Goal: Communication & Community: Answer question/provide support

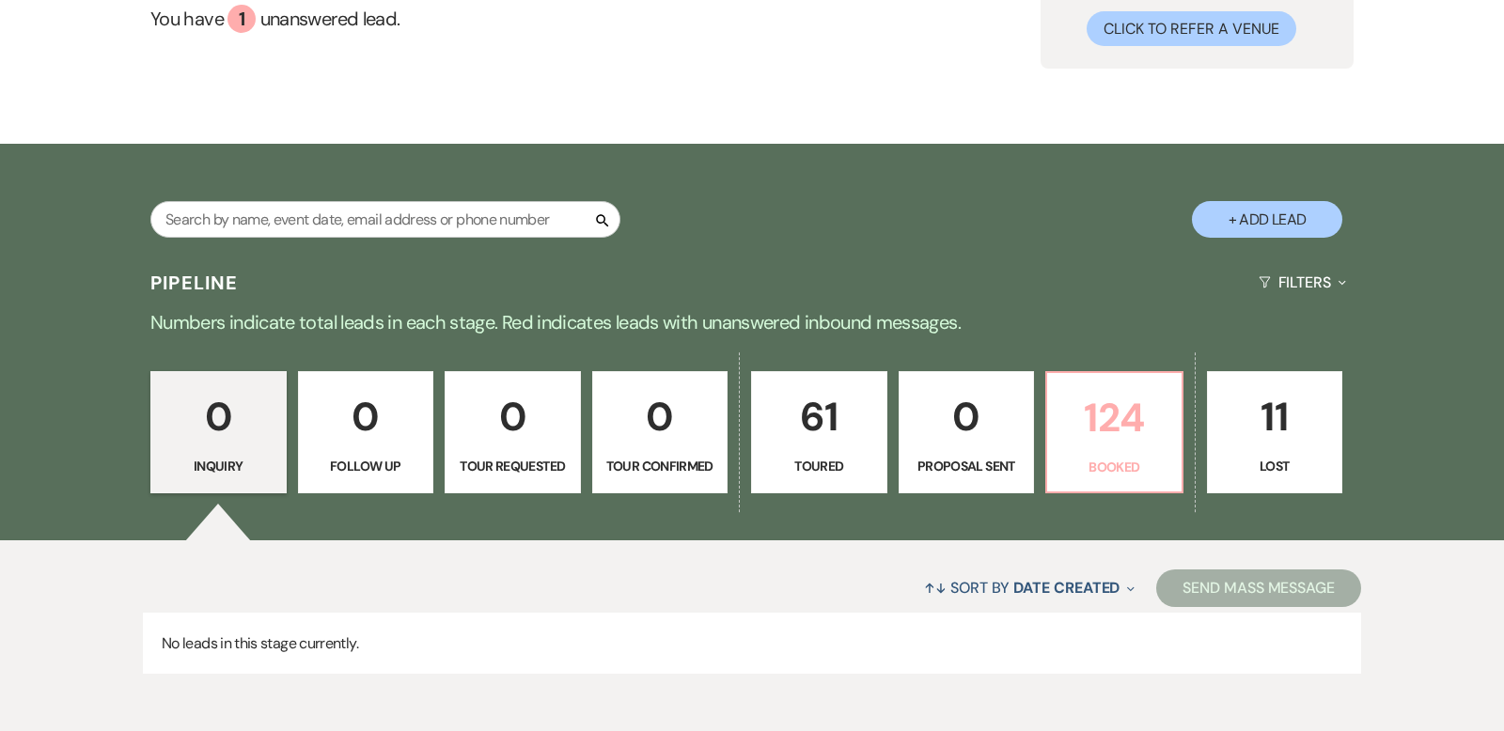
scroll to position [286, 0]
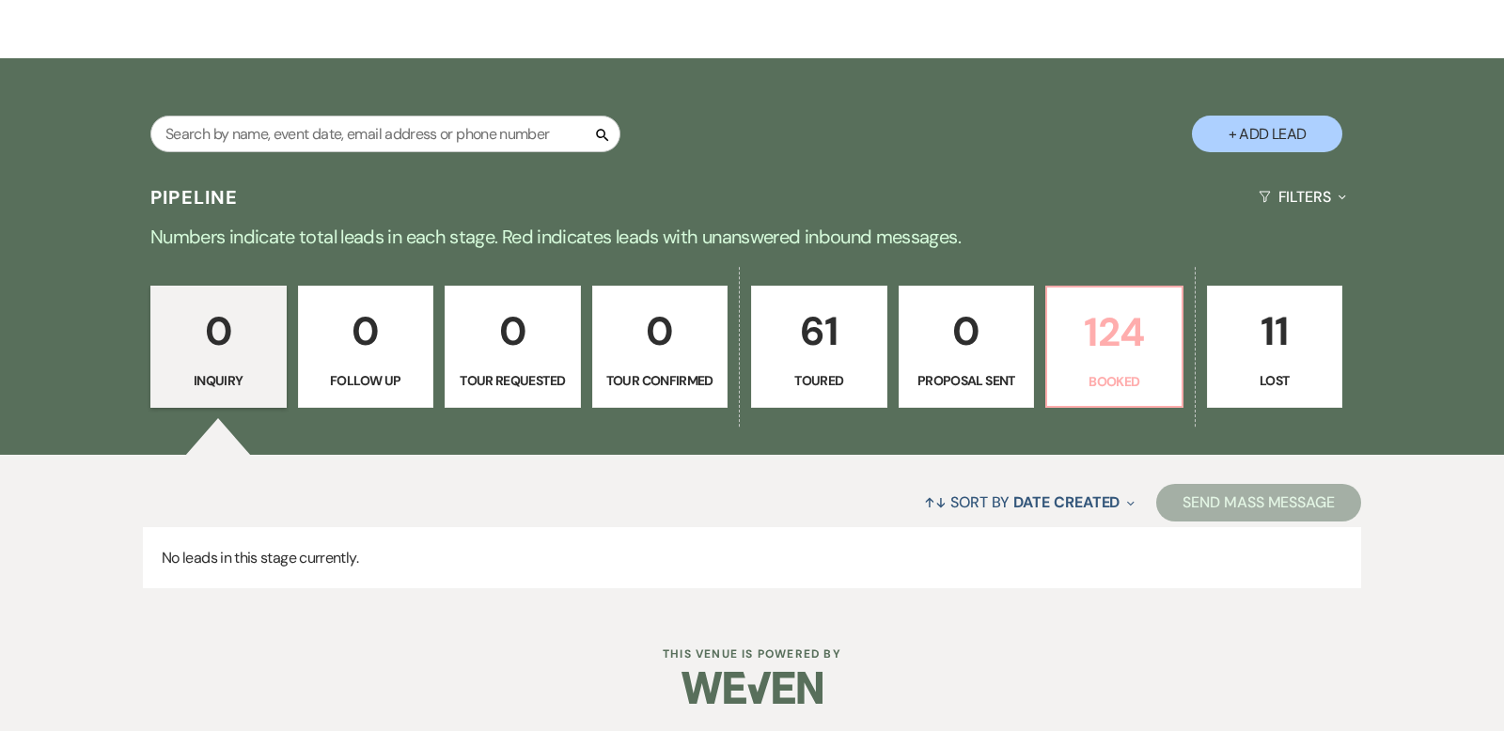
click at [1099, 301] on p "124" at bounding box center [1114, 332] width 112 height 63
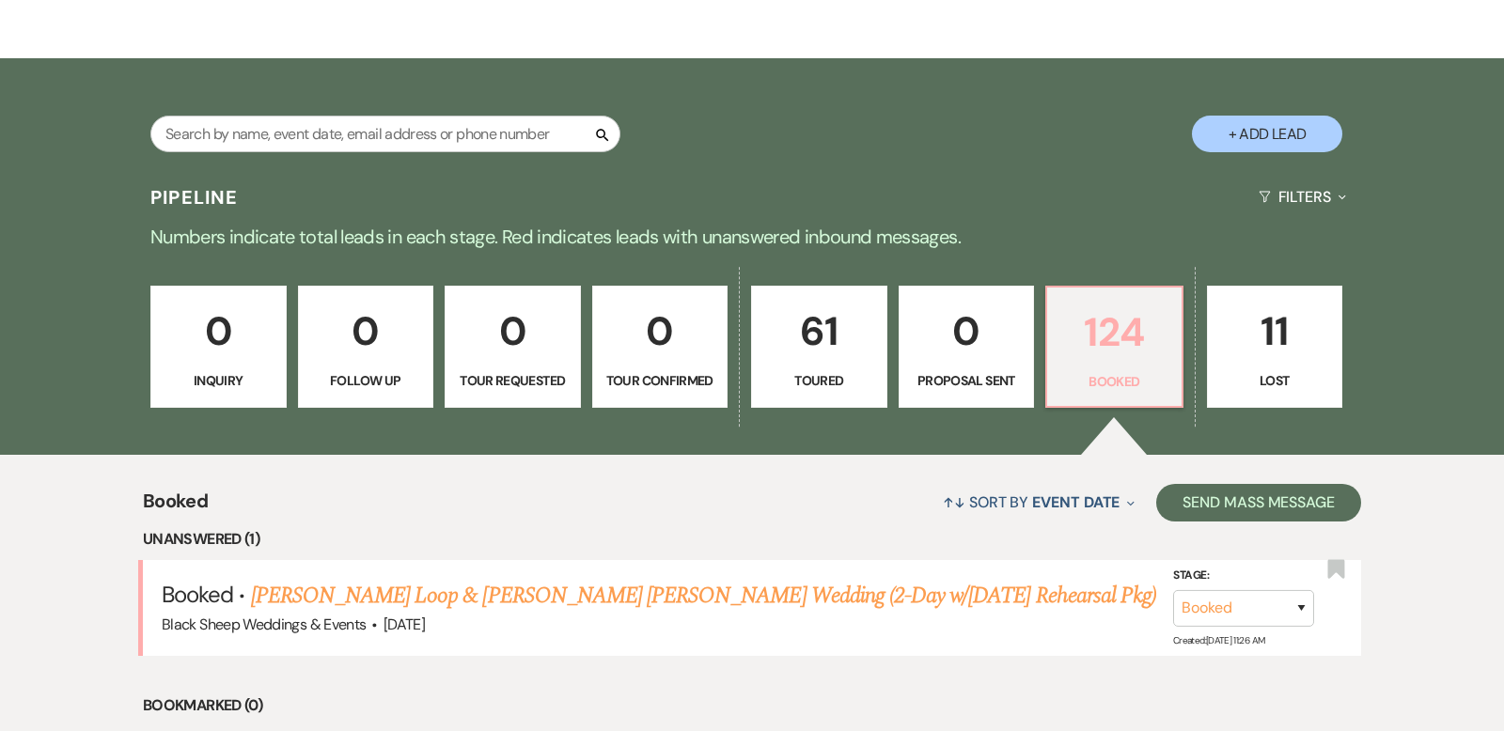
click at [1109, 352] on p "124" at bounding box center [1114, 332] width 112 height 63
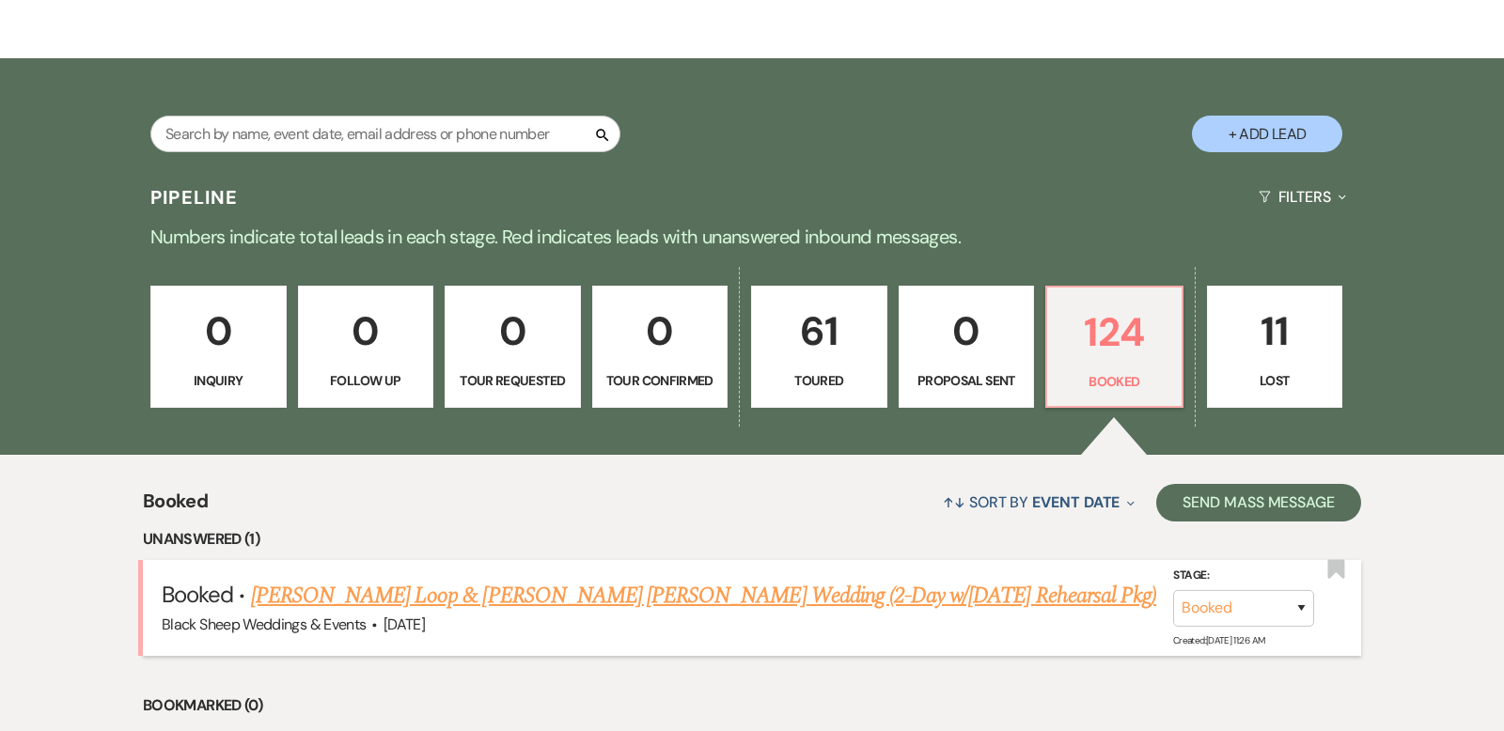
click at [485, 593] on link "[PERSON_NAME] Loop & [PERSON_NAME] [PERSON_NAME] Wedding (2-Day w/[DATE] Rehear…" at bounding box center [703, 596] width 905 height 34
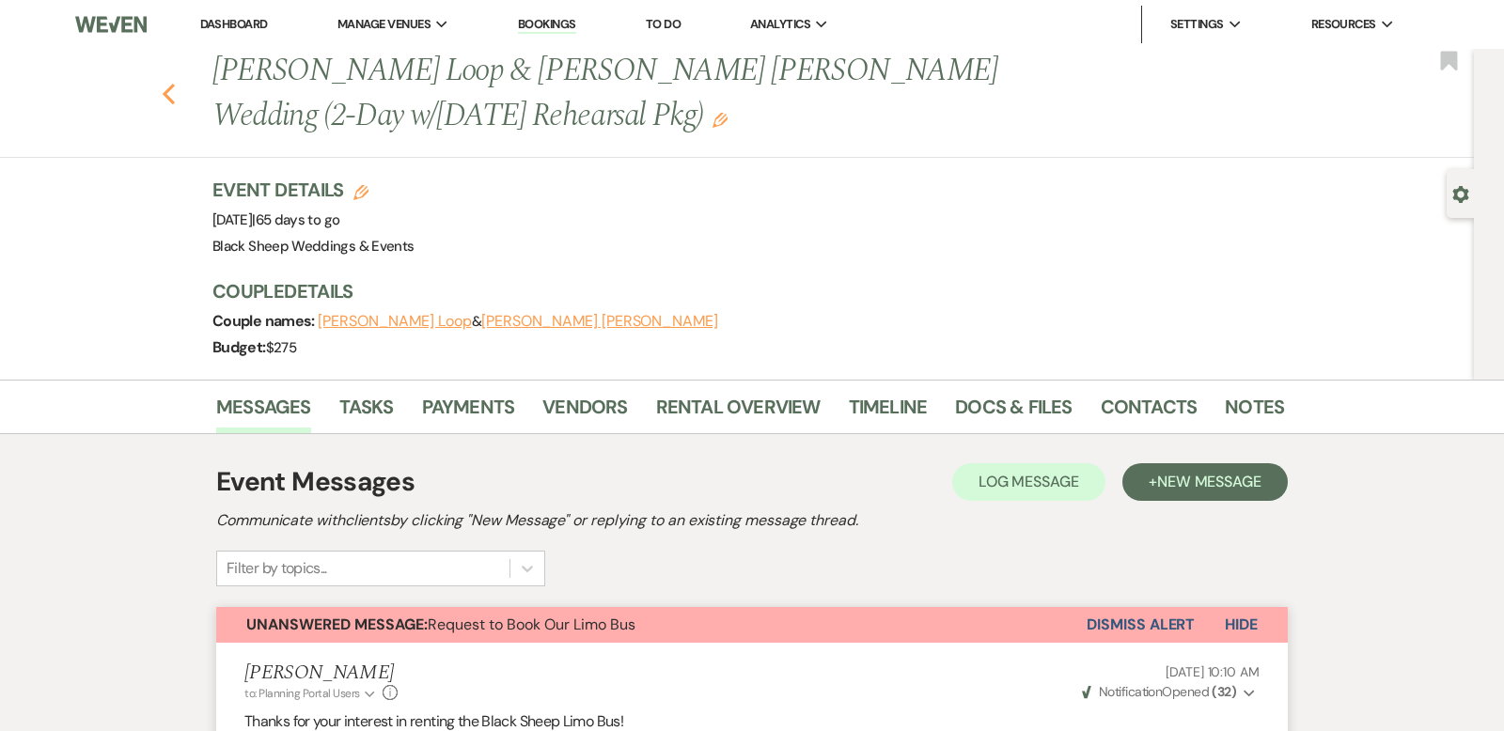
click at [165, 92] on use "button" at bounding box center [169, 94] width 12 height 21
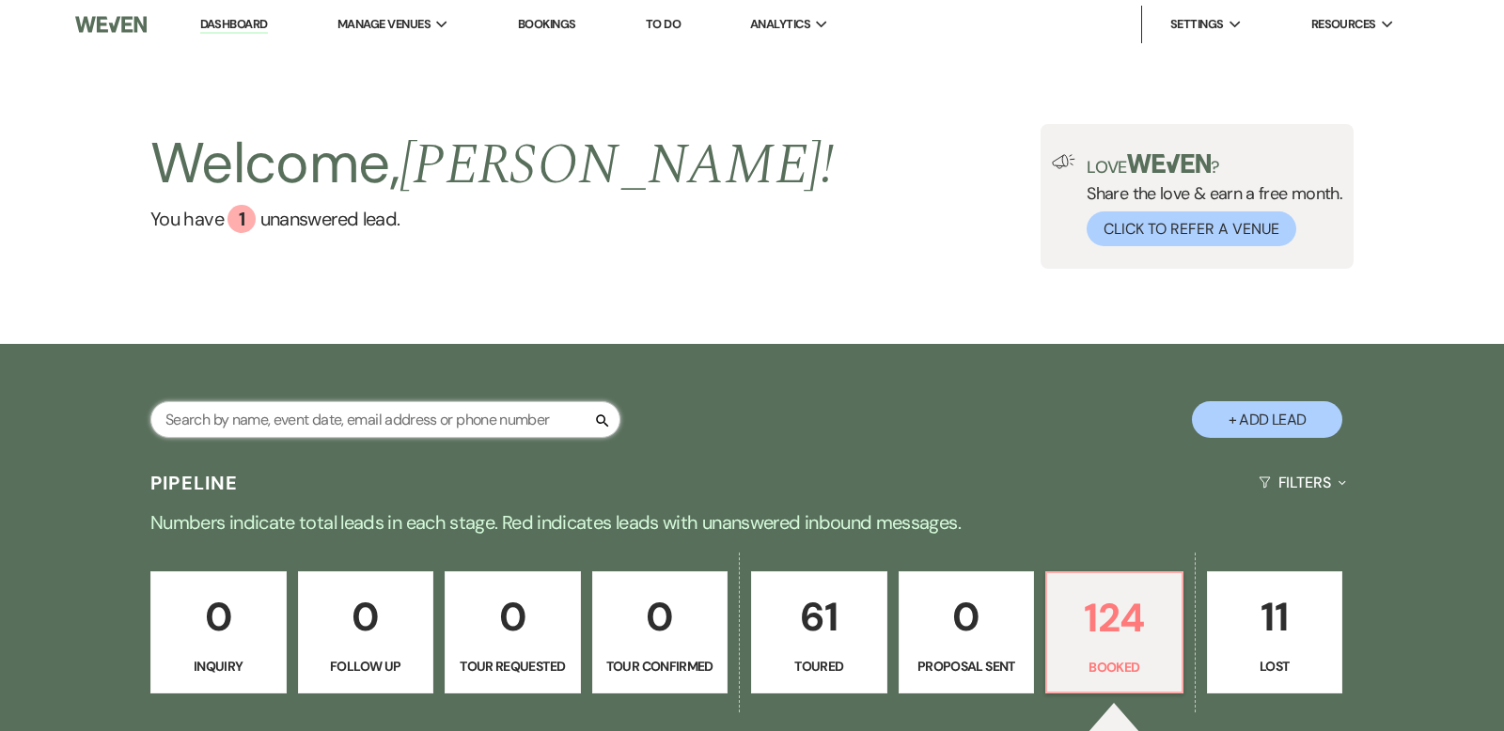
click at [196, 411] on input "text" at bounding box center [385, 419] width 470 height 37
type input "honeychurch"
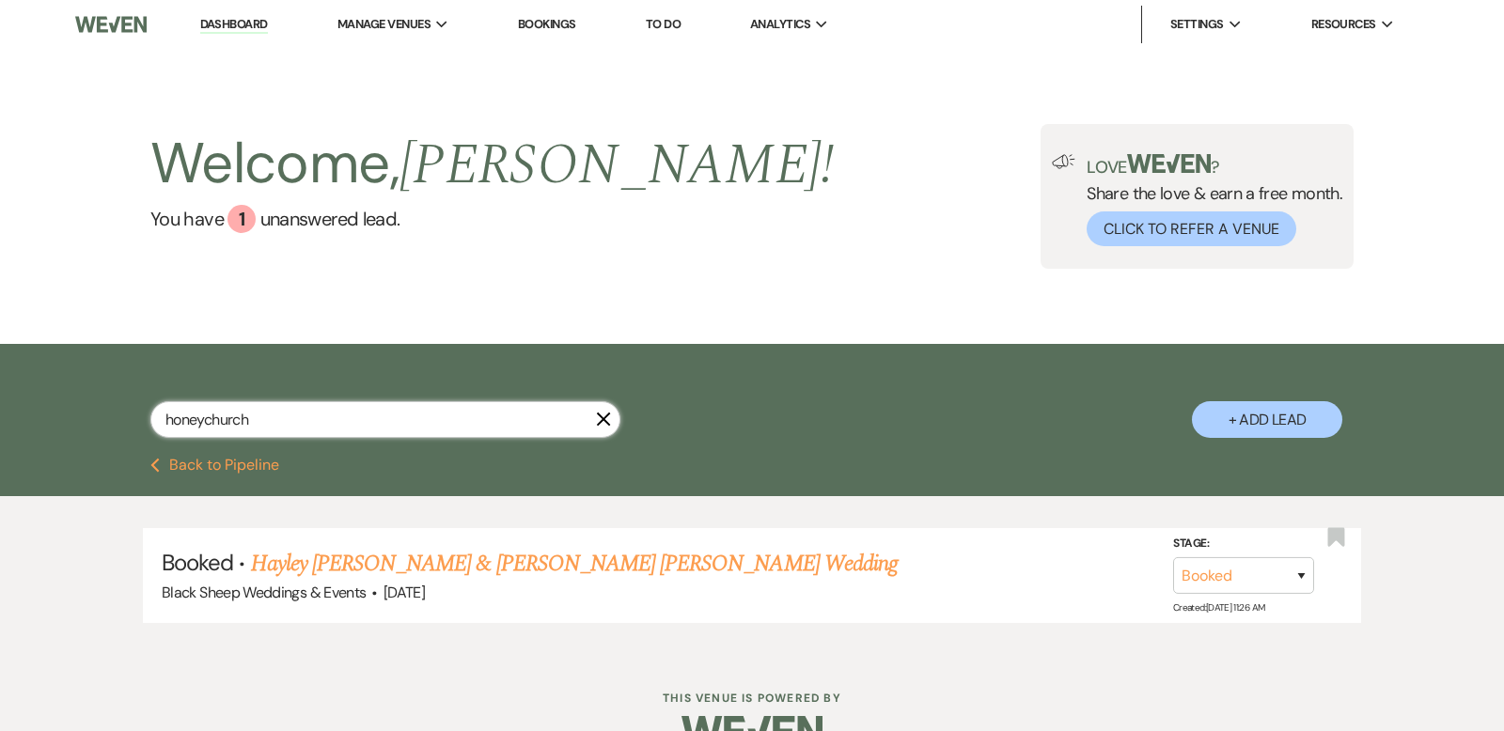
drag, startPoint x: 262, startPoint y: 427, endPoint x: 1, endPoint y: 427, distance: 261.3
click at [0, 427] on div "honeychurch X + Add Lead" at bounding box center [752, 401] width 1504 height 114
click at [233, 23] on link "Dashboard" at bounding box center [234, 25] width 68 height 18
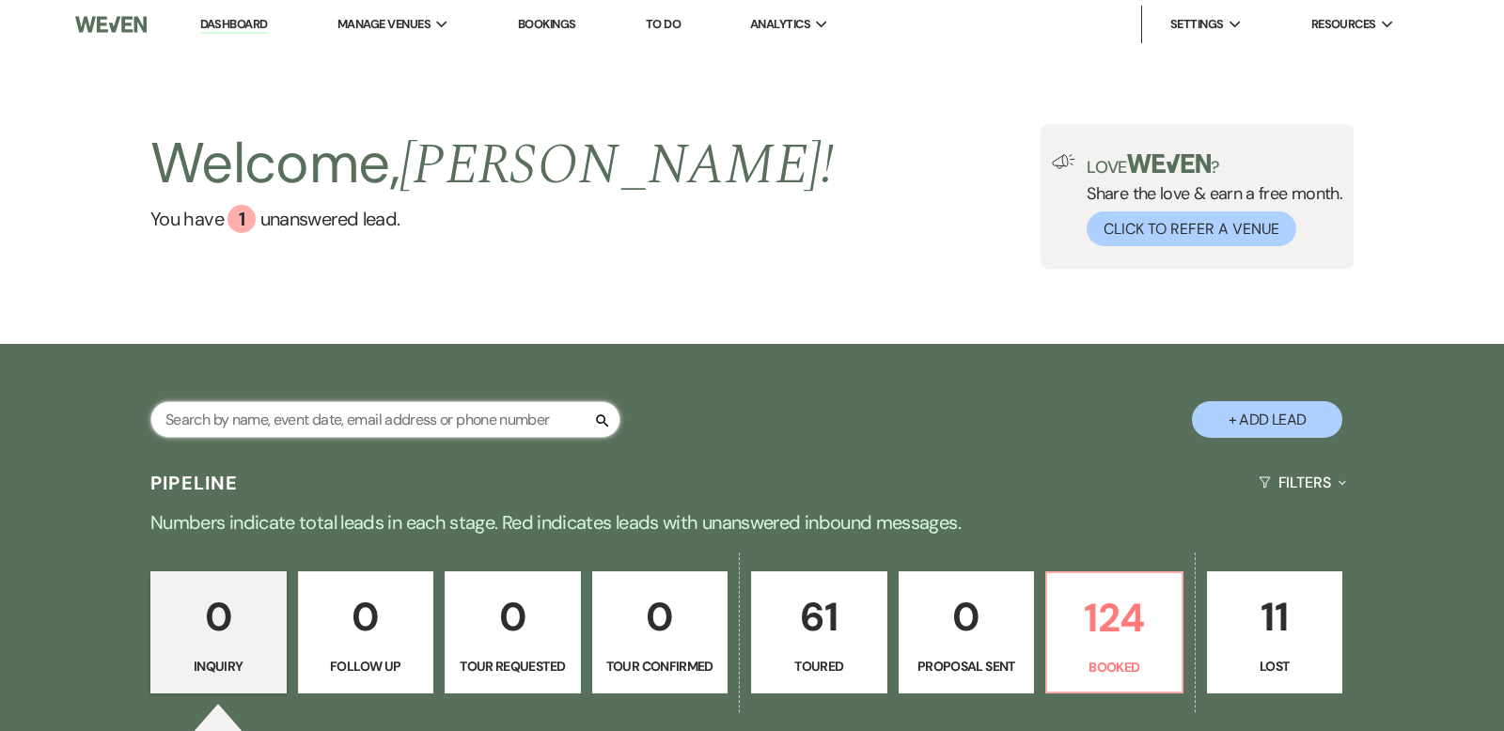
click at [239, 427] on input "text" at bounding box center [385, 419] width 470 height 37
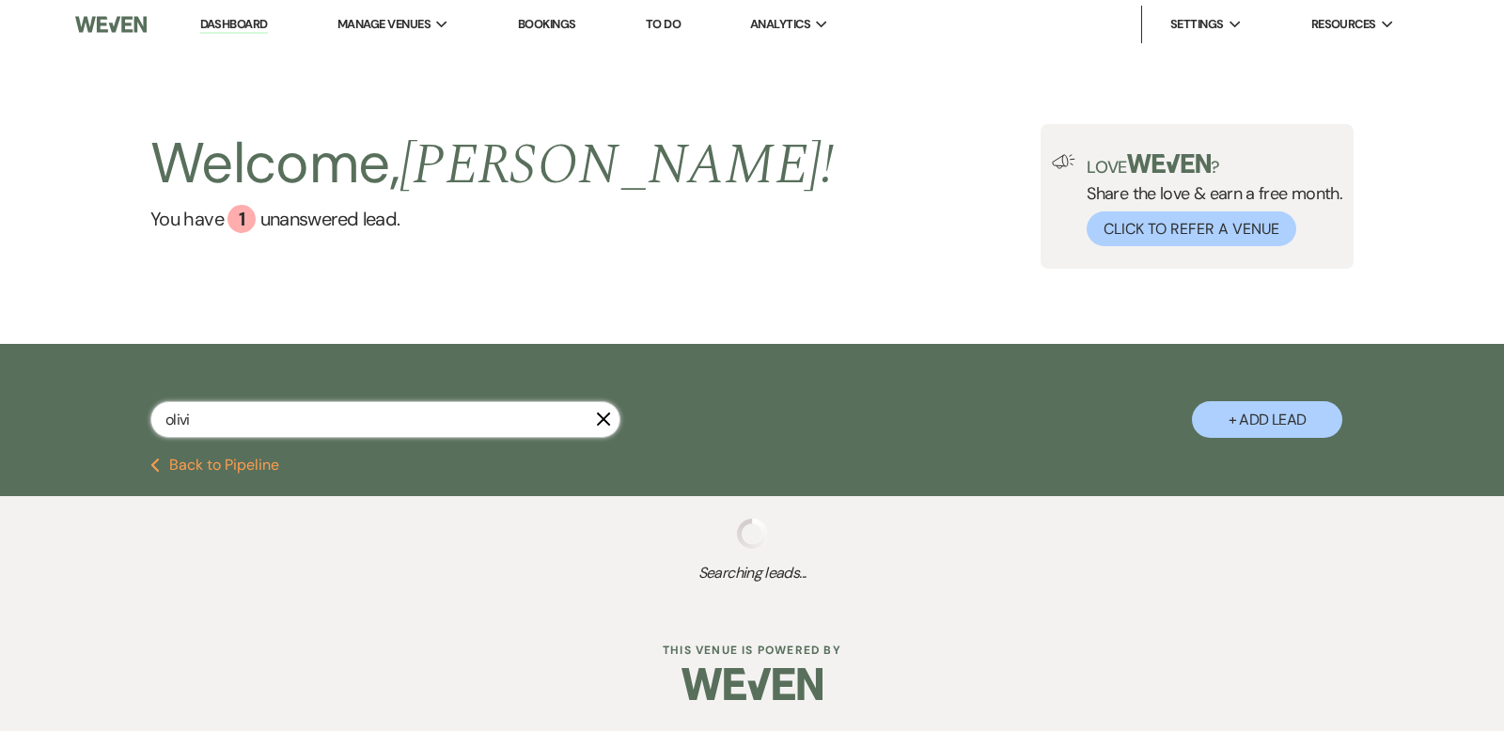
type input "[PERSON_NAME]"
select select "5"
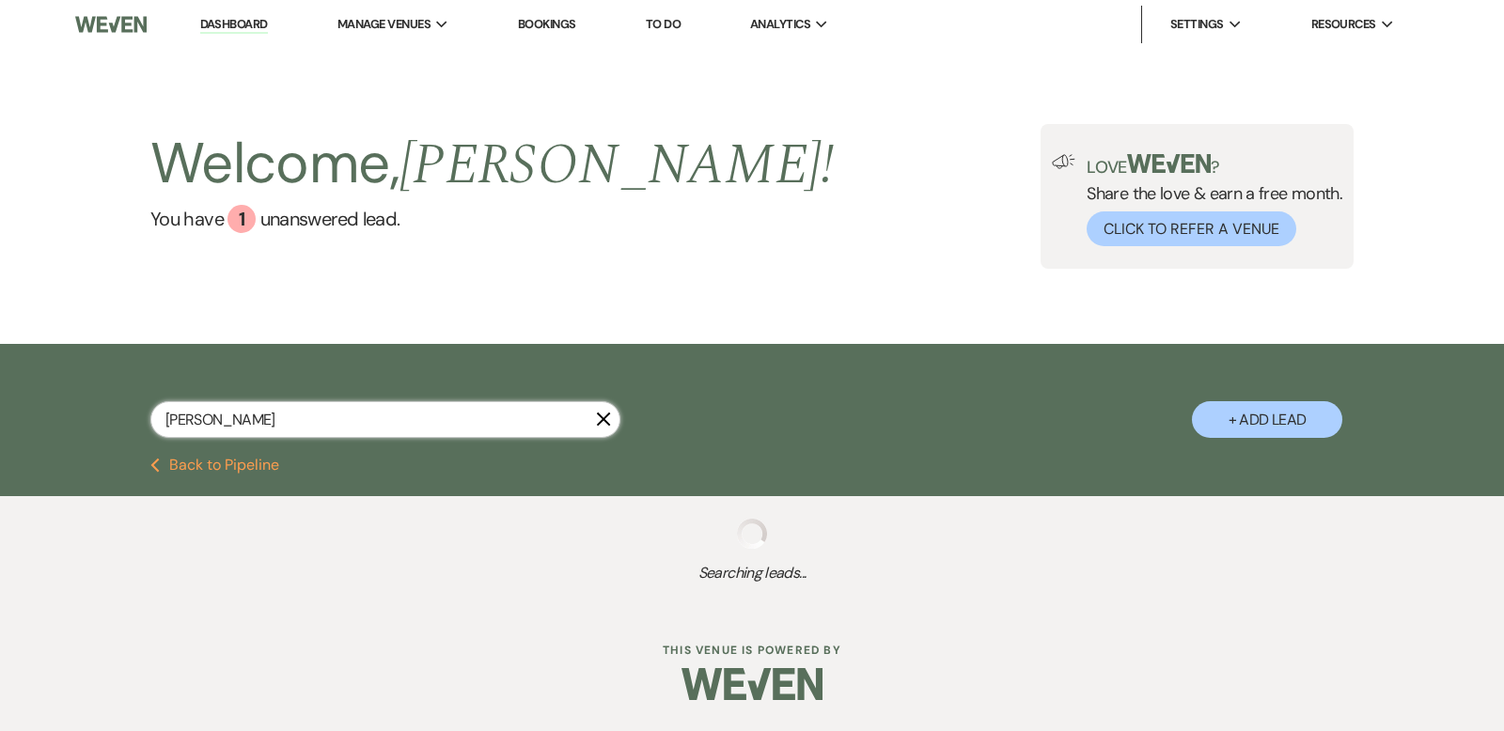
select select "5"
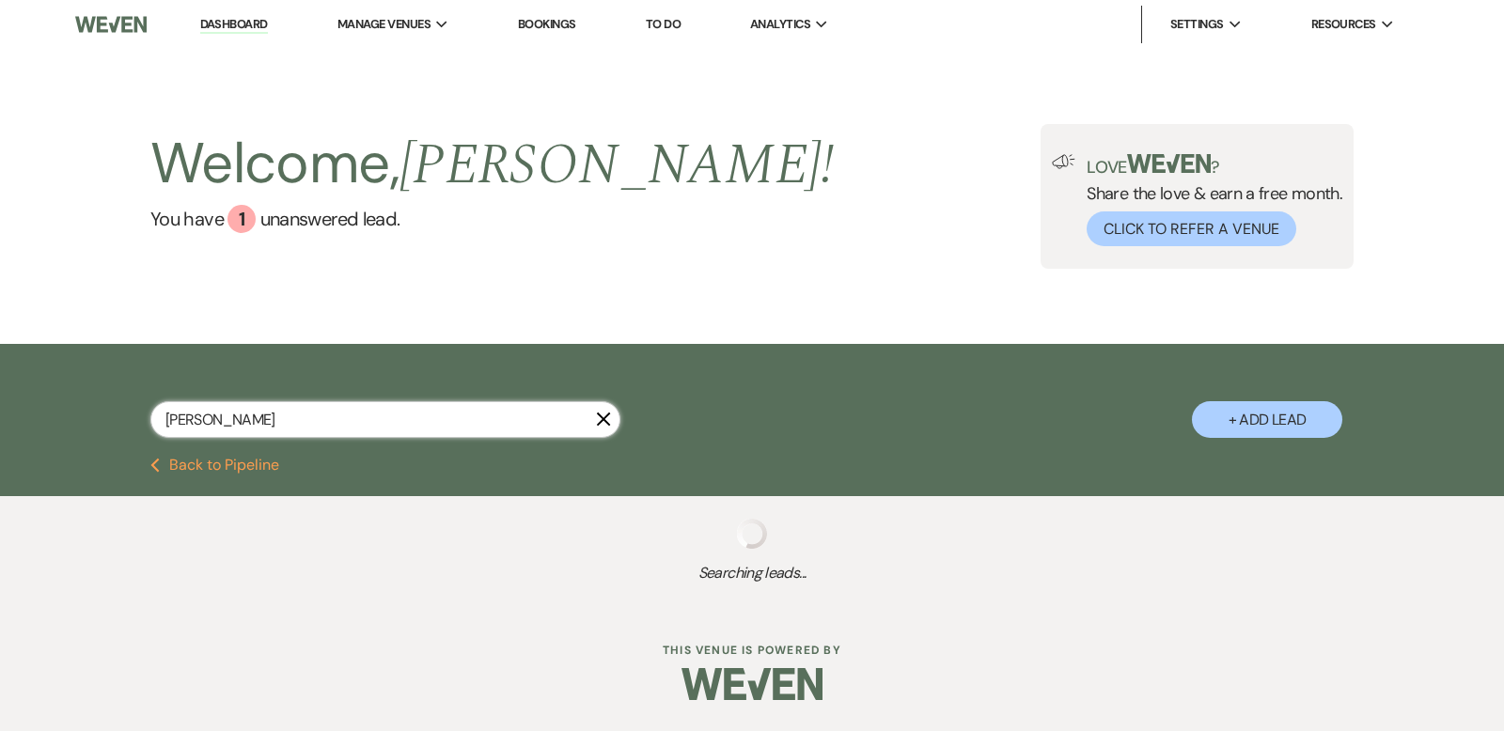
select select "5"
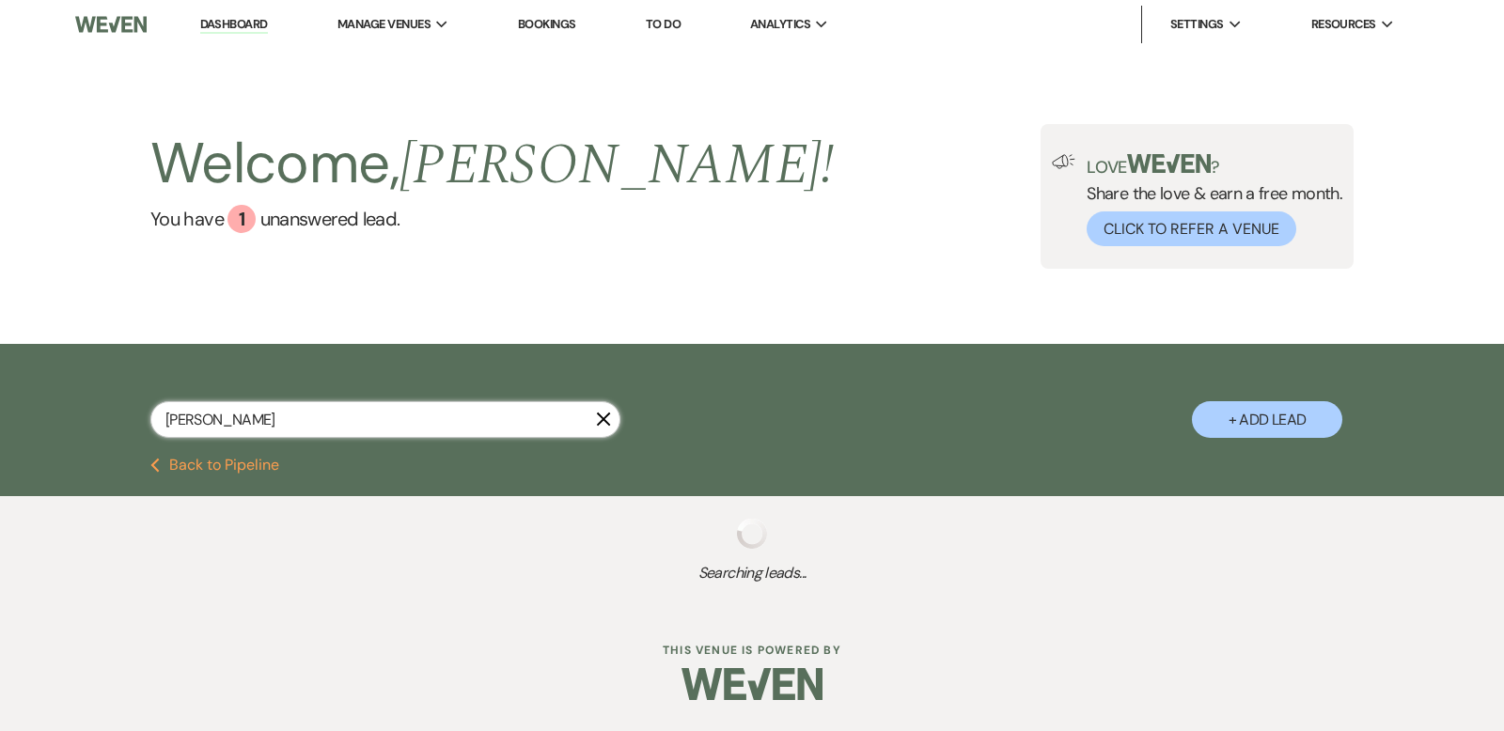
select select "5"
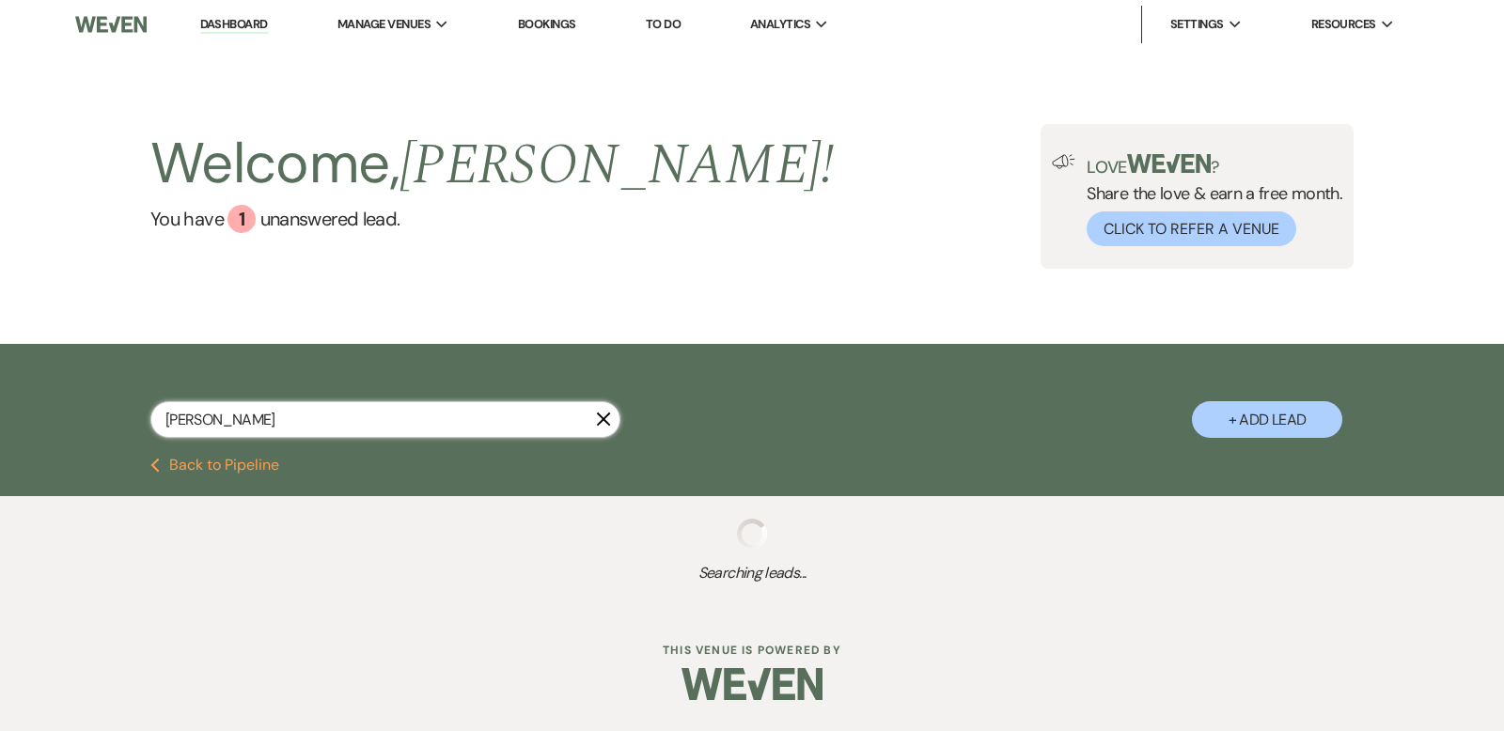
select select "5"
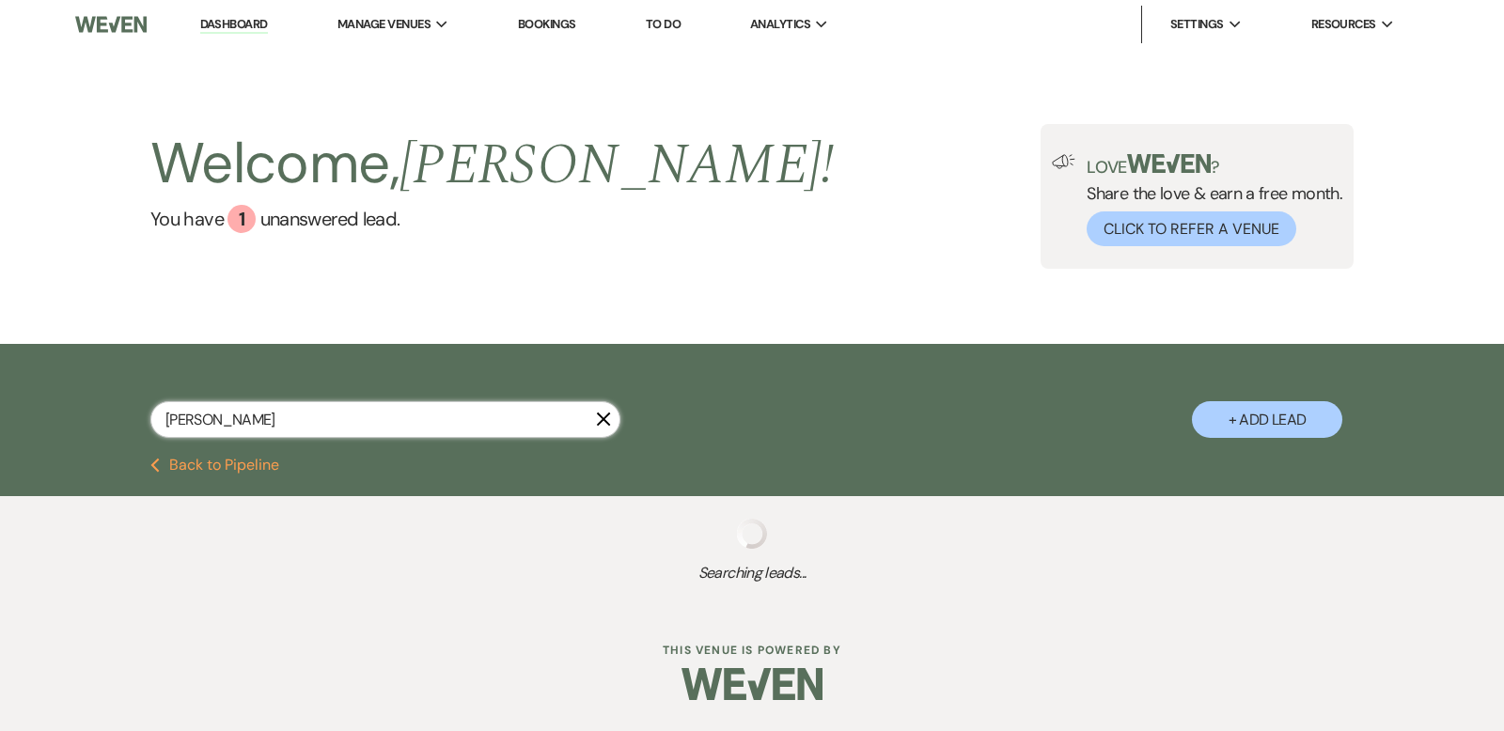
select select "8"
select select "7"
select select "5"
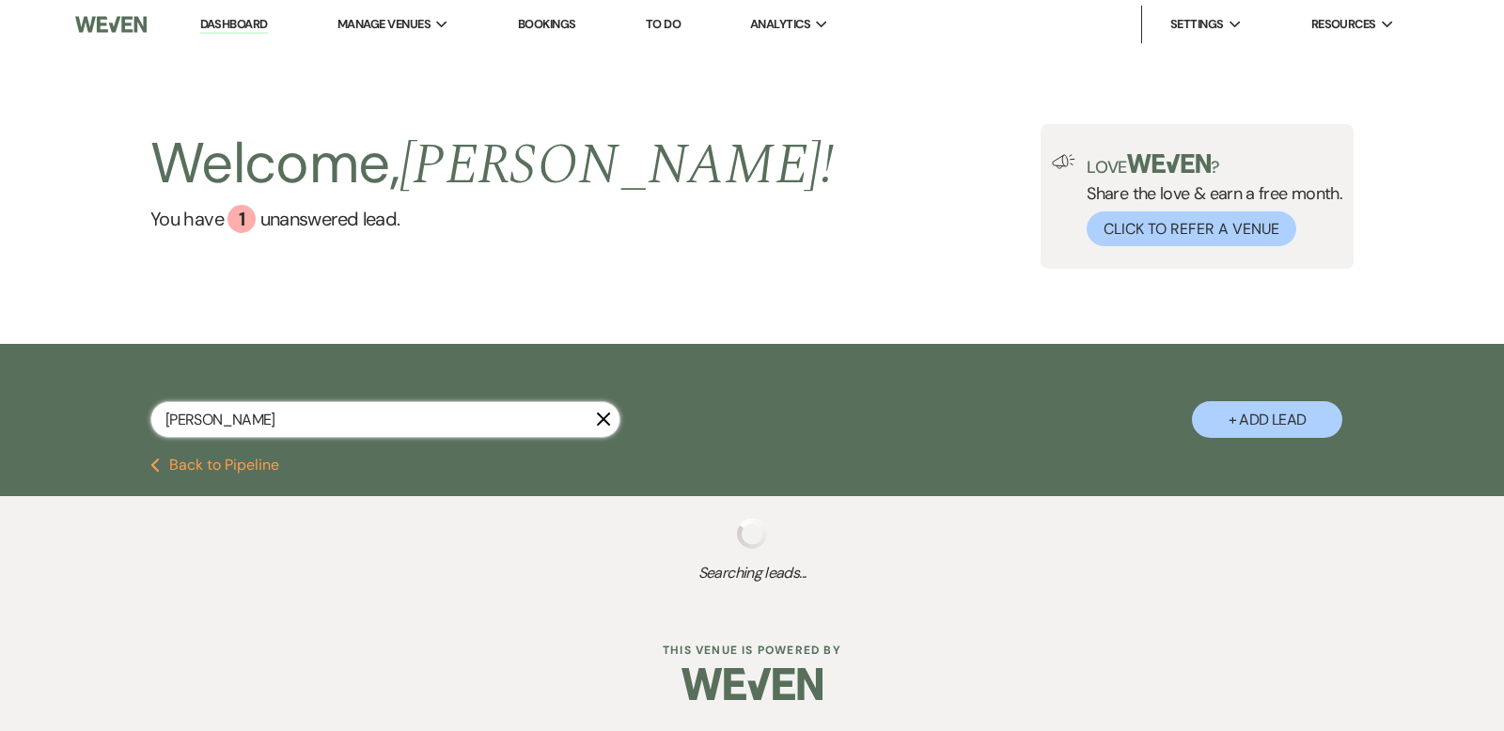
select select "5"
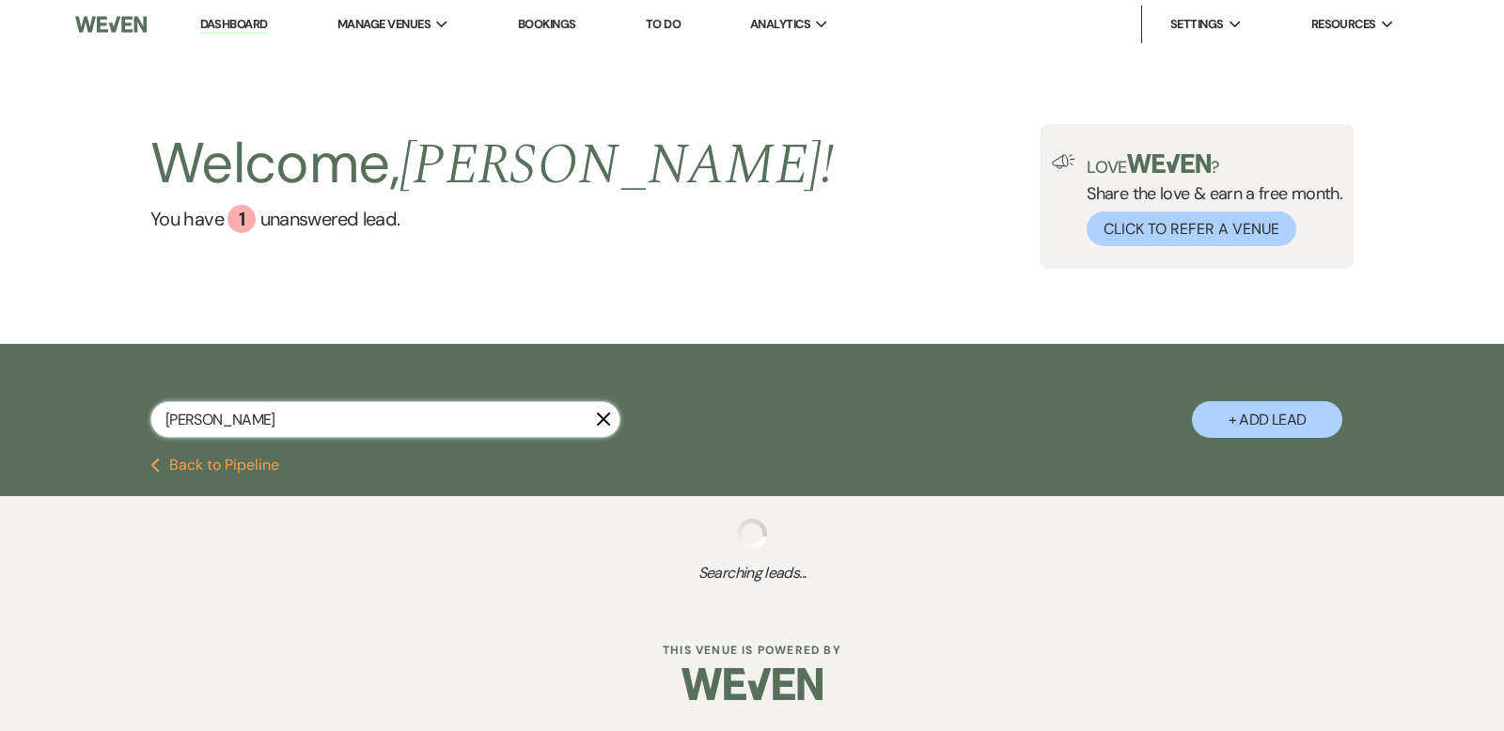
select select "5"
select select "8"
select select "6"
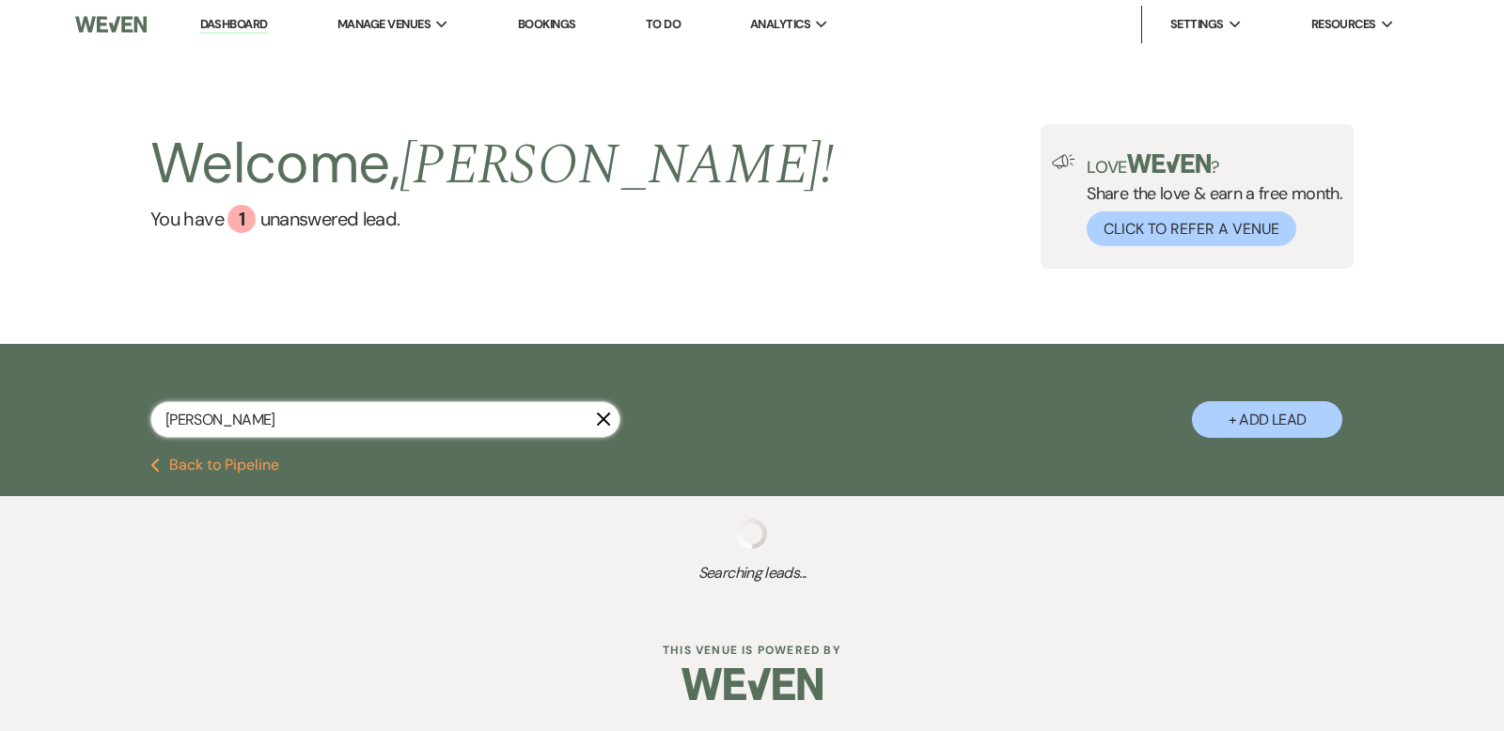
select select "5"
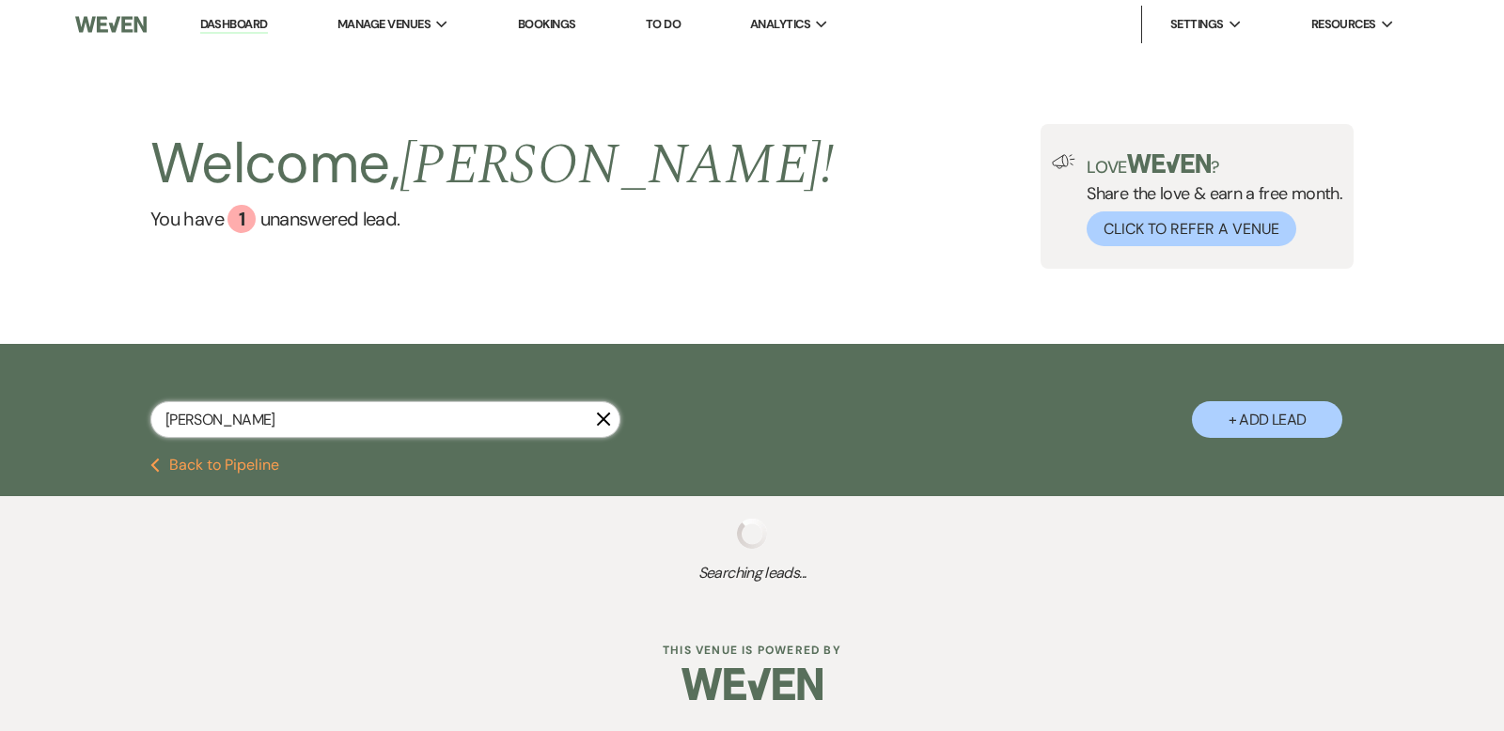
select select "5"
select select "8"
select select "6"
select select "5"
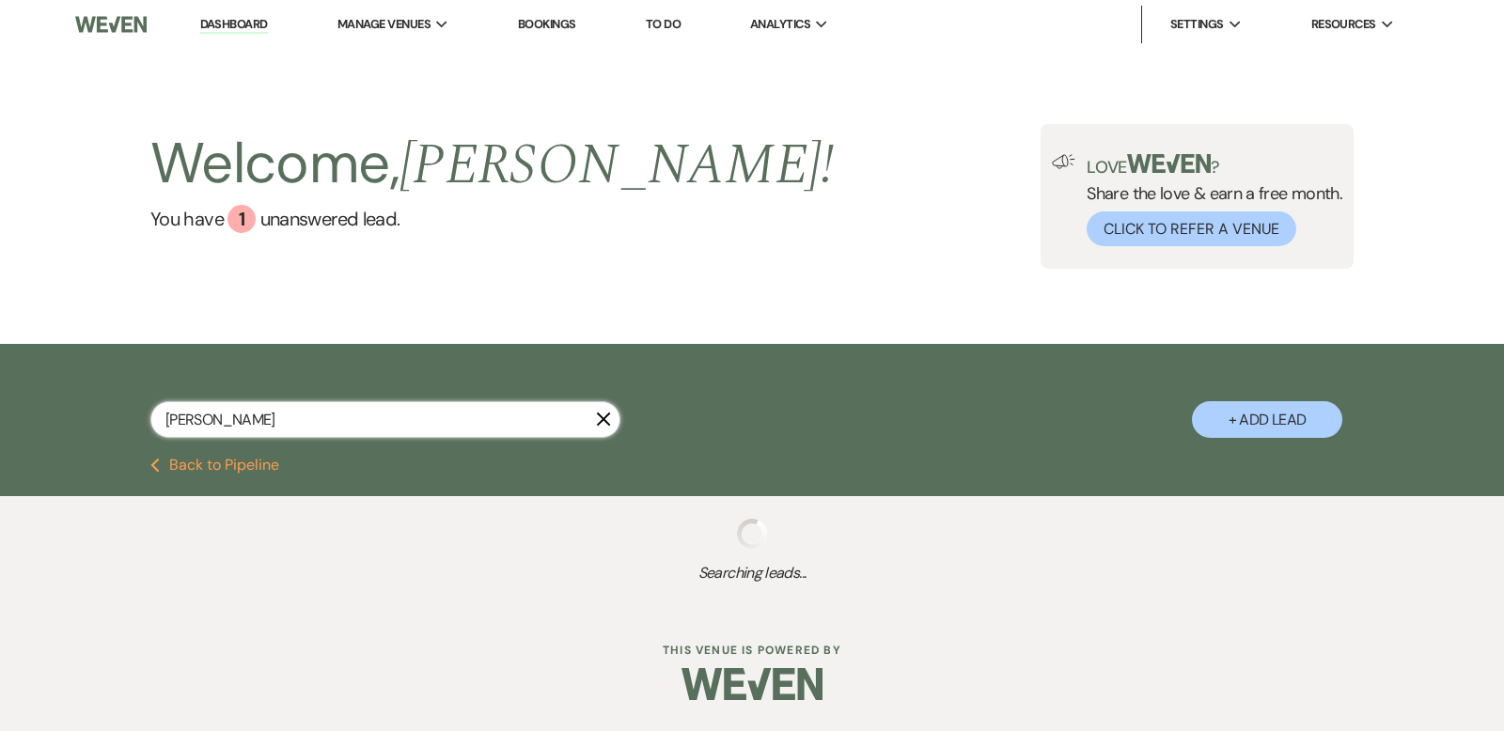
select select "5"
select select "8"
select select "6"
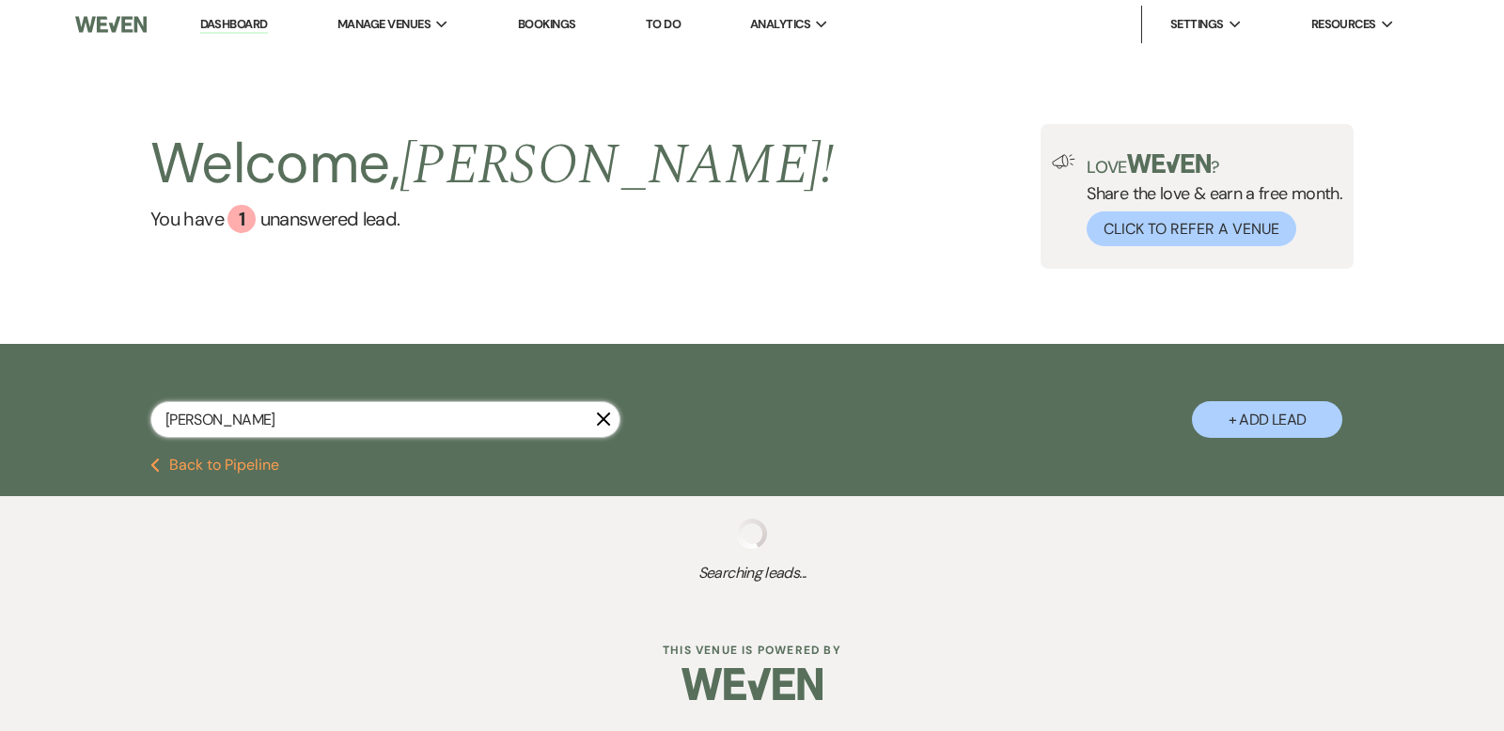
select select "5"
select select "8"
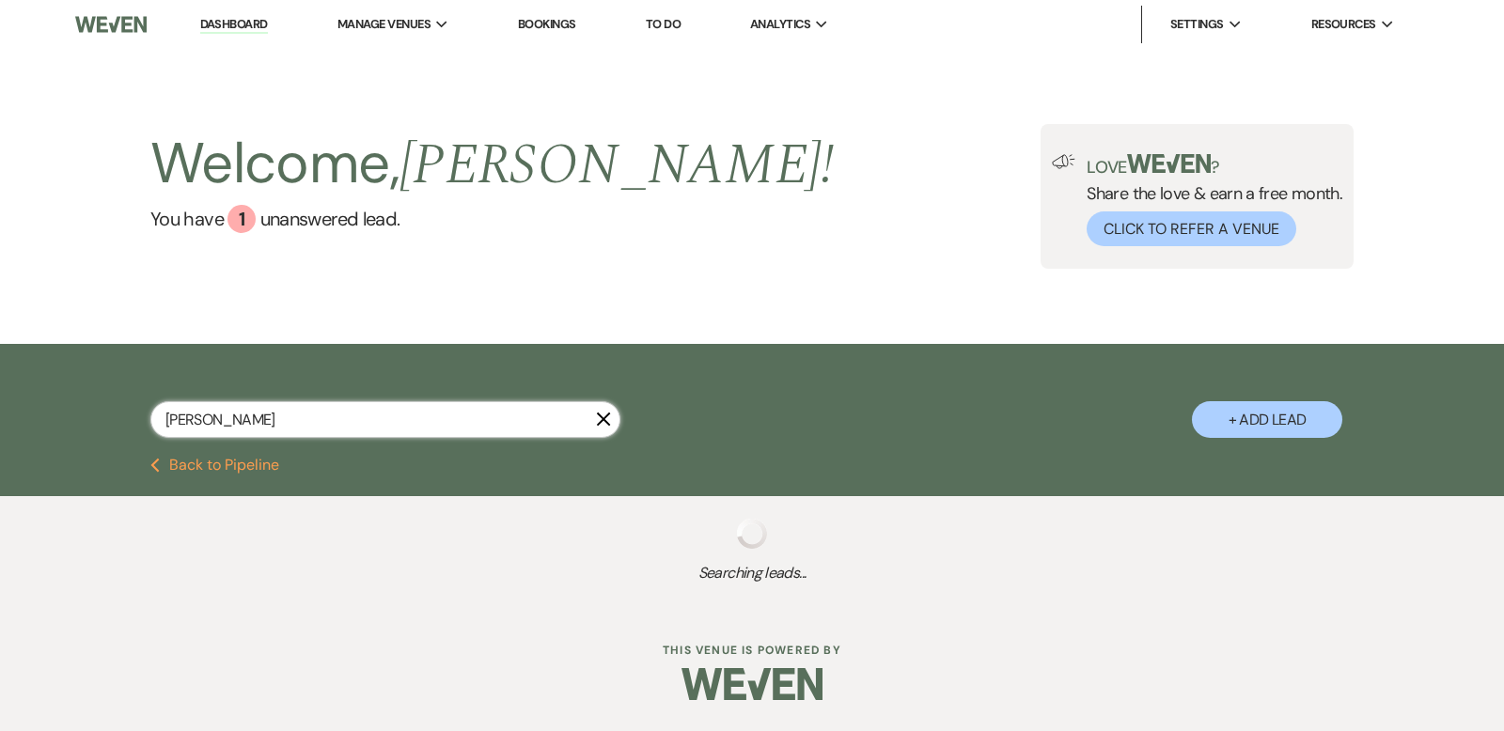
select select "6"
select select "5"
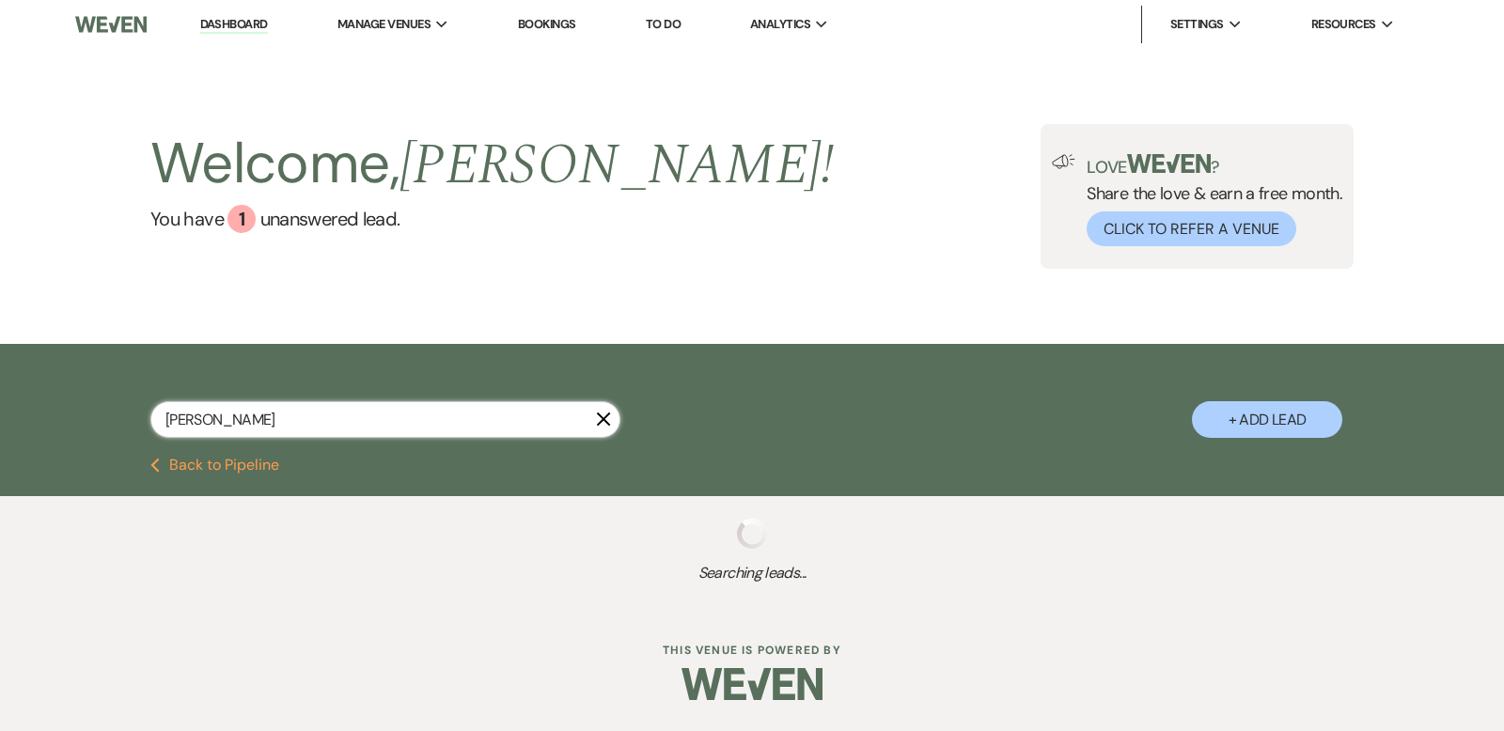
select select "5"
select select "8"
select select "7"
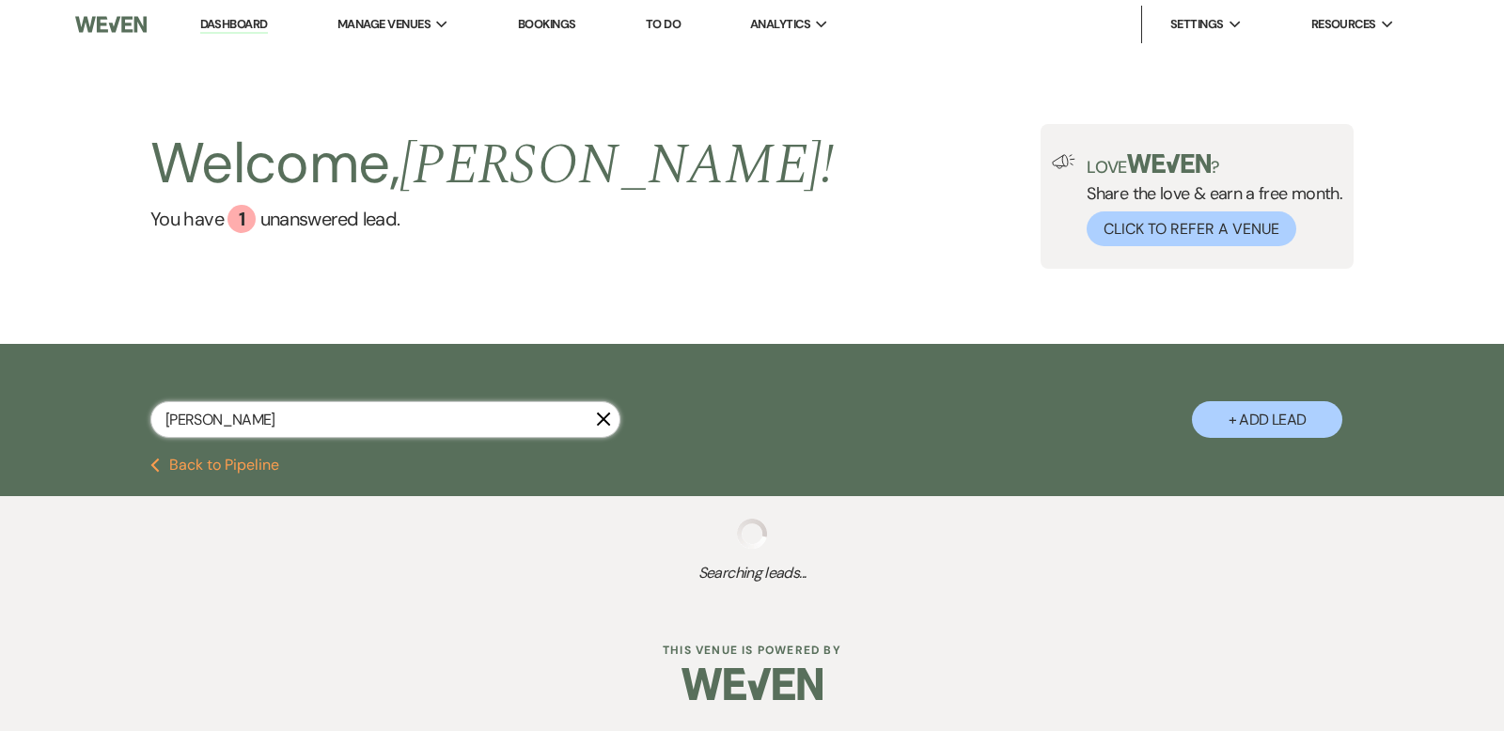
select select "8"
select select "6"
select select "5"
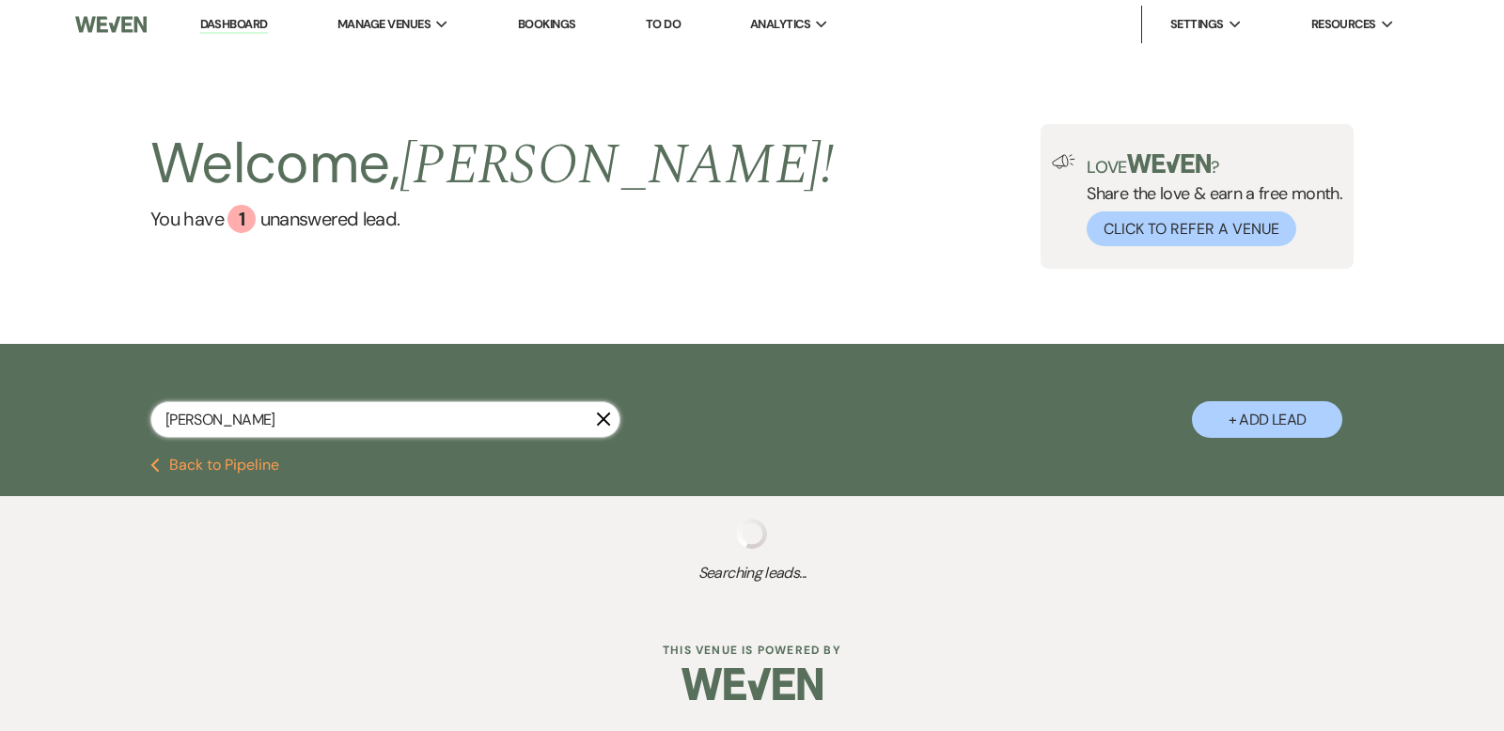
select select "8"
select select "1"
select select "5"
select select "8"
select select "11"
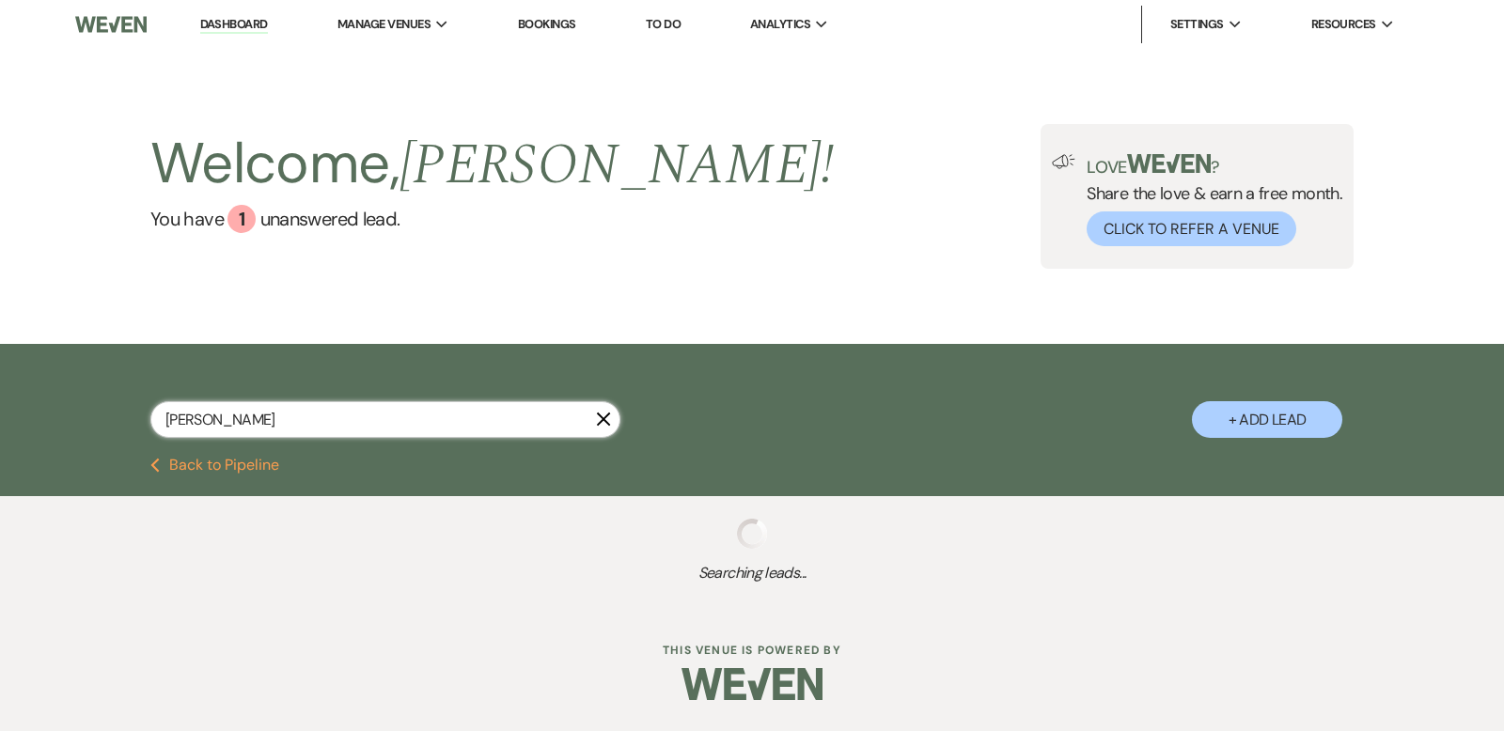
select select "8"
select select "5"
select select "8"
select select "11"
select select "8"
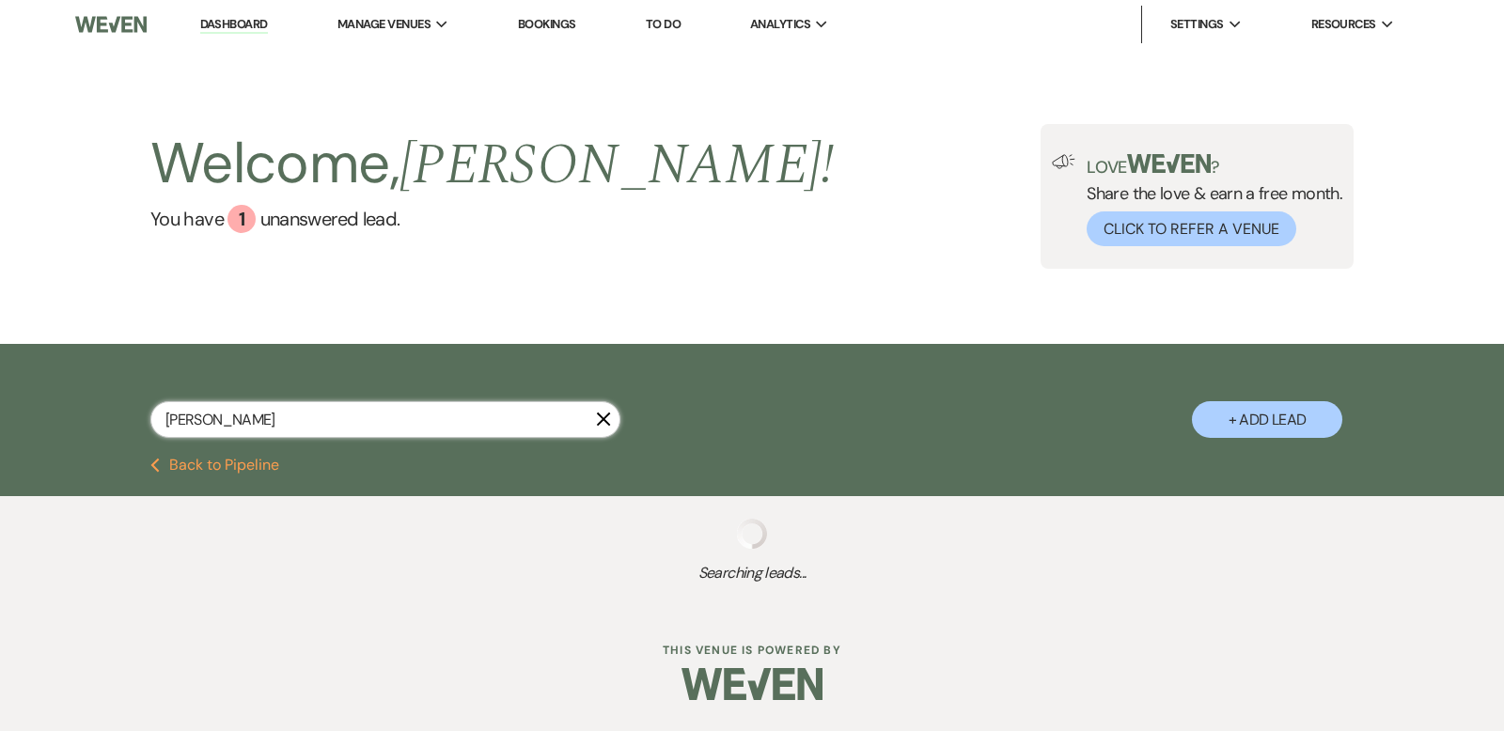
select select "2"
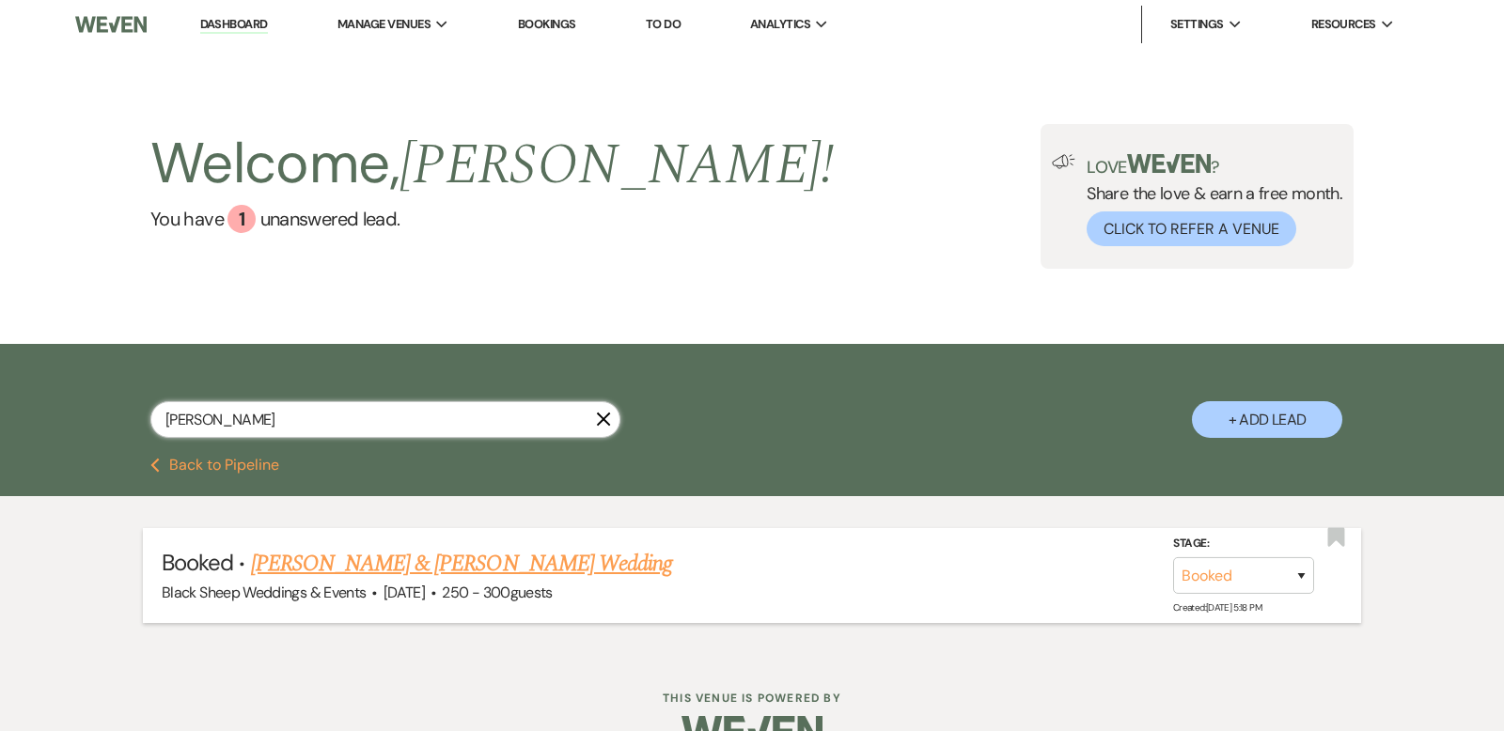
type input "[PERSON_NAME]"
click at [462, 561] on link "[PERSON_NAME] & [PERSON_NAME] Wedding" at bounding box center [461, 564] width 421 height 34
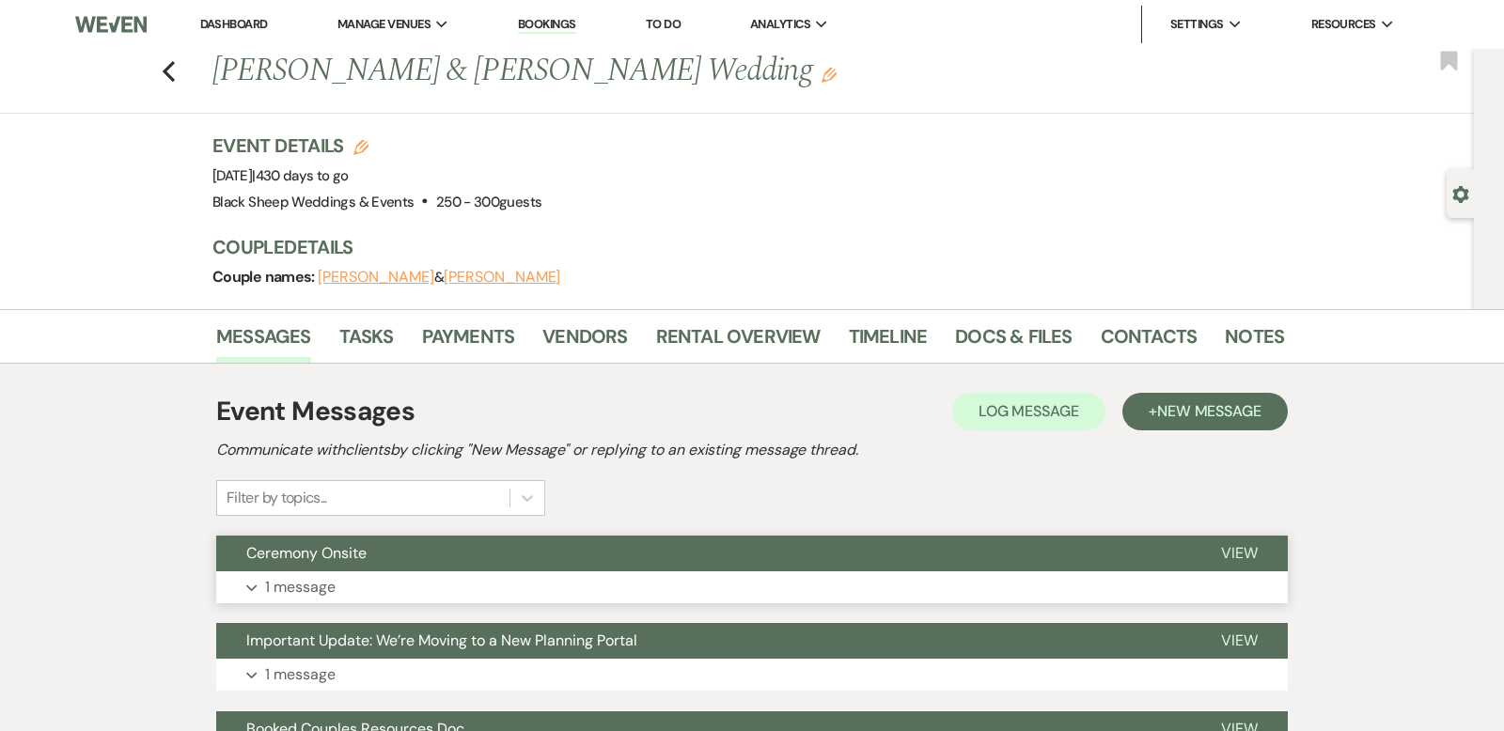
click at [250, 588] on use "button" at bounding box center [251, 589] width 10 height 7
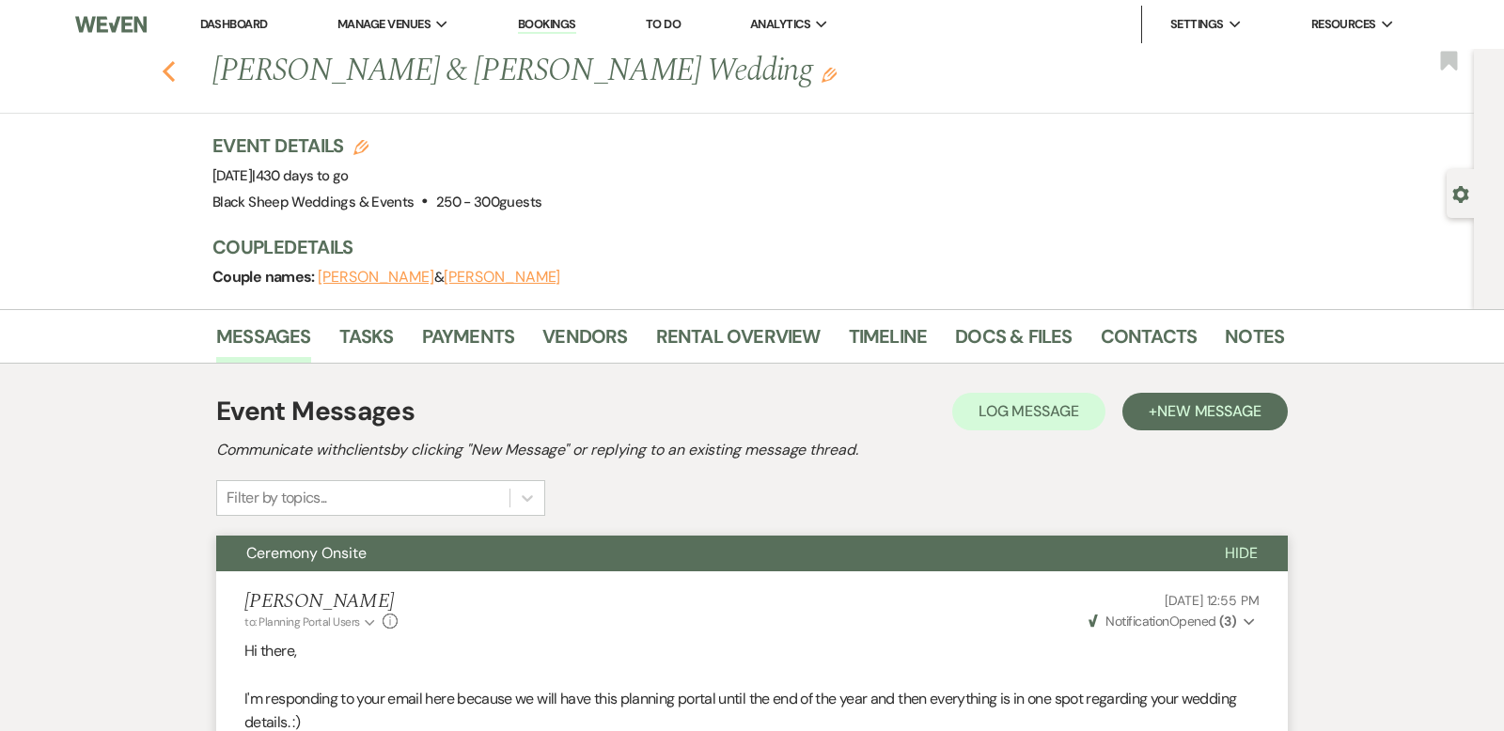
click at [168, 69] on icon "Previous" at bounding box center [169, 71] width 14 height 23
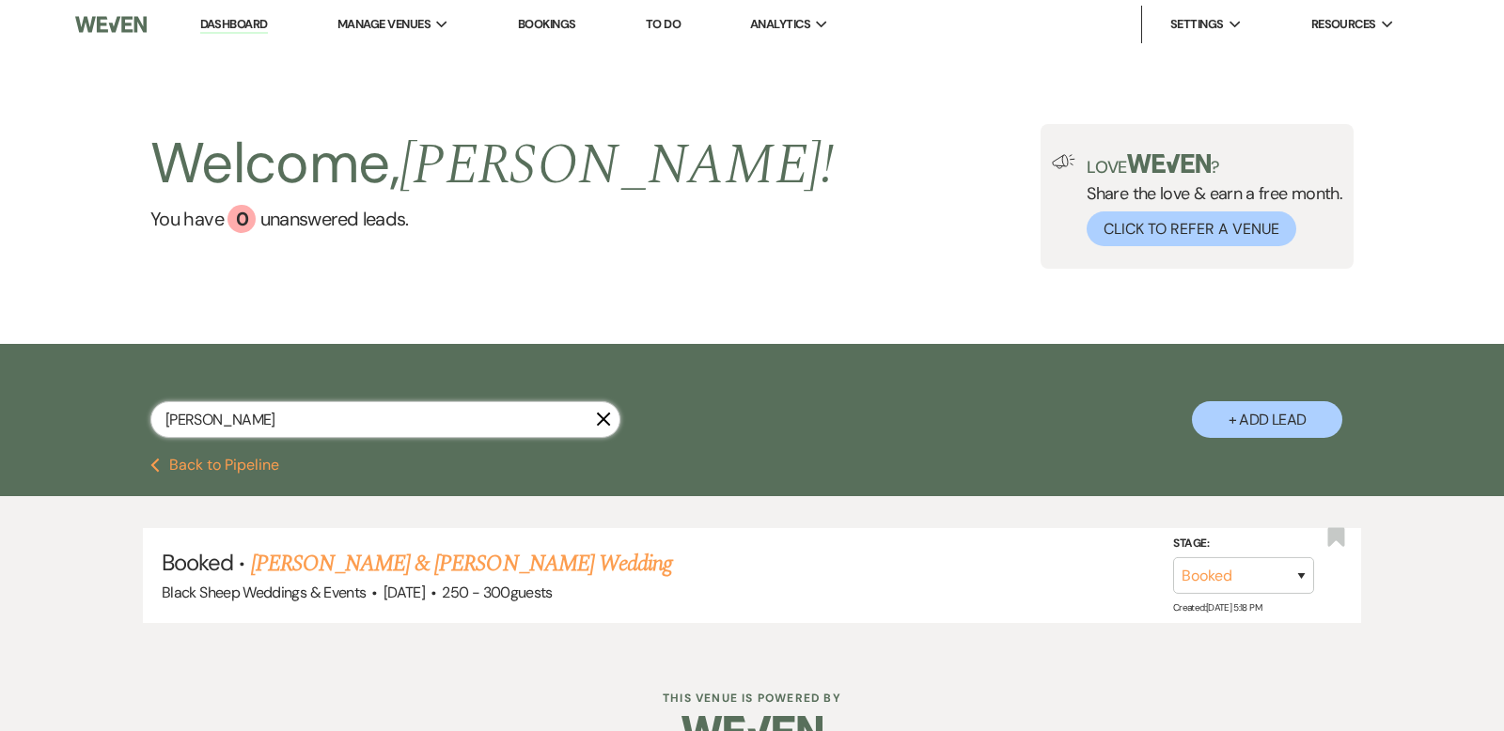
drag, startPoint x: 227, startPoint y: 417, endPoint x: 0, endPoint y: 415, distance: 227.5
click at [0, 415] on div "[PERSON_NAME] + Add Lead" at bounding box center [752, 401] width 1504 height 114
click at [227, 20] on link "Dashboard" at bounding box center [234, 25] width 68 height 18
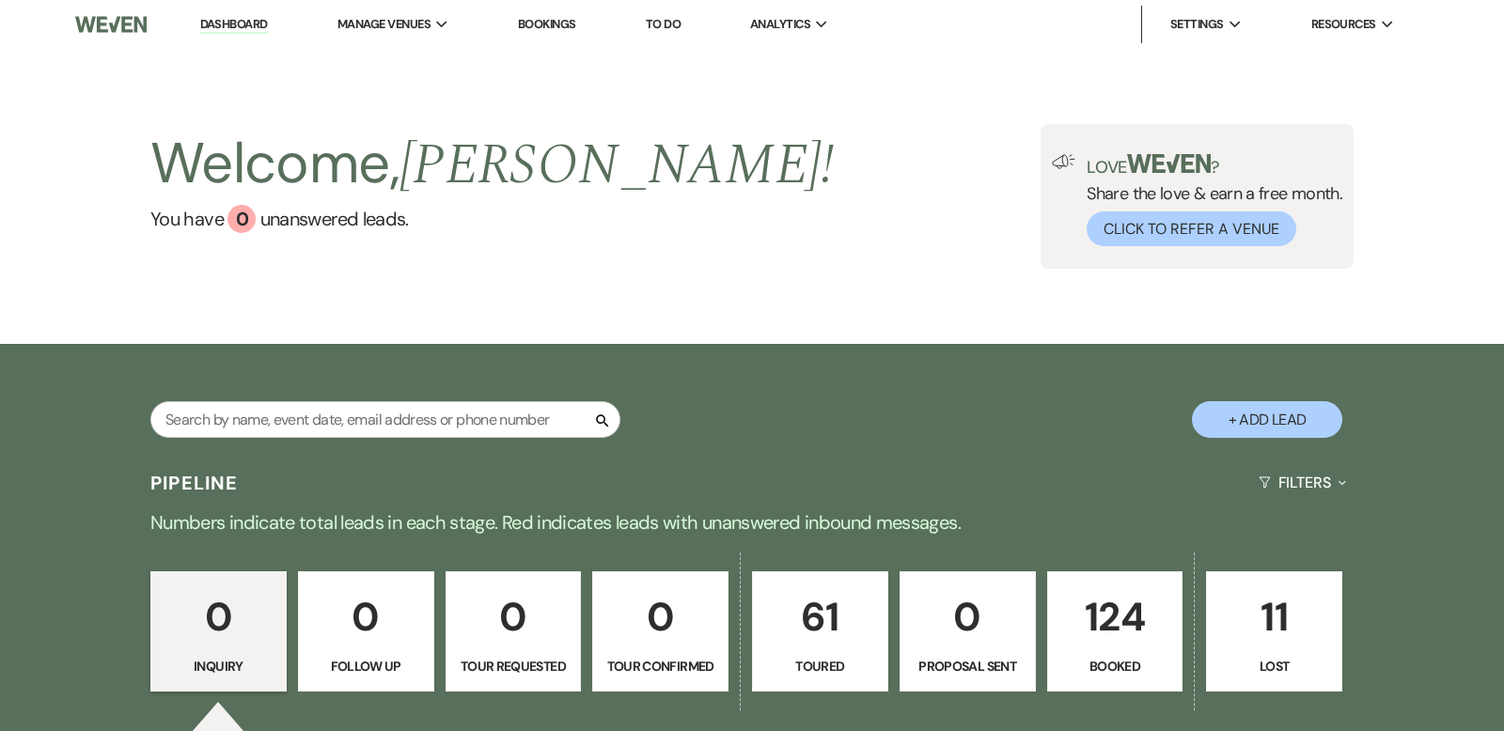
click at [1117, 609] on p "124" at bounding box center [1115, 617] width 112 height 63
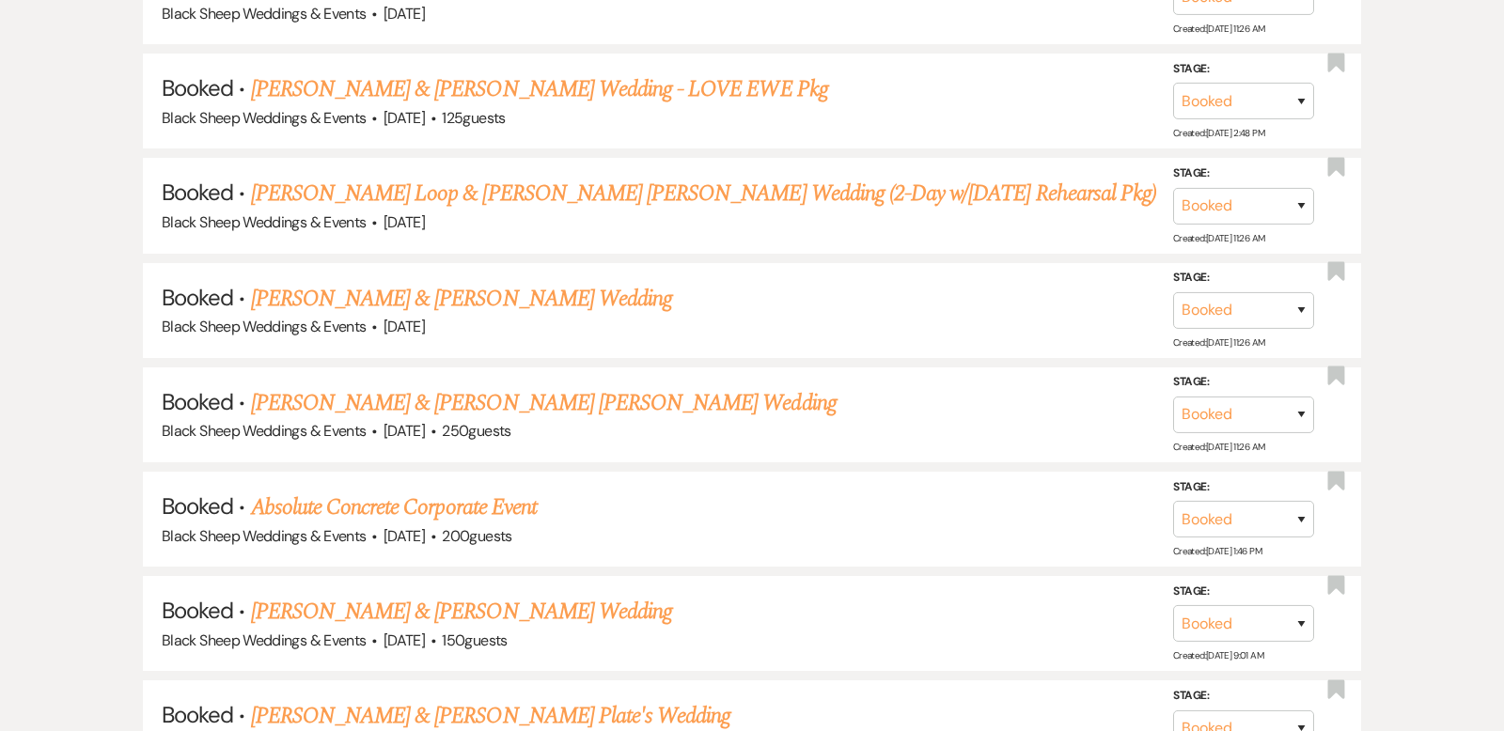
scroll to position [2084, 0]
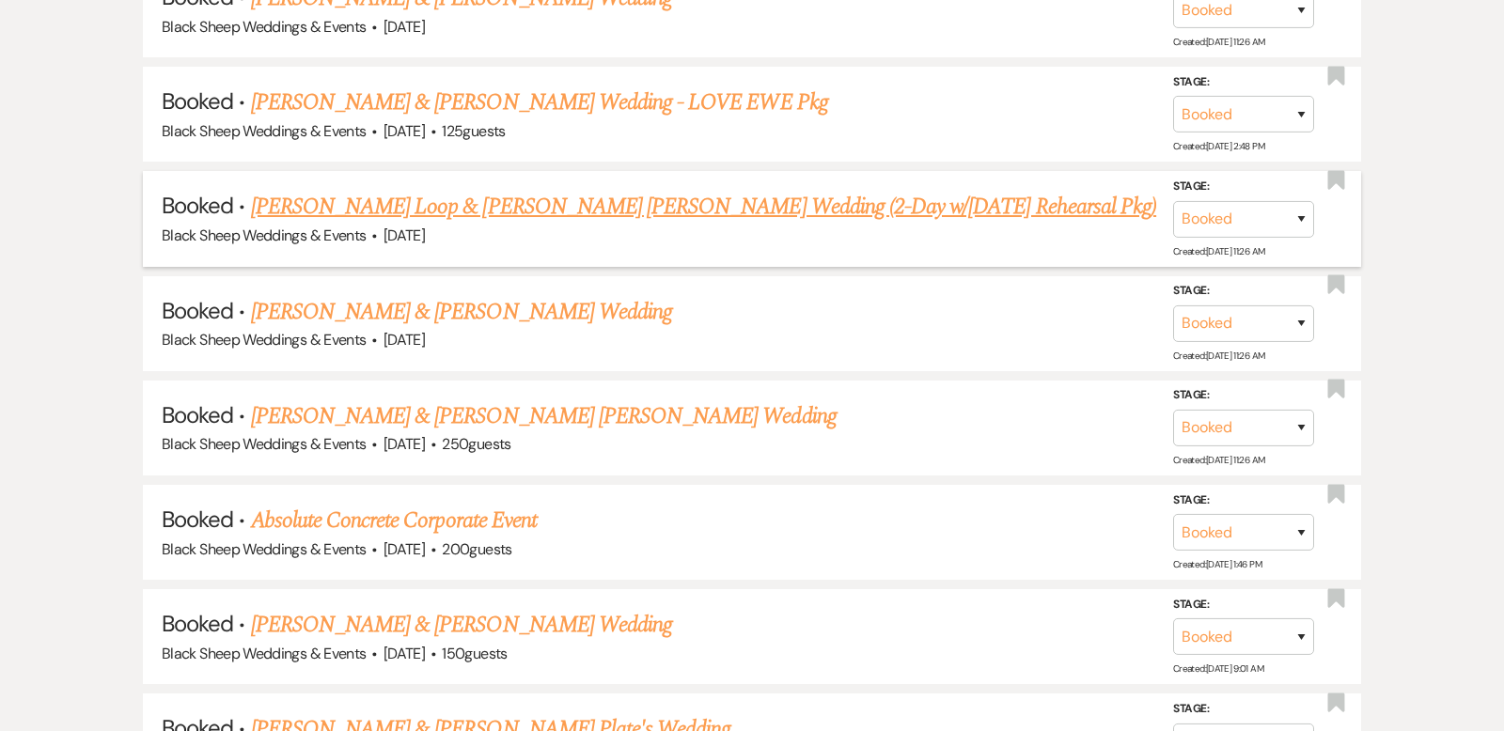
click at [404, 190] on link "[PERSON_NAME] Loop & [PERSON_NAME] [PERSON_NAME] Wedding (2-Day w/[DATE] Rehear…" at bounding box center [703, 207] width 905 height 34
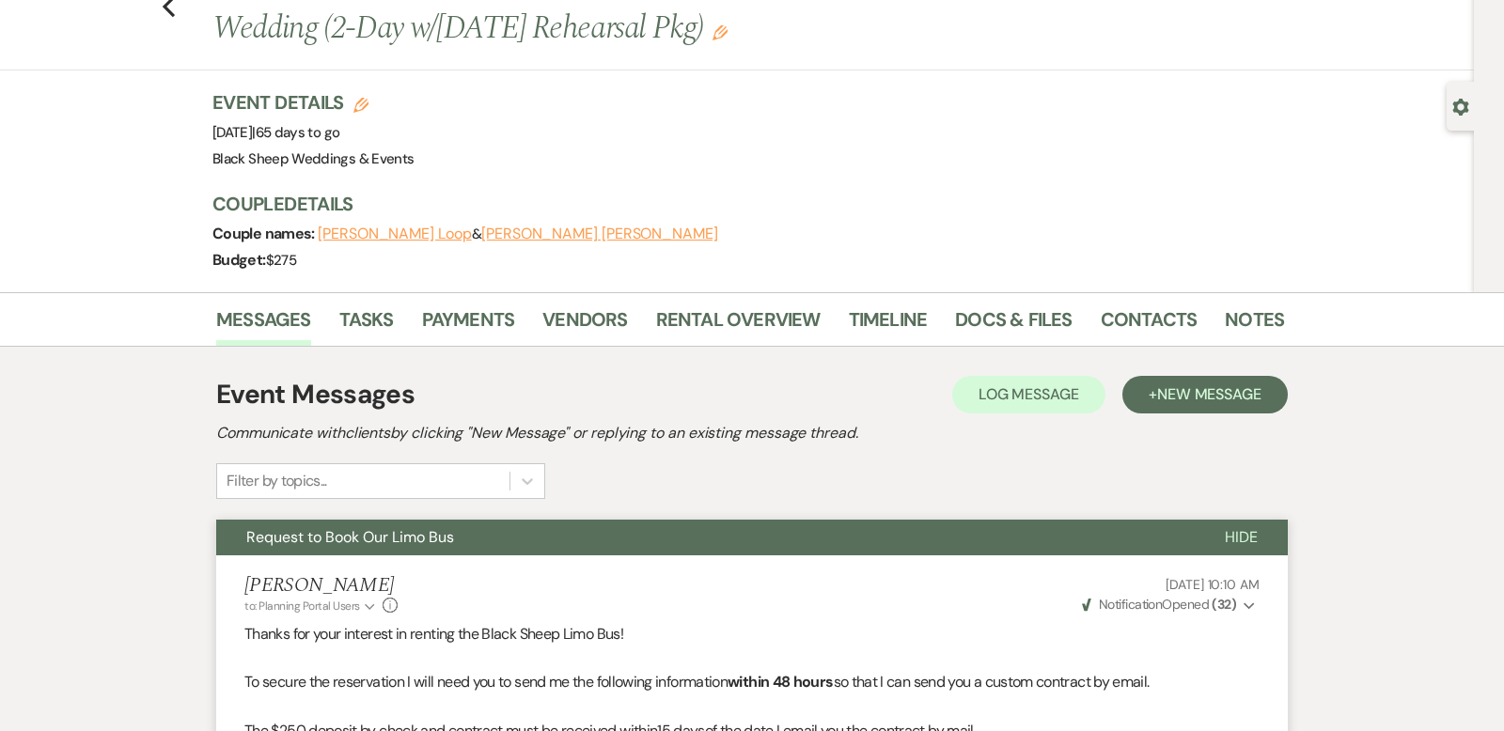
scroll to position [89, 0]
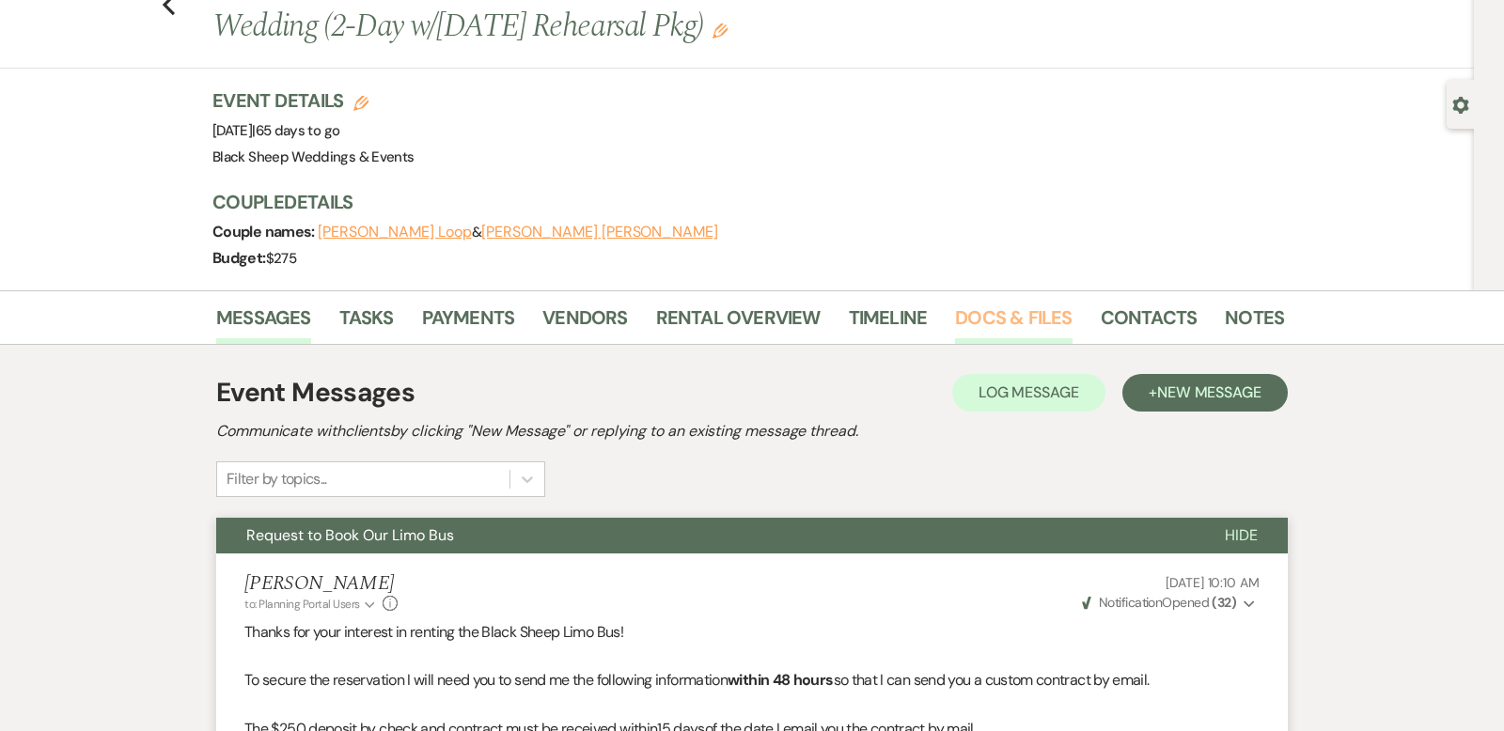
click at [1008, 319] on link "Docs & Files" at bounding box center [1013, 323] width 117 height 41
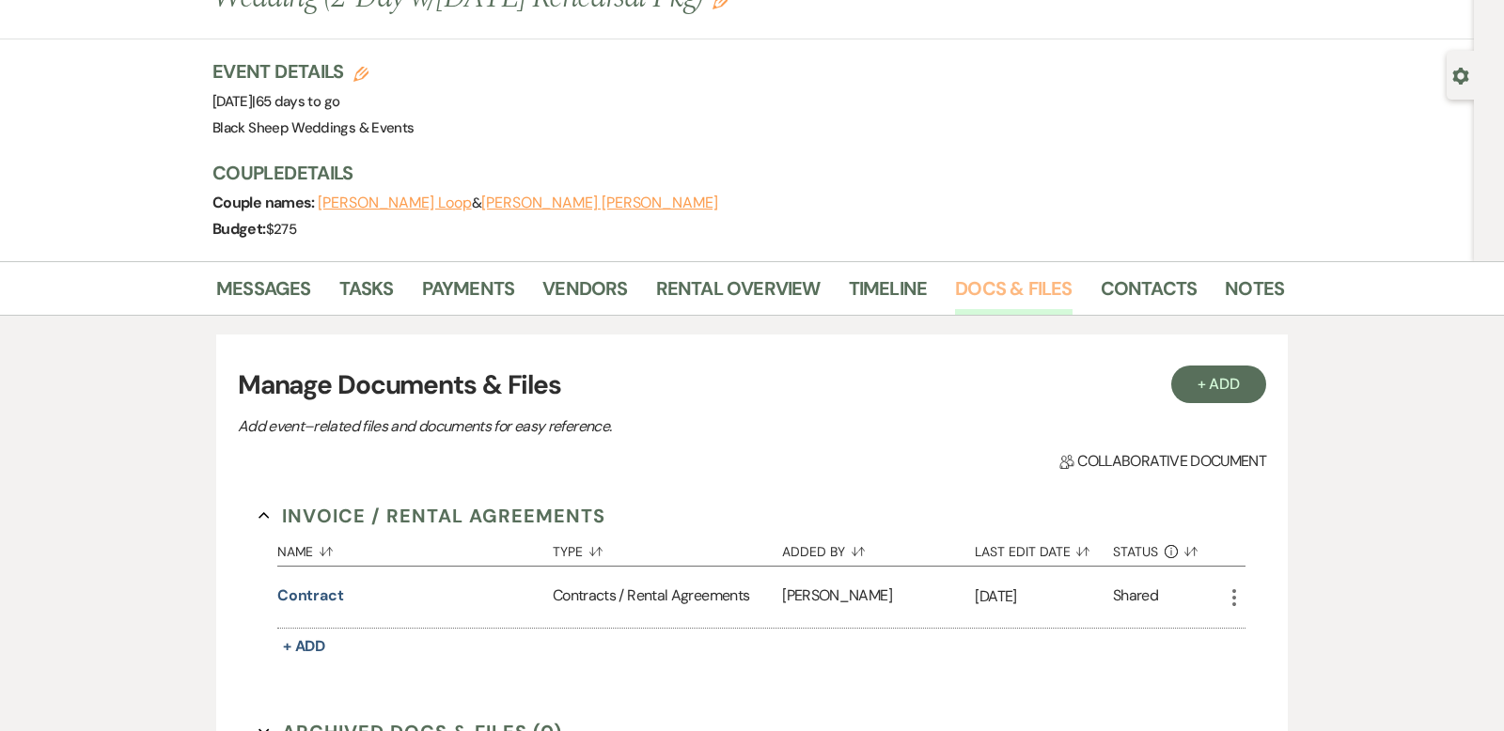
scroll to position [110, 0]
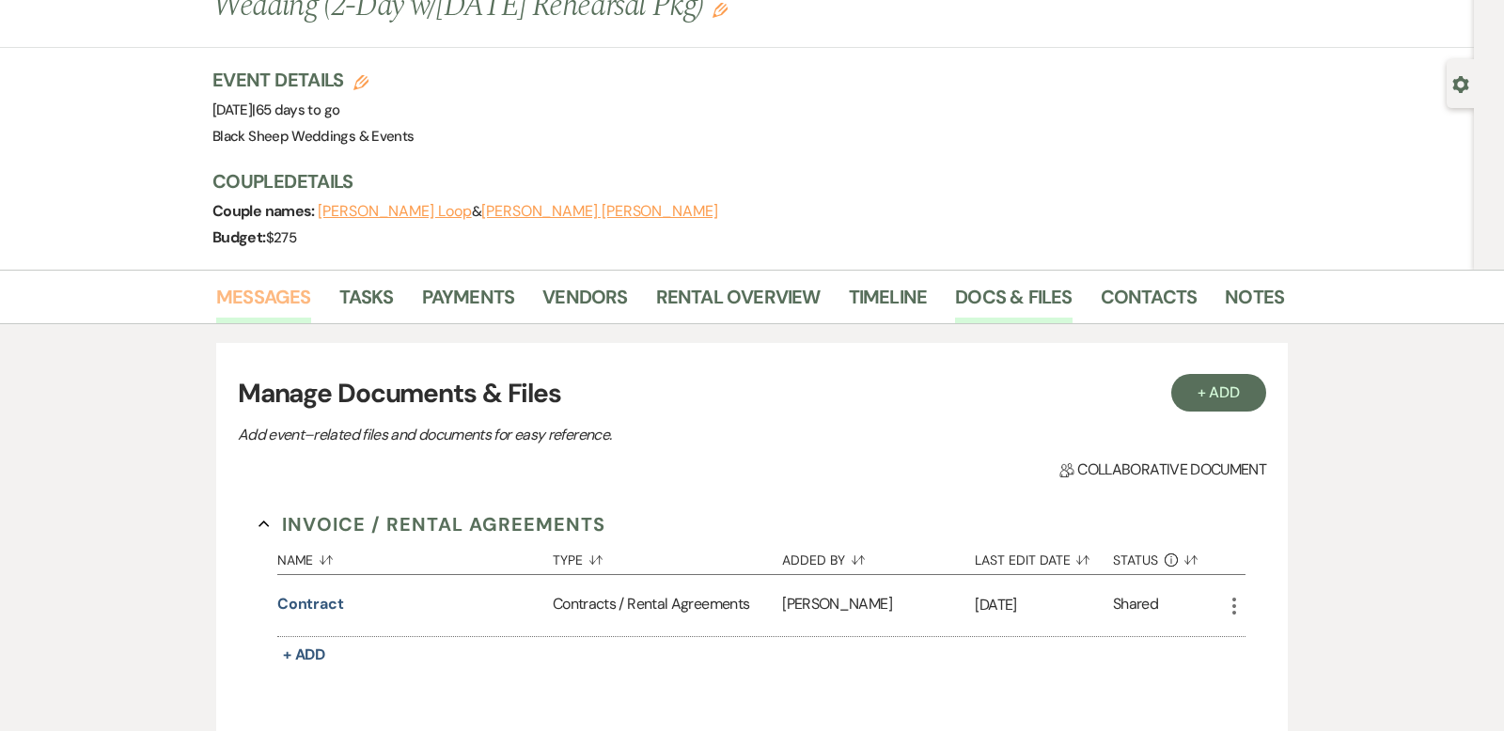
click at [276, 291] on link "Messages" at bounding box center [263, 302] width 95 height 41
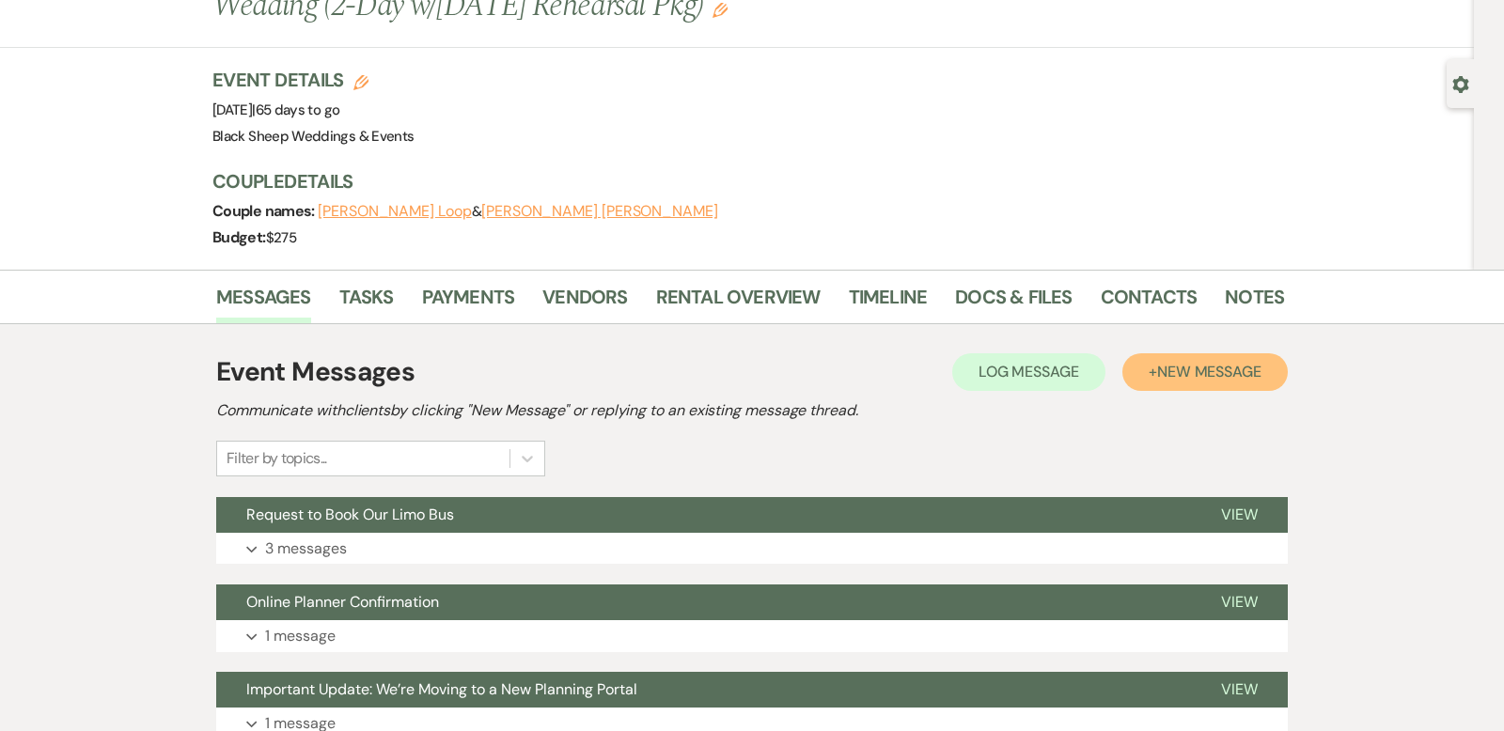
click at [1197, 370] on span "New Message" at bounding box center [1209, 372] width 104 height 20
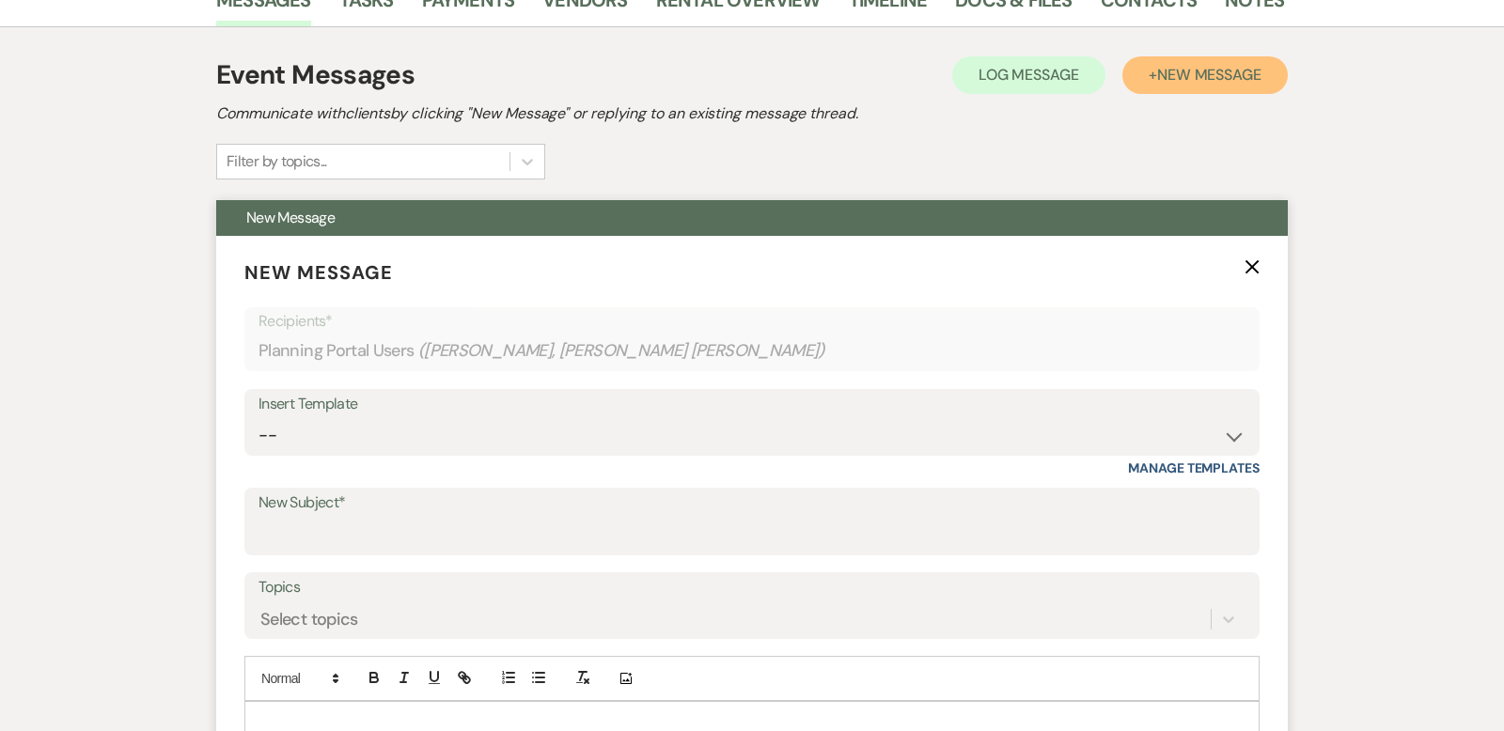
scroll to position [424, 0]
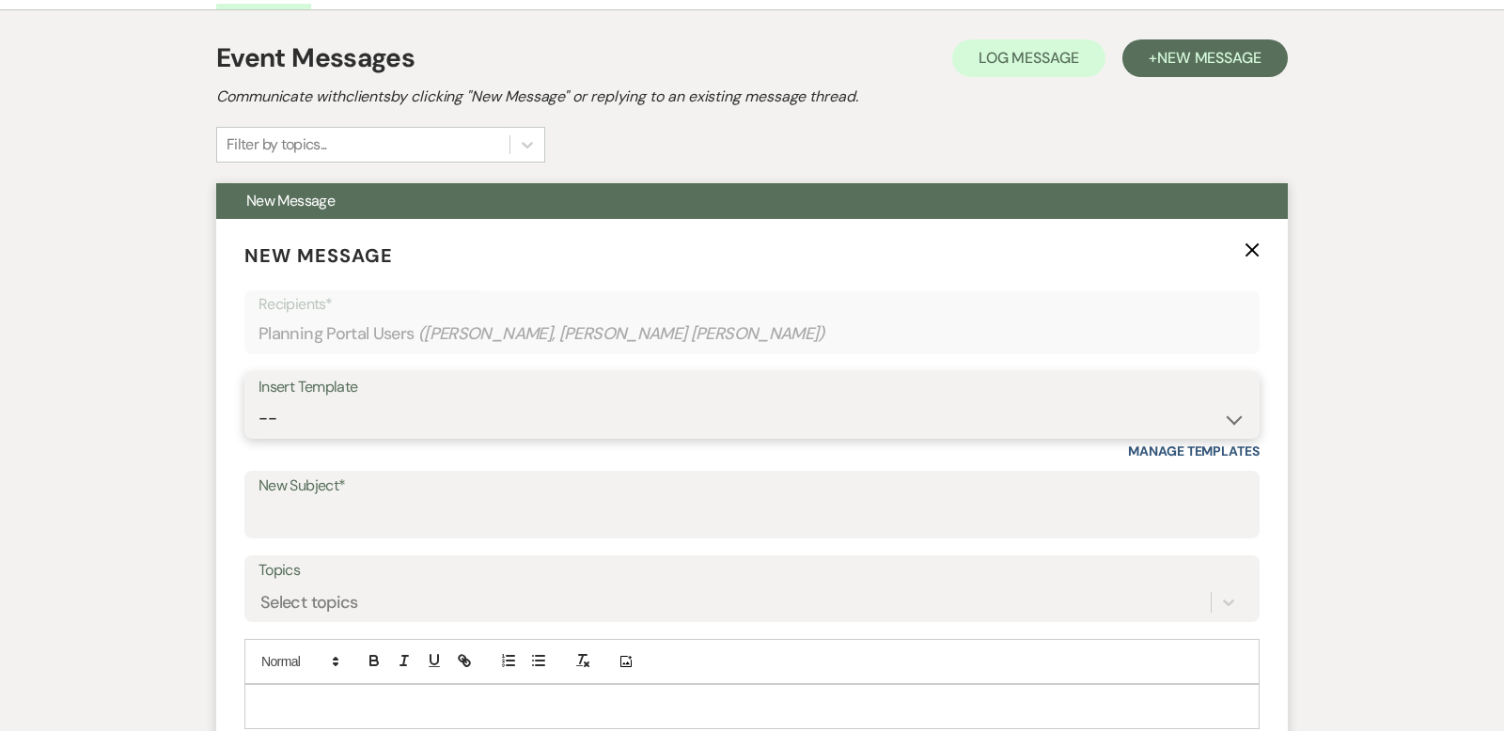
click at [1235, 416] on select "-- Weven Planning Portal Introduction (Booked Events) Copy of Contract Attached…" at bounding box center [752, 418] width 987 height 37
select select "5131"
click at [259, 400] on select "-- Weven Planning Portal Introduction (Booked Events) Copy of Contract Attached…" at bounding box center [752, 418] width 987 height 37
type input "Request to Book Our Limo Bus"
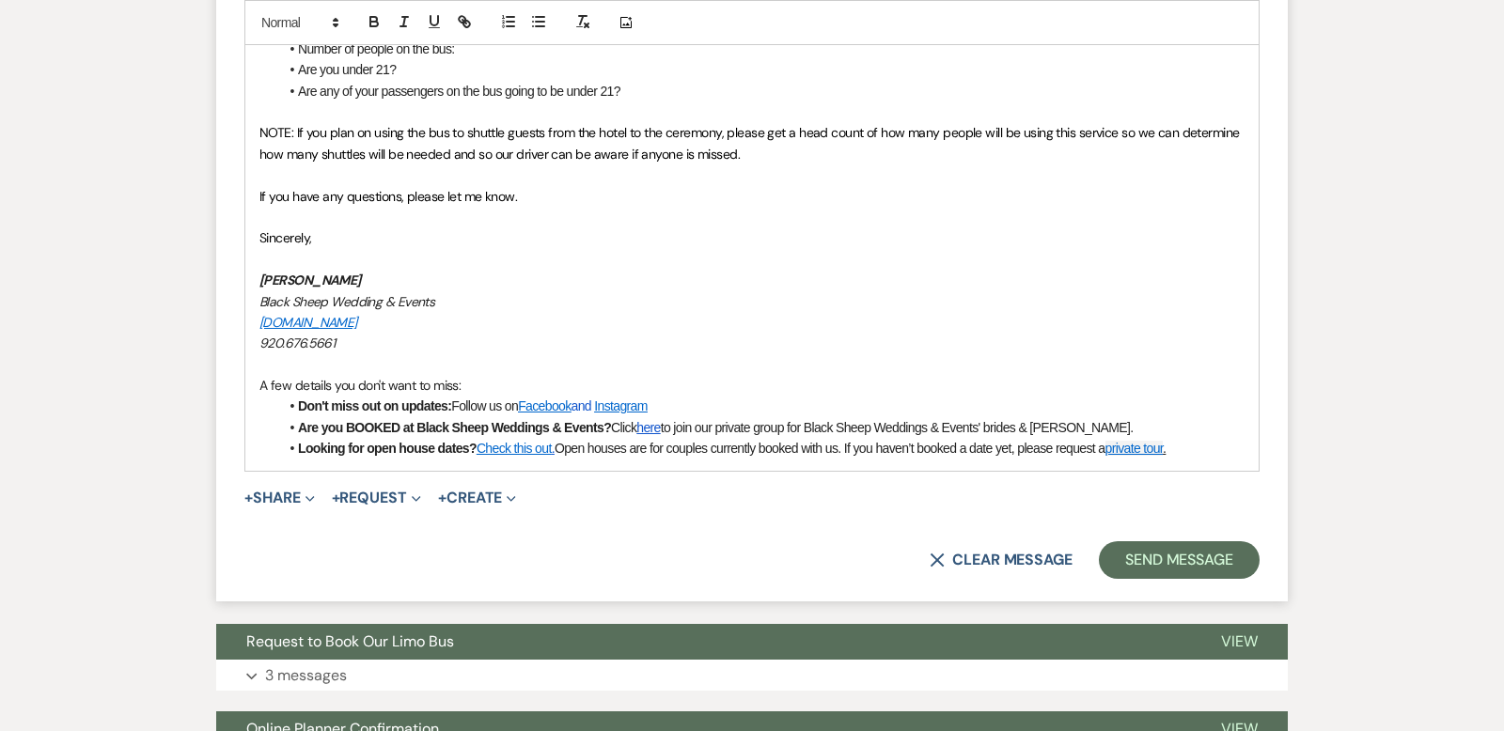
scroll to position [1609, 0]
click at [996, 552] on button "X Clear message" at bounding box center [1001, 559] width 143 height 15
select select "0"
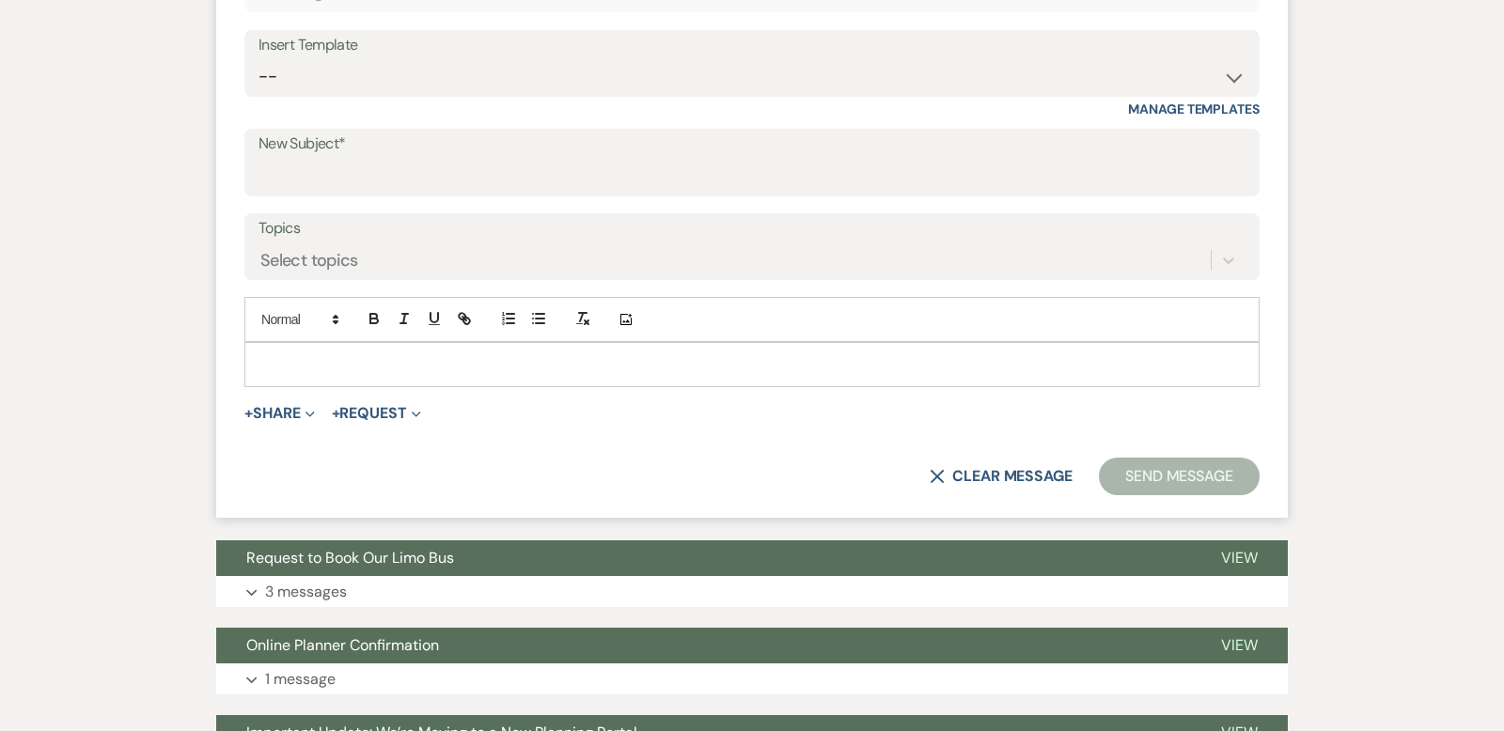
scroll to position [745, 0]
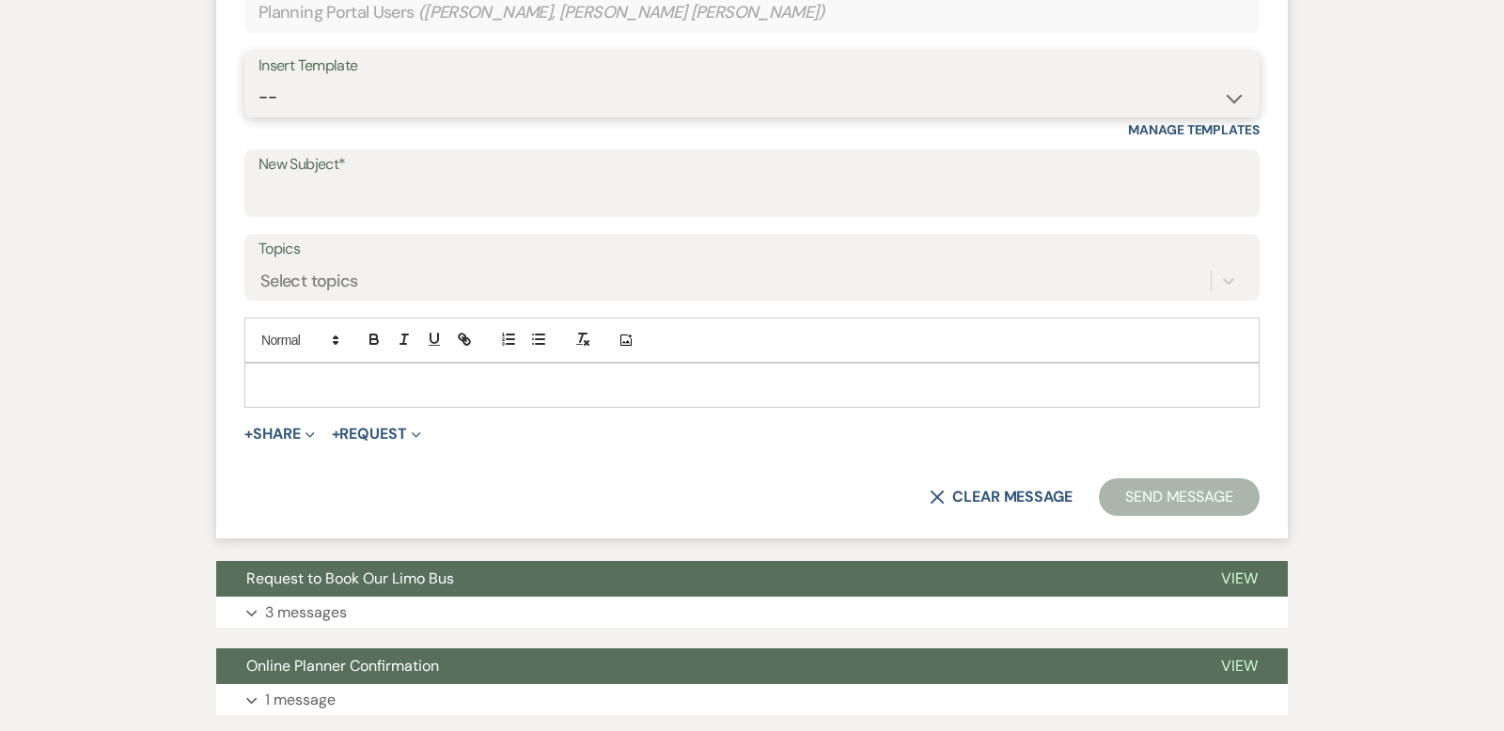
click at [1236, 90] on select "-- Weven Planning Portal Introduction (Booked Events) Copy of Contract Attached…" at bounding box center [752, 97] width 987 height 37
select select "5032"
click at [259, 79] on select "-- Weven Planning Portal Introduction (Booked Events) Copy of Contract Attached…" at bounding box center [752, 97] width 987 height 37
type input "Limo Bus Contract Attached"
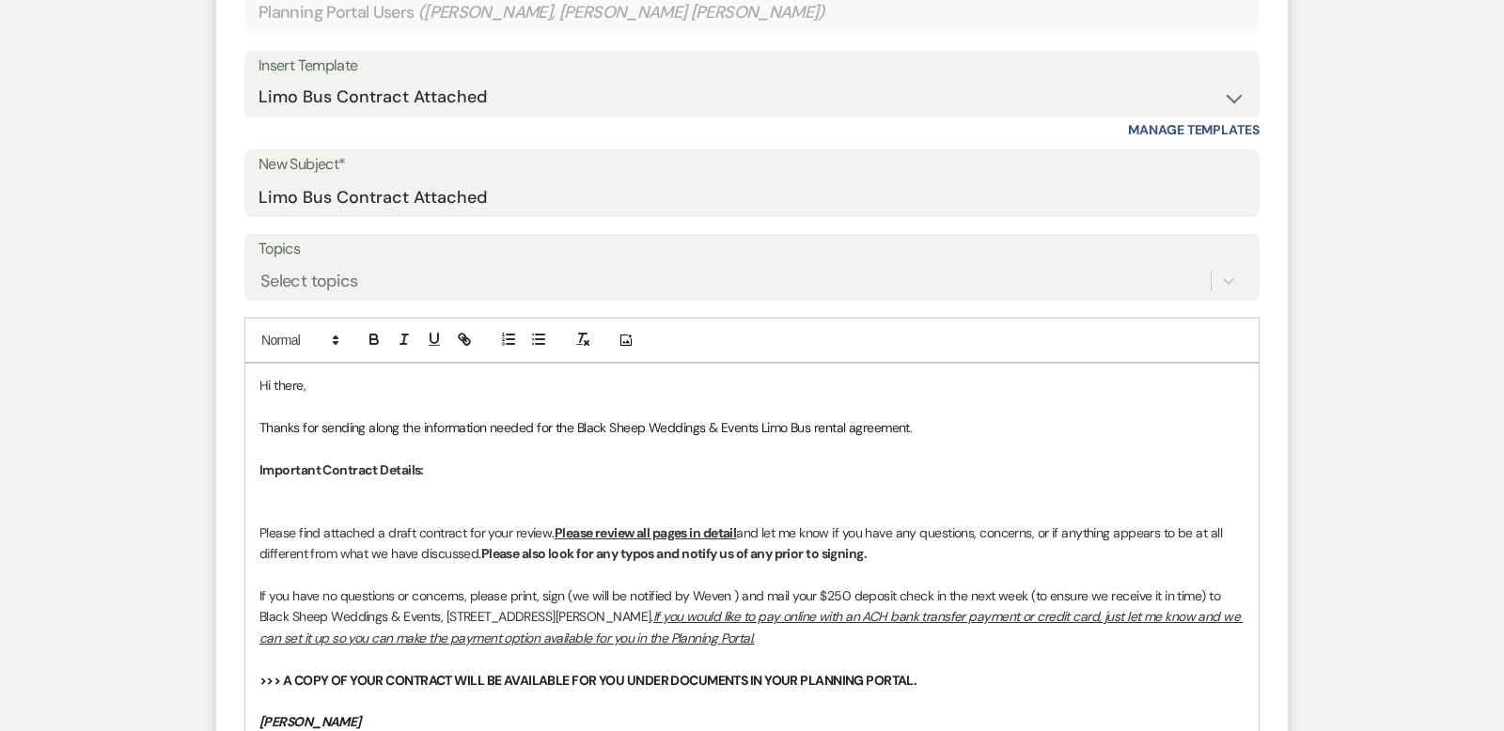
click at [302, 384] on p "Hi there," at bounding box center [751, 385] width 985 height 21
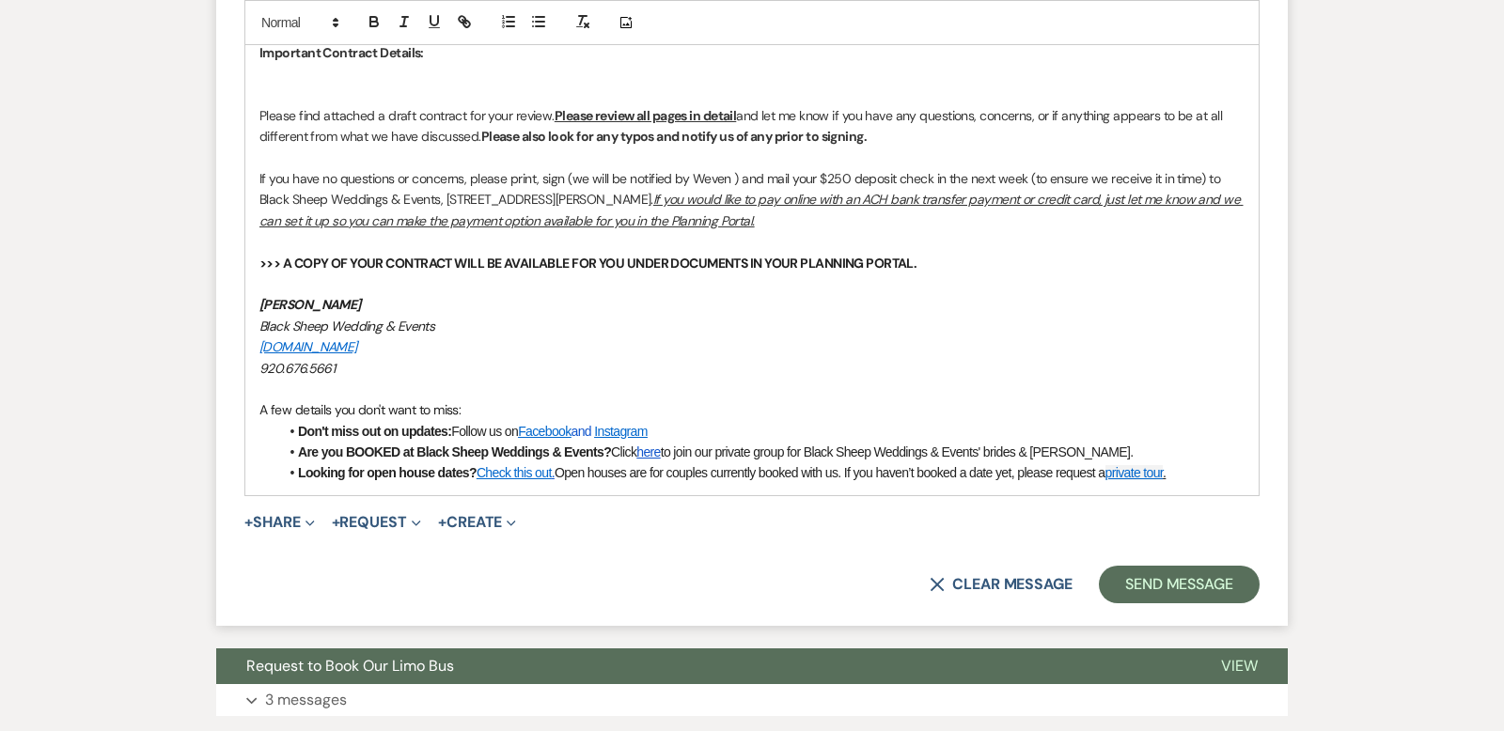
scroll to position [1164, 0]
drag, startPoint x: 374, startPoint y: 299, endPoint x: 260, endPoint y: 297, distance: 113.8
click at [258, 297] on div "Hi [PERSON_NAME], Thanks for sending along the information needed for the Black…" at bounding box center [751, 219] width 1013 height 549
click at [290, 515] on button "+ Share Expand" at bounding box center [279, 521] width 71 height 15
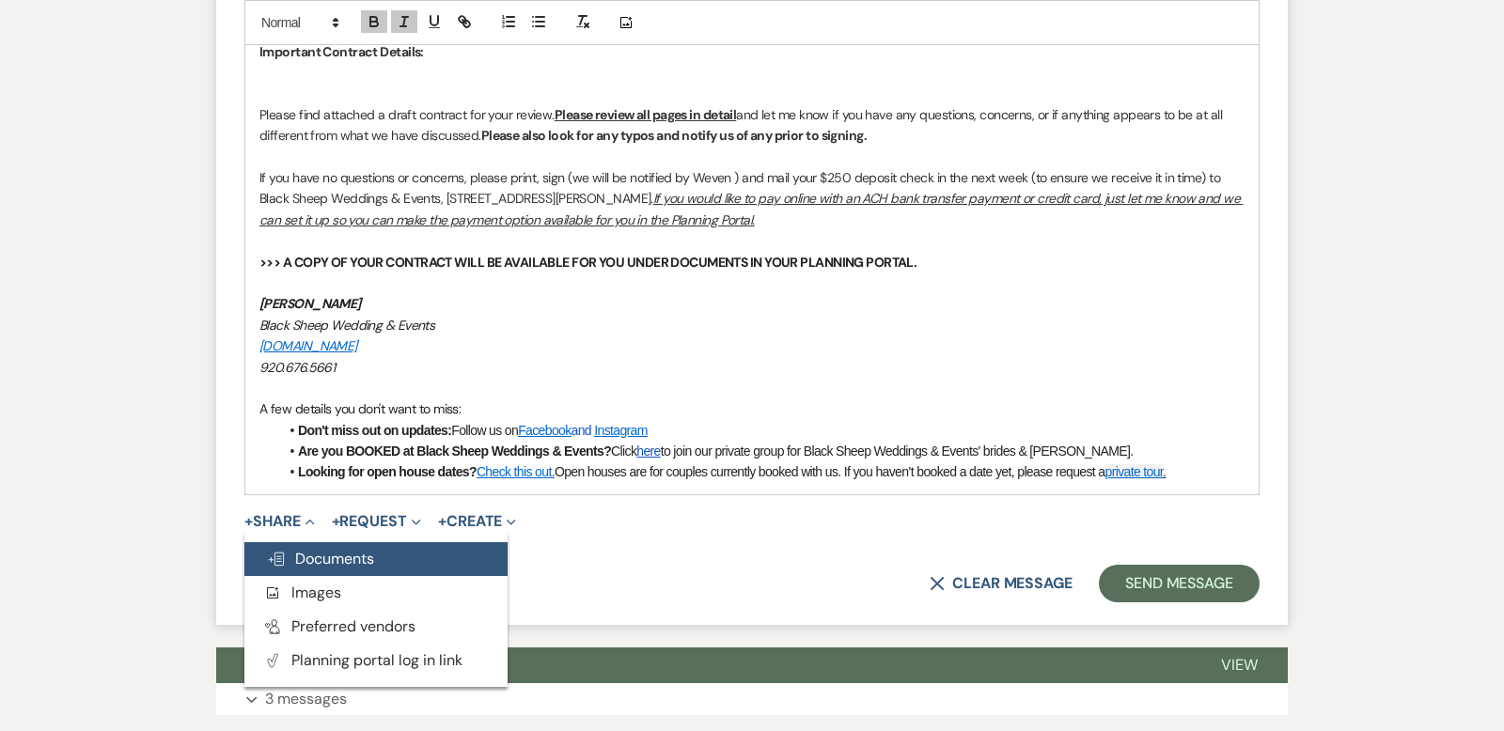
click at [310, 551] on span "Doc Upload Documents" at bounding box center [320, 559] width 107 height 20
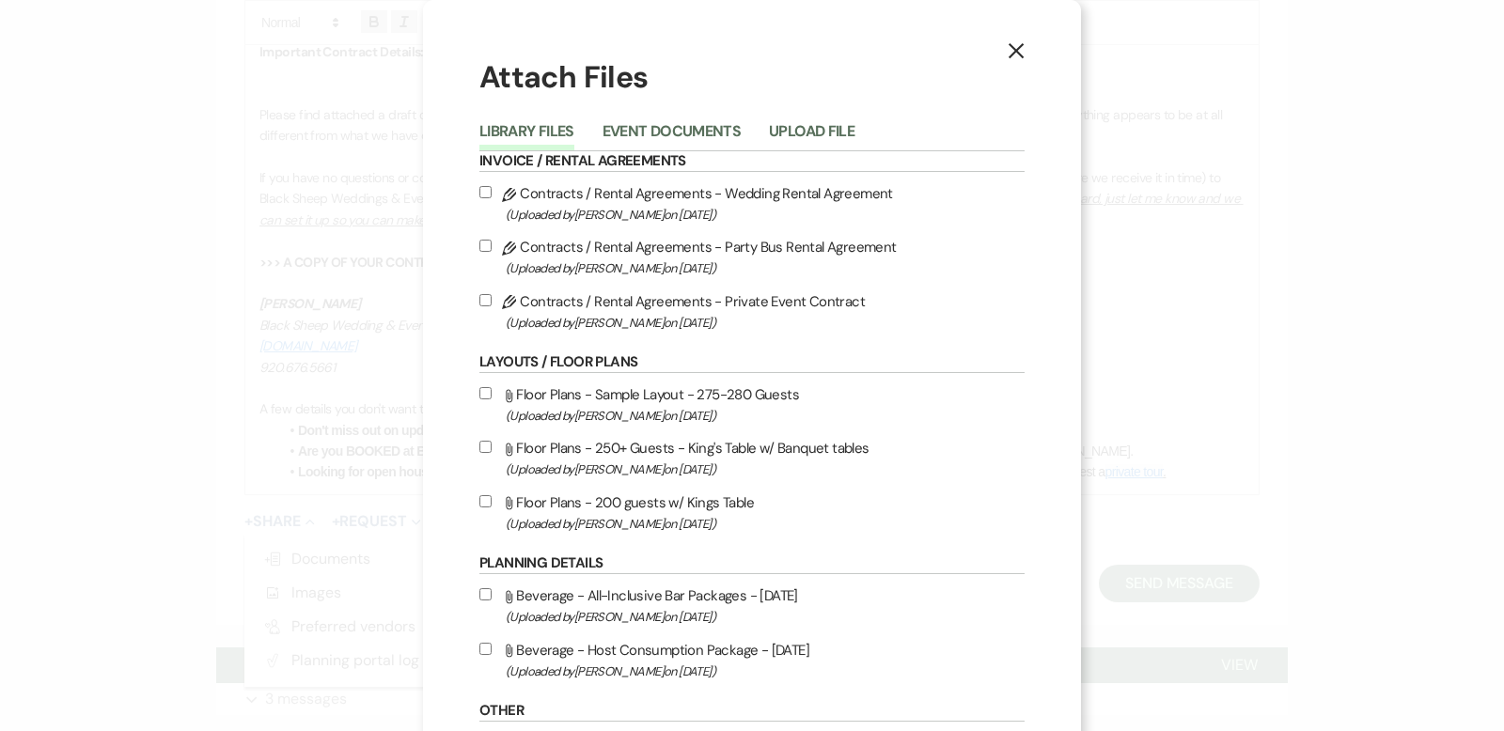
click at [485, 244] on input "Pencil Contracts / Rental Agreements - Party Bus Rental Agreement (Uploaded by …" at bounding box center [485, 246] width 12 height 12
checkbox input "true"
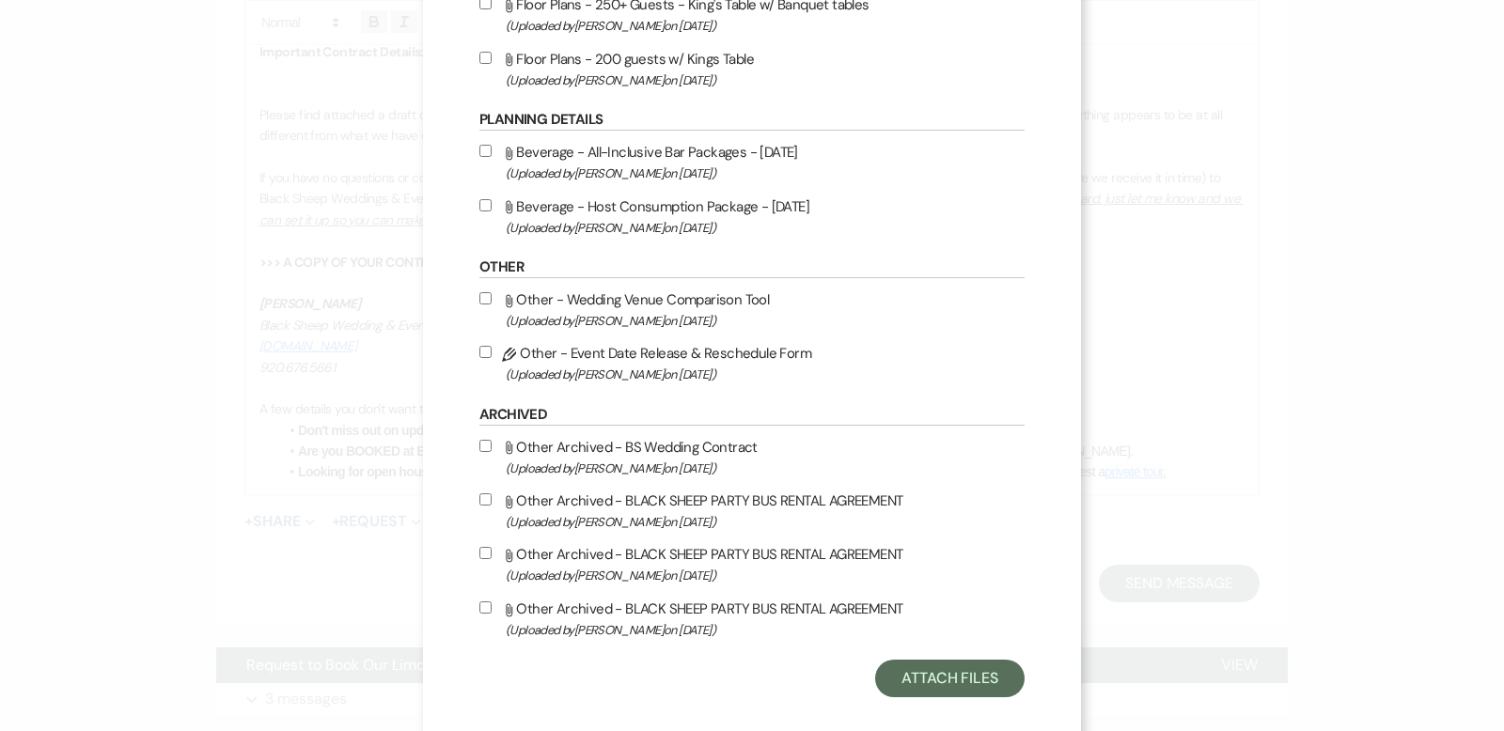
scroll to position [468, 0]
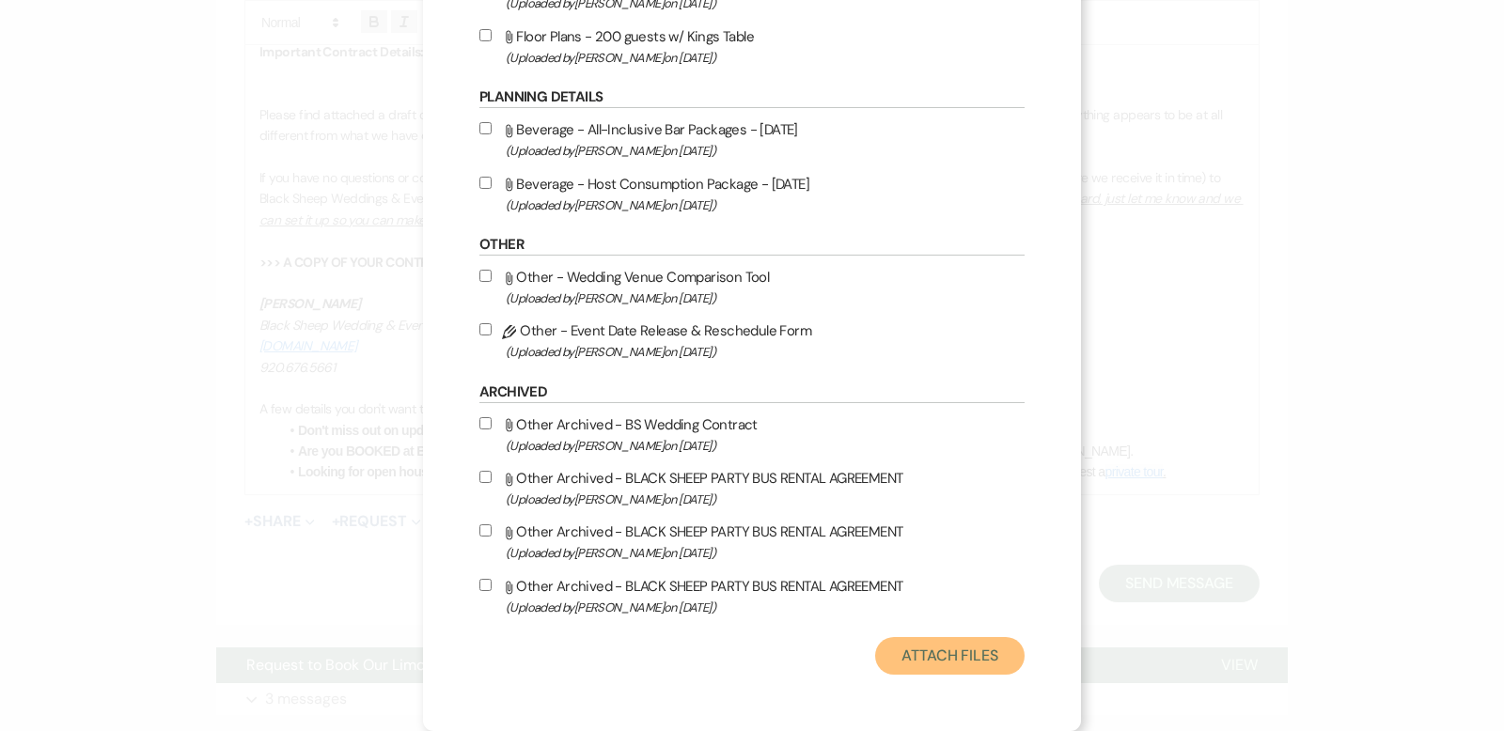
click at [971, 663] on button "Attach Files" at bounding box center [949, 656] width 149 height 38
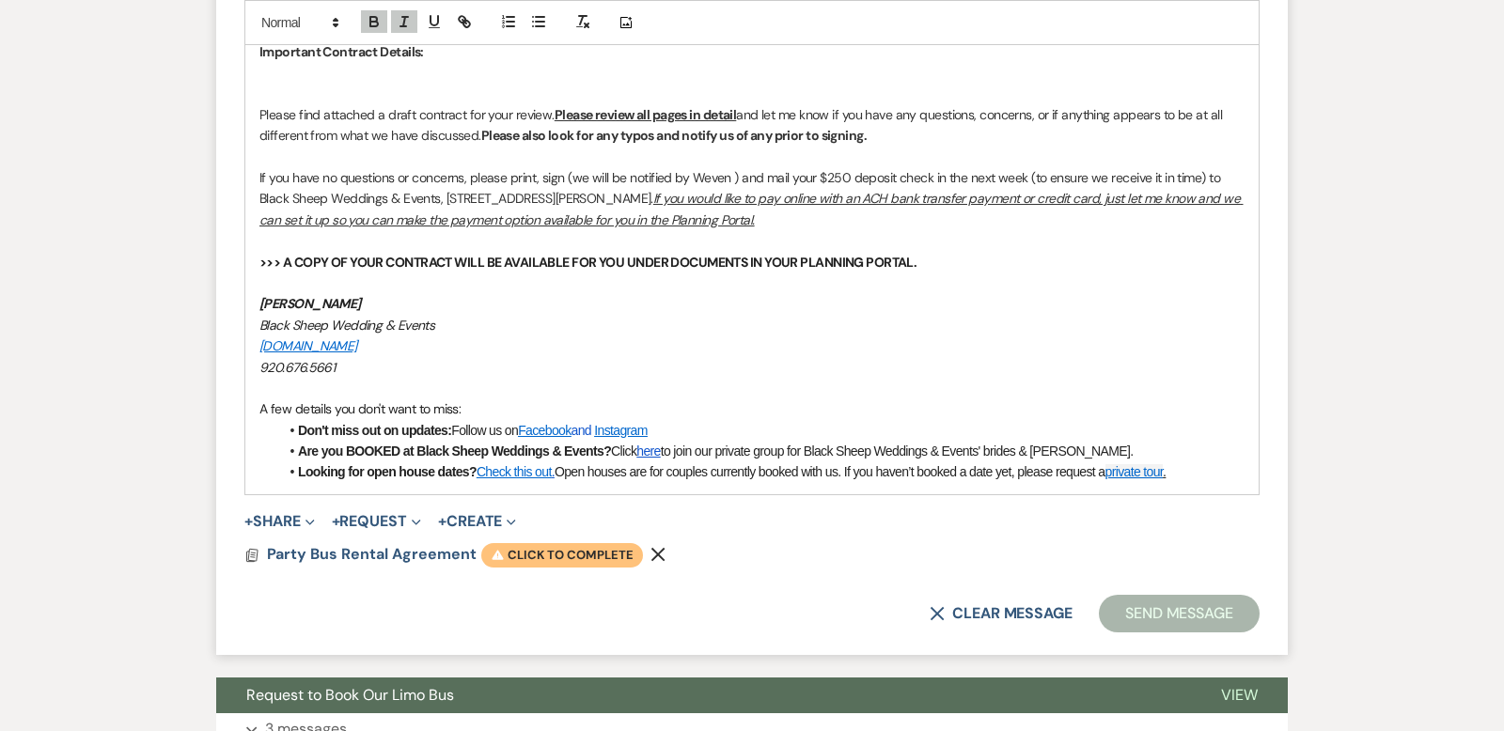
click at [538, 548] on span "Warning Click to complete" at bounding box center [562, 555] width 162 height 24
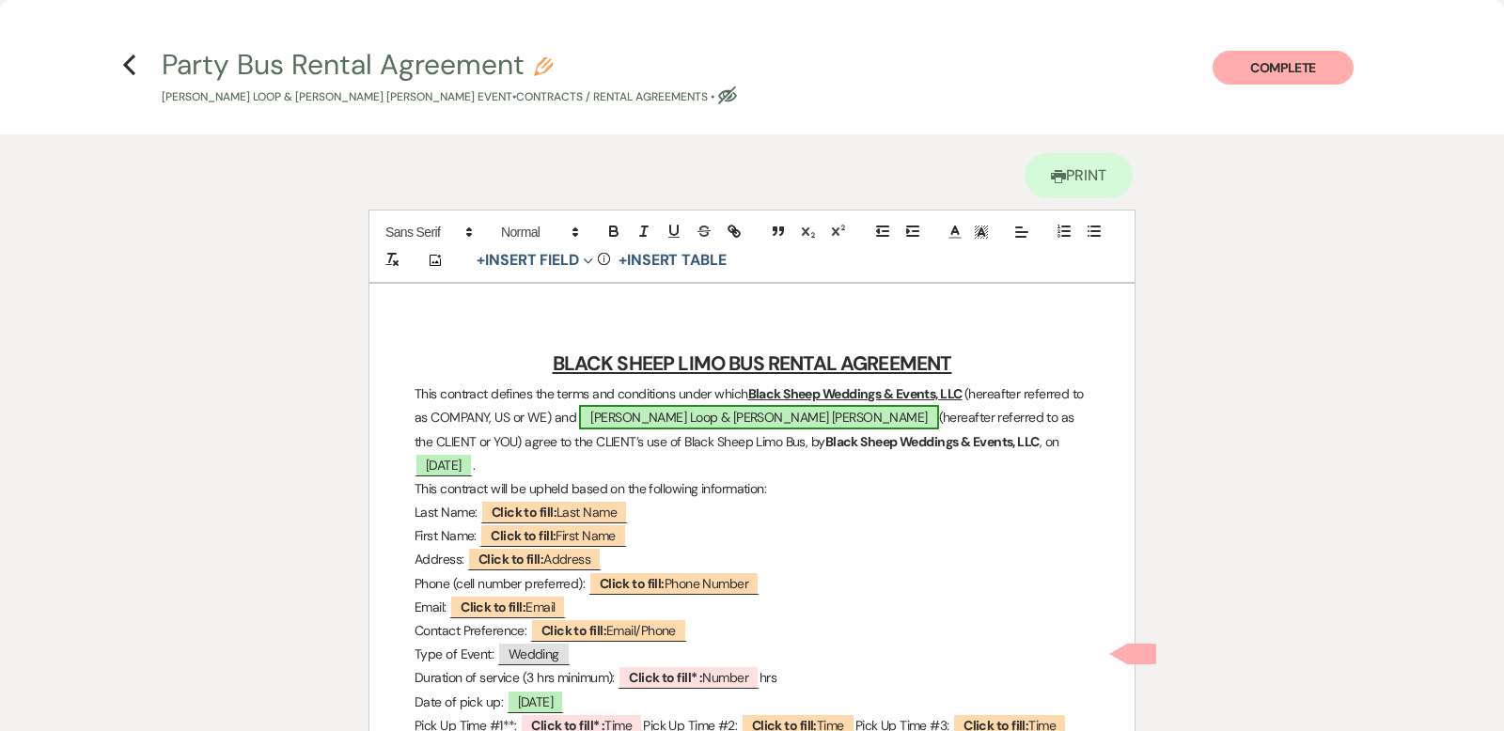
click at [792, 412] on span "[PERSON_NAME] Loop & [PERSON_NAME] [PERSON_NAME]" at bounding box center [758, 417] width 359 height 24
select select "smartCustomField"
select select "owner"
select select "{{clientNames}}"
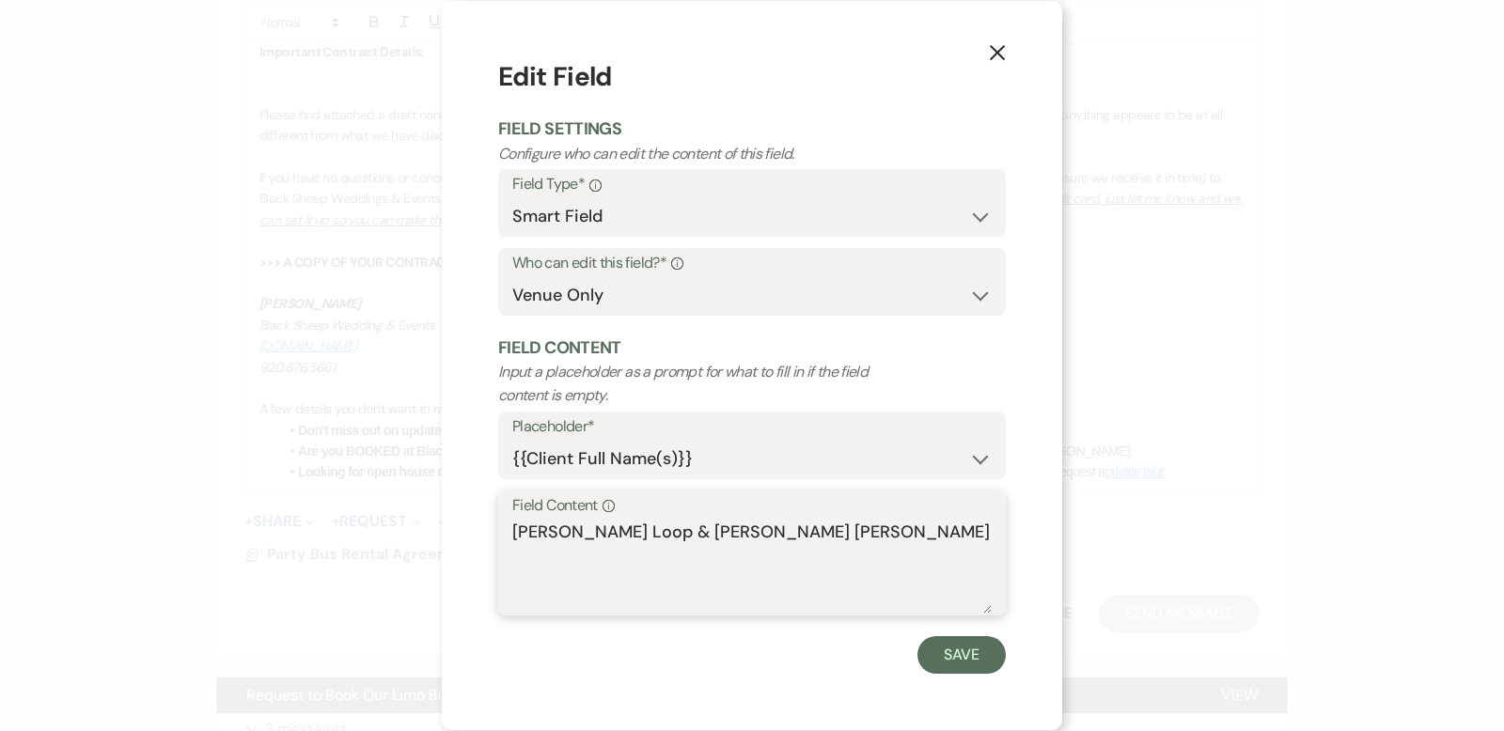
drag, startPoint x: 862, startPoint y: 534, endPoint x: 668, endPoint y: 534, distance: 193.6
click at [668, 534] on textarea "[PERSON_NAME] Loop & [PERSON_NAME] [PERSON_NAME]" at bounding box center [751, 567] width 479 height 94
type textarea "[PERSON_NAME] Loop"
click at [973, 662] on button "Save" at bounding box center [961, 655] width 88 height 38
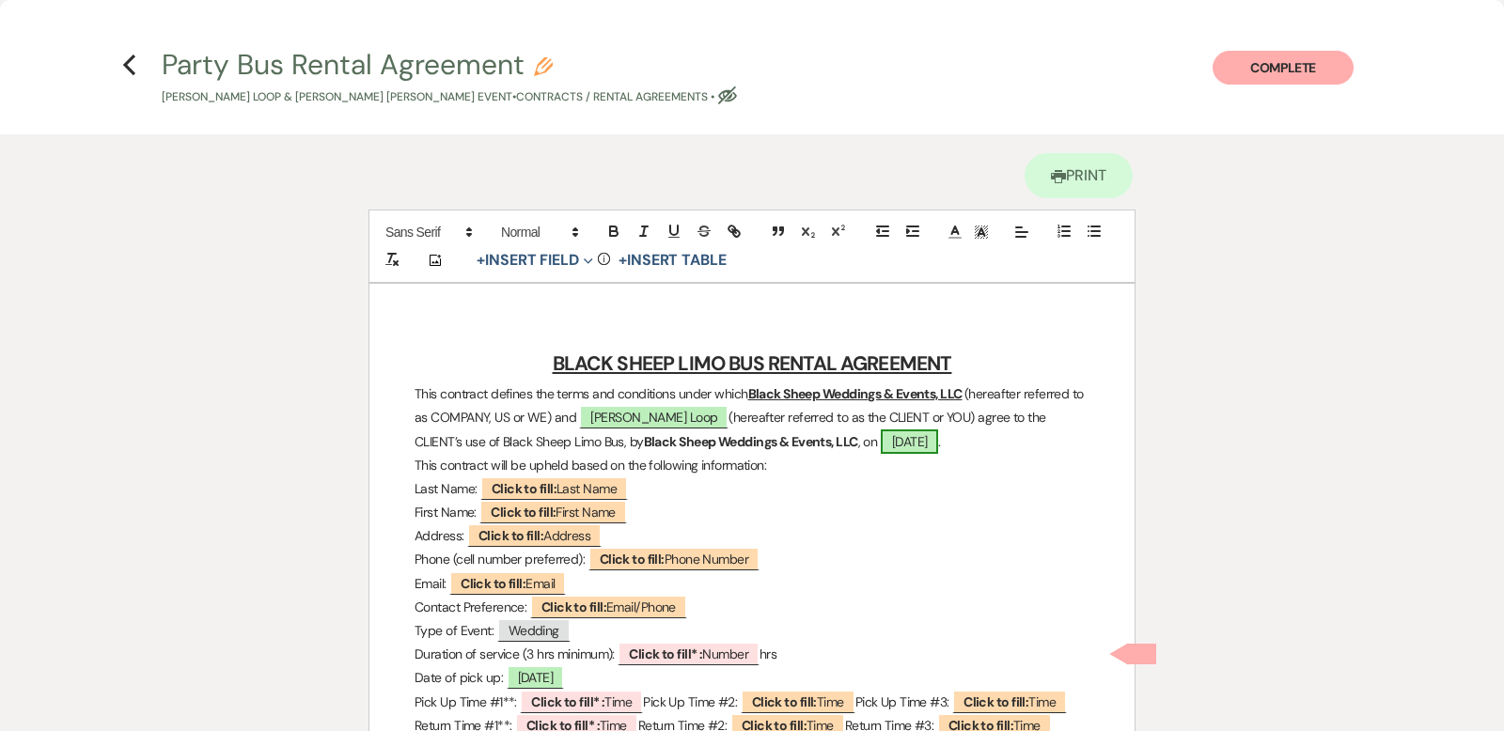
click at [939, 441] on span "[DATE]" at bounding box center [910, 442] width 58 height 24
select select "smartCustomField"
select select "owner"
select select "{{eventDate}}"
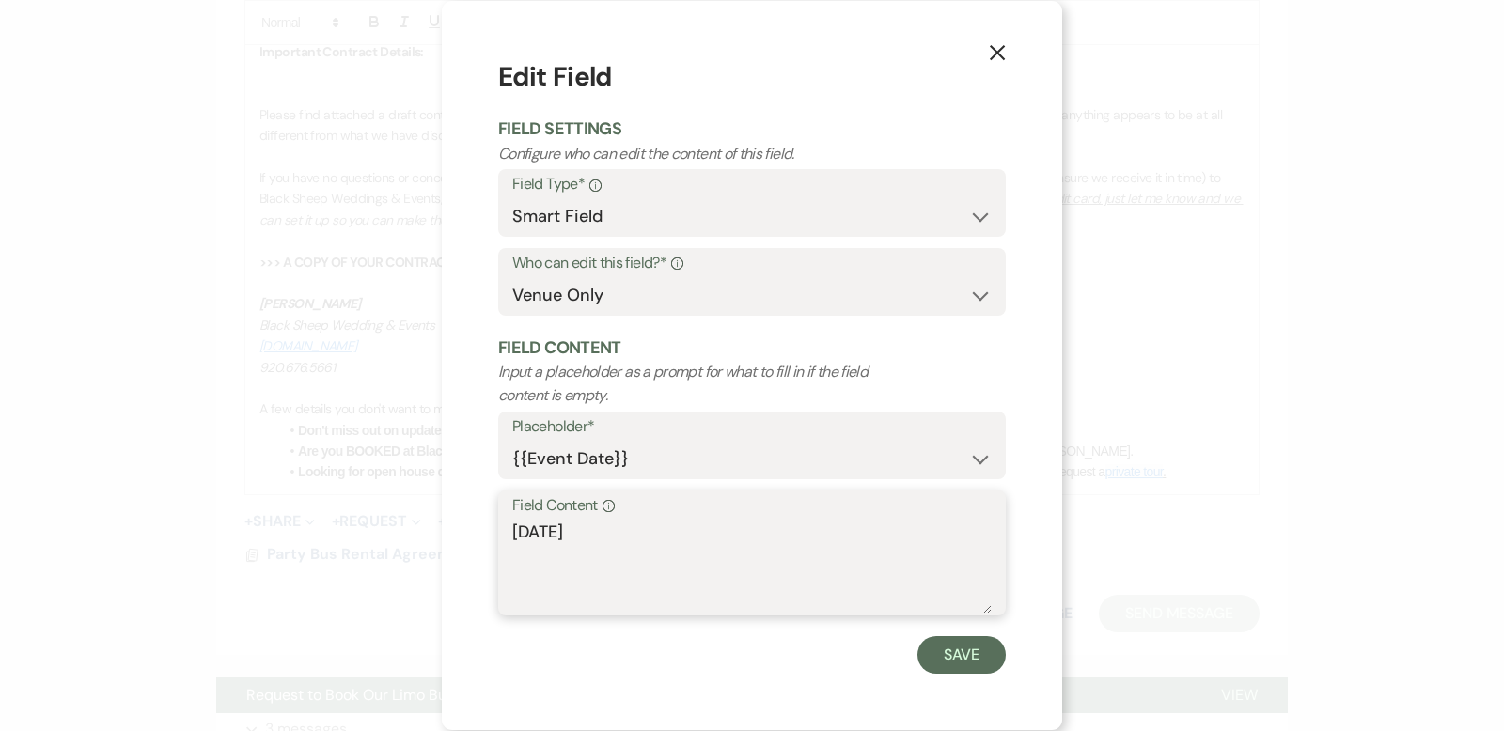
drag, startPoint x: 621, startPoint y: 533, endPoint x: 488, endPoint y: 531, distance: 133.5
click at [486, 531] on div "X Edit Field Field Settings Configure who can edit the content of this field. F…" at bounding box center [752, 365] width 620 height 729
type textarea "[DATE]"
click at [965, 647] on button "Save" at bounding box center [961, 655] width 88 height 38
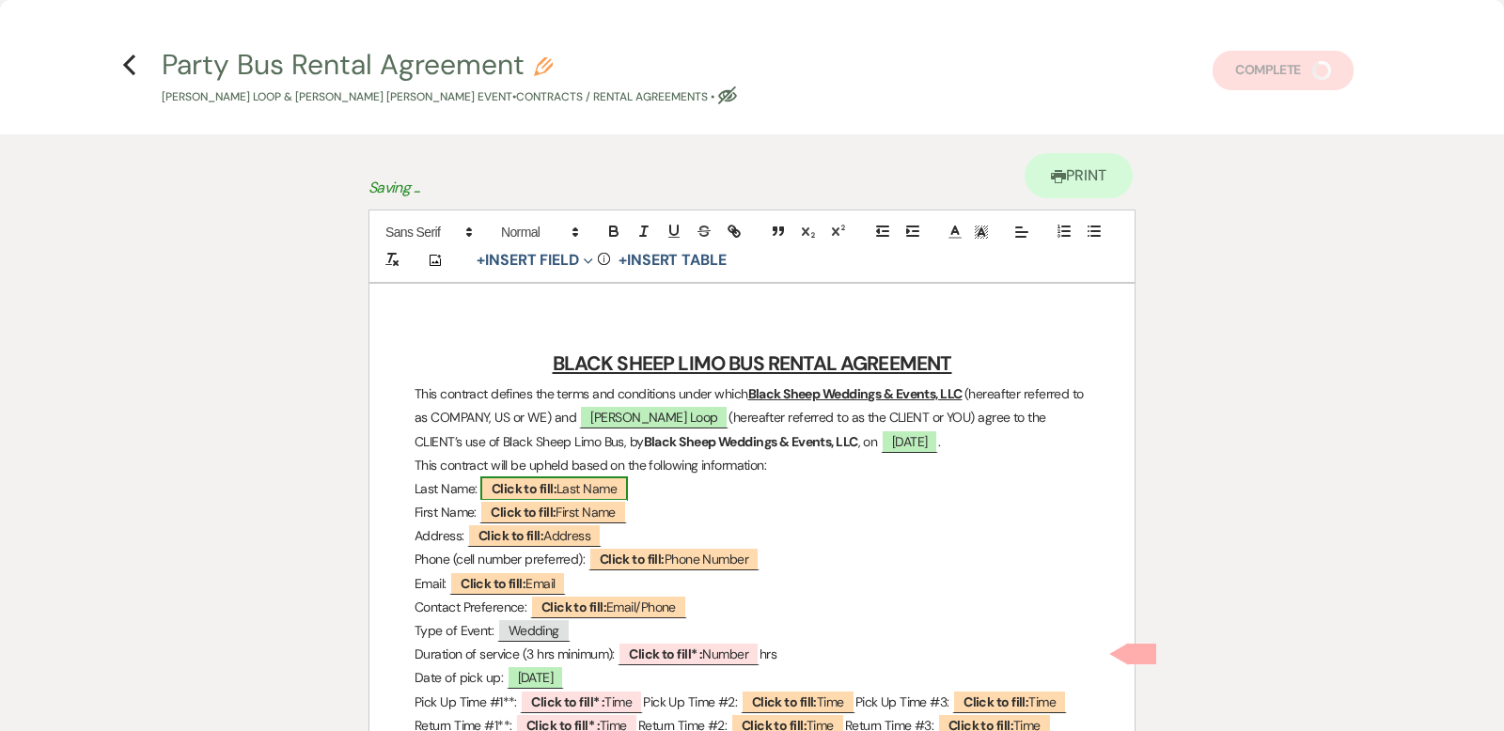
click at [602, 485] on span "Click to fill: Last Name" at bounding box center [554, 489] width 148 height 24
select select "custom_placeholder"
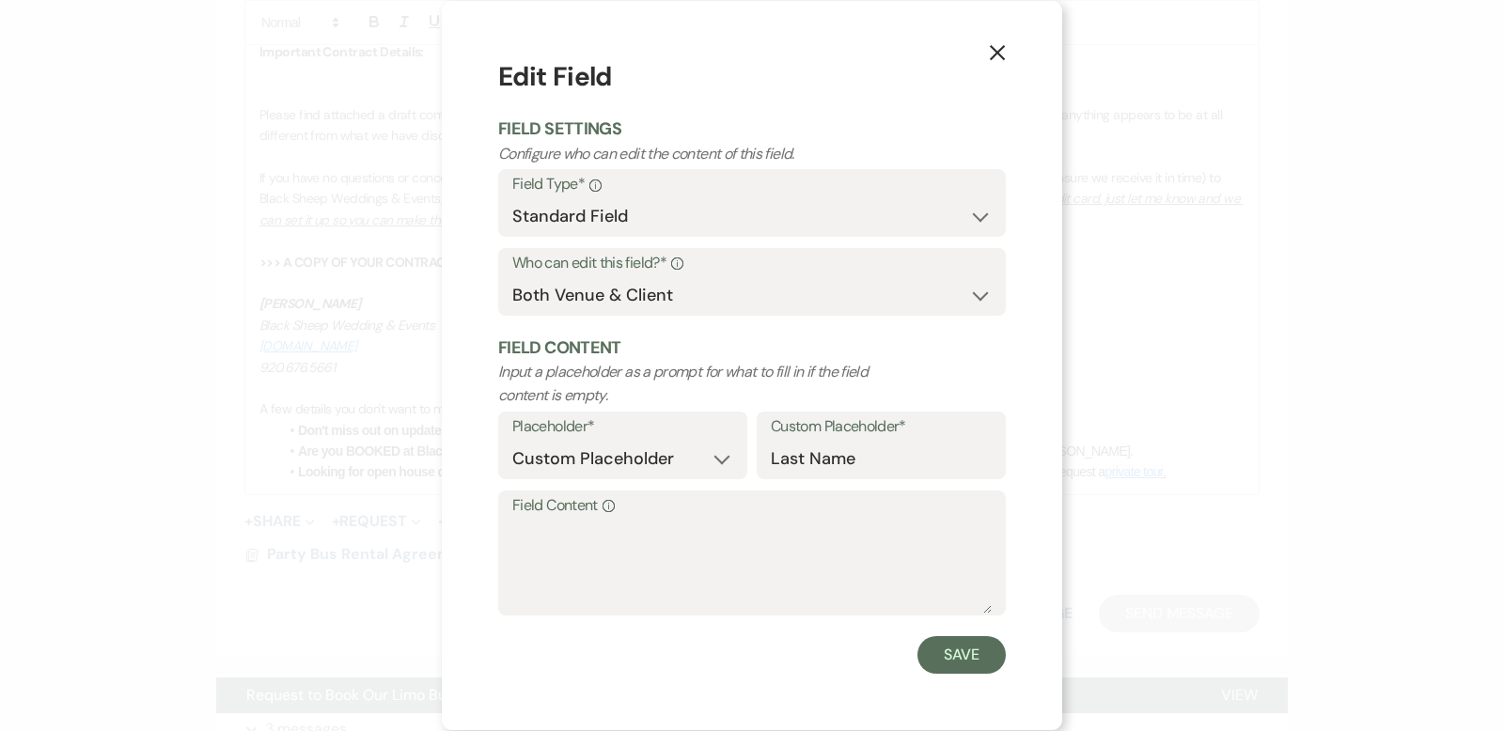
click at [539, 516] on label "Field Content Info" at bounding box center [751, 506] width 479 height 27
click at [539, 520] on textarea "Field Content Info" at bounding box center [751, 567] width 479 height 94
type textarea "Vander Loop"
click at [951, 650] on button "Save" at bounding box center [961, 655] width 88 height 38
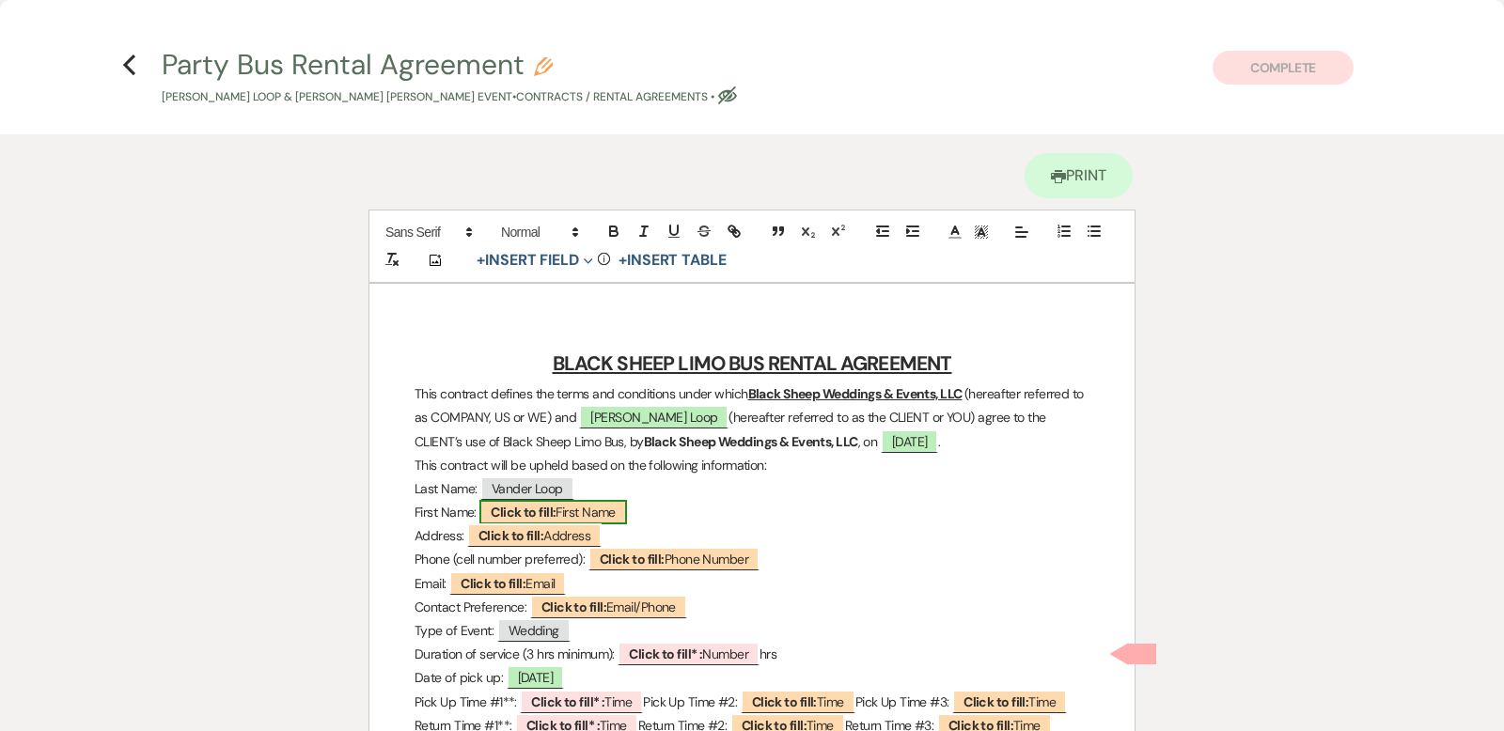
click at [578, 508] on span "Click to fill: First Name" at bounding box center [553, 512] width 148 height 24
select select "custom_placeholder"
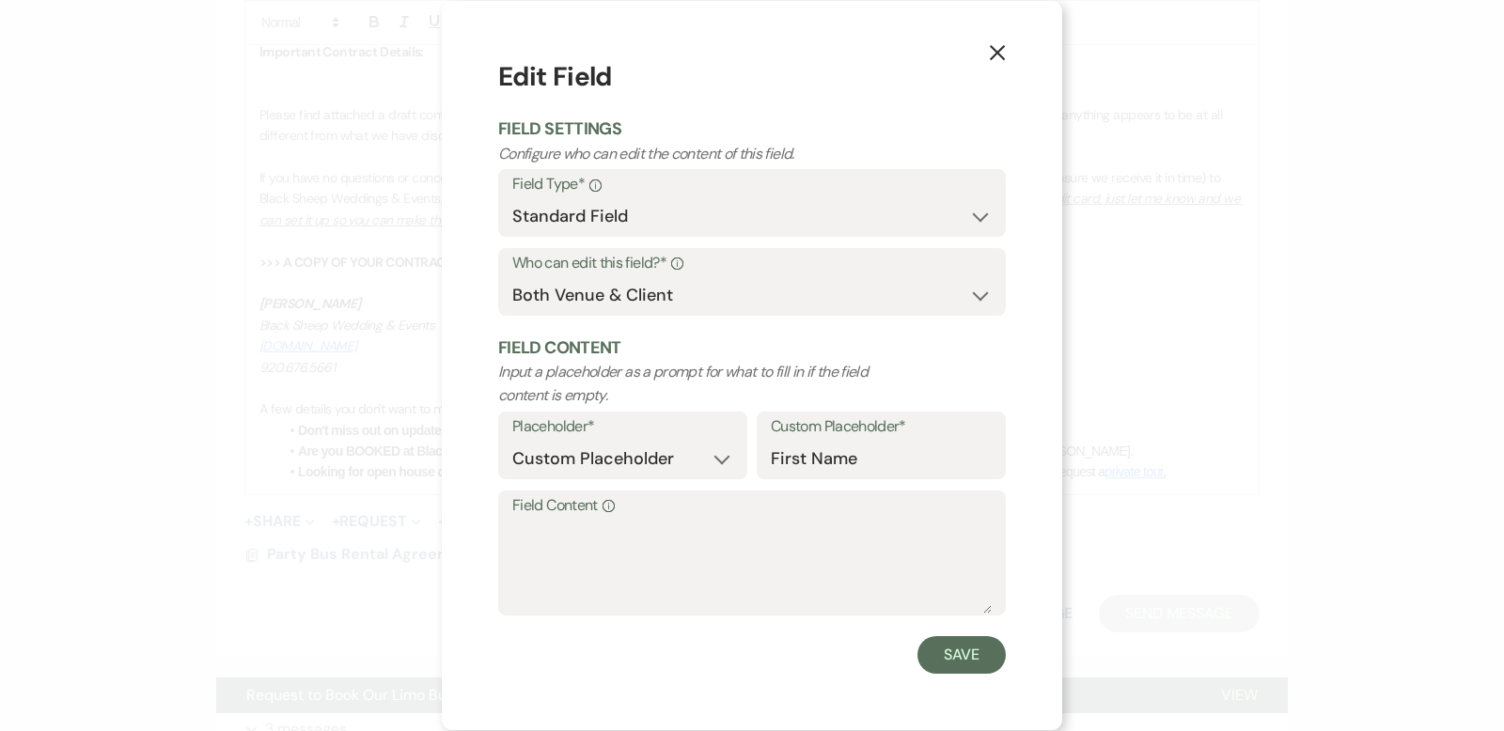
click at [537, 517] on label "Field Content Info" at bounding box center [751, 506] width 479 height 27
click at [537, 520] on textarea "Field Content Info" at bounding box center [751, 567] width 479 height 94
type textarea "Grant"
click at [959, 654] on button "Save" at bounding box center [961, 655] width 88 height 38
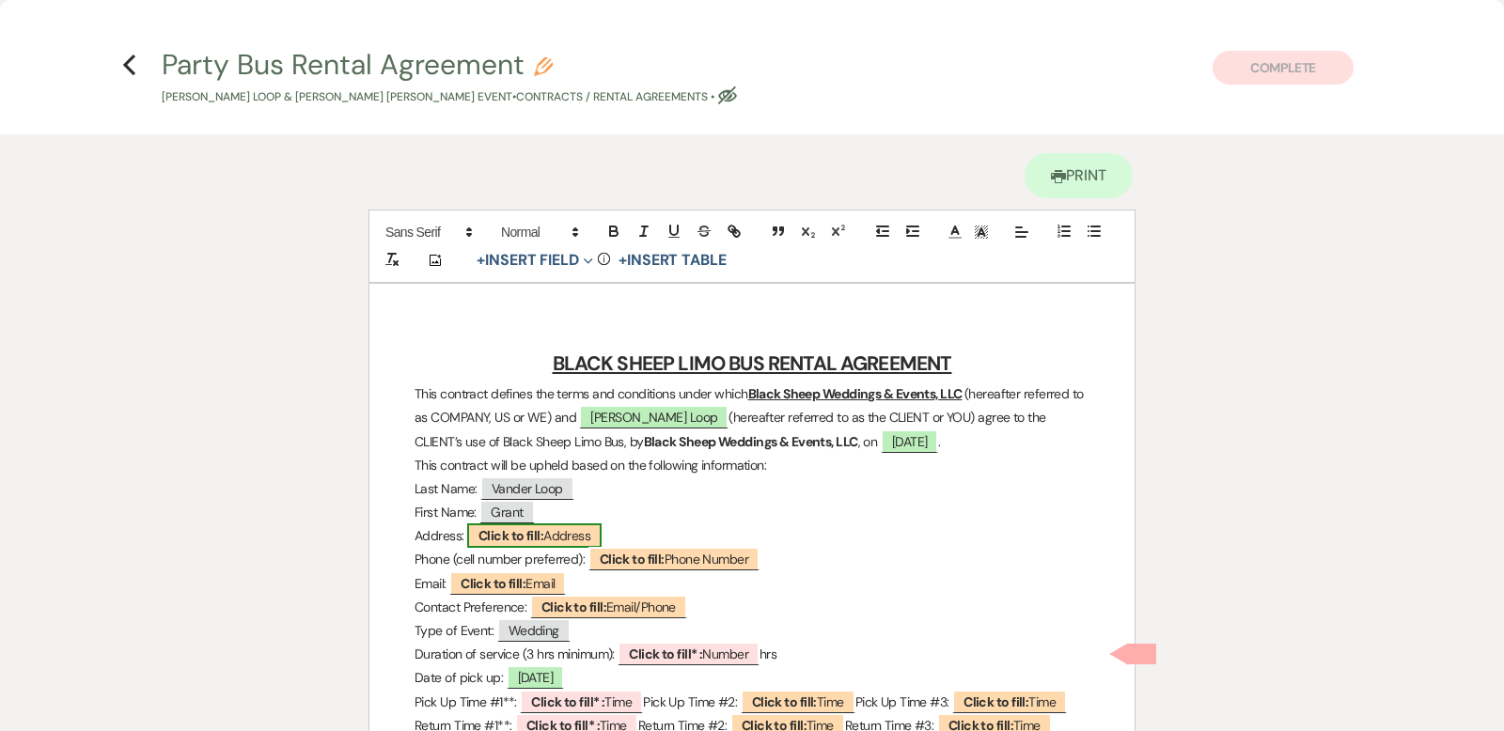
click at [571, 535] on span "Click to fill: Address" at bounding box center [534, 536] width 134 height 24
select select "Address"
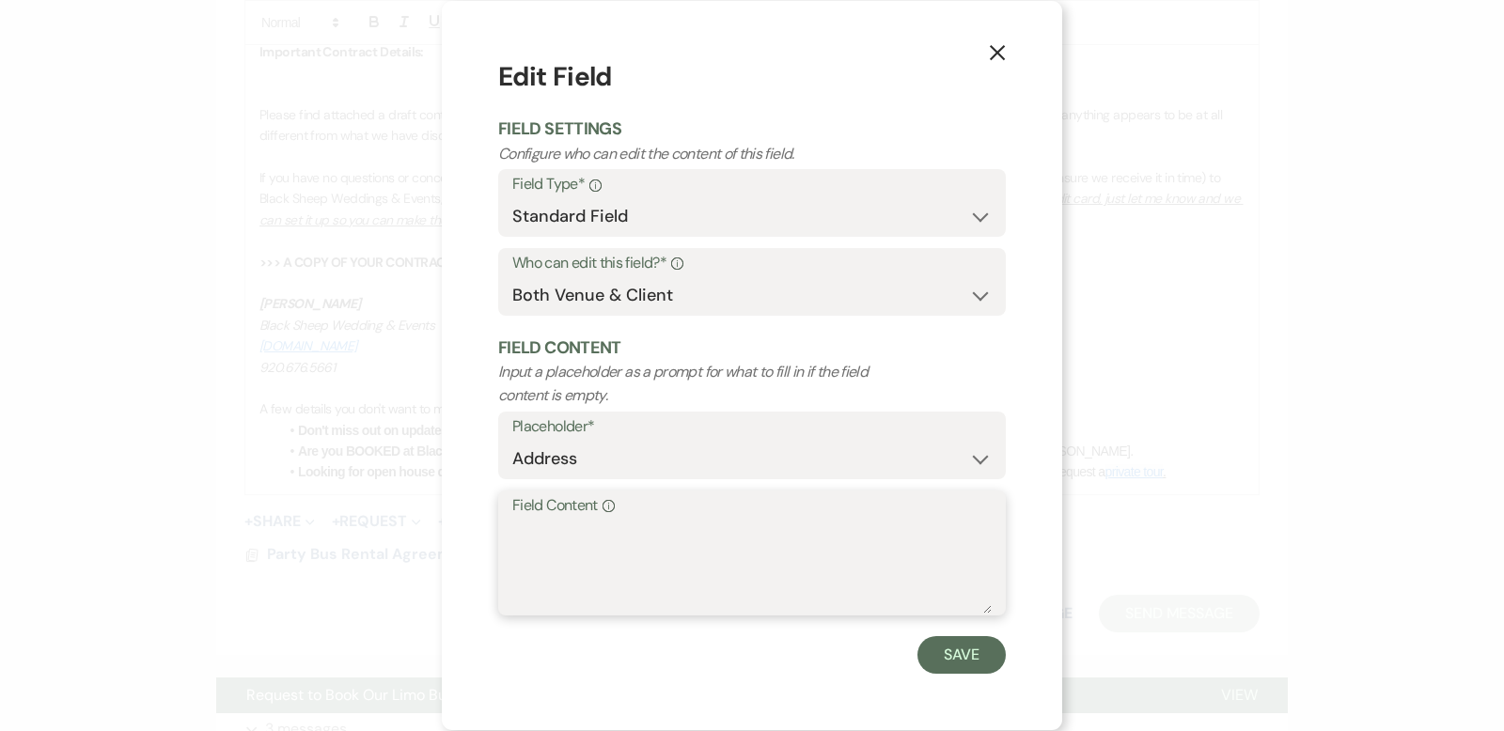
click at [571, 535] on textarea "Field Content Info" at bounding box center [751, 567] width 479 height 94
click at [641, 534] on textarea "[STREET_ADDRESS]" at bounding box center [751, 567] width 479 height 94
type textarea "[STREET_ADDRESS][PERSON_NAME]"
click at [976, 652] on button "Save" at bounding box center [961, 655] width 88 height 38
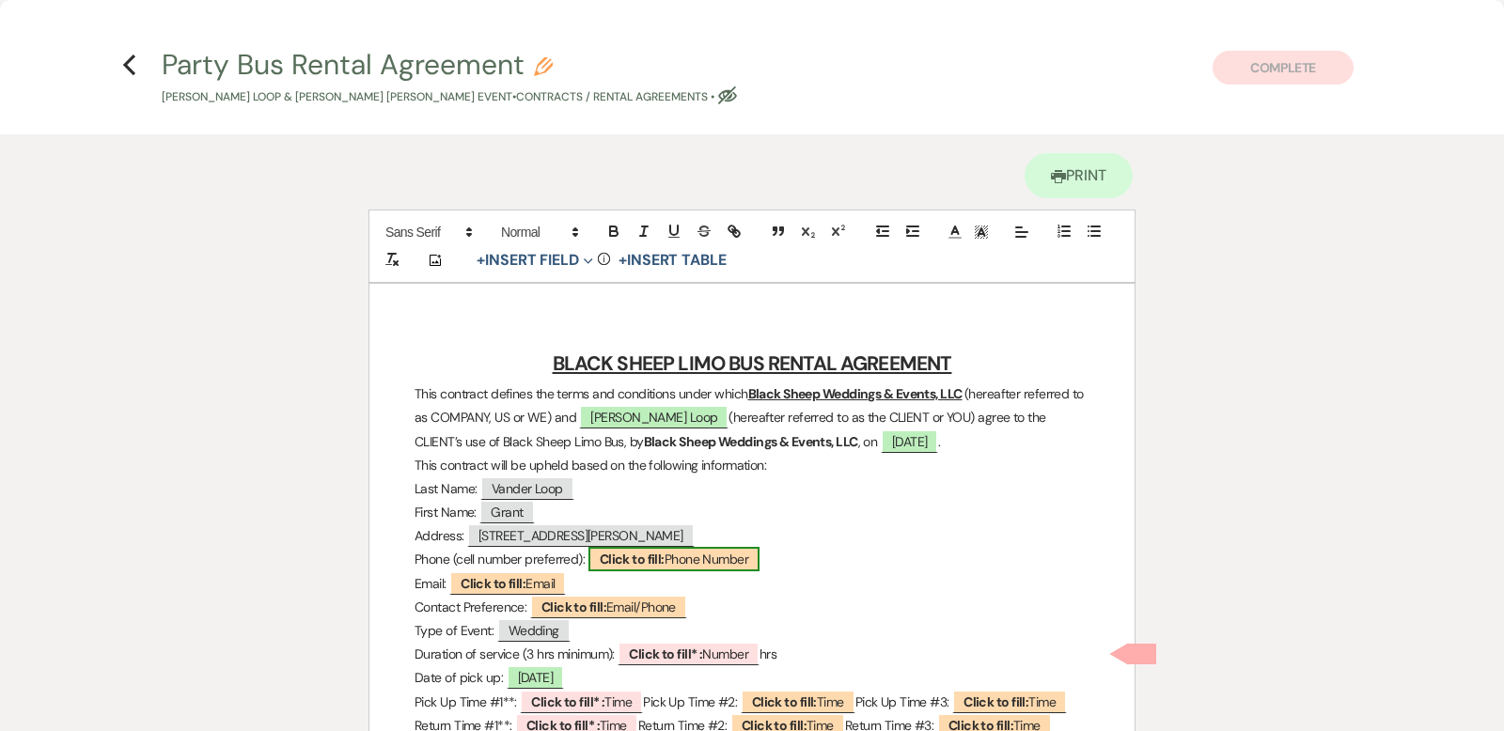
click at [709, 554] on span "Click to fill: Phone Number" at bounding box center [673, 559] width 171 height 24
select select "Phone Number"
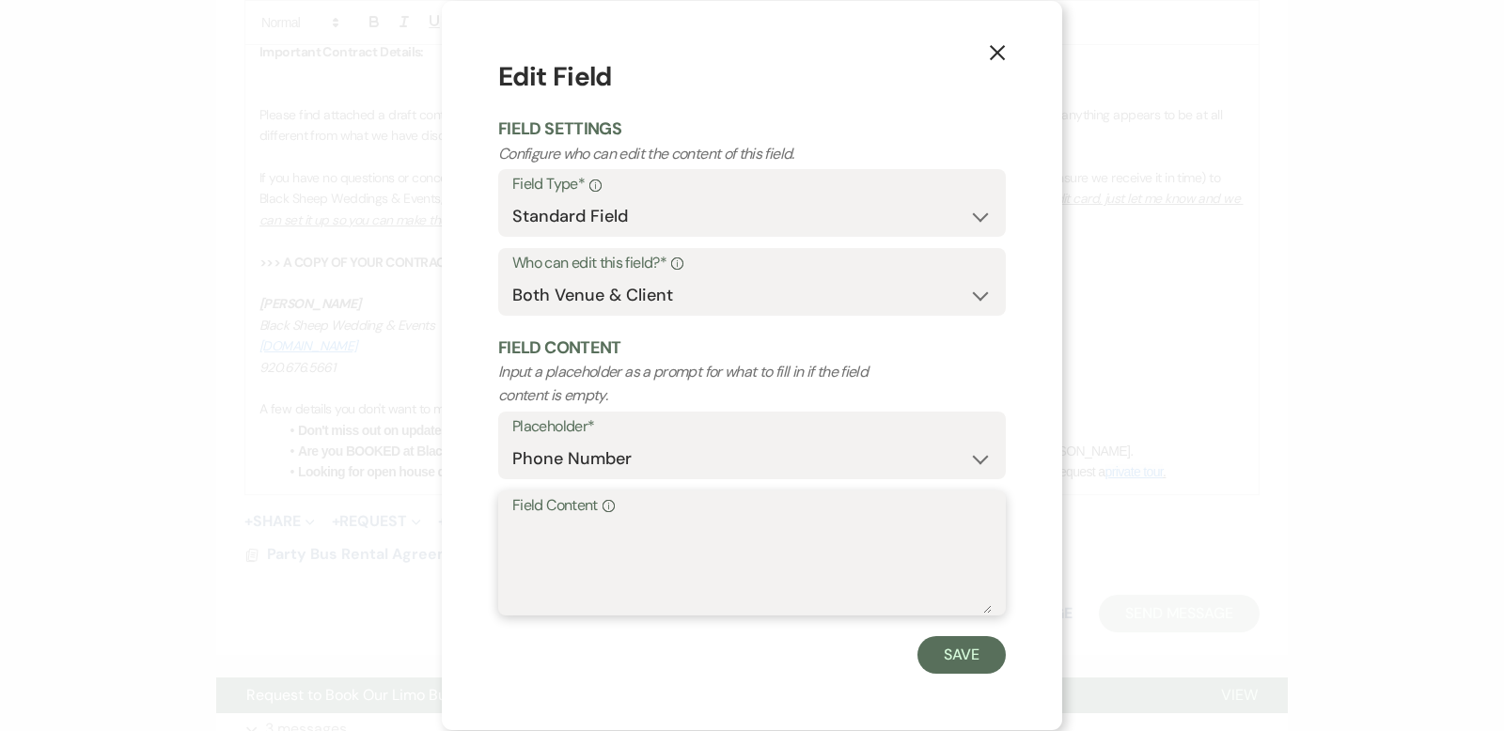
click at [551, 541] on textarea "Field Content Info" at bounding box center [751, 567] width 479 height 94
type textarea "920.851.0461"
click at [976, 661] on button "Save" at bounding box center [961, 655] width 88 height 38
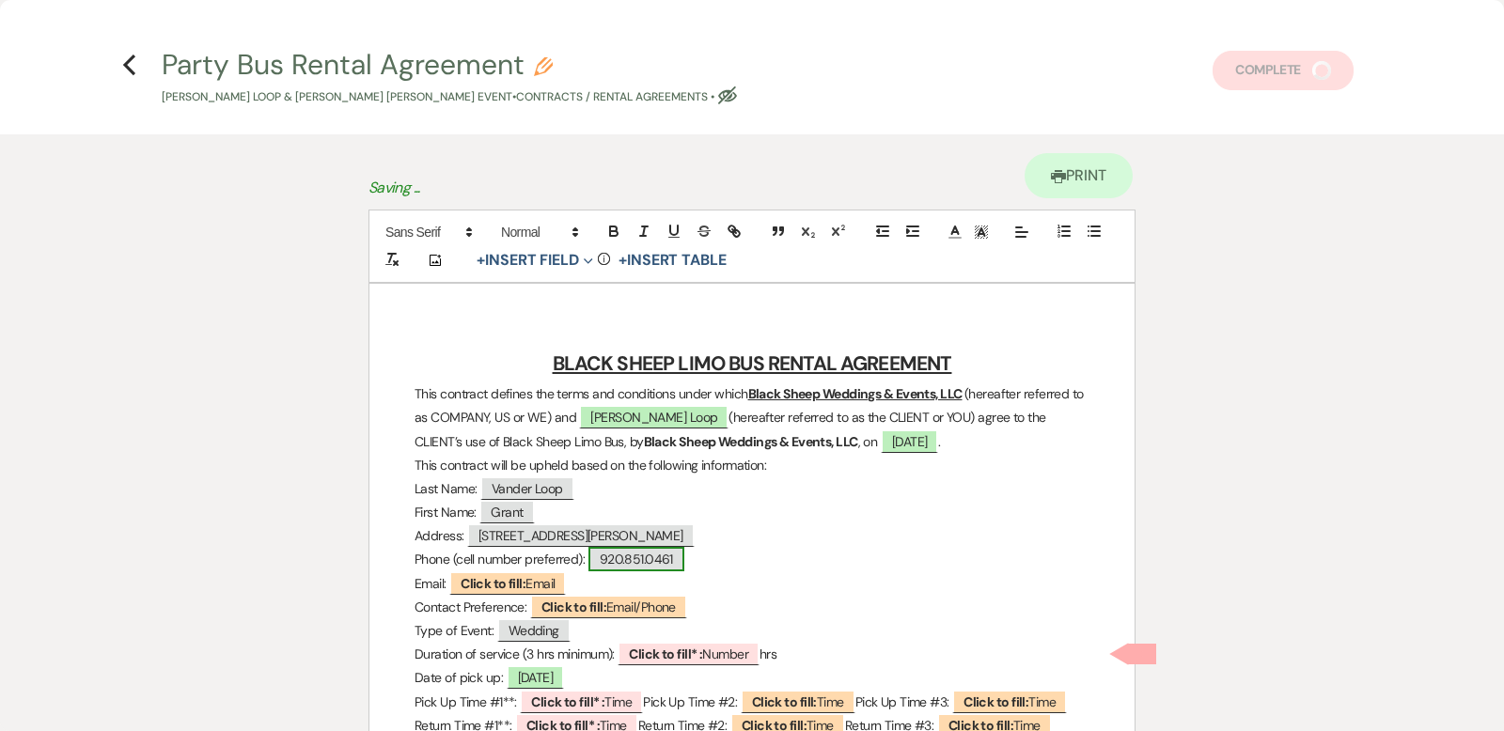
click at [637, 556] on span "920.851.0461" at bounding box center [636, 559] width 96 height 24
select select "Phone Number"
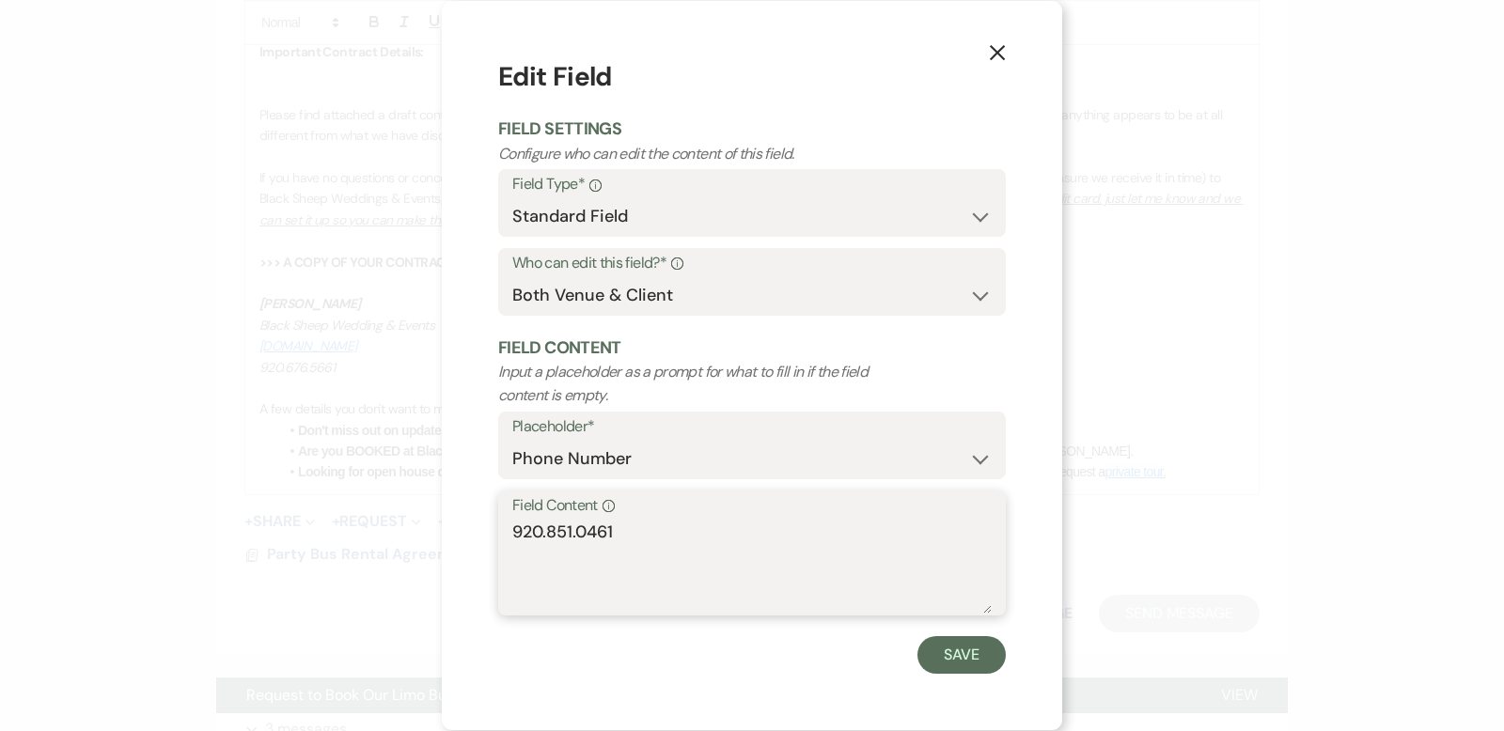
click at [549, 532] on textarea "920.851.0461" at bounding box center [751, 567] width 479 height 94
click at [585, 530] on textarea "920-851.0461" at bounding box center [751, 567] width 479 height 94
type textarea "[PHONE_NUMBER]"
click at [967, 651] on button "Save" at bounding box center [961, 655] width 88 height 38
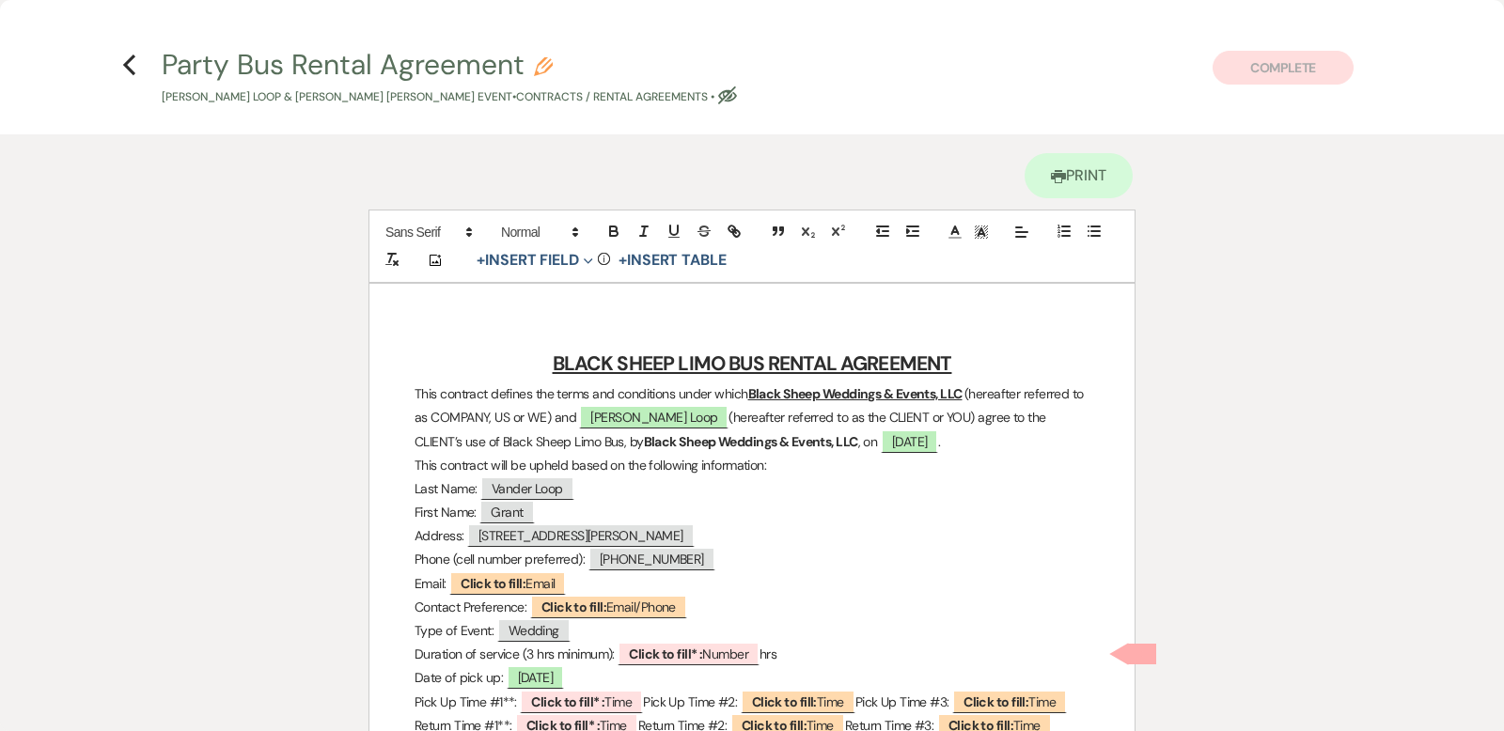
click at [967, 651] on p "Duration of service (3 hrs minimum): ﻿ Click to fill* : Number ﻿ hrs" at bounding box center [752, 655] width 675 height 24
click at [543, 580] on span "Click to fill: Email" at bounding box center [507, 584] width 117 height 24
select select "Email"
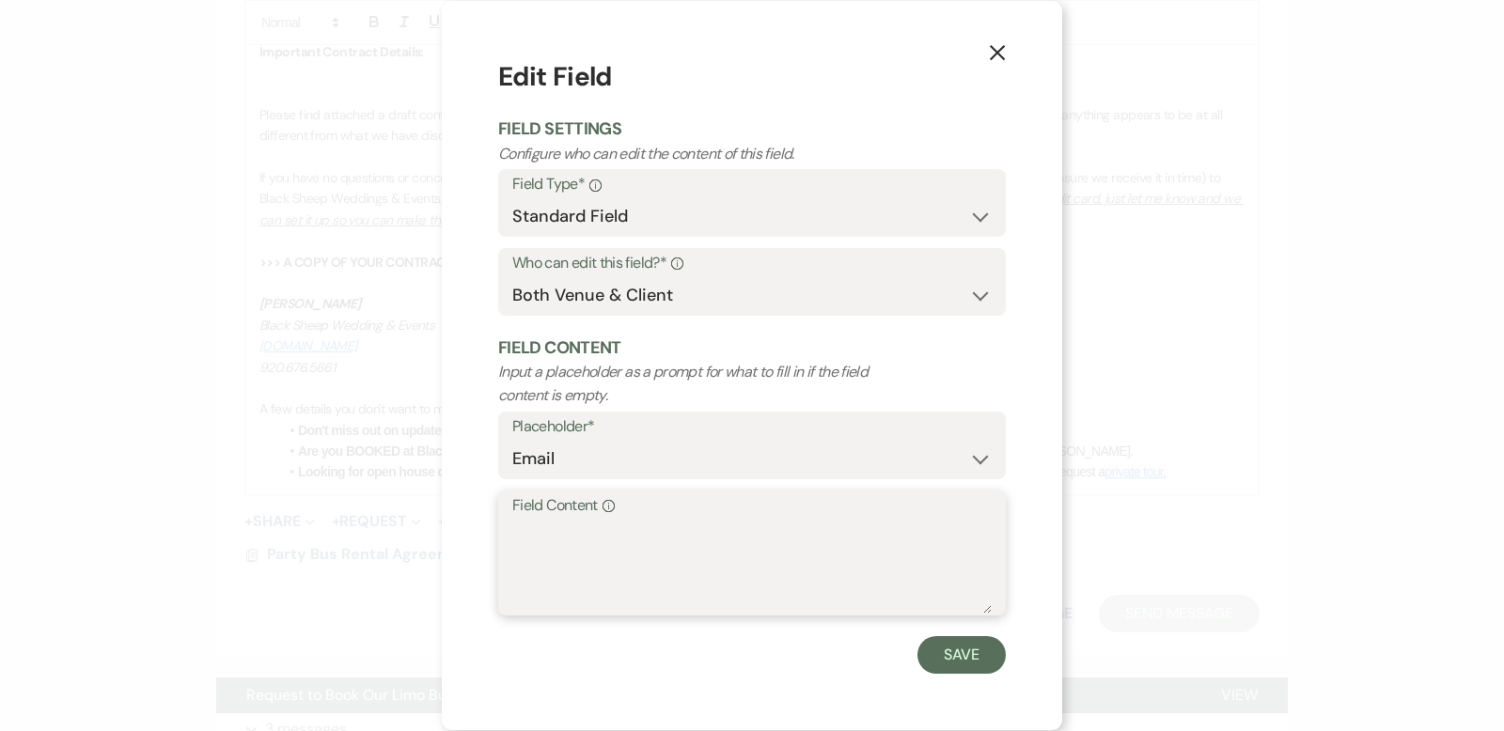
click at [526, 540] on textarea "Field Content Info" at bounding box center [751, 567] width 479 height 94
type textarea "[EMAIL_ADDRESS][DOMAIN_NAME]"
click at [952, 657] on button "Save" at bounding box center [961, 655] width 88 height 38
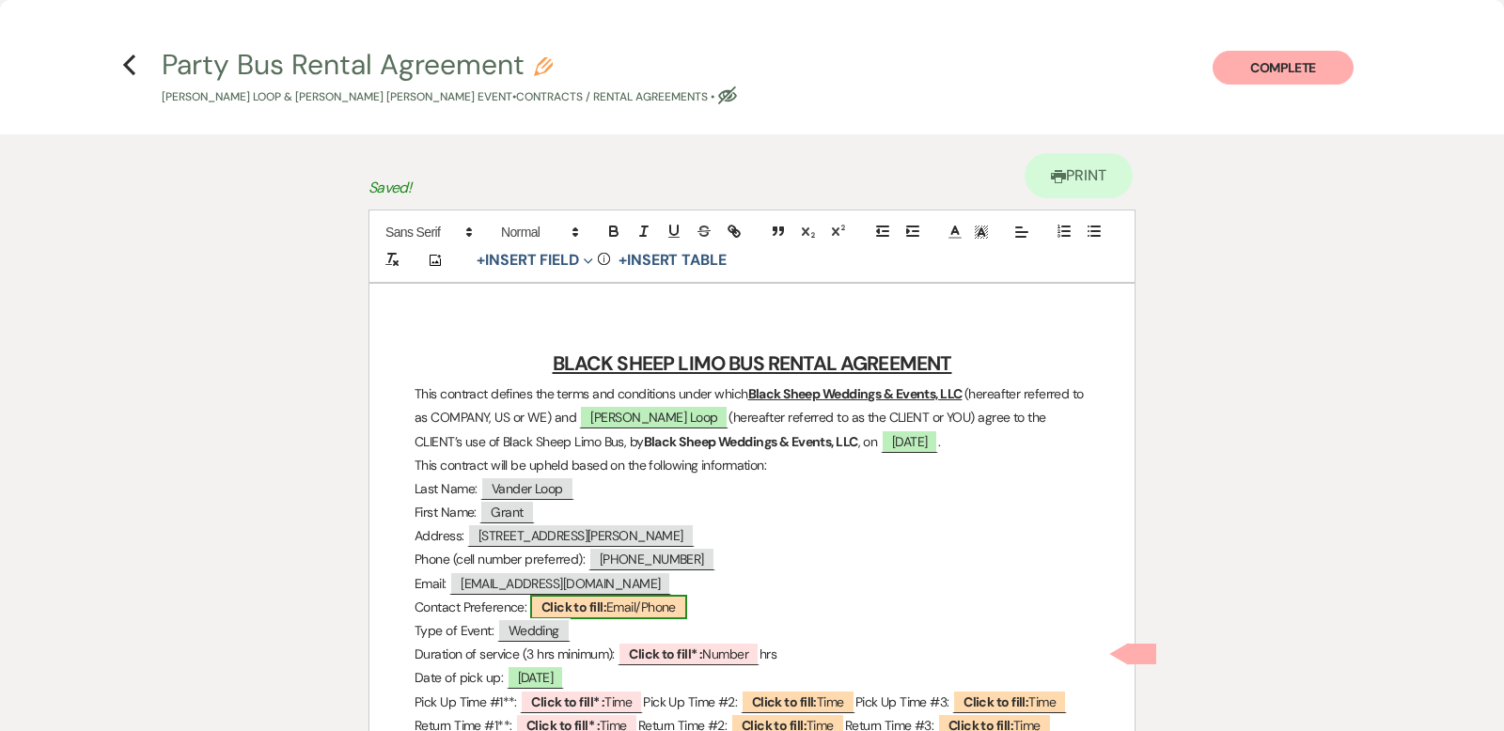
click at [664, 608] on span "Click to fill: Email/Phone" at bounding box center [608, 607] width 157 height 24
select select "custom_placeholder"
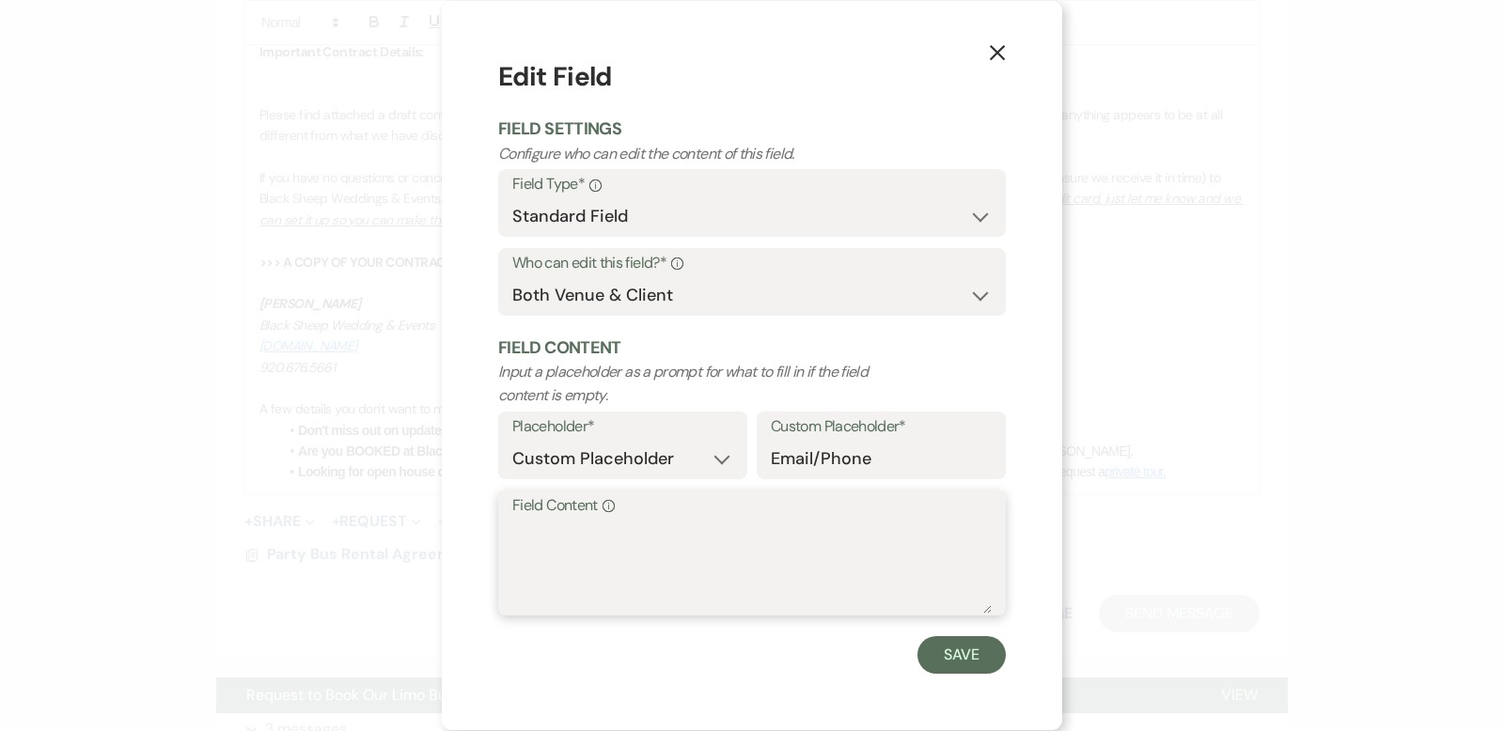
click at [525, 533] on textarea "Field Content Info" at bounding box center [751, 567] width 479 height 94
type textarea "Email"
click at [948, 663] on button "Save" at bounding box center [961, 655] width 88 height 38
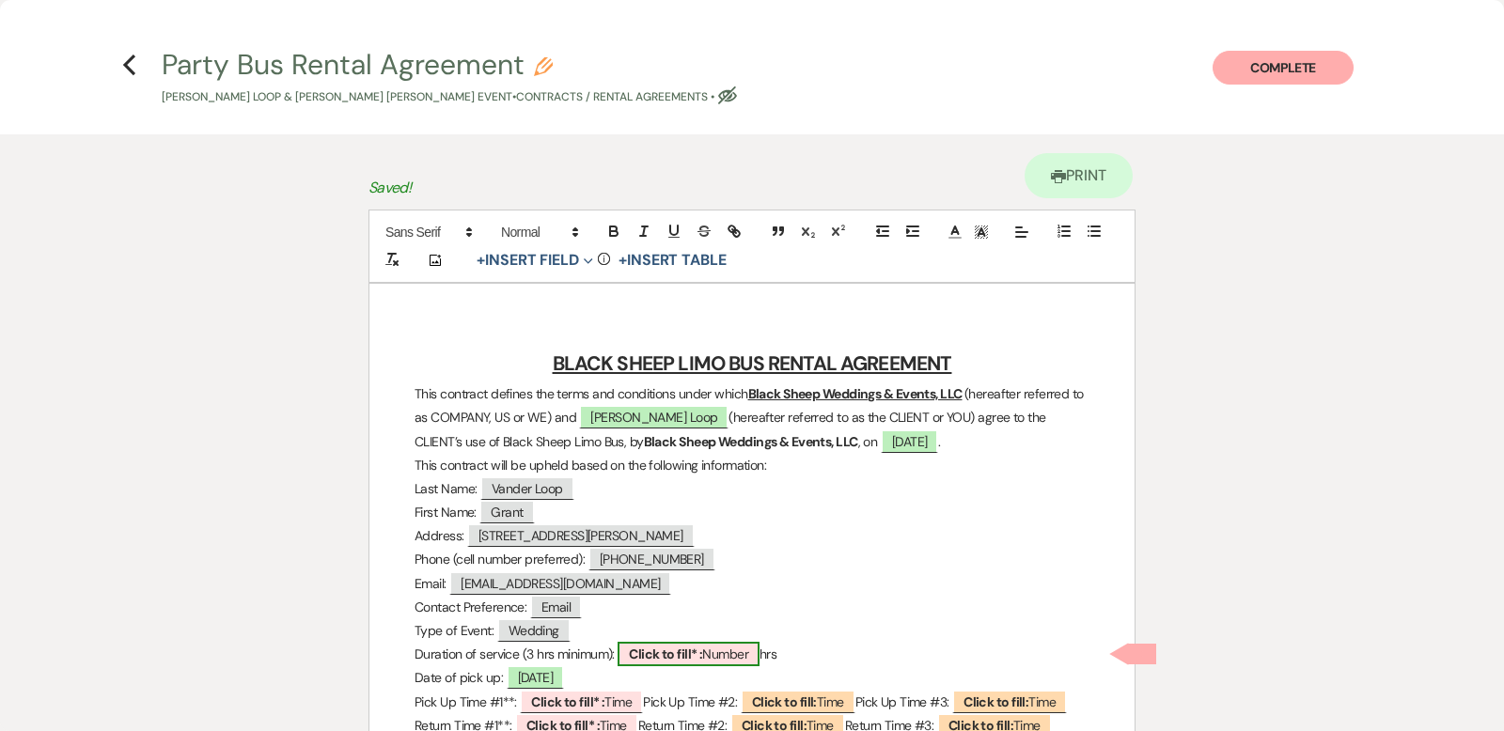
click at [743, 650] on span "Click to fill* : Number" at bounding box center [689, 654] width 142 height 24
select select "owner"
select select "Number"
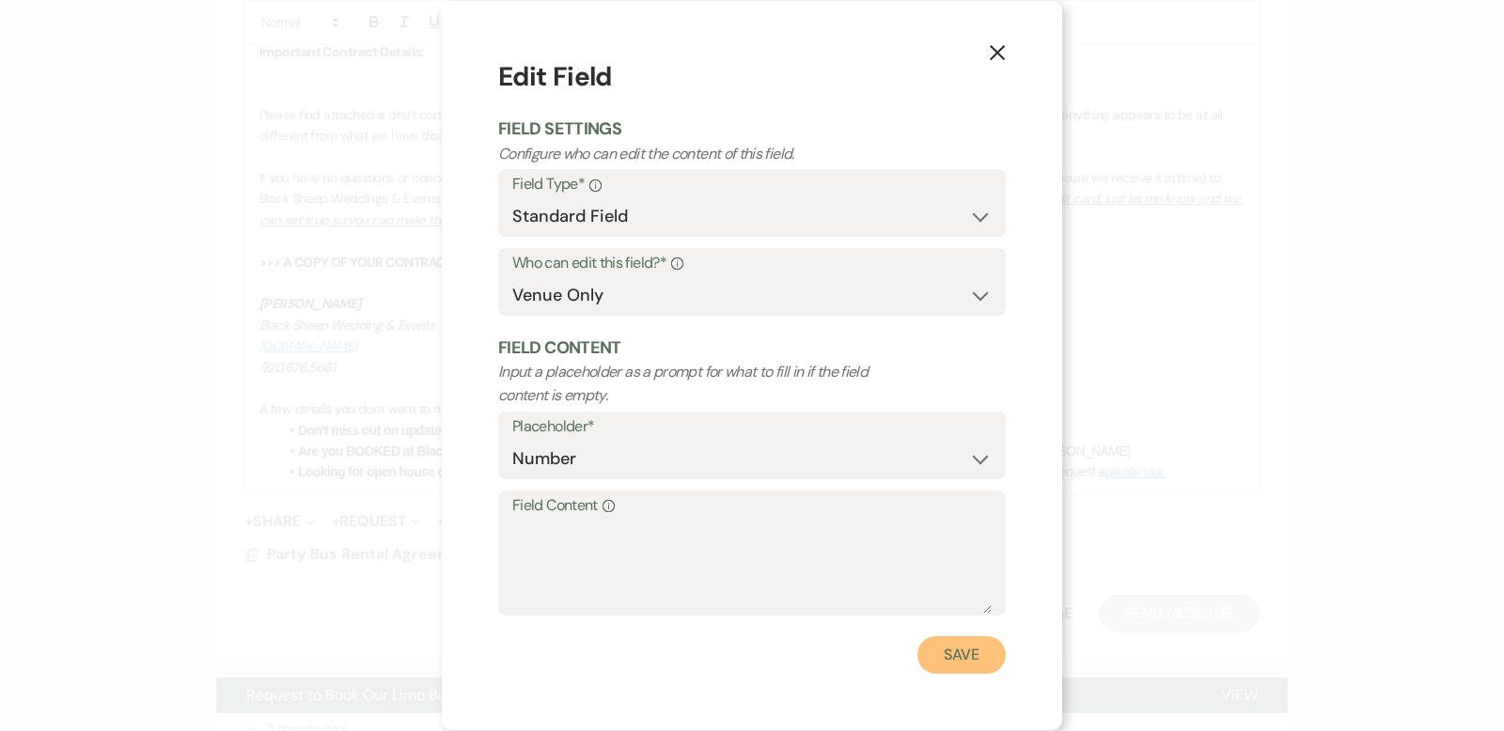
click at [951, 666] on button "Save" at bounding box center [961, 655] width 88 height 38
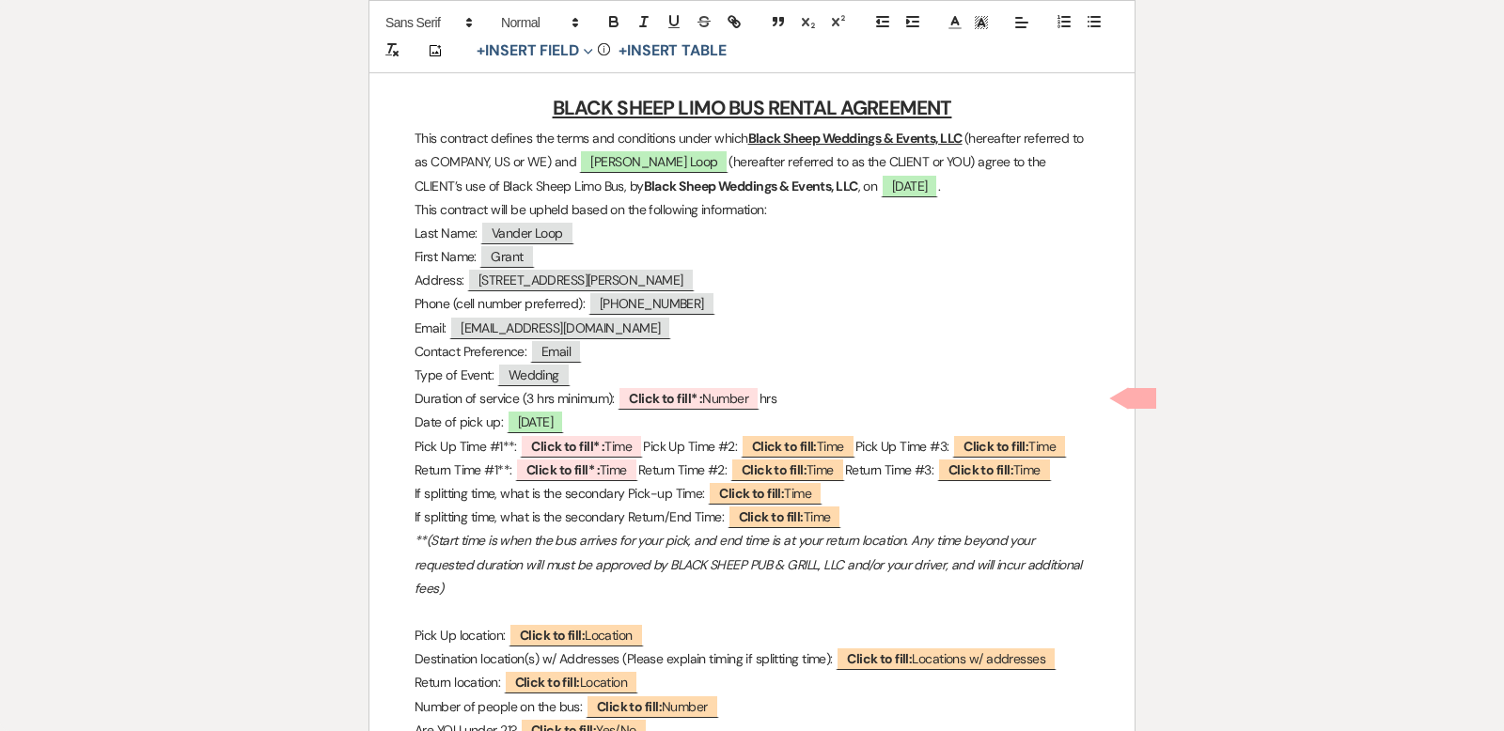
scroll to position [265, 0]
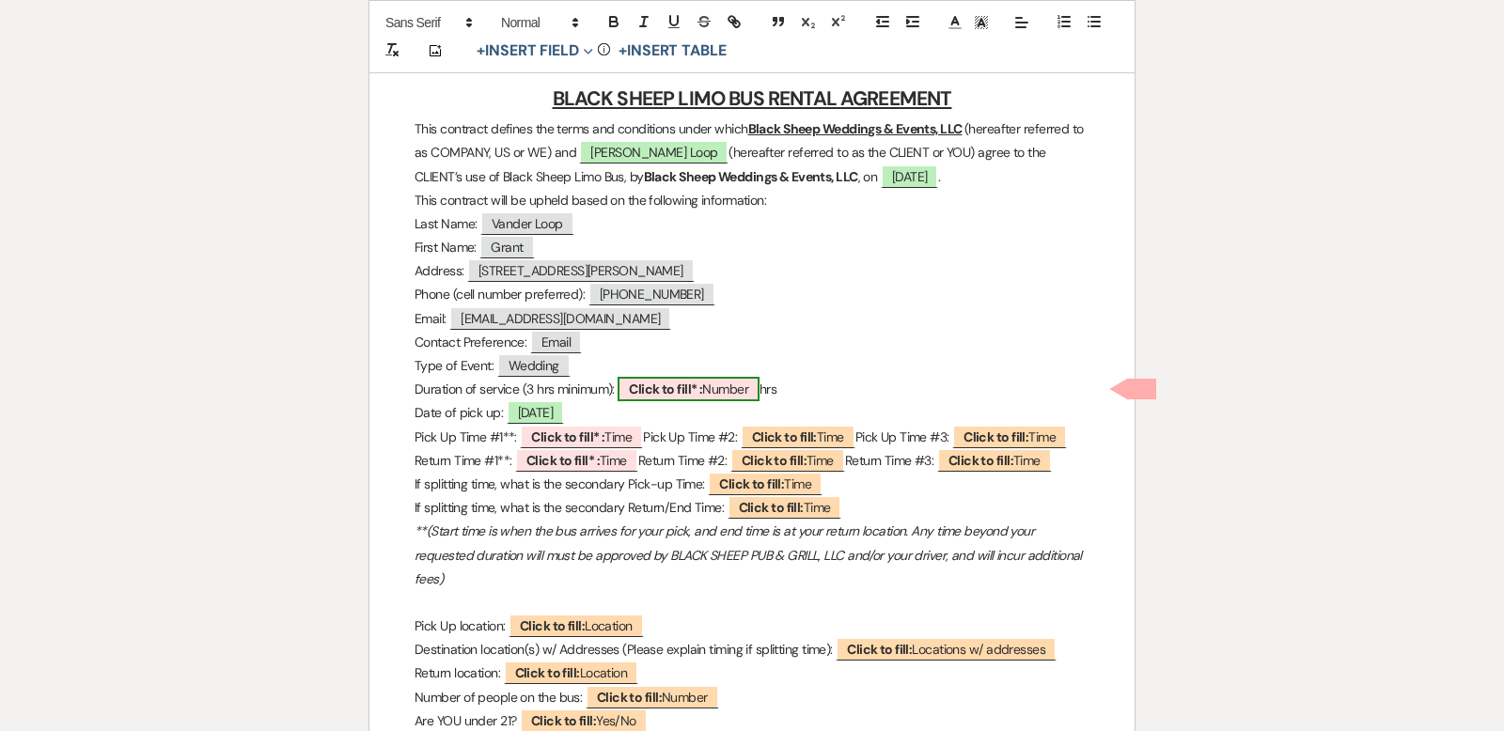
click at [719, 392] on span "Click to fill* : Number" at bounding box center [689, 389] width 142 height 24
select select "owner"
select select "Number"
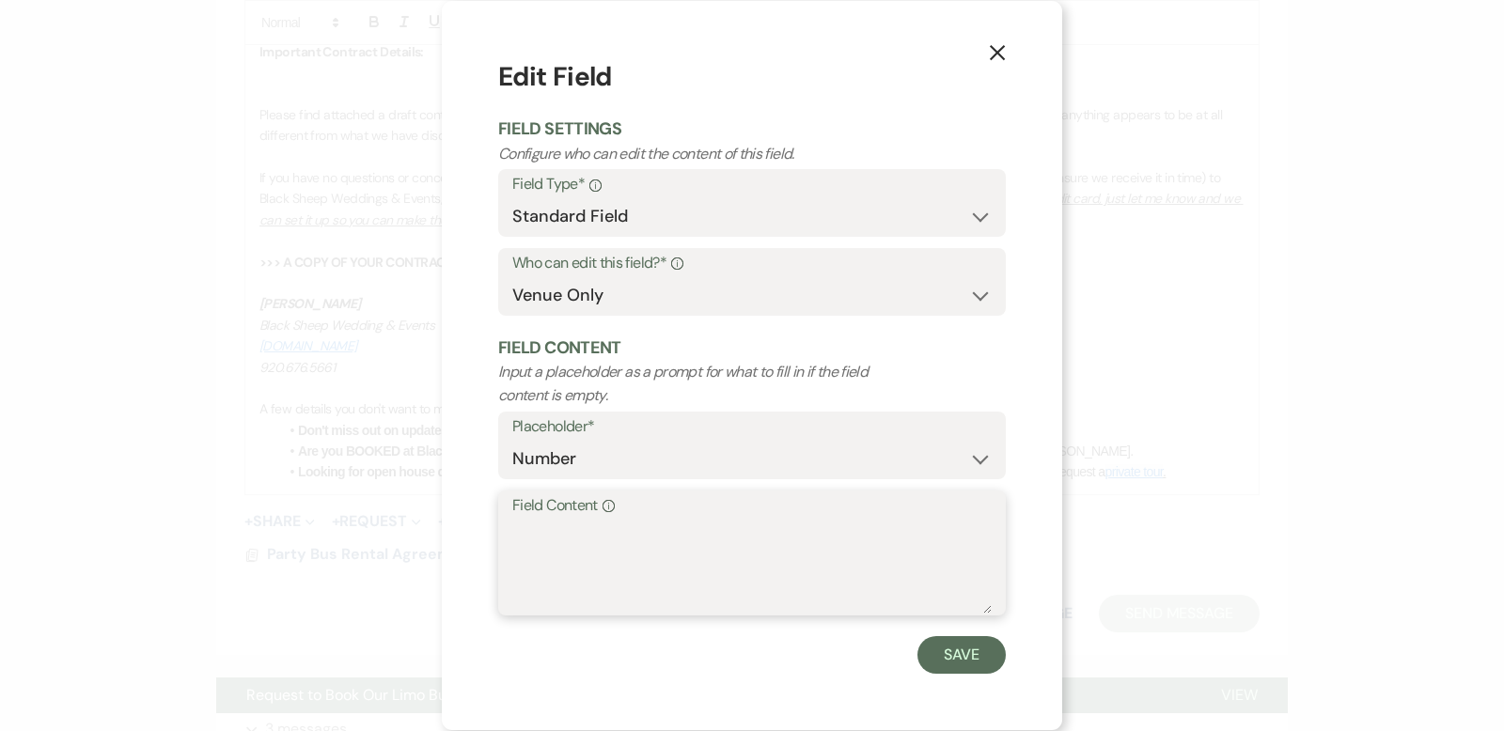
click at [549, 525] on textarea "Field Content Info" at bounding box center [751, 567] width 479 height 94
type textarea "3"
click at [956, 654] on button "Save" at bounding box center [961, 655] width 88 height 38
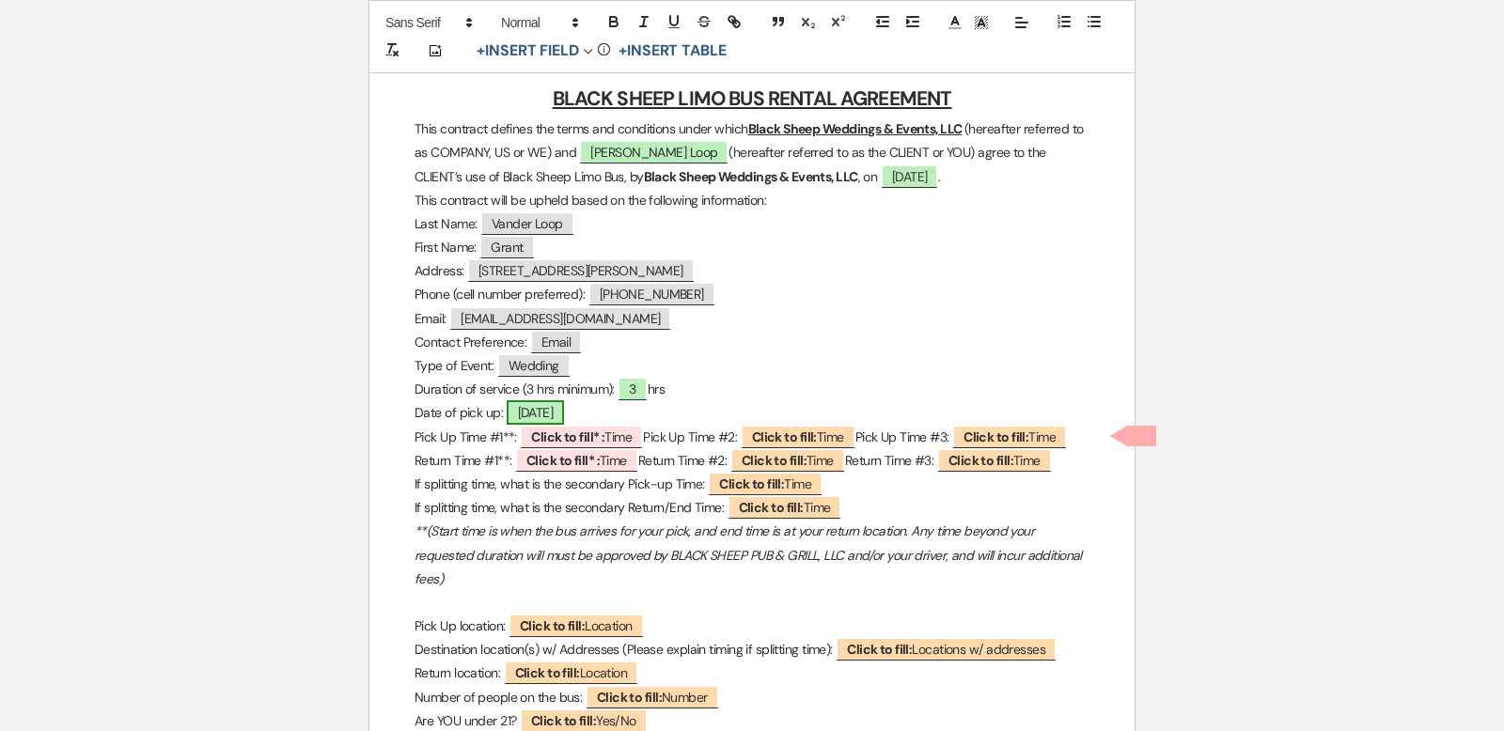
click at [543, 412] on span "[DATE]" at bounding box center [536, 412] width 58 height 24
select select "smartCustomField"
select select "owner"
select select "{{eventDate}}"
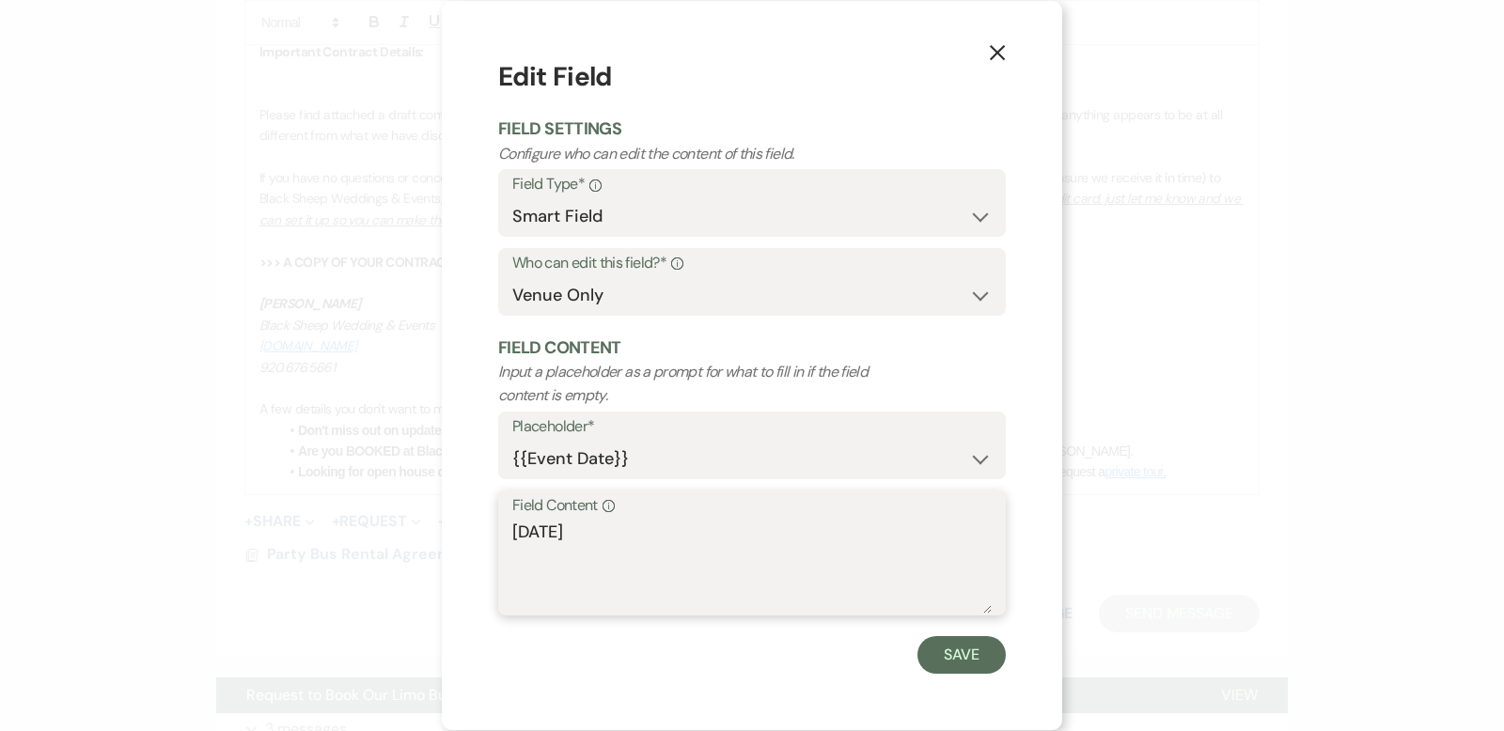
drag, startPoint x: 619, startPoint y: 536, endPoint x: 415, endPoint y: 536, distance: 203.0
click at [413, 536] on div "X Edit Field Field Settings Configure who can edit the content of this field. F…" at bounding box center [752, 365] width 1504 height 731
type textarea "[DATE]"
click at [969, 643] on button "Save" at bounding box center [961, 655] width 88 height 38
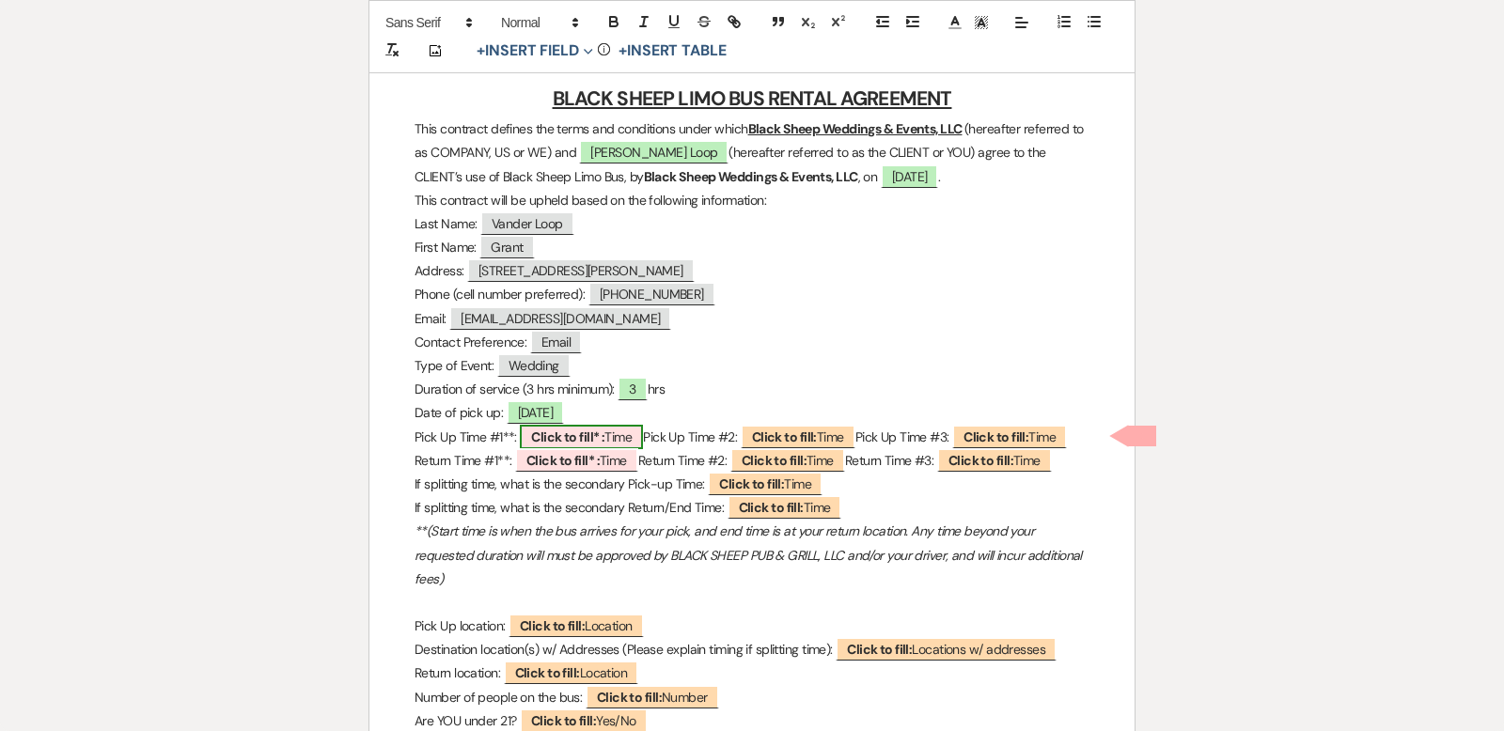
click at [624, 439] on span "Click to fill* : Time" at bounding box center [581, 437] width 123 height 24
select select "owner"
select select "Time"
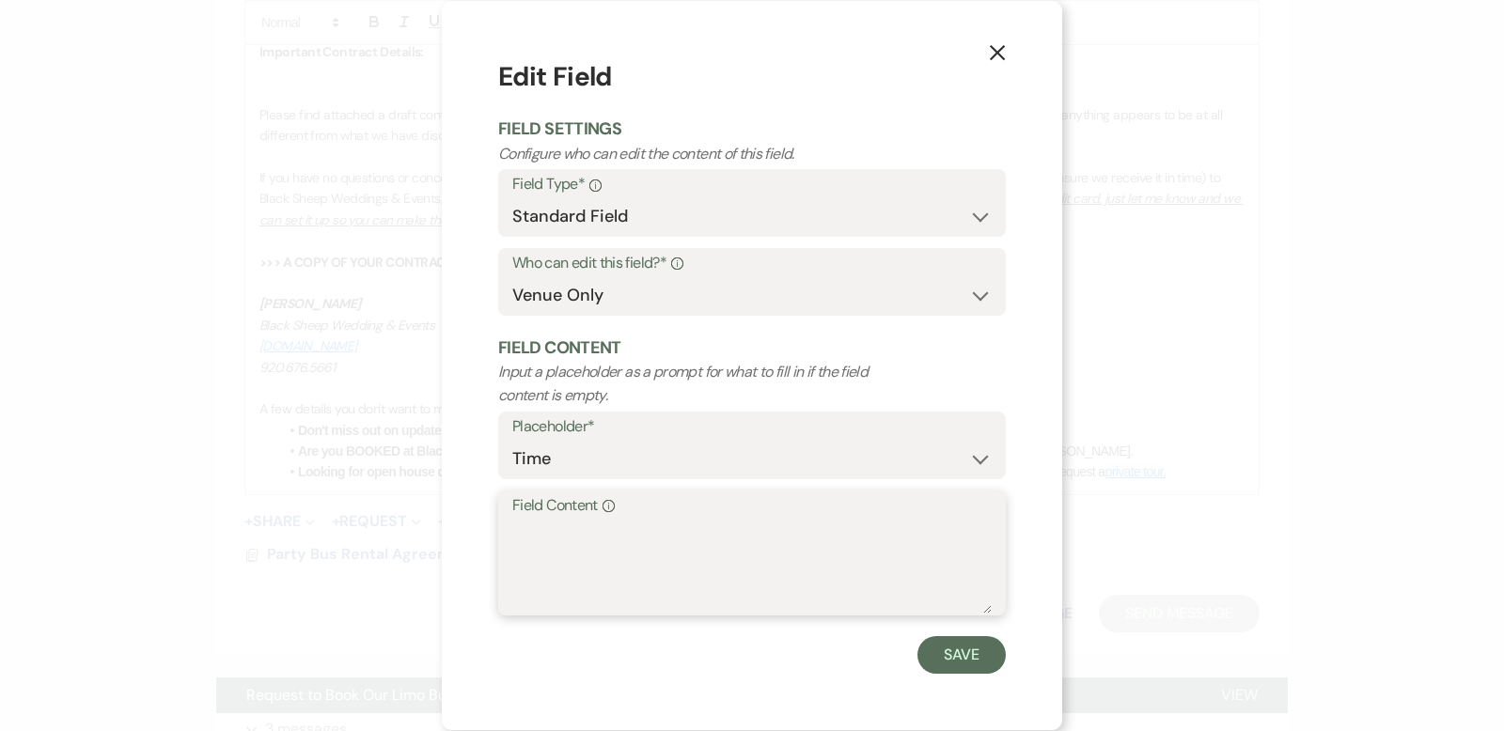
click at [525, 520] on textarea "Field Content Info" at bounding box center [751, 567] width 479 height 94
drag, startPoint x: 582, startPoint y: 530, endPoint x: 453, endPoint y: 530, distance: 128.8
click at [453, 530] on div "X Edit Field Field Settings Configure who can edit the content of this field. F…" at bounding box center [752, 365] width 620 height 729
type textarea "TBD"
click at [967, 666] on button "Save" at bounding box center [961, 655] width 88 height 38
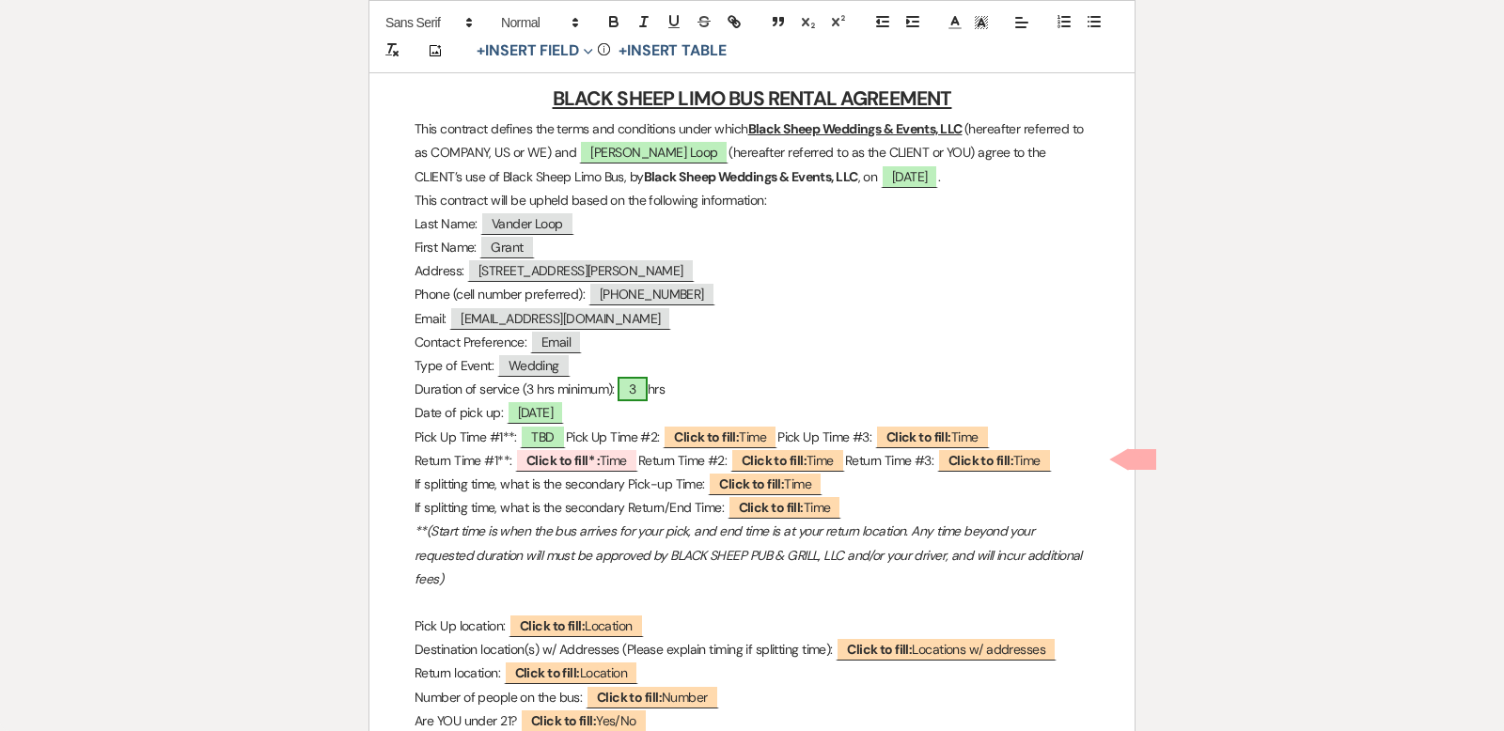
click at [638, 389] on span "3" at bounding box center [632, 389] width 29 height 24
select select "owner"
select select "Number"
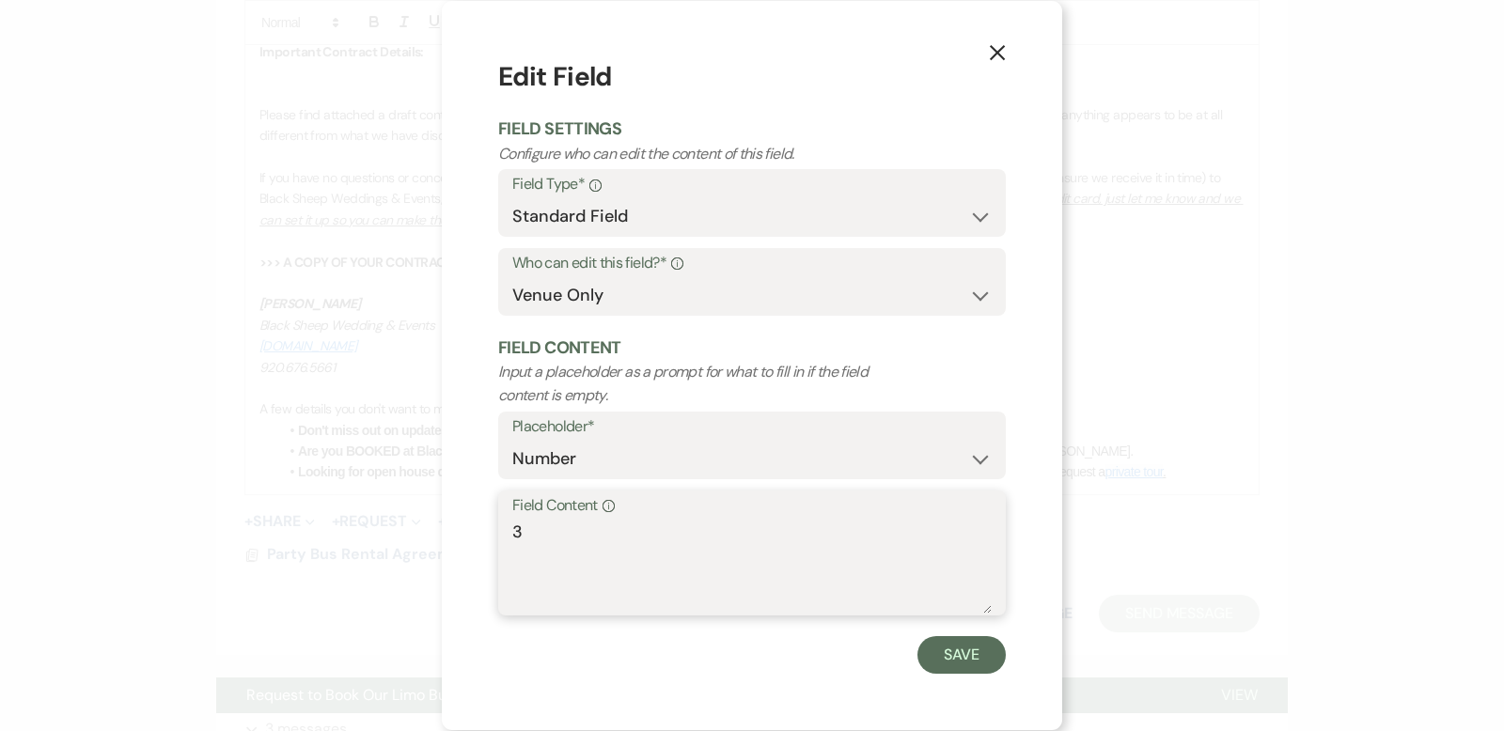
click at [512, 531] on textarea "3" at bounding box center [751, 567] width 479 height 94
click at [576, 533] on textarea "Up to 3" at bounding box center [751, 567] width 479 height 94
type textarea "Up to 3 consecutive"
click at [965, 648] on button "Save" at bounding box center [961, 655] width 88 height 38
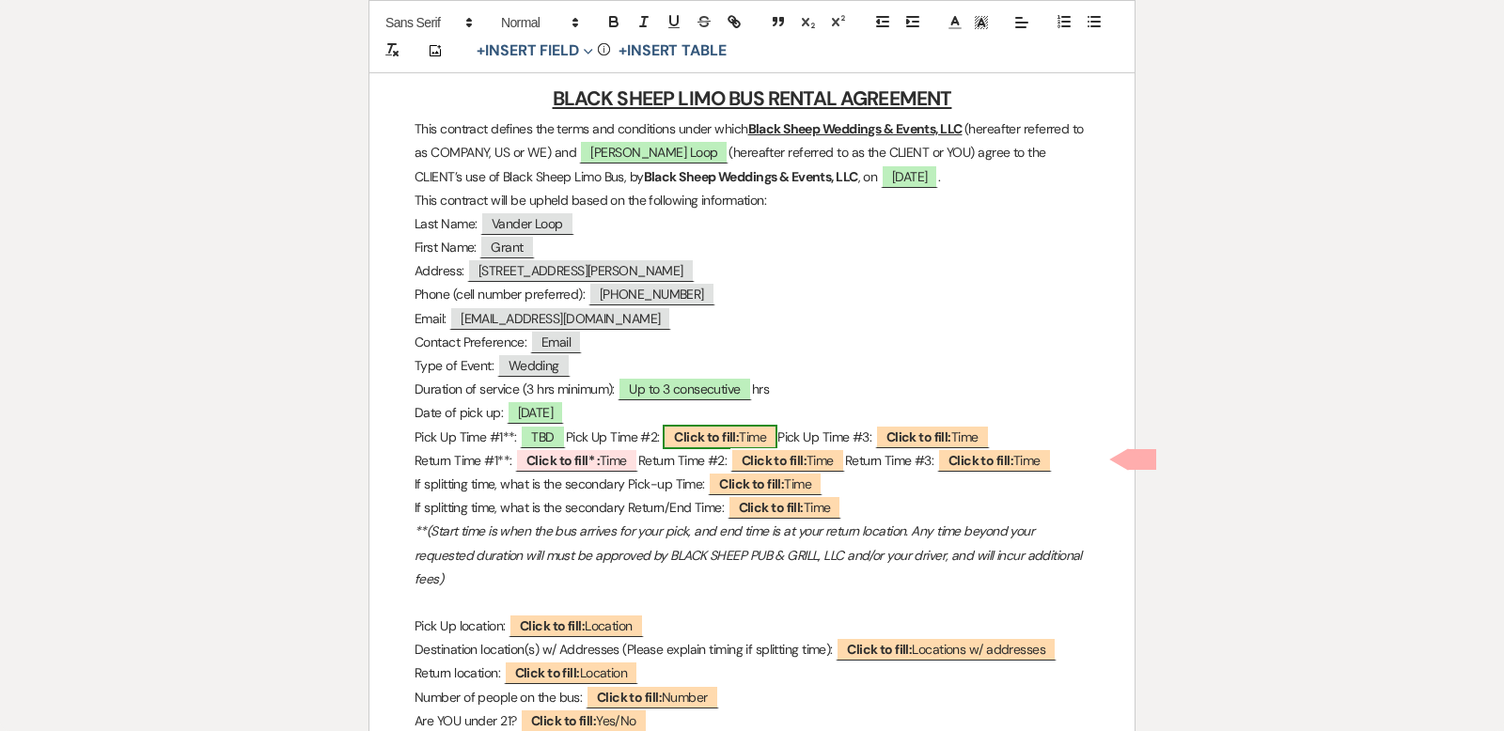
click at [775, 433] on span "Click to fill: Time" at bounding box center [720, 437] width 115 height 24
select select "Time"
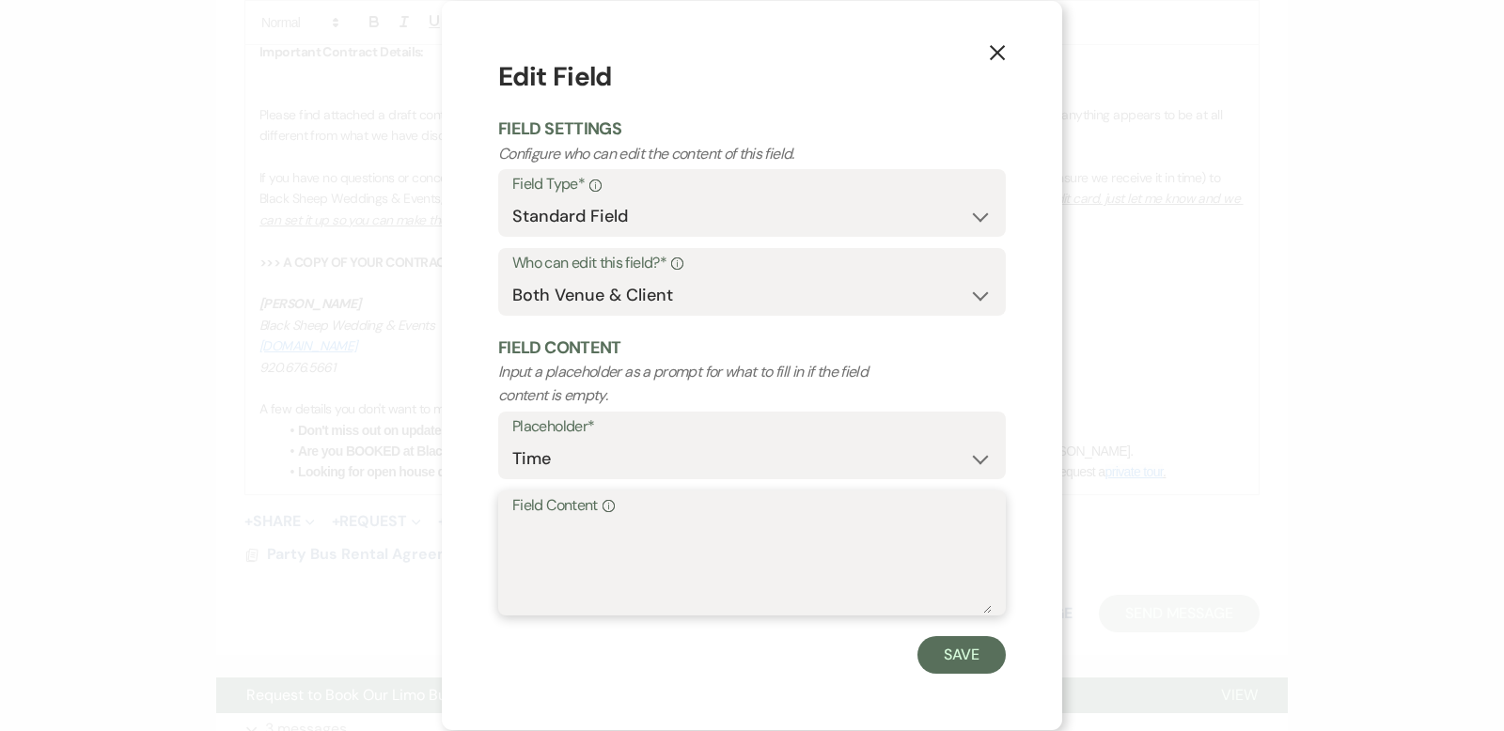
click at [529, 521] on textarea "Field Content Info" at bounding box center [751, 567] width 479 height 94
type textarea "TBD"
click at [981, 656] on button "Save" at bounding box center [961, 655] width 88 height 38
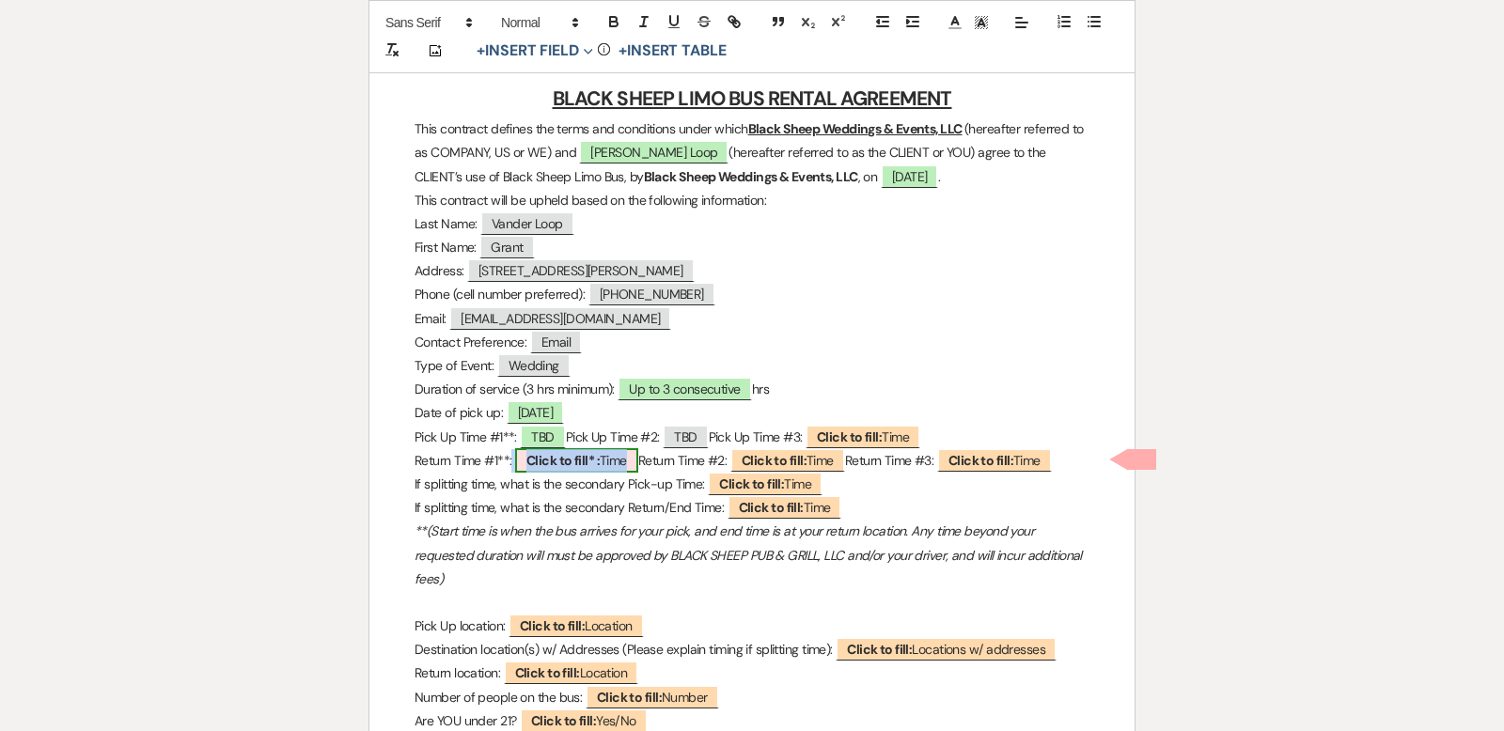
click at [612, 460] on span "Click to fill* : Time" at bounding box center [576, 460] width 123 height 24
select select "owner"
select select "Time"
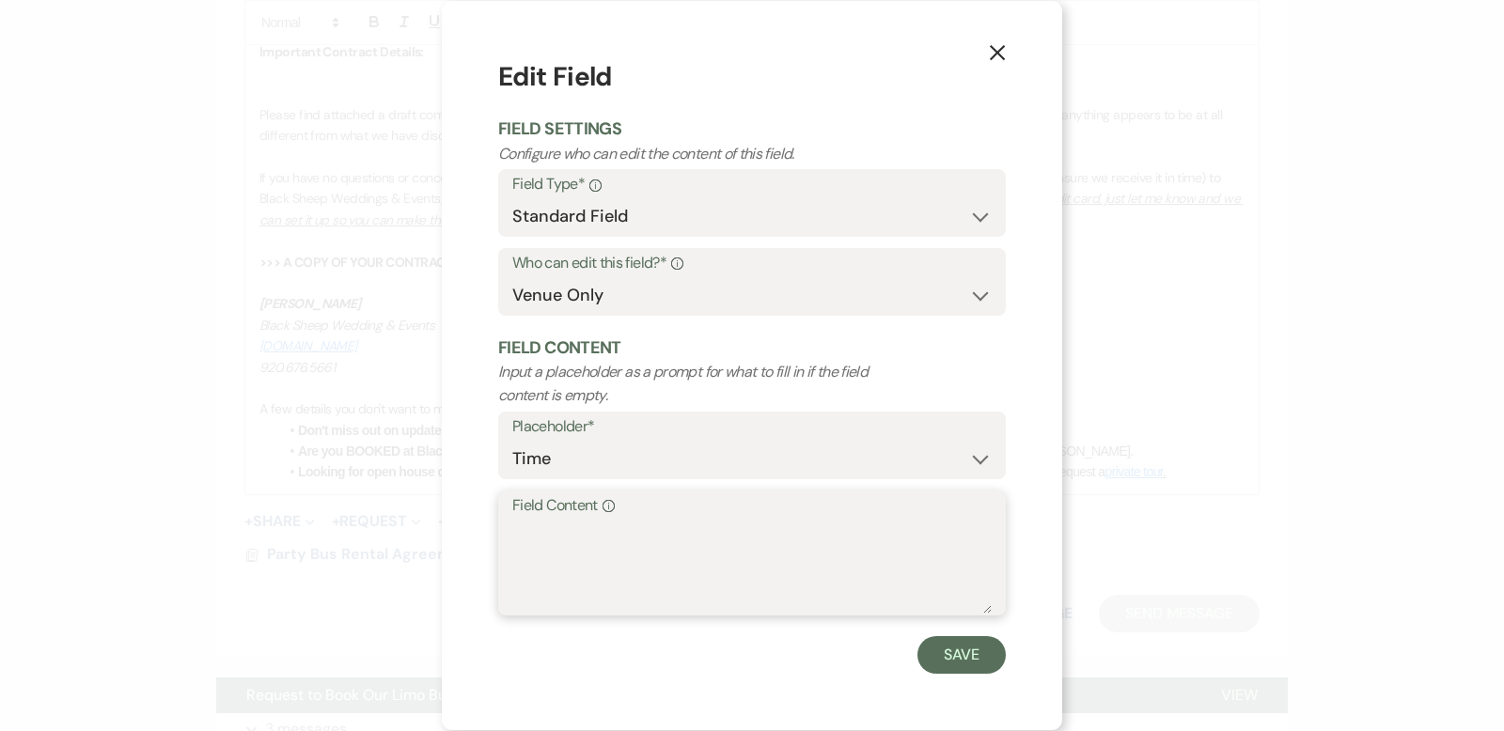
click at [536, 528] on textarea "Field Content Info" at bounding box center [751, 567] width 479 height 94
type textarea "TBD"
click at [979, 652] on button "Save" at bounding box center [961, 655] width 88 height 38
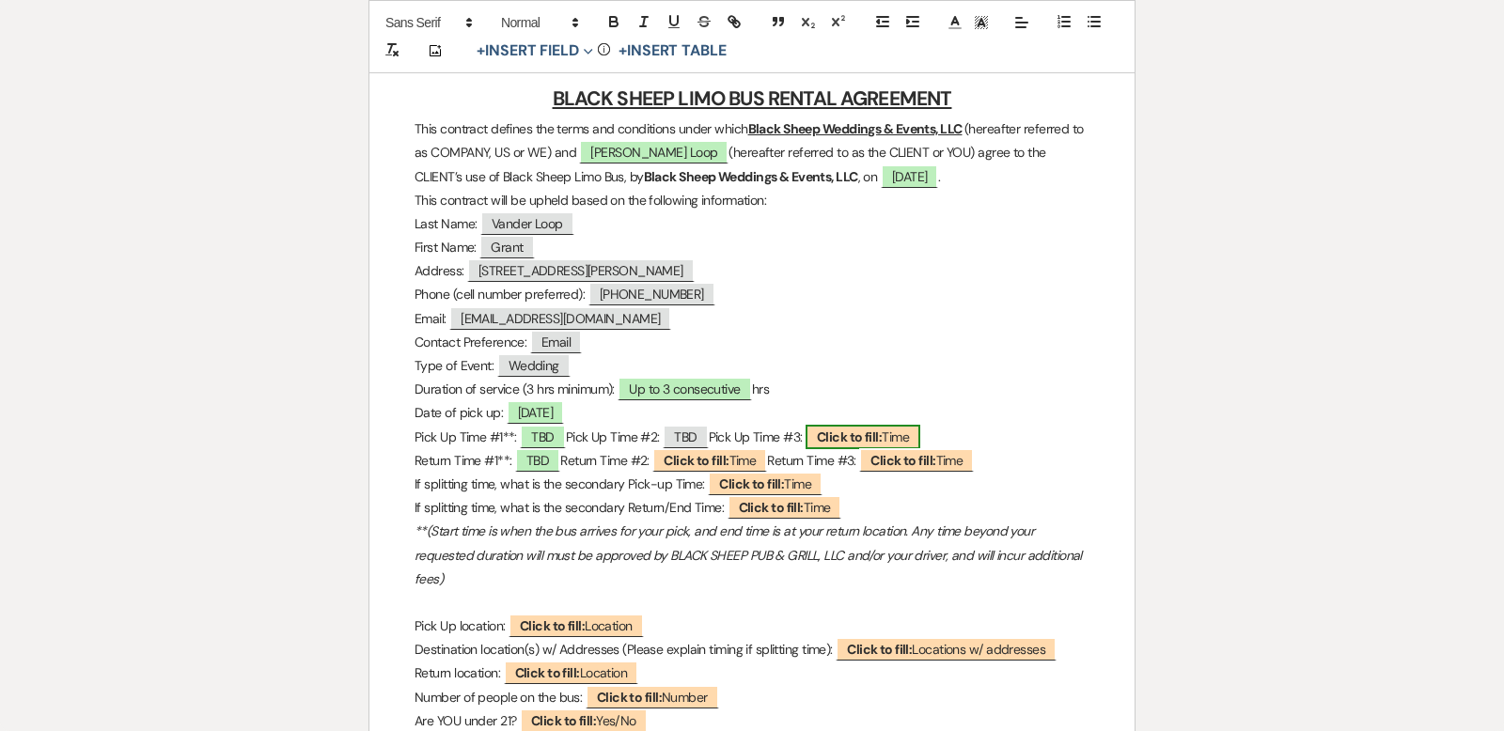
click at [918, 433] on span "Click to fill: Time" at bounding box center [863, 437] width 115 height 24
select select "Time"
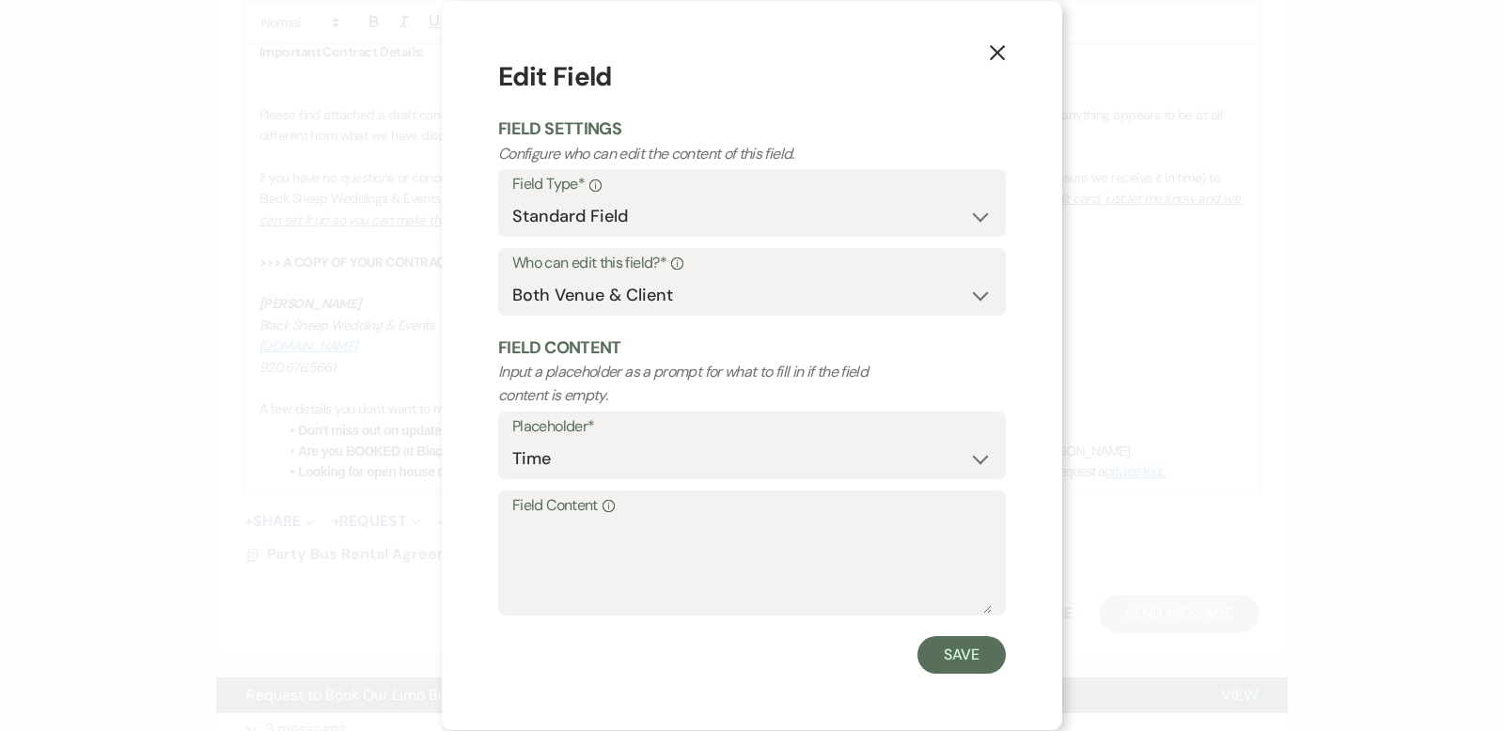
click at [532, 509] on label "Field Content Info" at bounding box center [751, 506] width 479 height 27
click at [532, 520] on textarea "Field Content Info" at bounding box center [751, 567] width 479 height 94
type textarea "TBD"
click at [964, 662] on button "Save" at bounding box center [961, 655] width 88 height 38
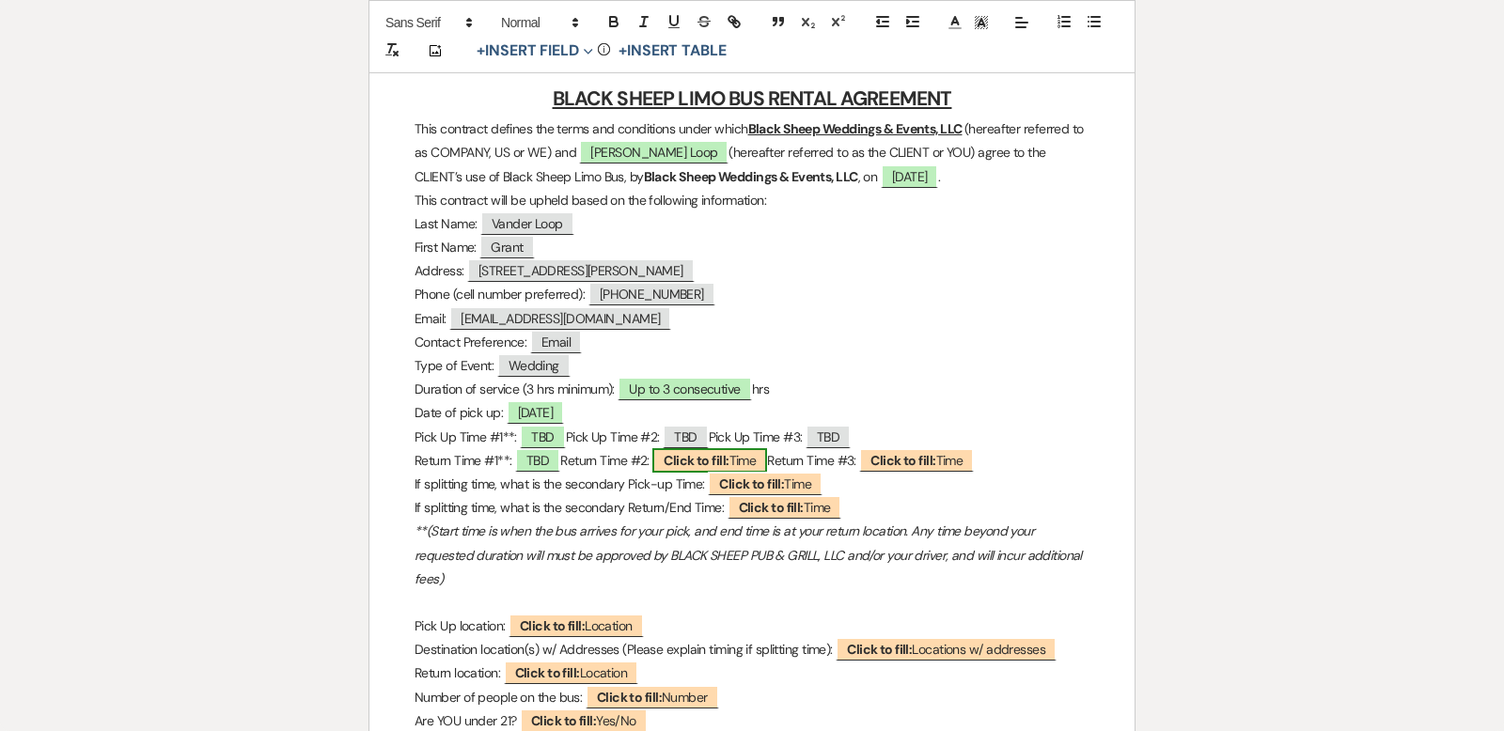
click at [766, 459] on span "Click to fill: Time" at bounding box center [709, 460] width 115 height 24
select select "Time"
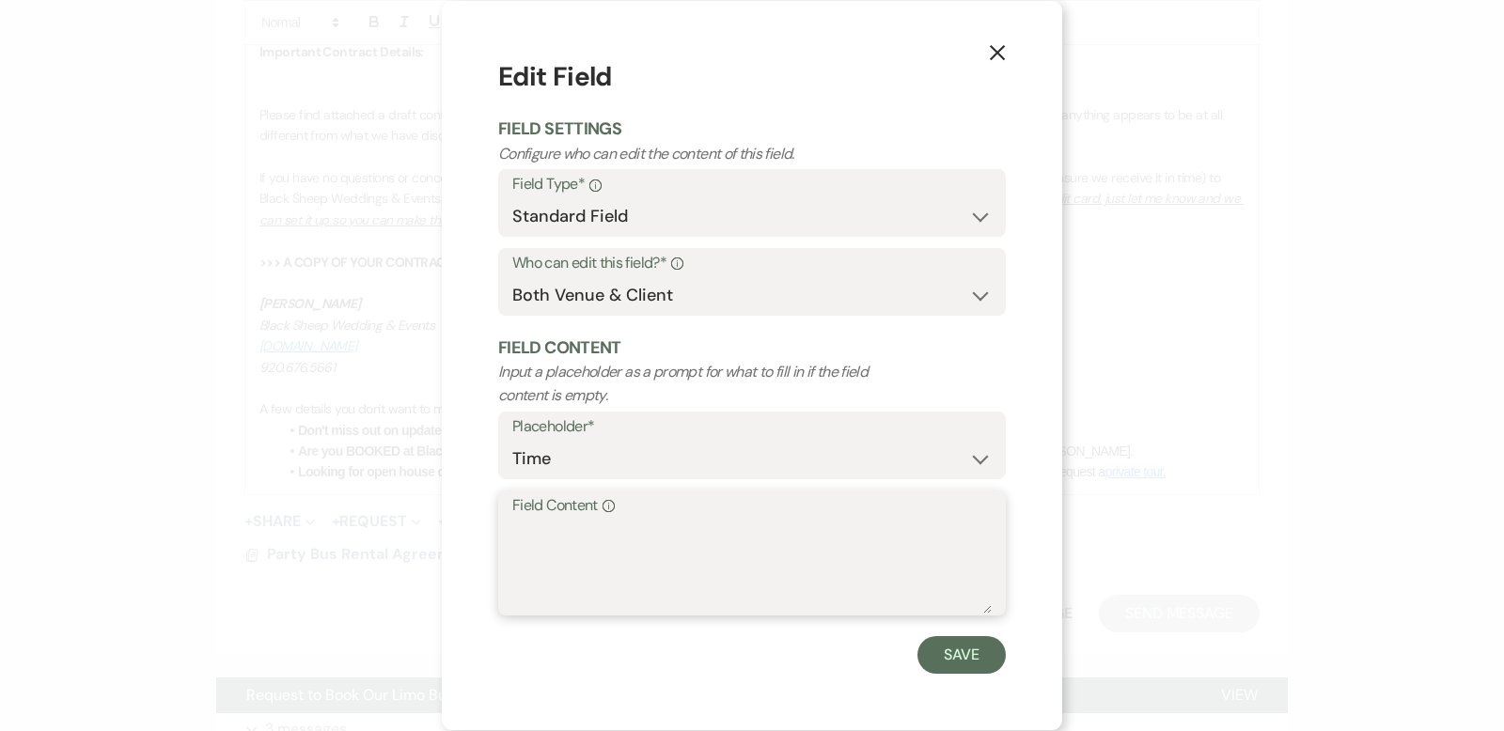
click at [538, 523] on textarea "Field Content Info" at bounding box center [751, 567] width 479 height 94
type textarea "TBD"
click at [966, 654] on button "Save" at bounding box center [961, 655] width 88 height 38
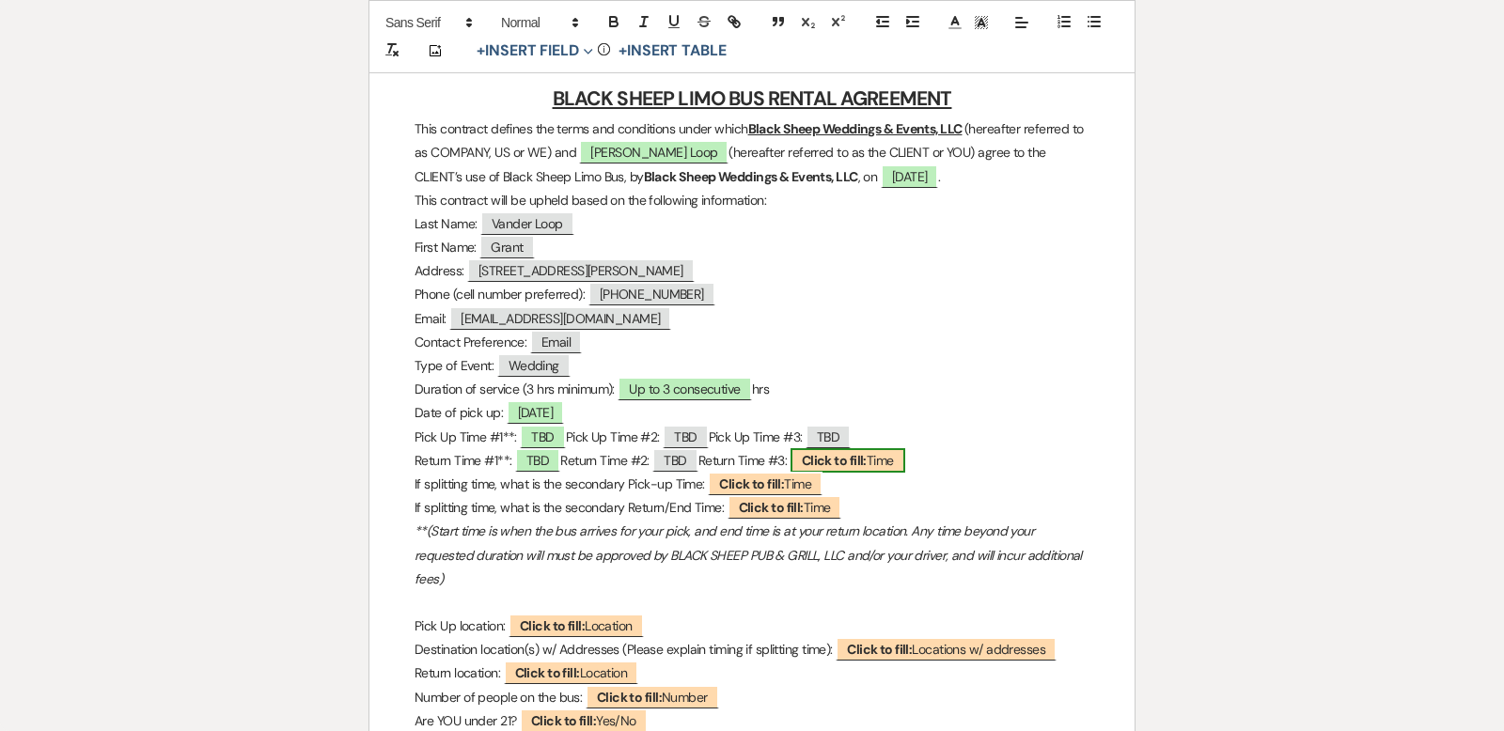
click at [905, 461] on span "Click to fill: Time" at bounding box center [848, 460] width 115 height 24
select select "Time"
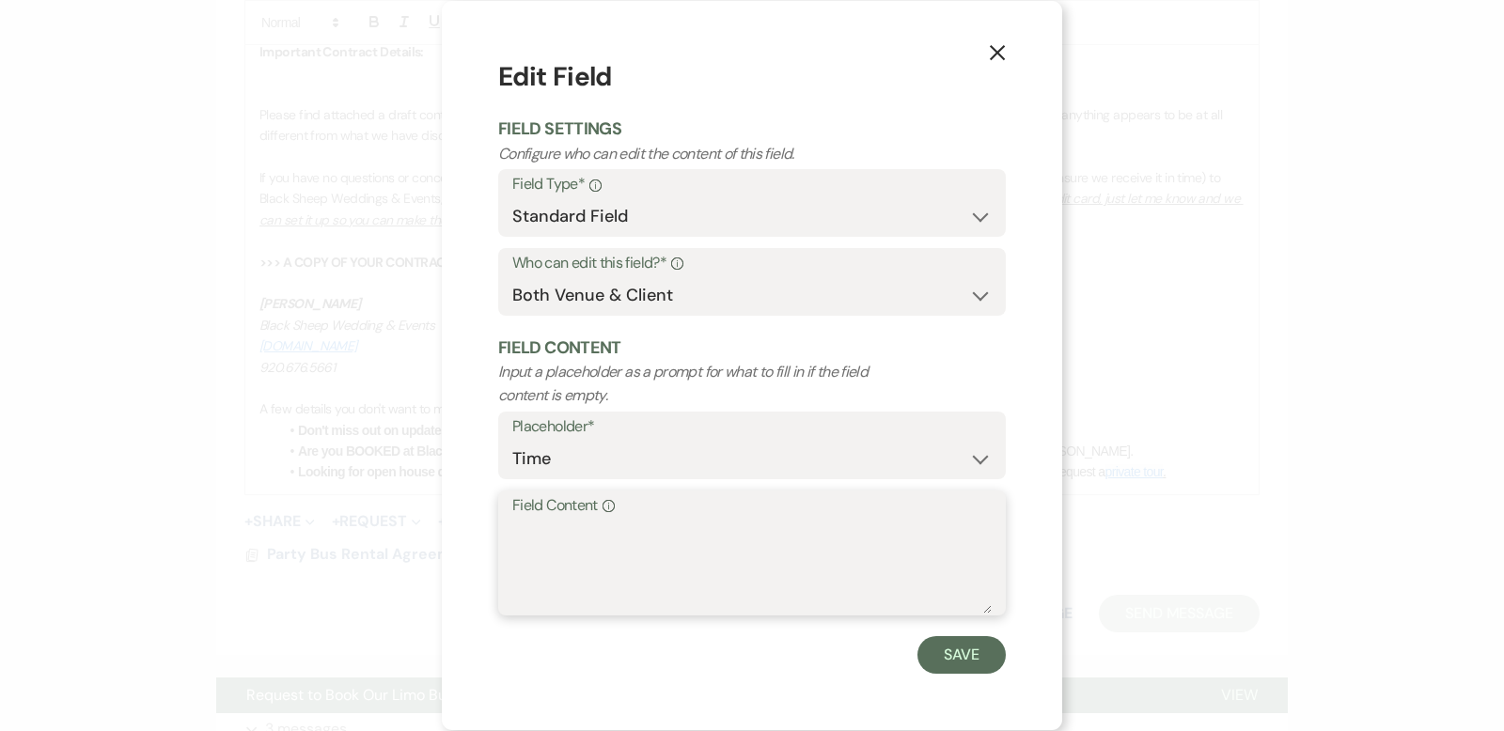
click at [521, 533] on textarea "Field Content Info" at bounding box center [751, 567] width 479 height 94
type textarea "12:30am return time at the latest"
click at [982, 677] on div "X Edit Field Field Settings Configure who can edit the content of this field. F…" at bounding box center [752, 365] width 620 height 729
click at [966, 664] on button "Save" at bounding box center [961, 655] width 88 height 38
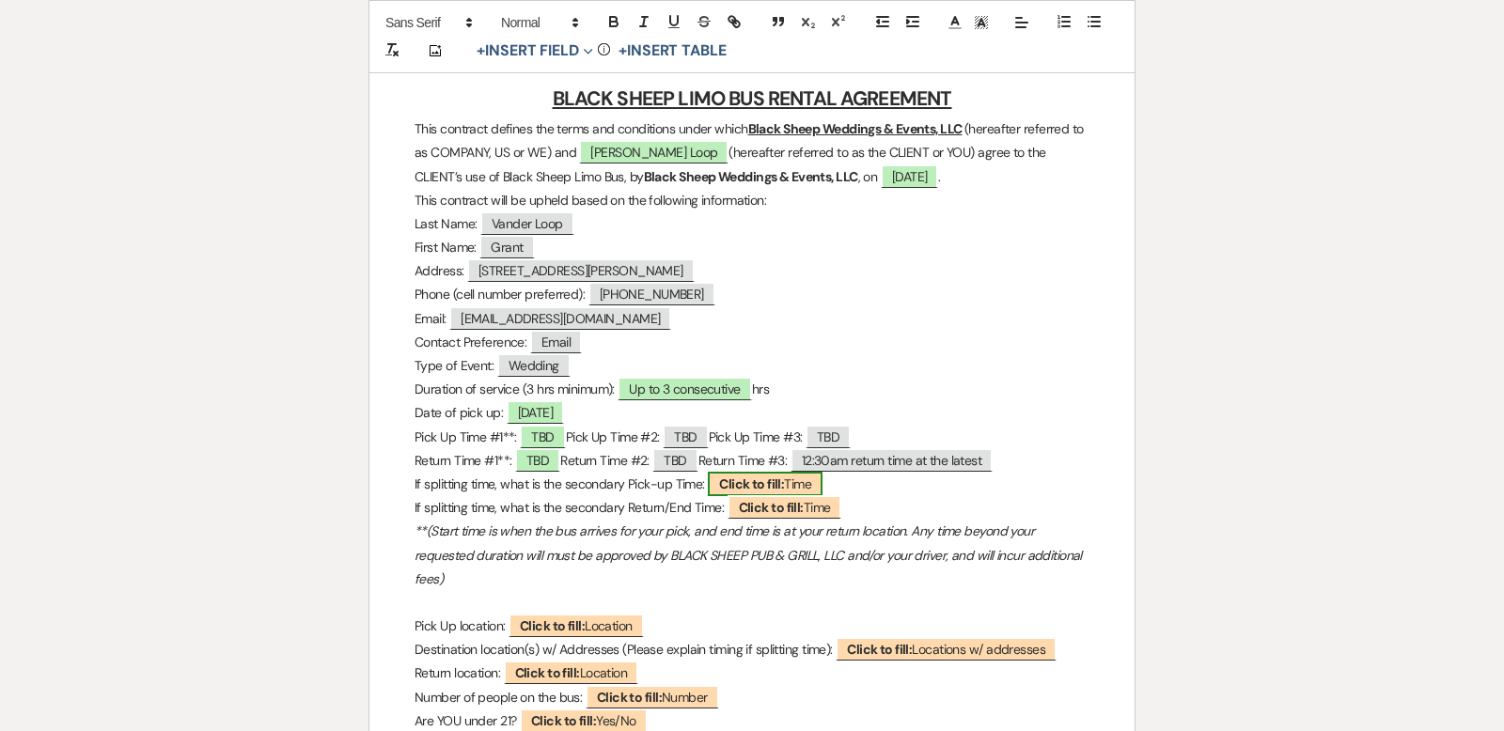
click at [808, 480] on span "Click to fill: Time" at bounding box center [765, 484] width 115 height 24
select select "Time"
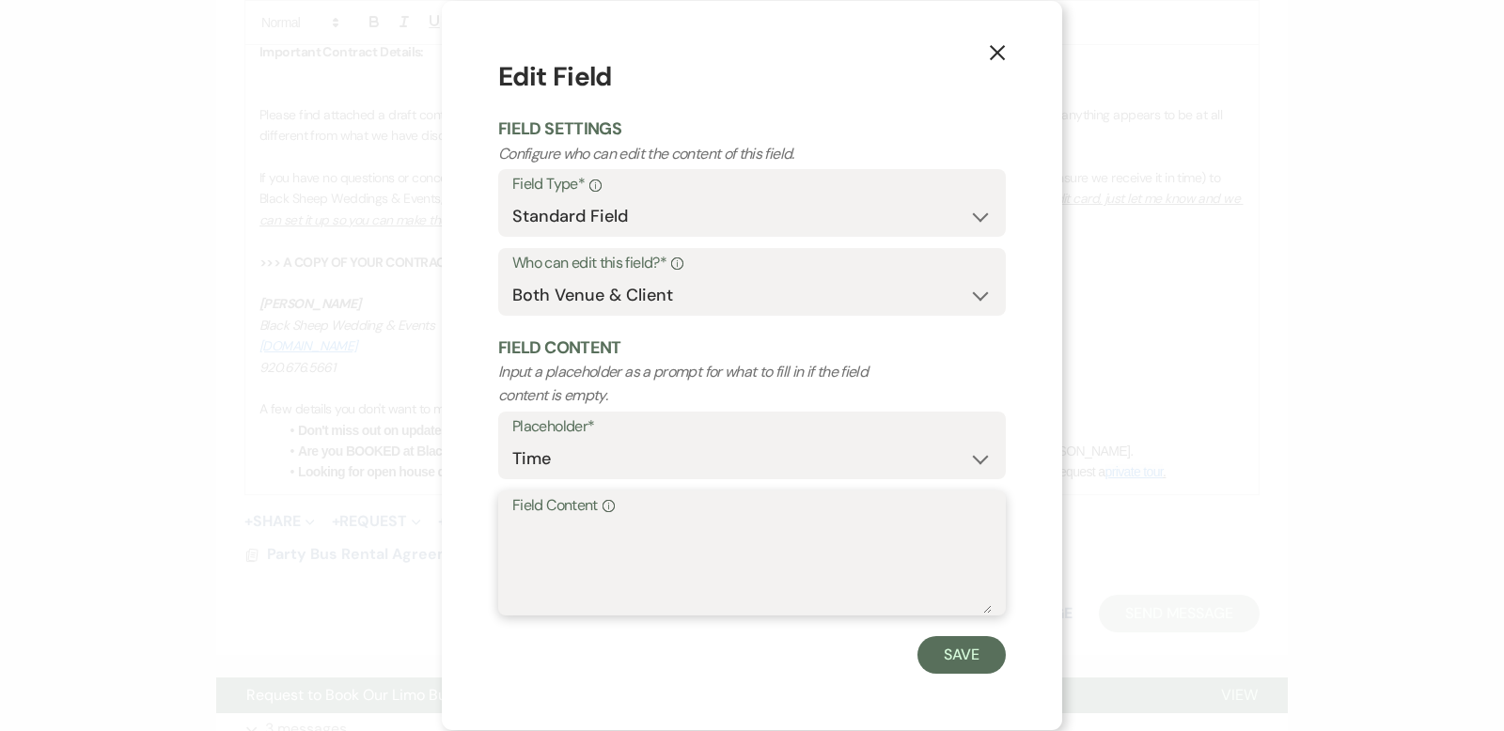
click at [530, 534] on textarea "Field Content Info" at bounding box center [751, 567] width 479 height 94
type textarea "N/A"
click at [960, 645] on button "Save" at bounding box center [961, 655] width 88 height 38
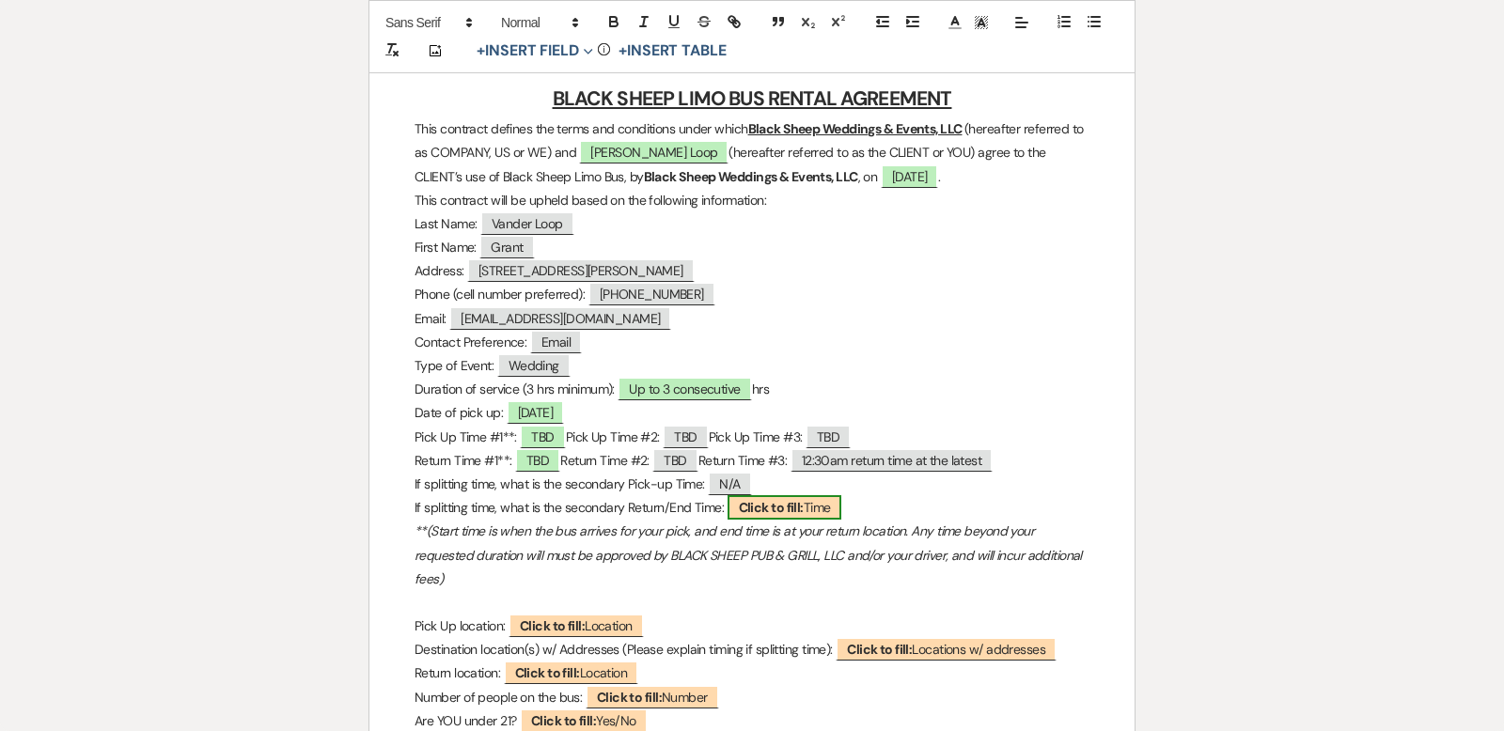
click at [823, 508] on span "Click to fill: Time" at bounding box center [785, 507] width 115 height 24
select select "Time"
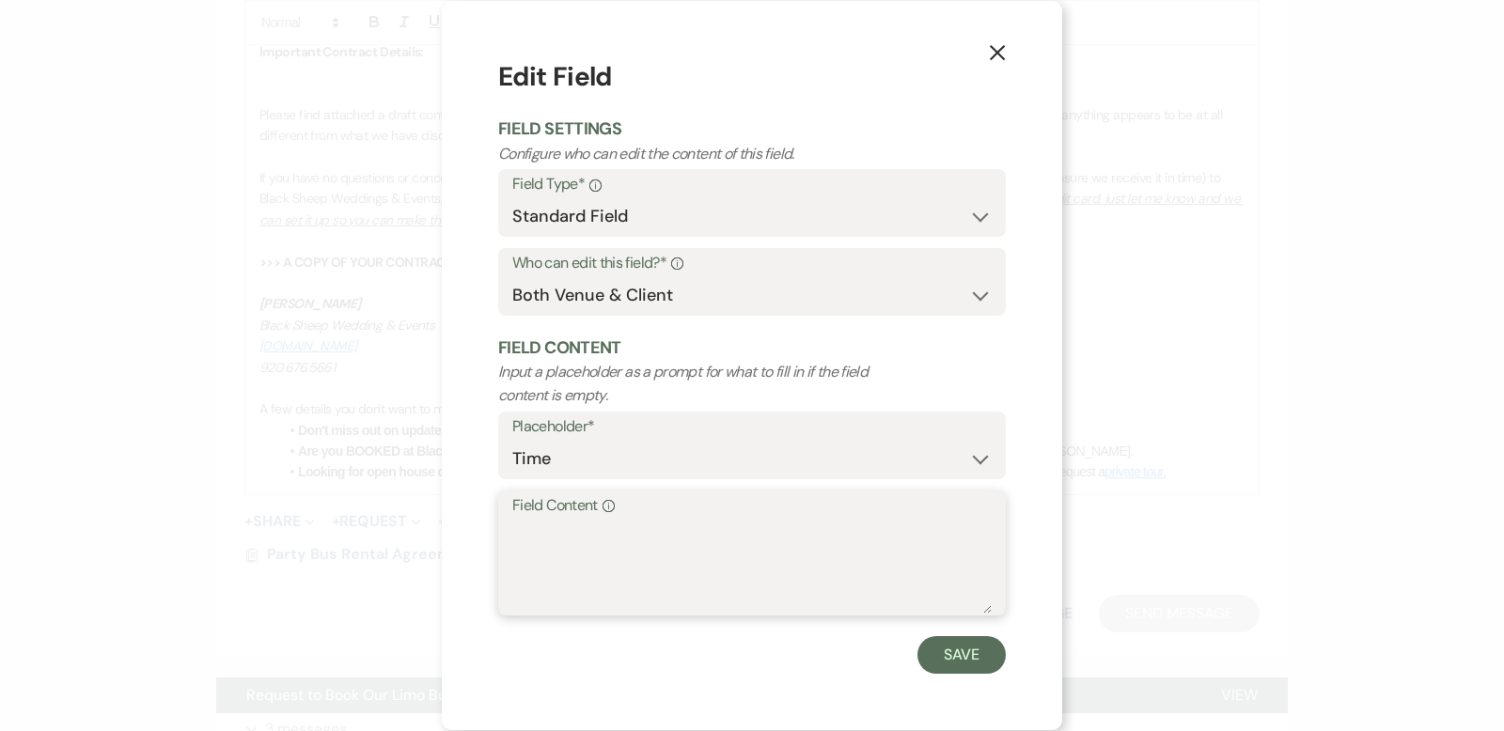
click at [535, 538] on textarea "Field Content Info" at bounding box center [751, 567] width 479 height 94
type textarea "N/A"
click at [947, 657] on button "Save" at bounding box center [961, 655] width 88 height 38
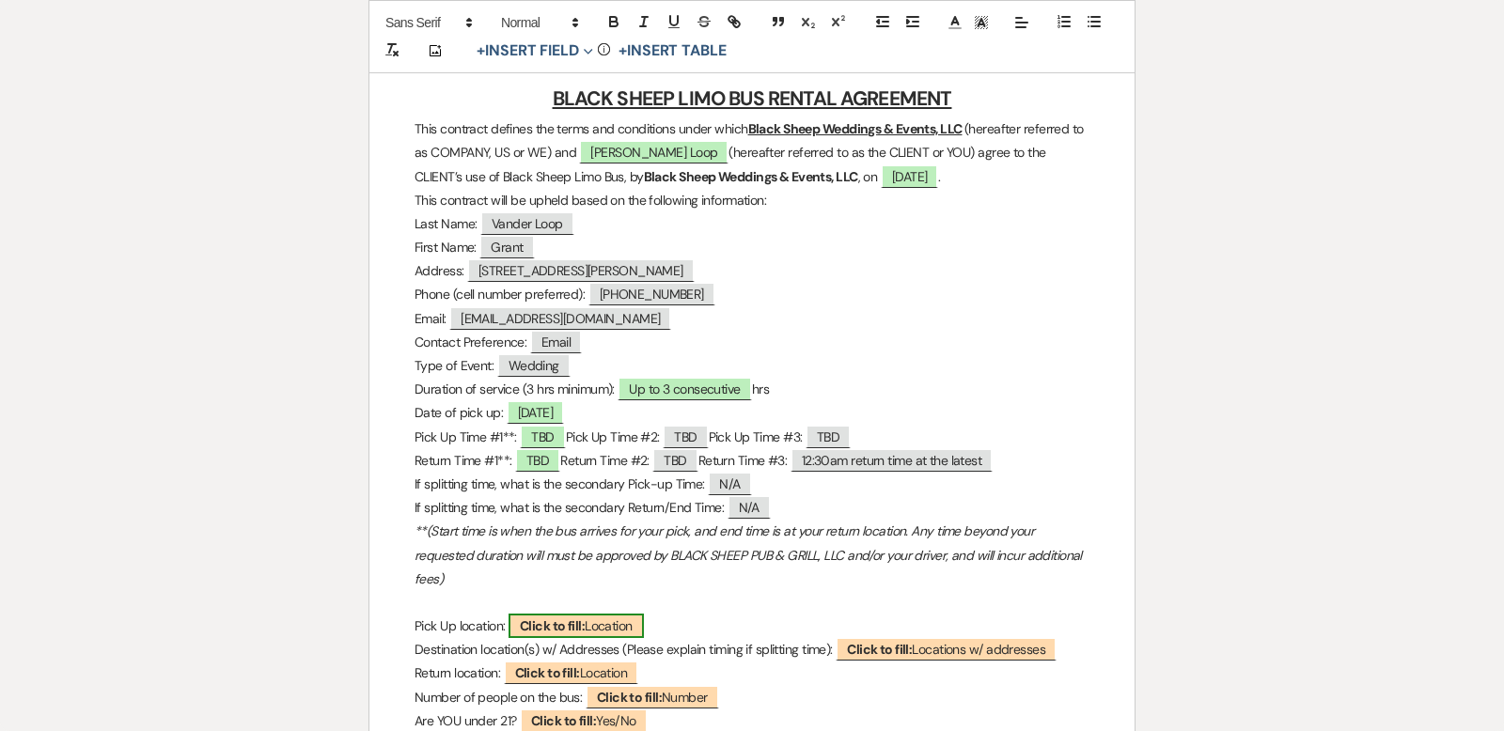
click at [610, 620] on span "Click to fill: Location" at bounding box center [576, 626] width 135 height 24
select select "Location"
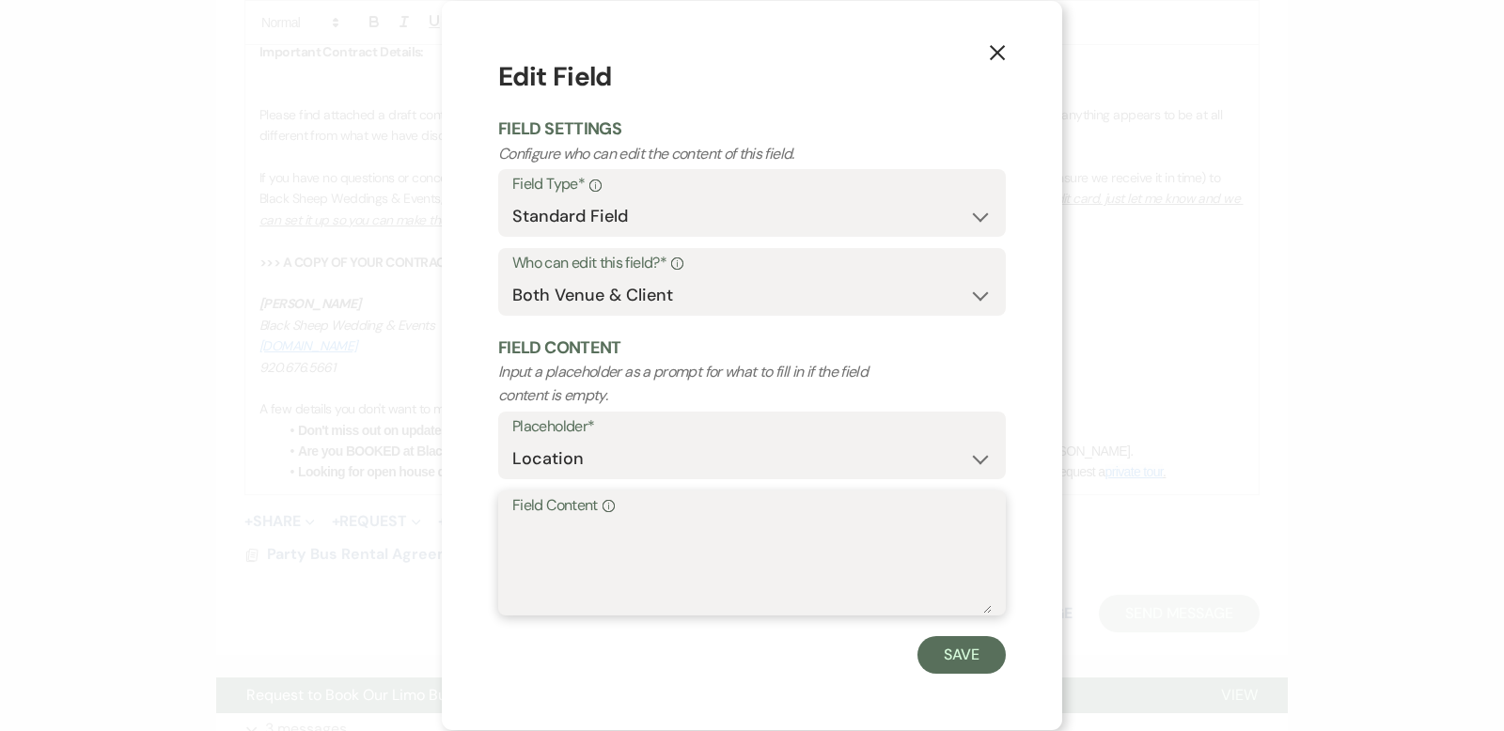
click at [525, 529] on textarea "Field Content Info" at bounding box center [751, 567] width 479 height 94
type textarea "Black Sheep Wedding & Events"
click at [960, 658] on button "Save" at bounding box center [961, 655] width 88 height 38
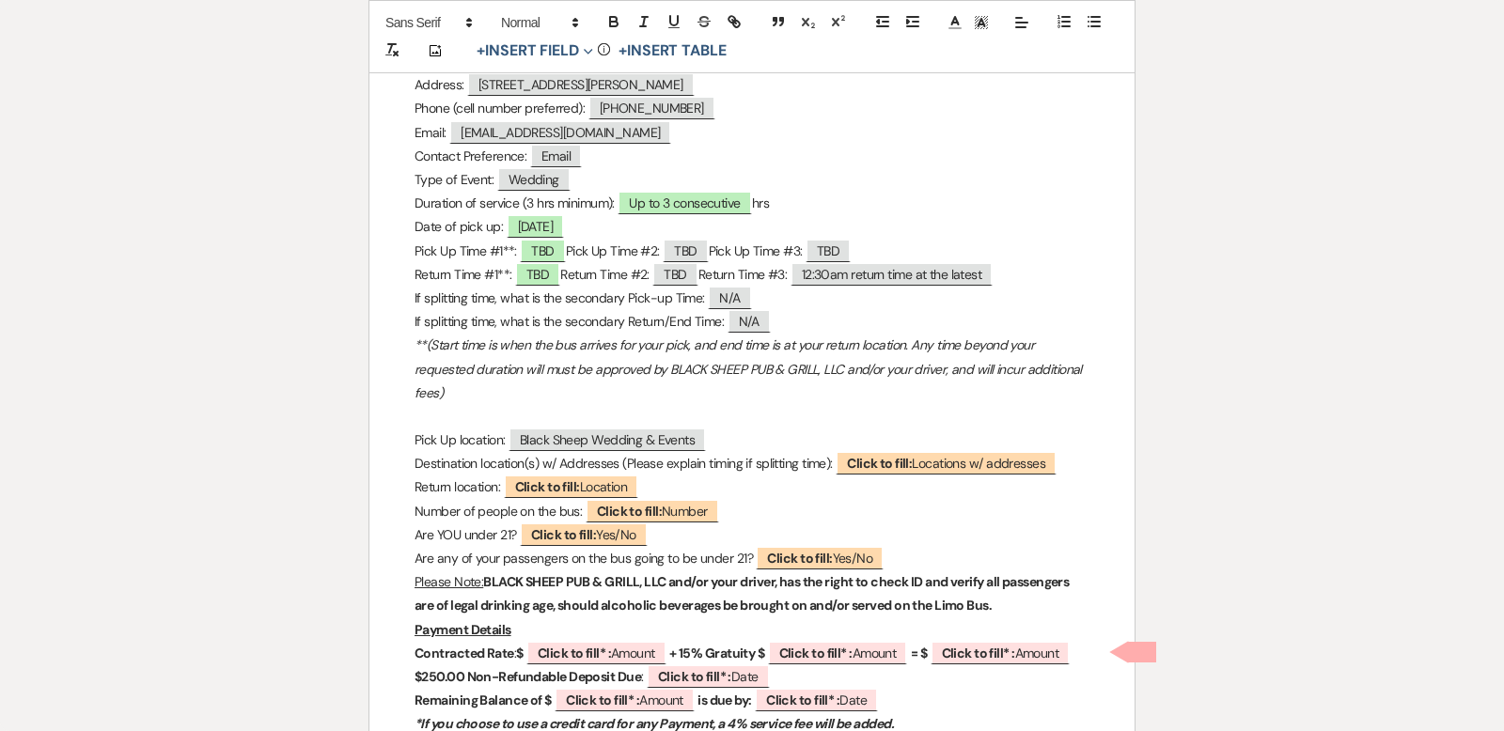
scroll to position [454, 0]
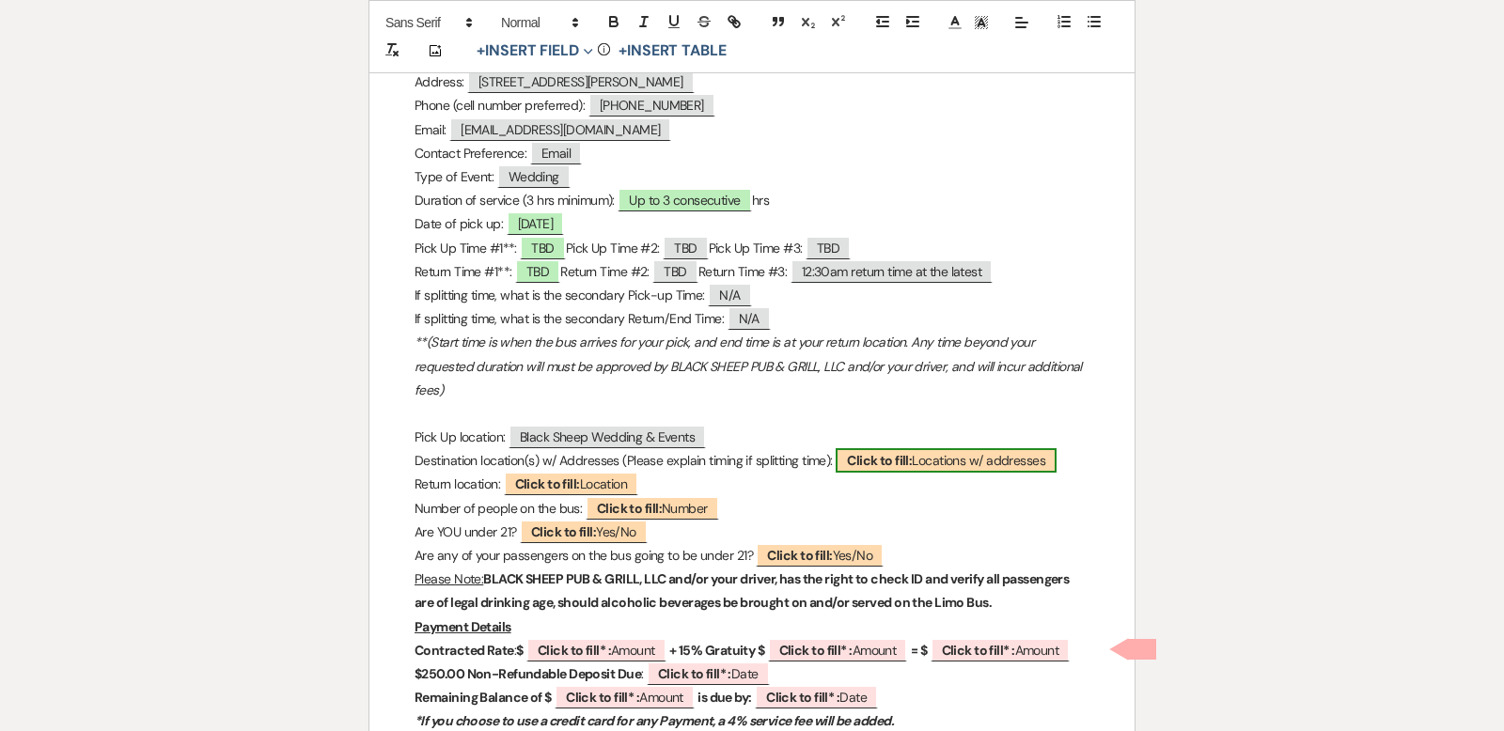
click at [958, 461] on span "Click to fill: Locations w/ addresses" at bounding box center [946, 460] width 221 height 24
select select "custom_placeholder"
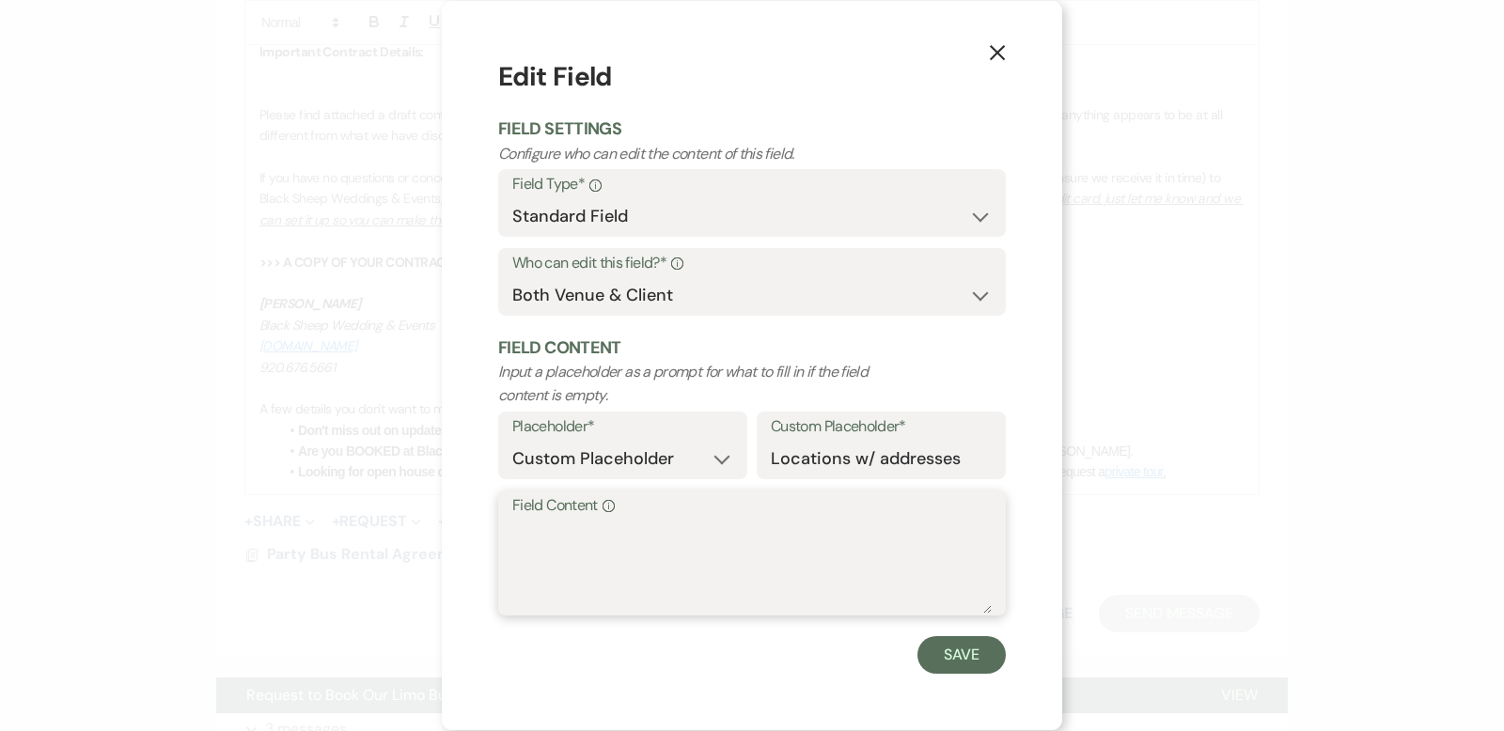
click at [532, 522] on textarea "Field Content Info" at bounding box center [751, 567] width 479 height 94
type textarea "B"
type textarea "N/A"
click at [968, 663] on button "Save" at bounding box center [961, 655] width 88 height 38
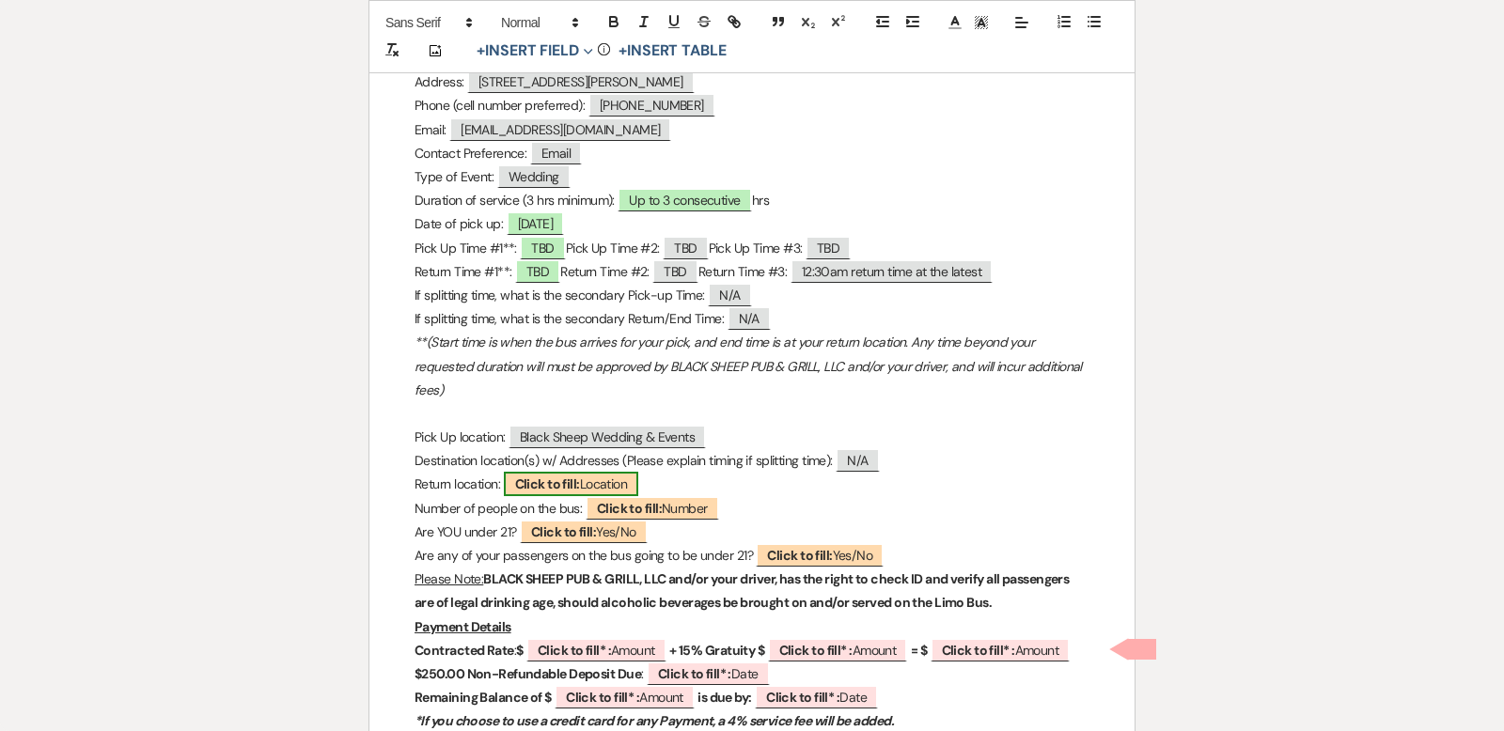
click at [619, 482] on span "Click to fill: Location" at bounding box center [571, 484] width 135 height 24
select select "Location"
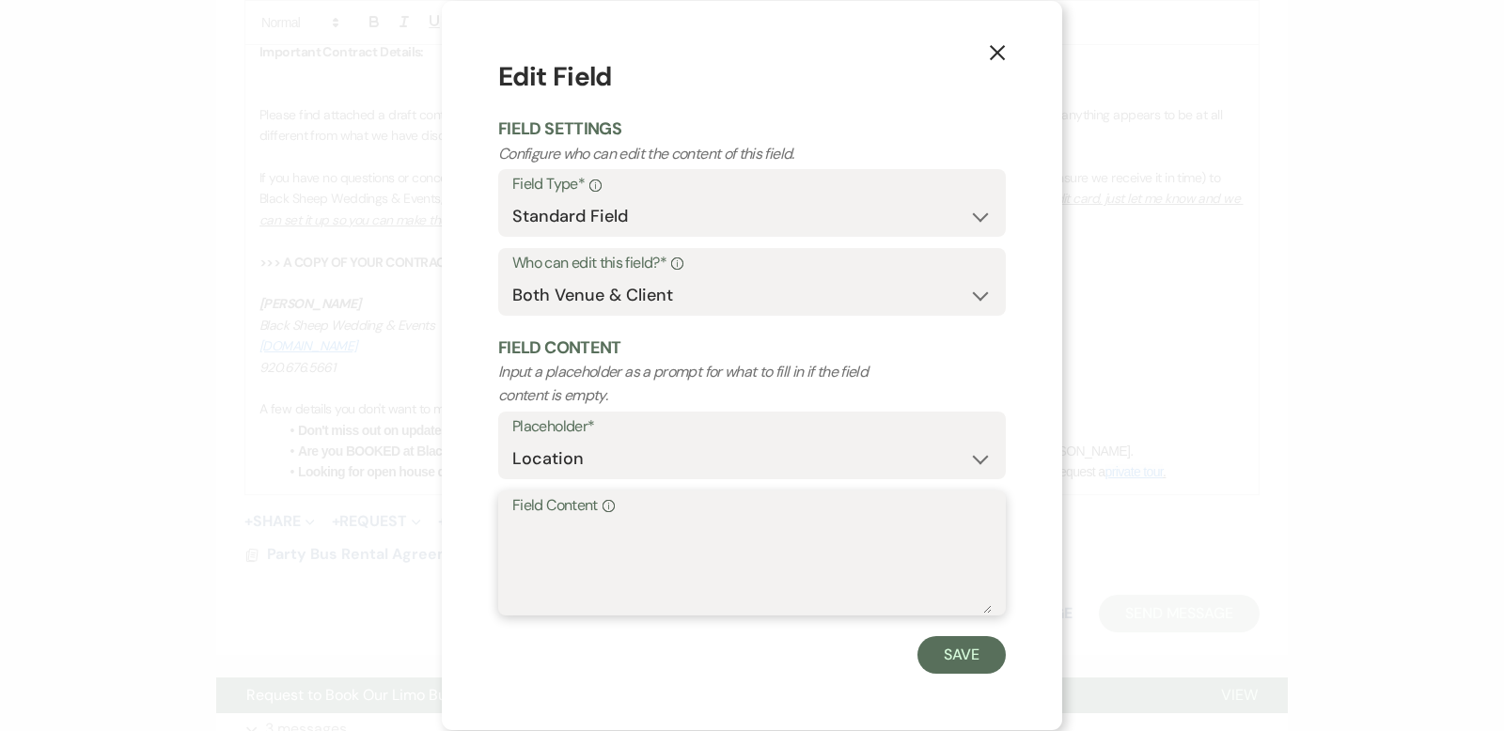
click at [525, 539] on textarea "Field Content Info" at bounding box center [751, 567] width 479 height 94
type textarea "Black Sheep Weddings & Events"
click at [980, 667] on button "Save" at bounding box center [961, 655] width 88 height 38
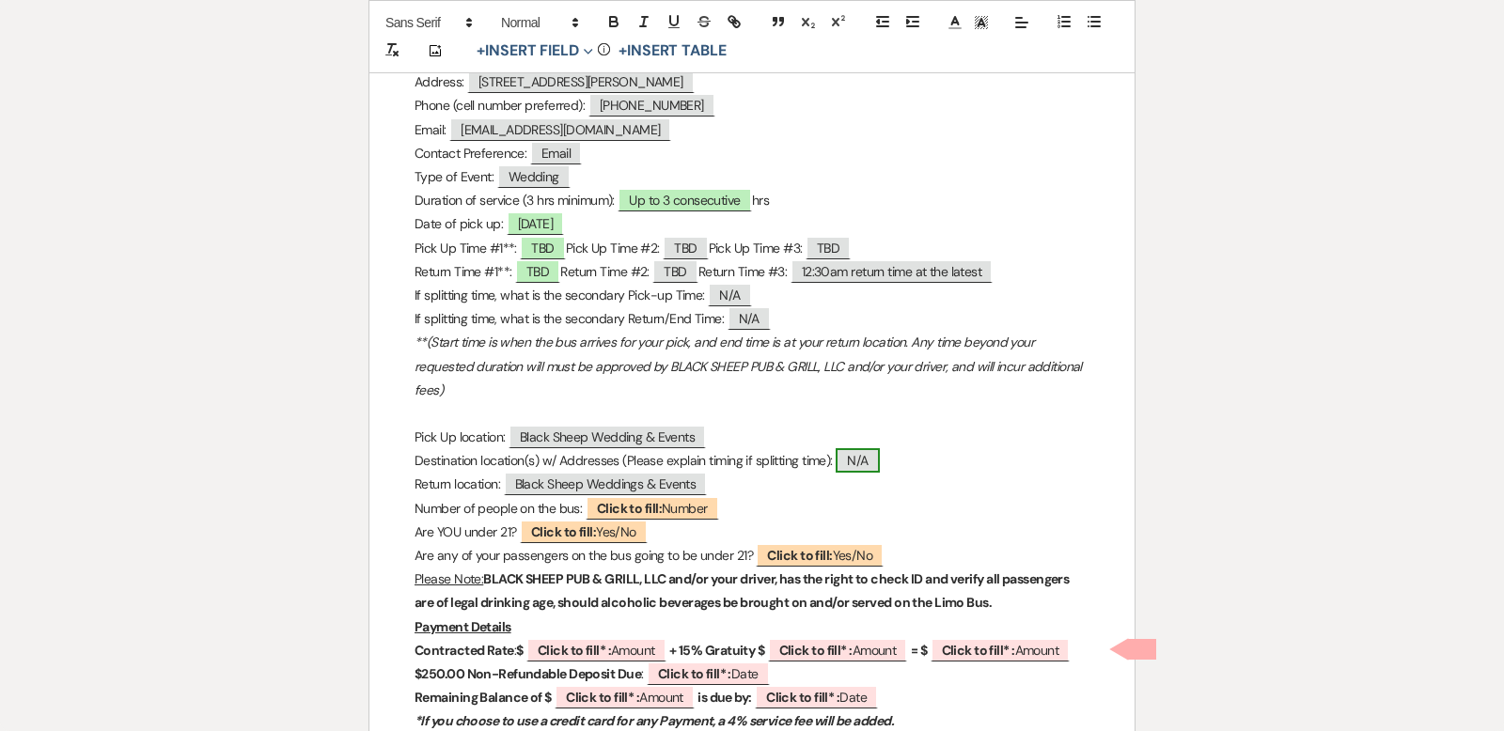
click at [859, 457] on span "N/A" at bounding box center [857, 460] width 43 height 24
select select "custom_placeholder"
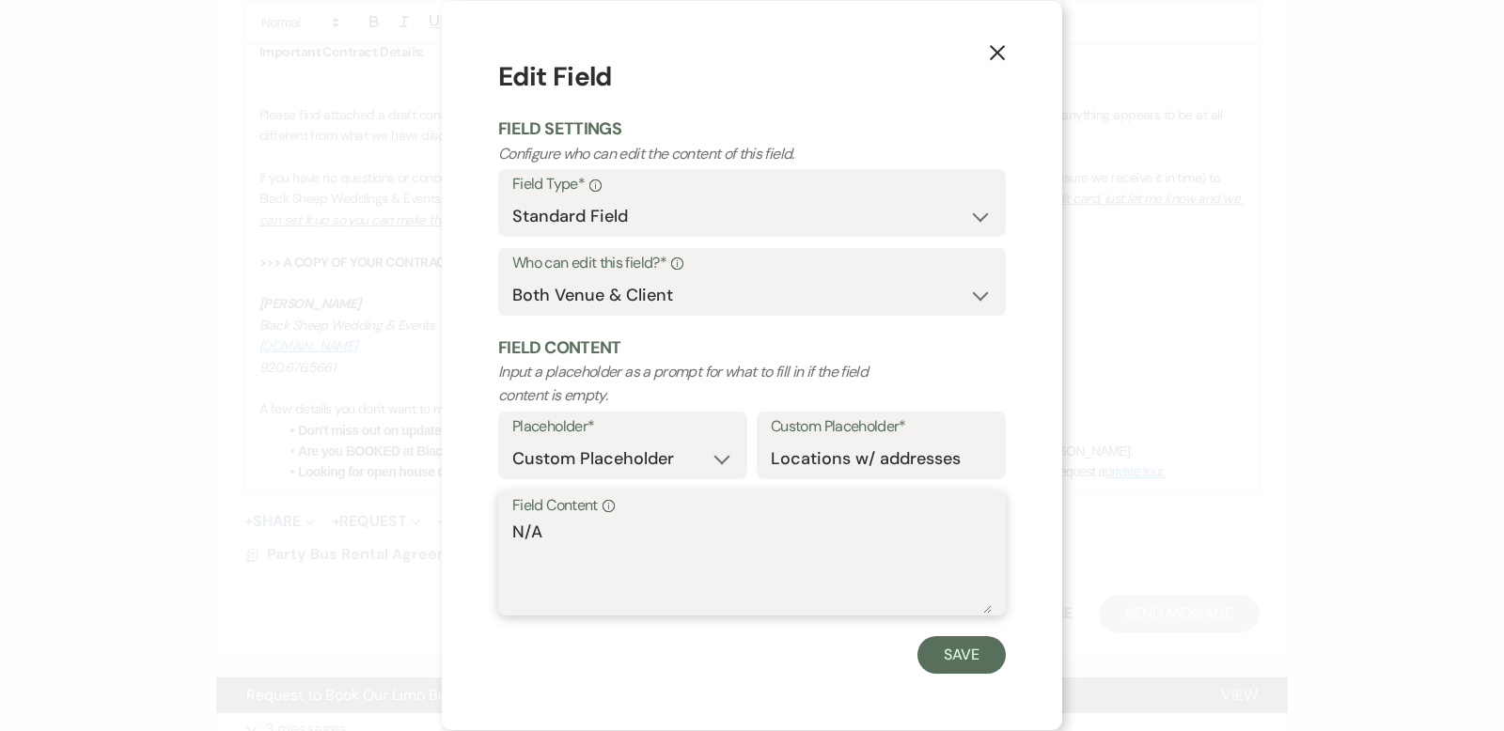
drag, startPoint x: 556, startPoint y: 533, endPoint x: 488, endPoint y: 533, distance: 68.6
click at [488, 533] on div "X Edit Field Field Settings Configure who can edit the content of this field. F…" at bounding box center [752, 365] width 620 height 729
type textarea "N"
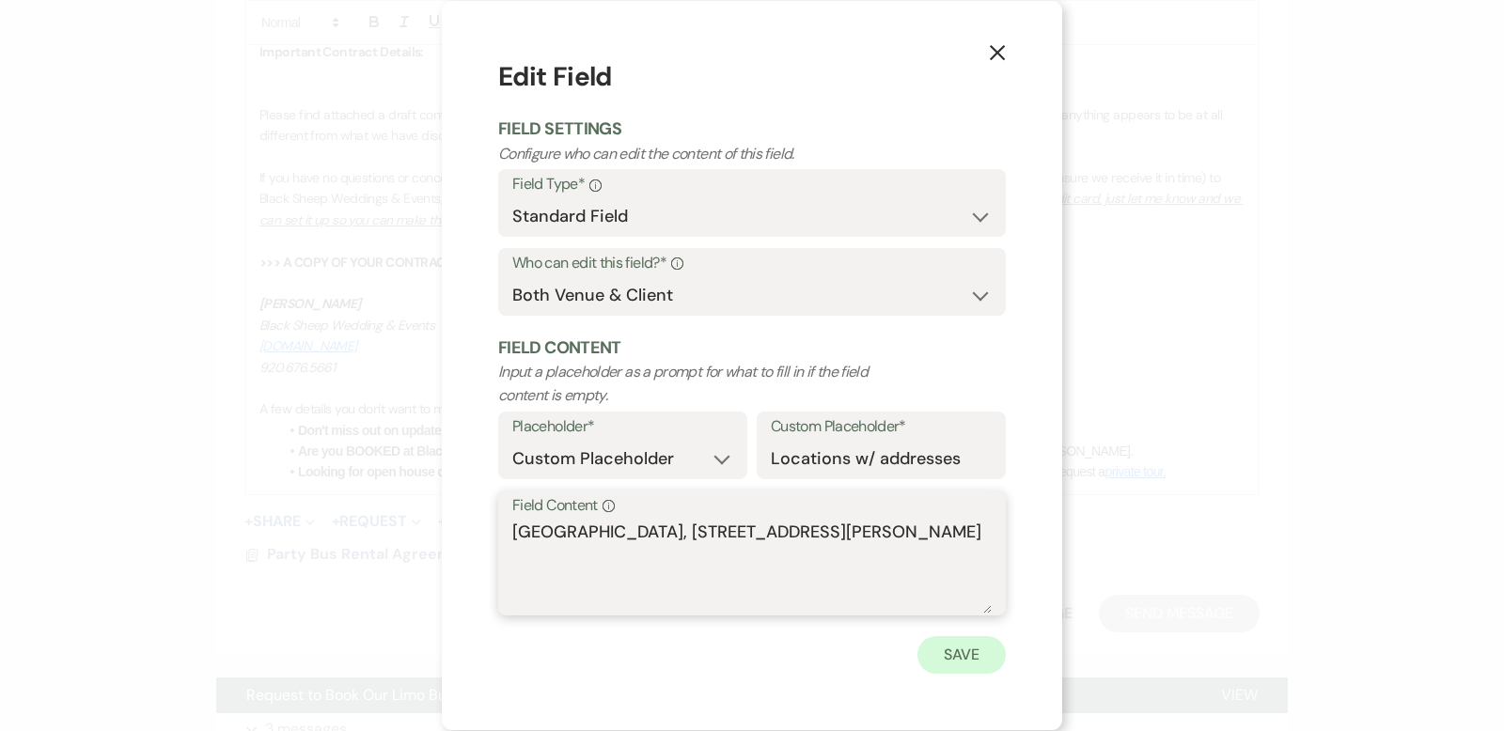
type textarea "[GEOGRAPHIC_DATA], [STREET_ADDRESS][PERSON_NAME]"
click at [965, 645] on button "Save" at bounding box center [961, 655] width 88 height 38
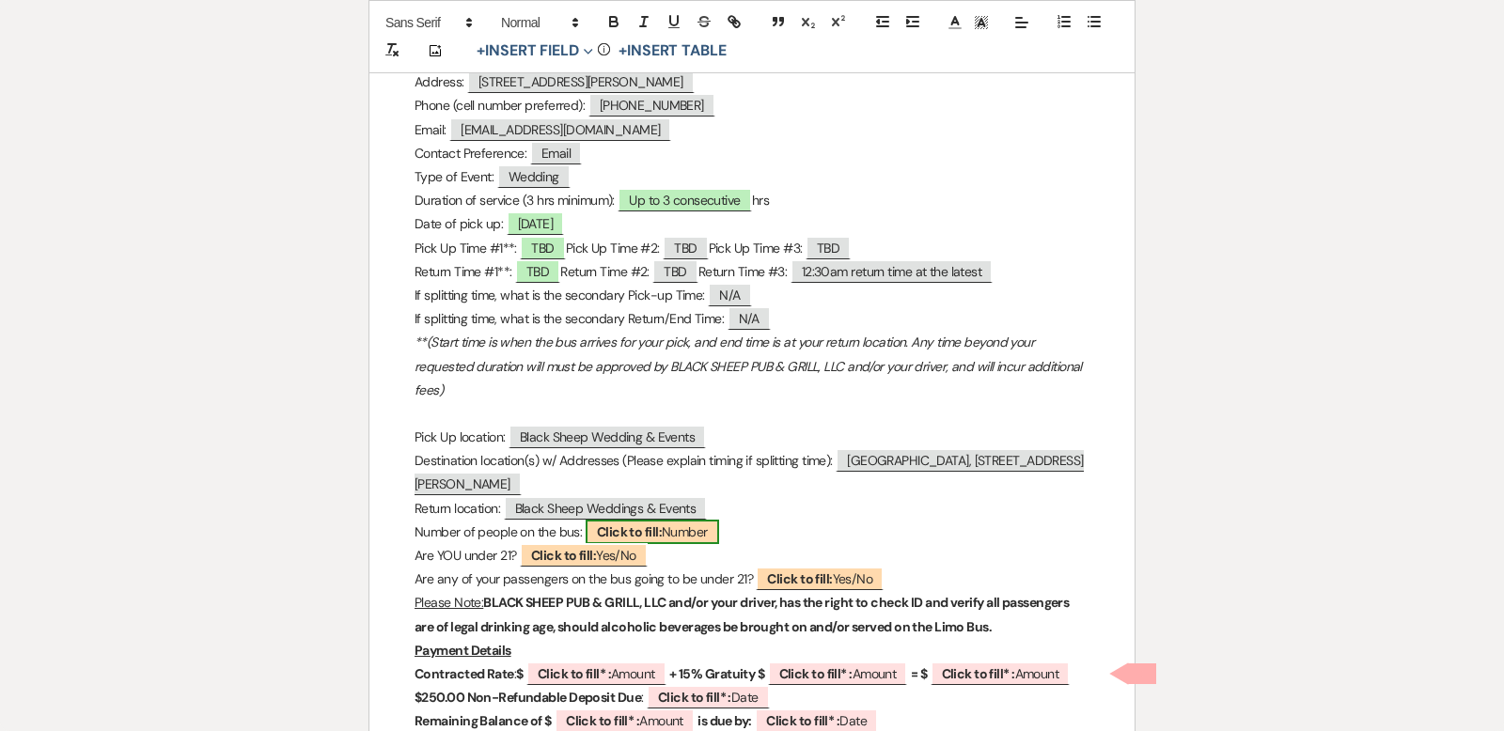
click at [692, 527] on span "Click to fill: Number" at bounding box center [652, 532] width 133 height 24
select select "Number"
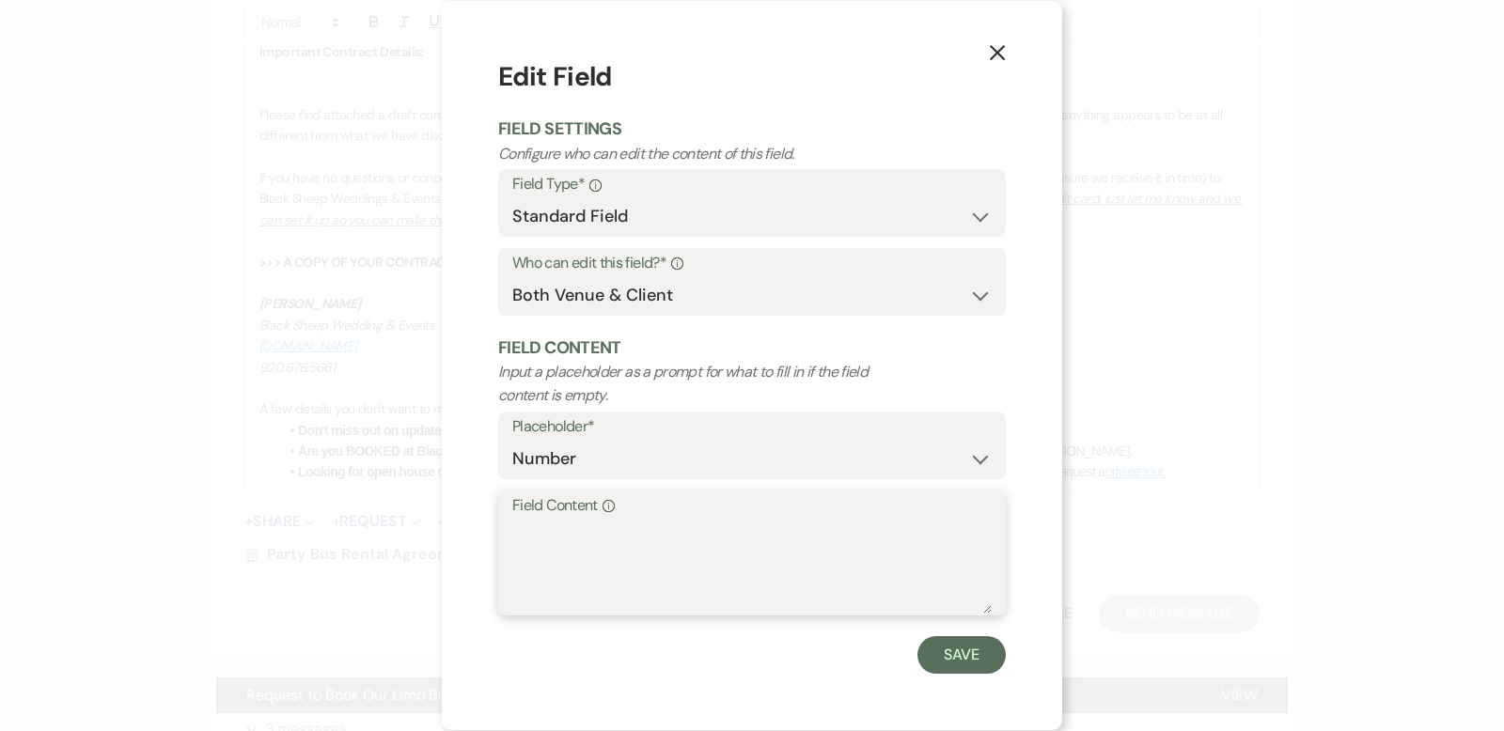
click at [526, 533] on textarea "Field Content Info" at bounding box center [751, 567] width 479 height 94
type textarea "TBD"
click at [963, 657] on button "Save" at bounding box center [961, 655] width 88 height 38
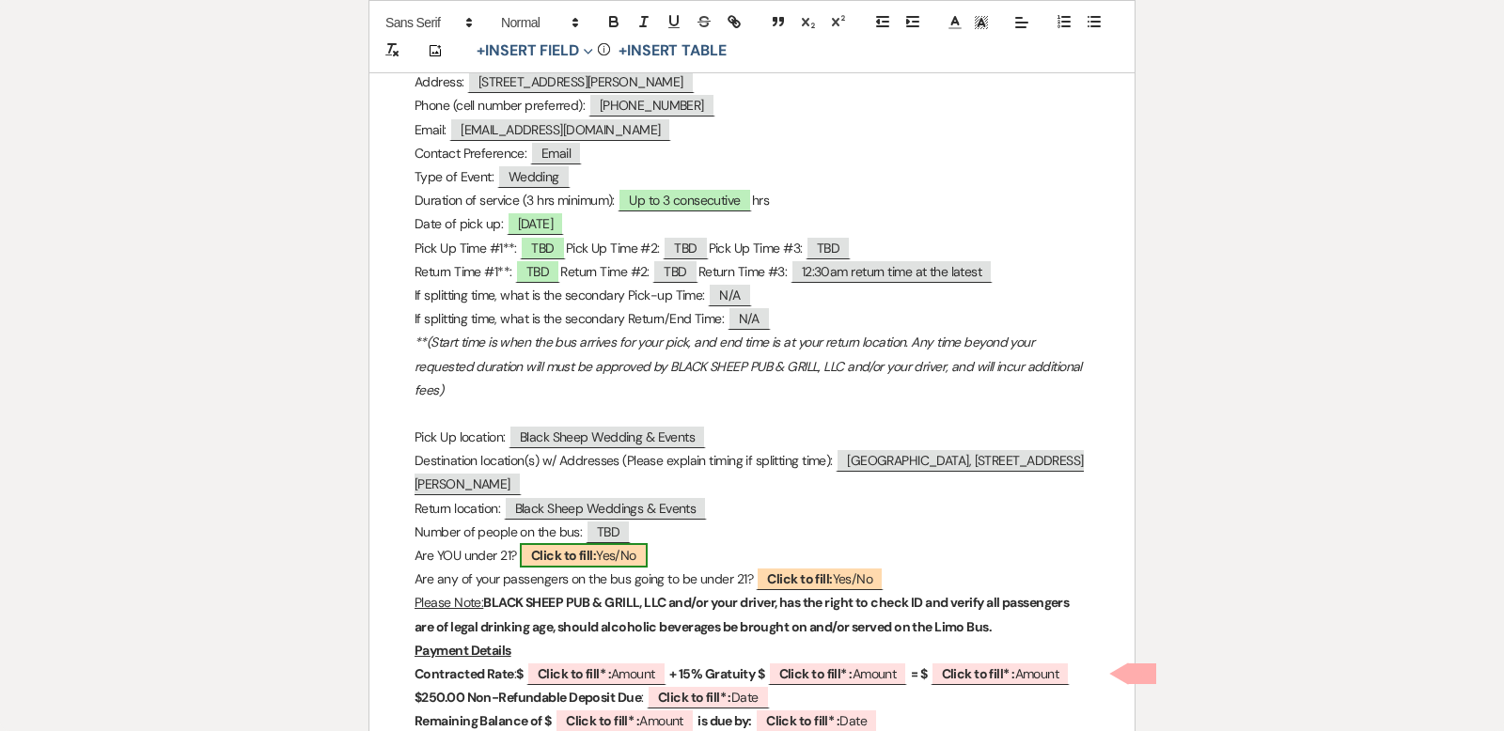
click at [623, 553] on span "Click to fill: Yes/No" at bounding box center [584, 555] width 128 height 24
select select "custom_placeholder"
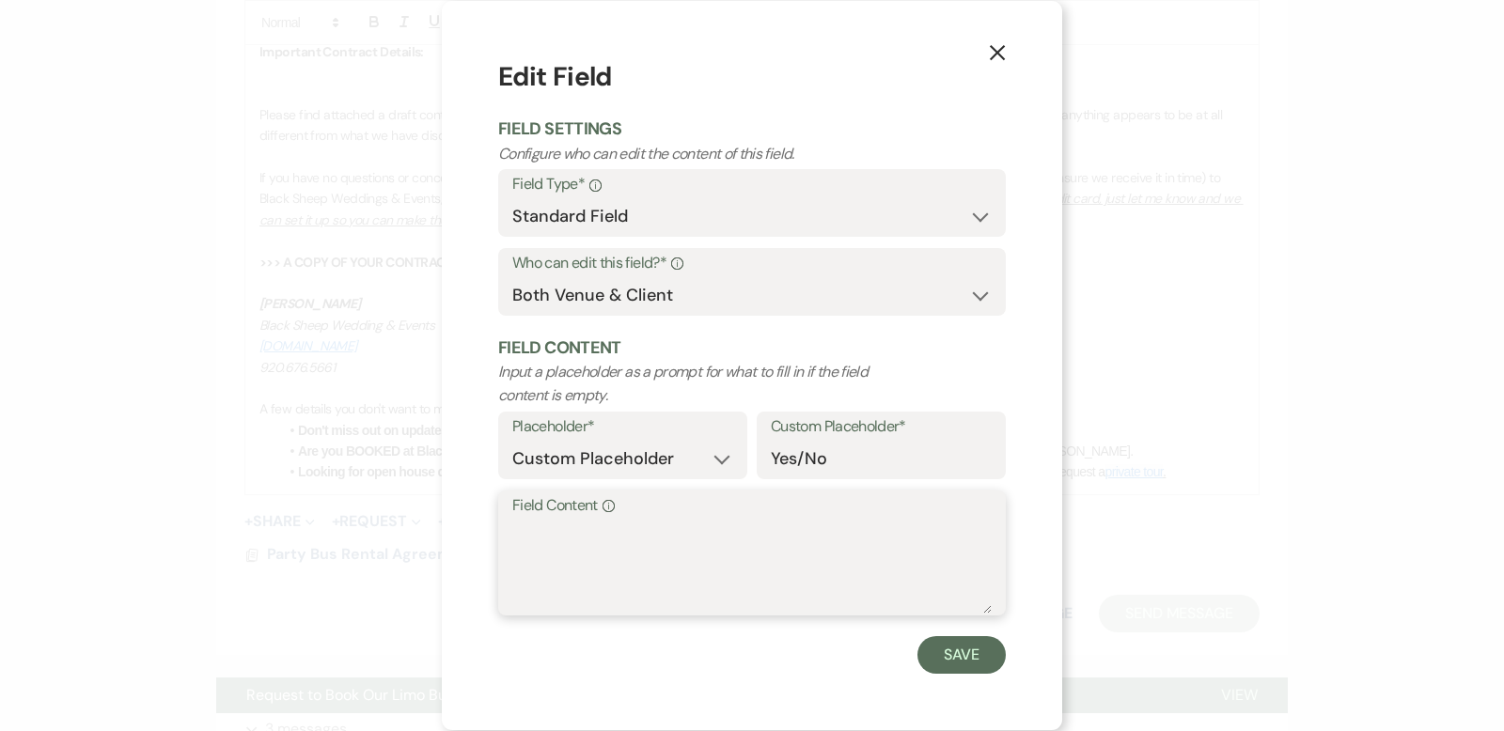
click at [526, 533] on textarea "Field Content Info" at bounding box center [751, 567] width 479 height 94
type textarea "No"
click at [953, 650] on button "Save" at bounding box center [961, 655] width 88 height 38
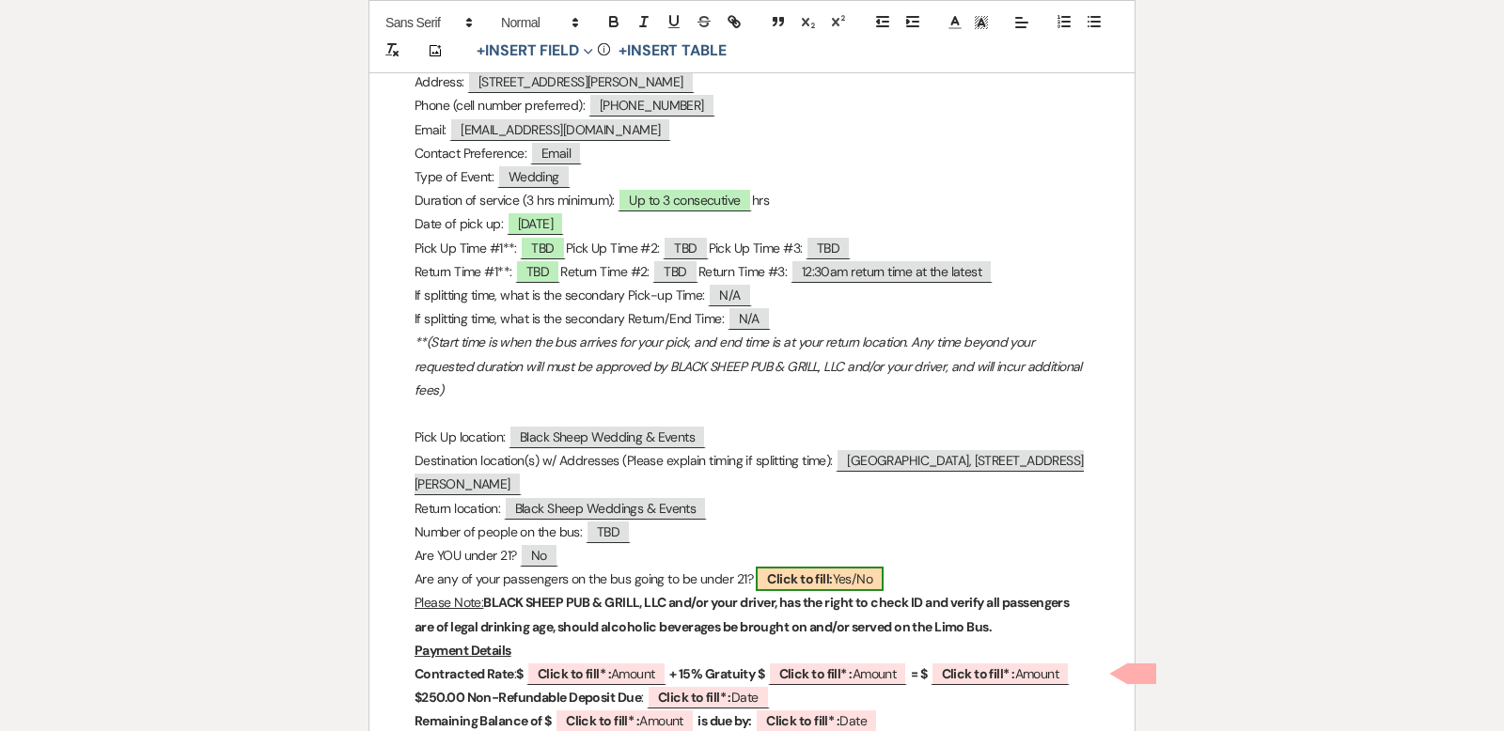
click at [861, 574] on span "Click to fill: Yes/No" at bounding box center [820, 579] width 128 height 24
select select "custom_placeholder"
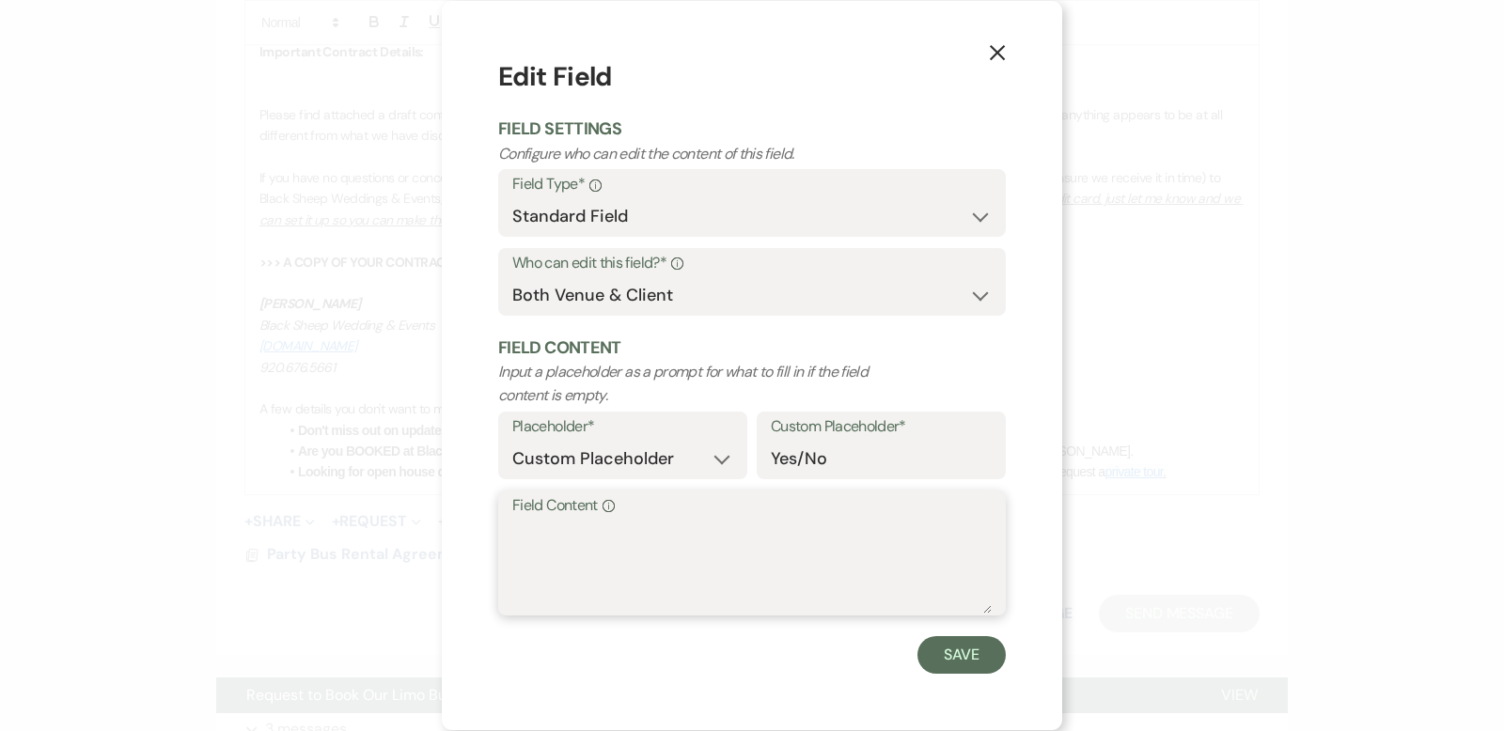
click at [528, 537] on textarea "Field Content Info" at bounding box center [751, 567] width 479 height 94
type textarea "A"
type textarea "TBD"
click at [965, 665] on button "Save" at bounding box center [961, 655] width 88 height 38
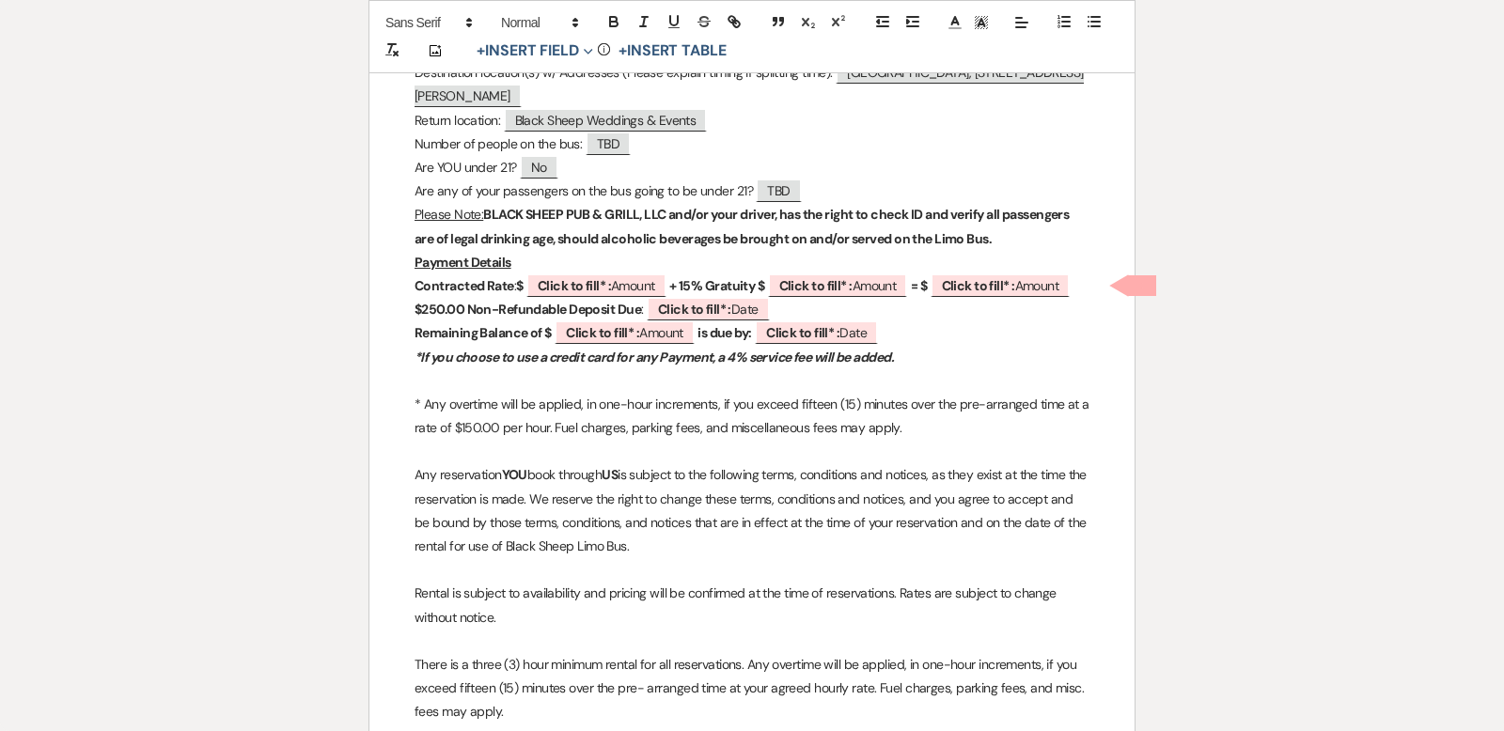
scroll to position [844, 0]
click at [640, 281] on span "Click to fill* : Amount" at bounding box center [596, 284] width 140 height 24
select select "owner"
select select "Amount"
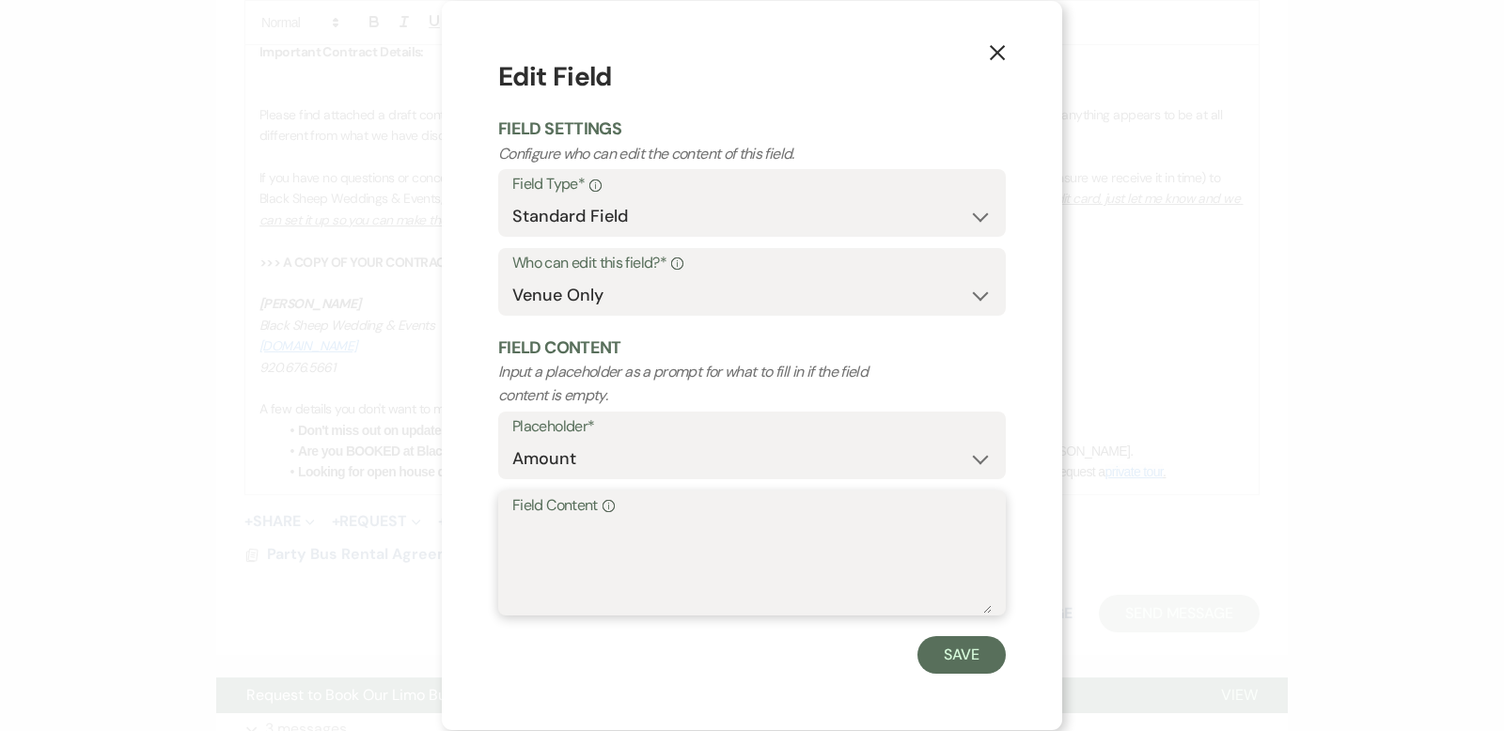
click at [527, 523] on textarea "Field Content Info" at bounding box center [751, 567] width 479 height 94
type textarea "600.00"
click at [977, 664] on button "Save" at bounding box center [961, 655] width 88 height 38
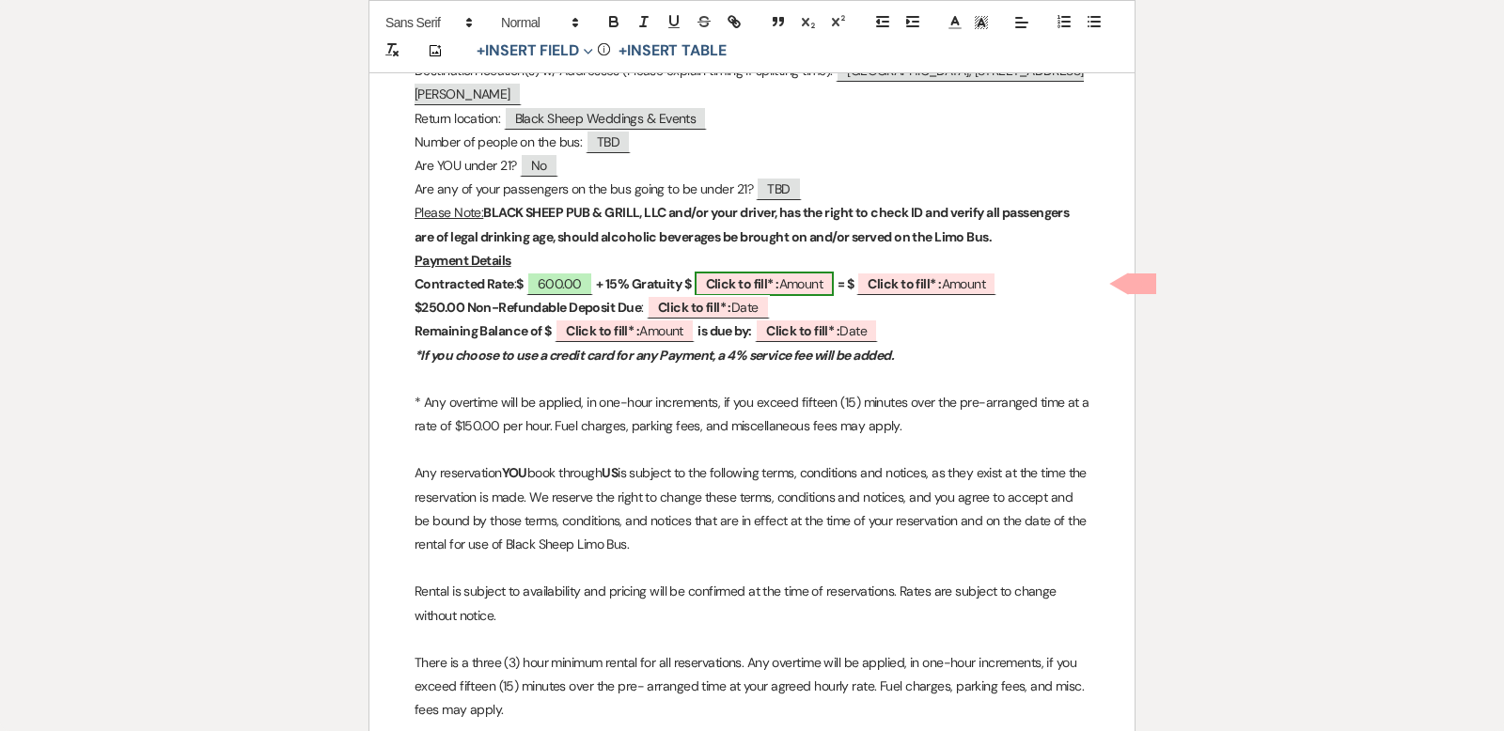
click at [810, 279] on span "Click to fill* : Amount" at bounding box center [765, 284] width 140 height 24
select select "owner"
select select "Amount"
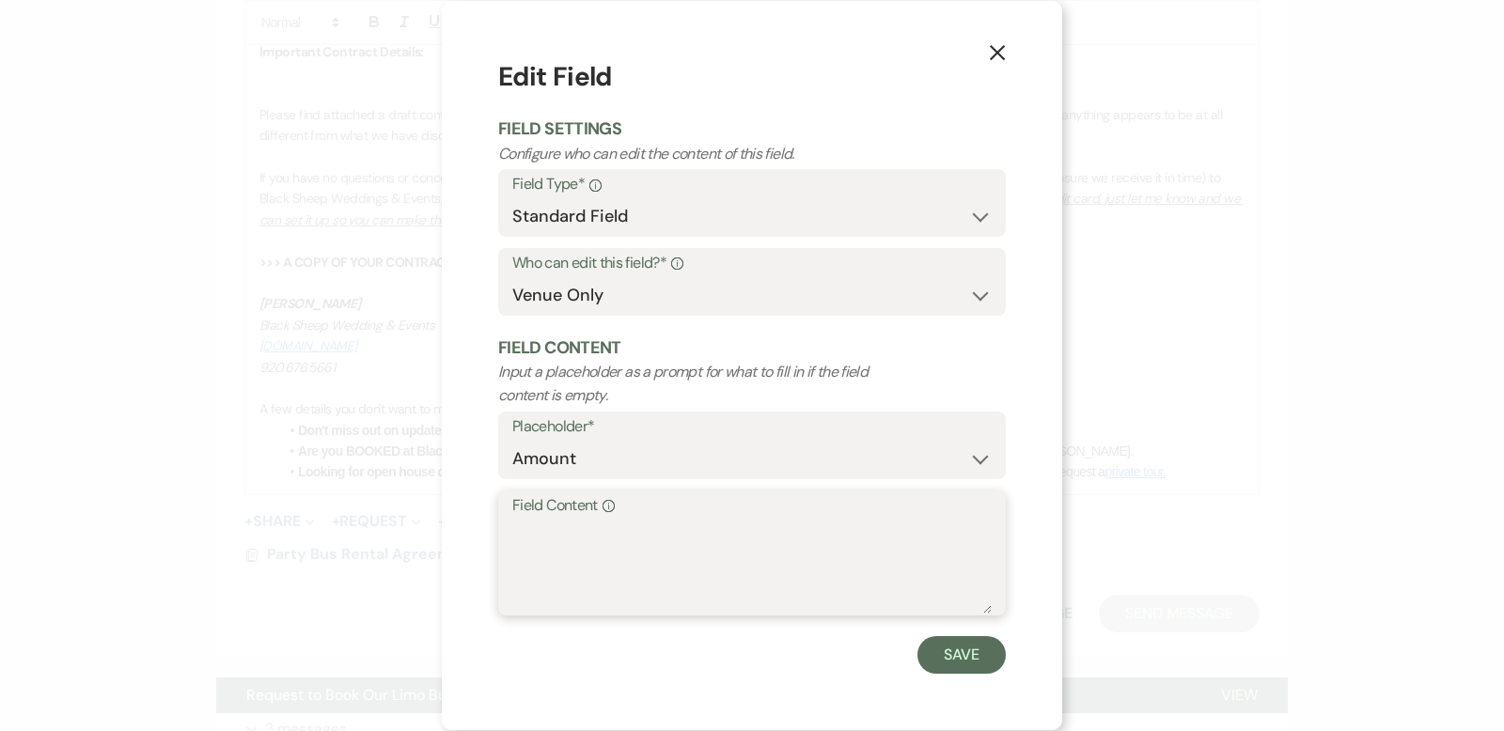
click at [550, 524] on textarea "Field Content Info" at bounding box center [751, 567] width 479 height 94
type textarea "90.00"
click at [973, 651] on button "Save" at bounding box center [961, 655] width 88 height 38
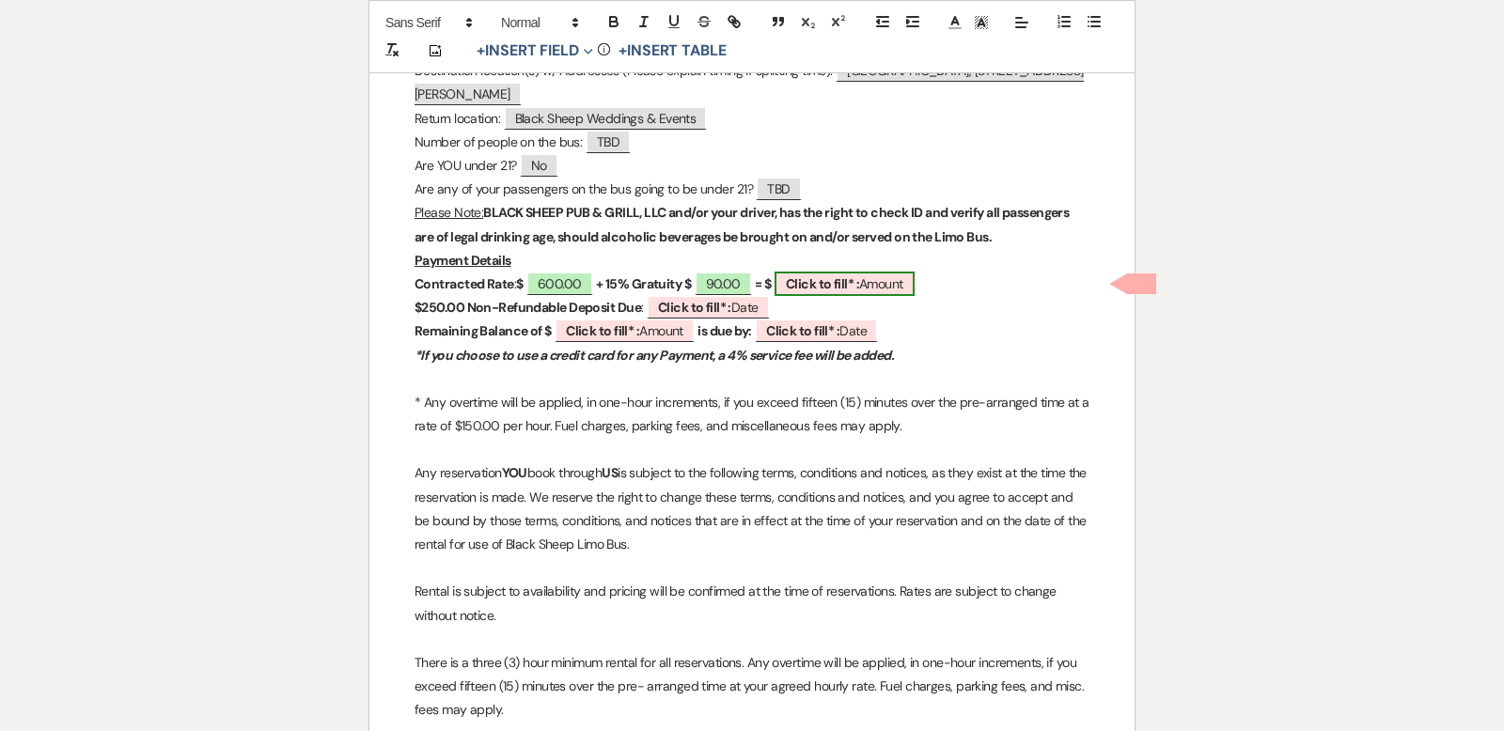
click at [901, 281] on span "Click to fill* : Amount" at bounding box center [845, 284] width 140 height 24
select select "owner"
select select "Amount"
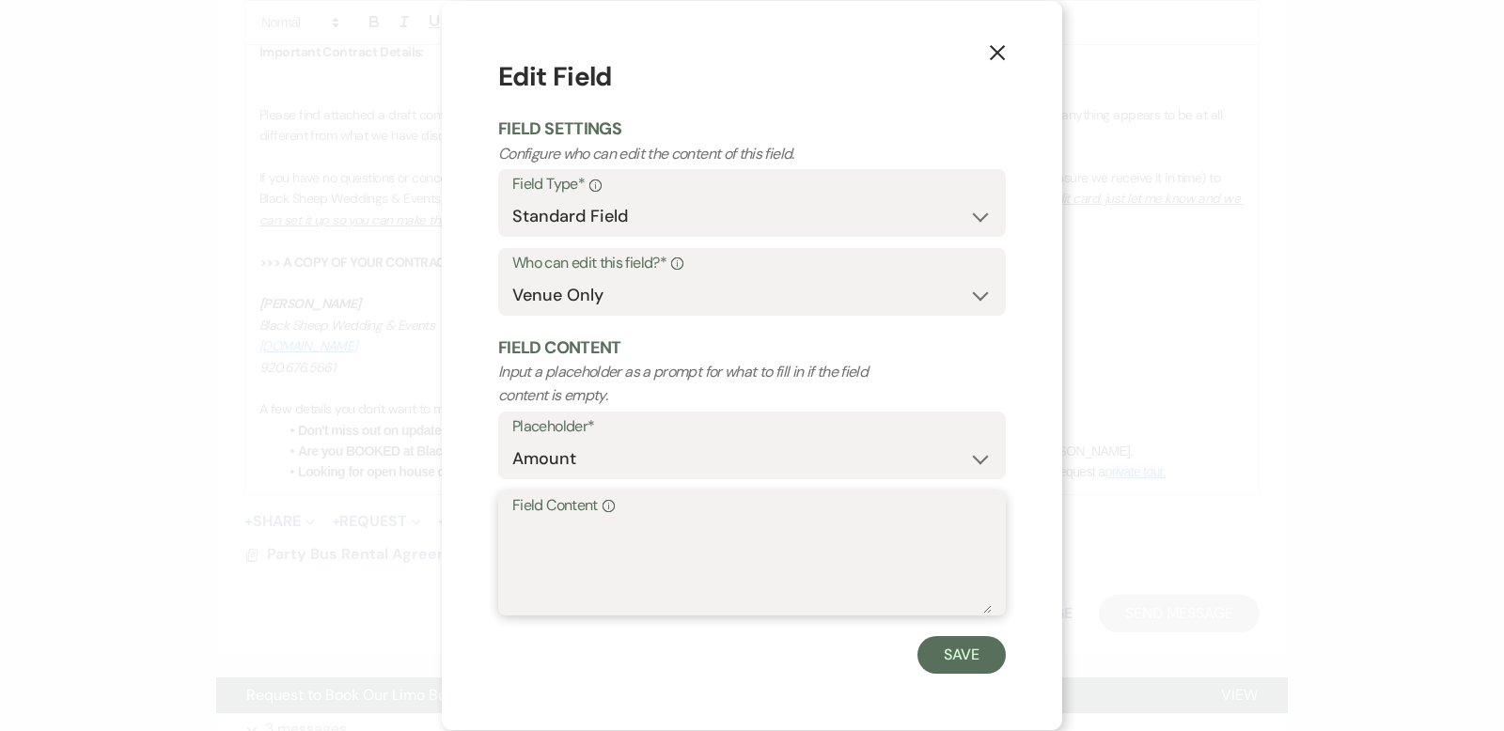
click at [524, 529] on textarea "Field Content Info" at bounding box center [751, 567] width 479 height 94
type textarea "690.00"
click at [980, 658] on button "Save" at bounding box center [961, 655] width 88 height 38
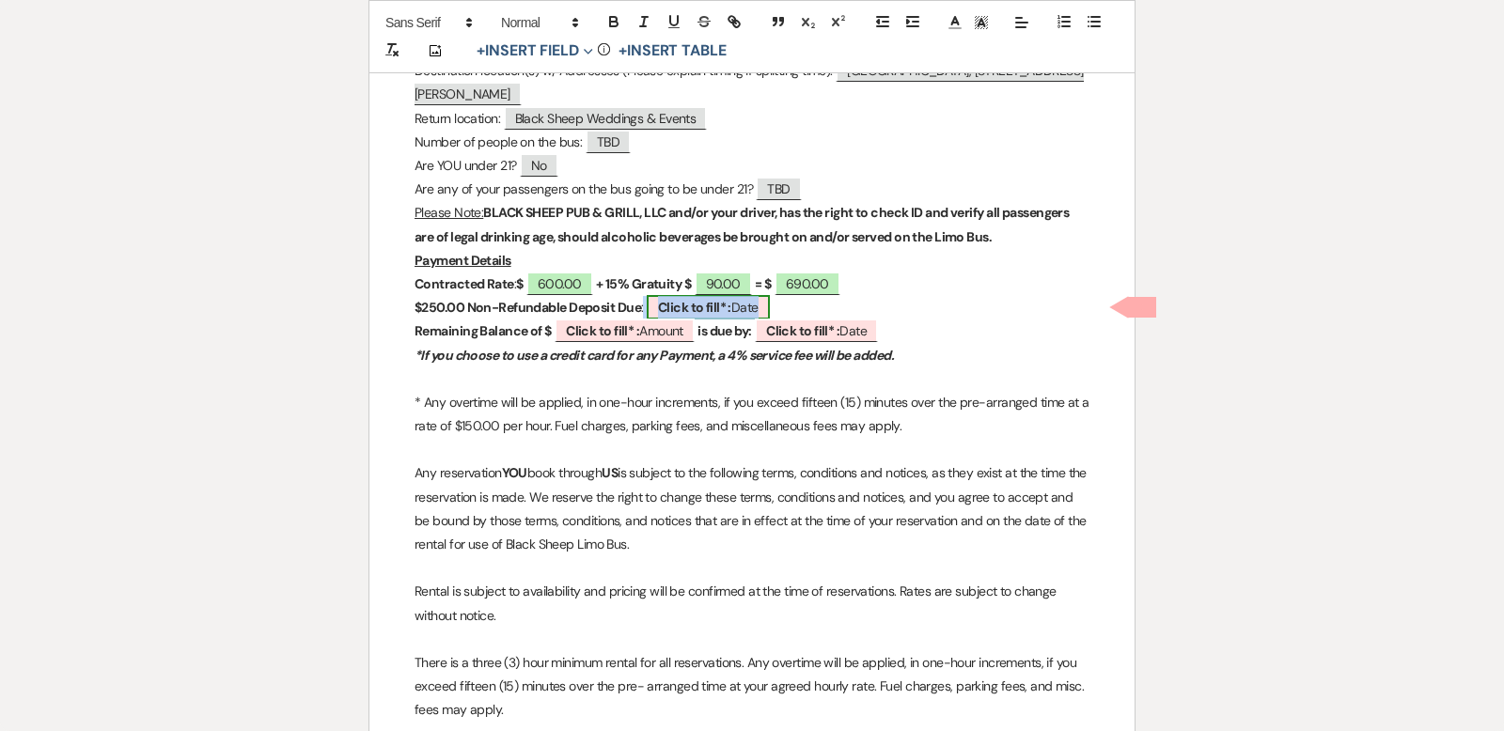
click at [741, 306] on span "Click to fill* : Date" at bounding box center [708, 307] width 123 height 24
select select "owner"
select select "Date"
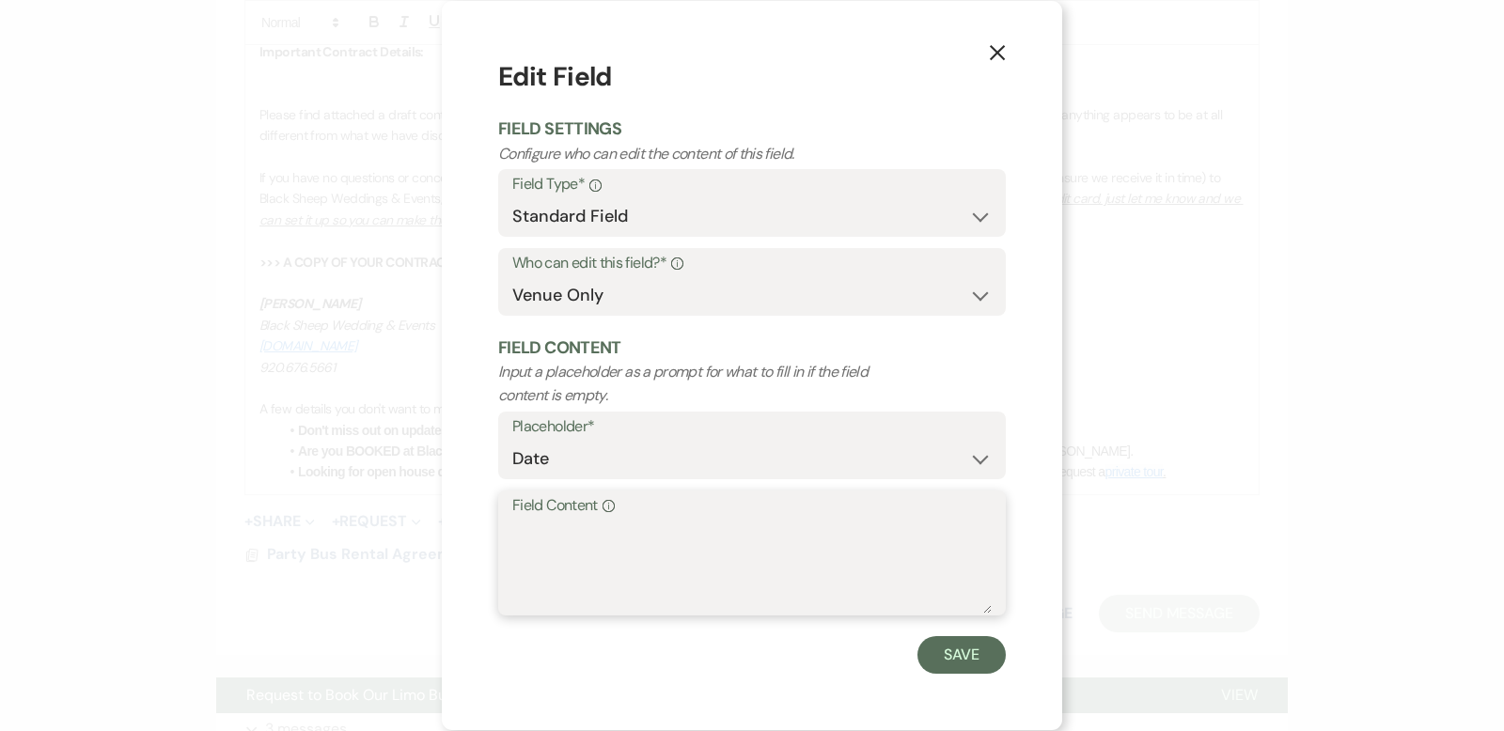
click at [529, 527] on textarea "Field Content Info" at bounding box center [751, 567] width 479 height 94
type textarea "Upon Receipt"
click at [984, 660] on button "Save" at bounding box center [961, 655] width 88 height 38
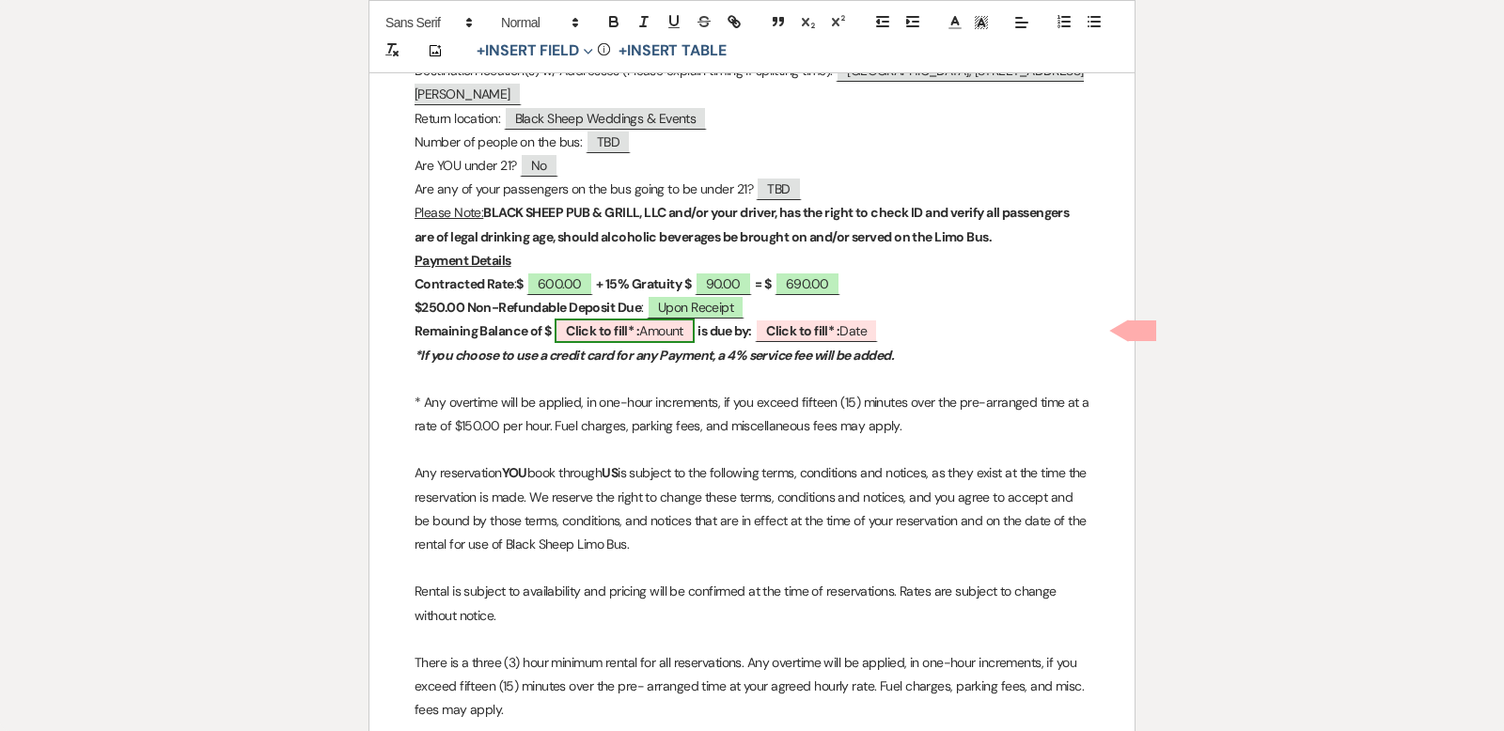
click at [661, 332] on span "Click to fill* : Amount" at bounding box center [625, 331] width 140 height 24
select select "owner"
select select "Amount"
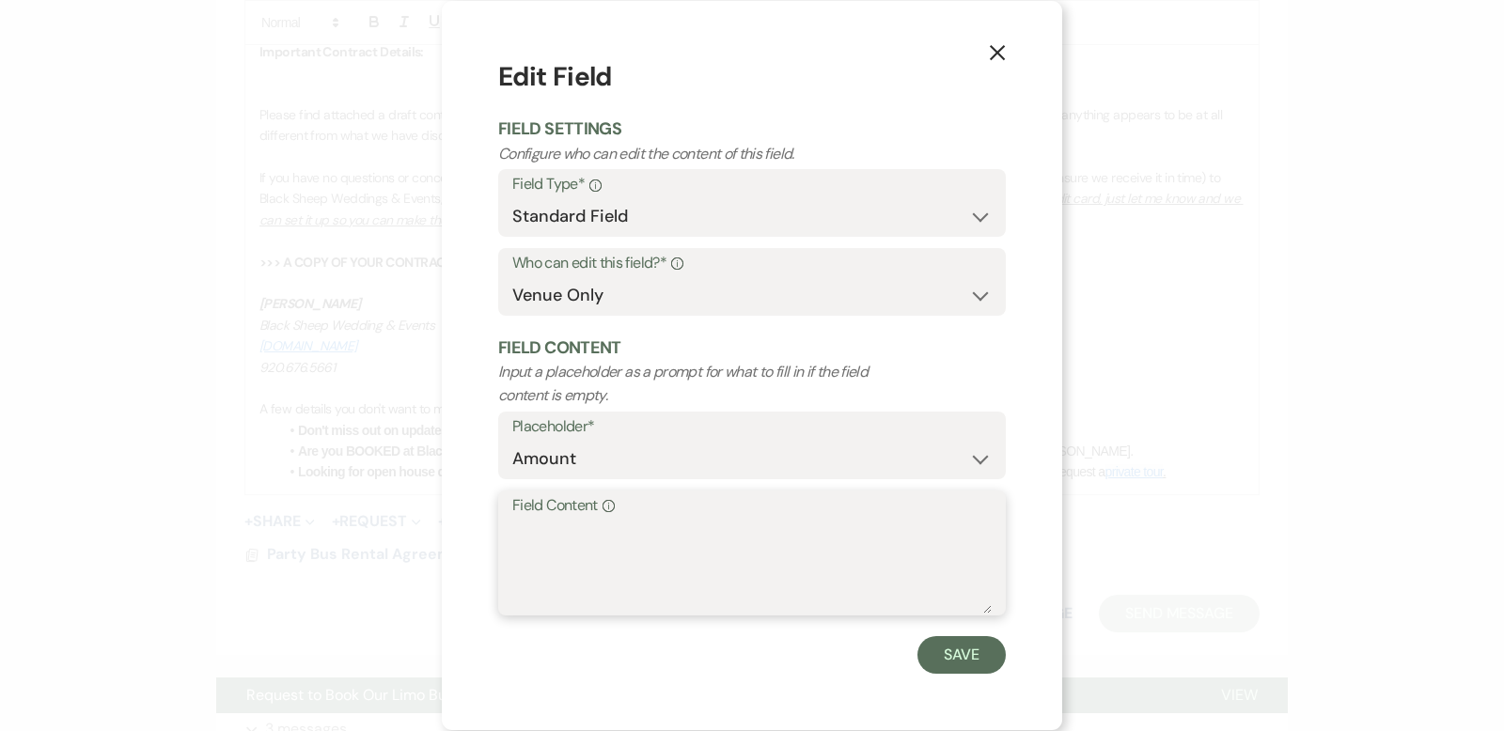
click at [531, 530] on textarea "Field Content Info" at bounding box center [751, 567] width 479 height 94
type textarea "440.00"
click at [973, 663] on button "Save" at bounding box center [961, 655] width 88 height 38
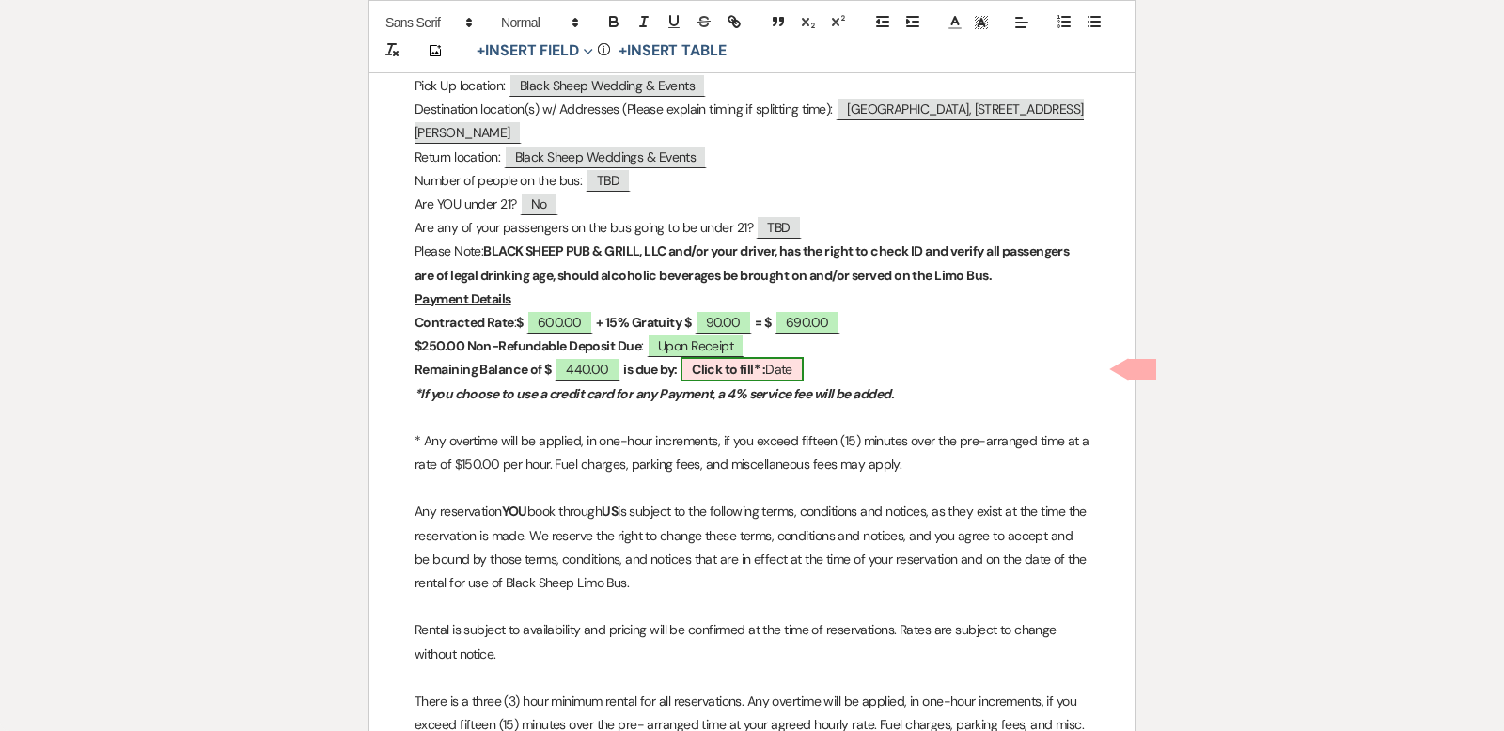
scroll to position [802, 0]
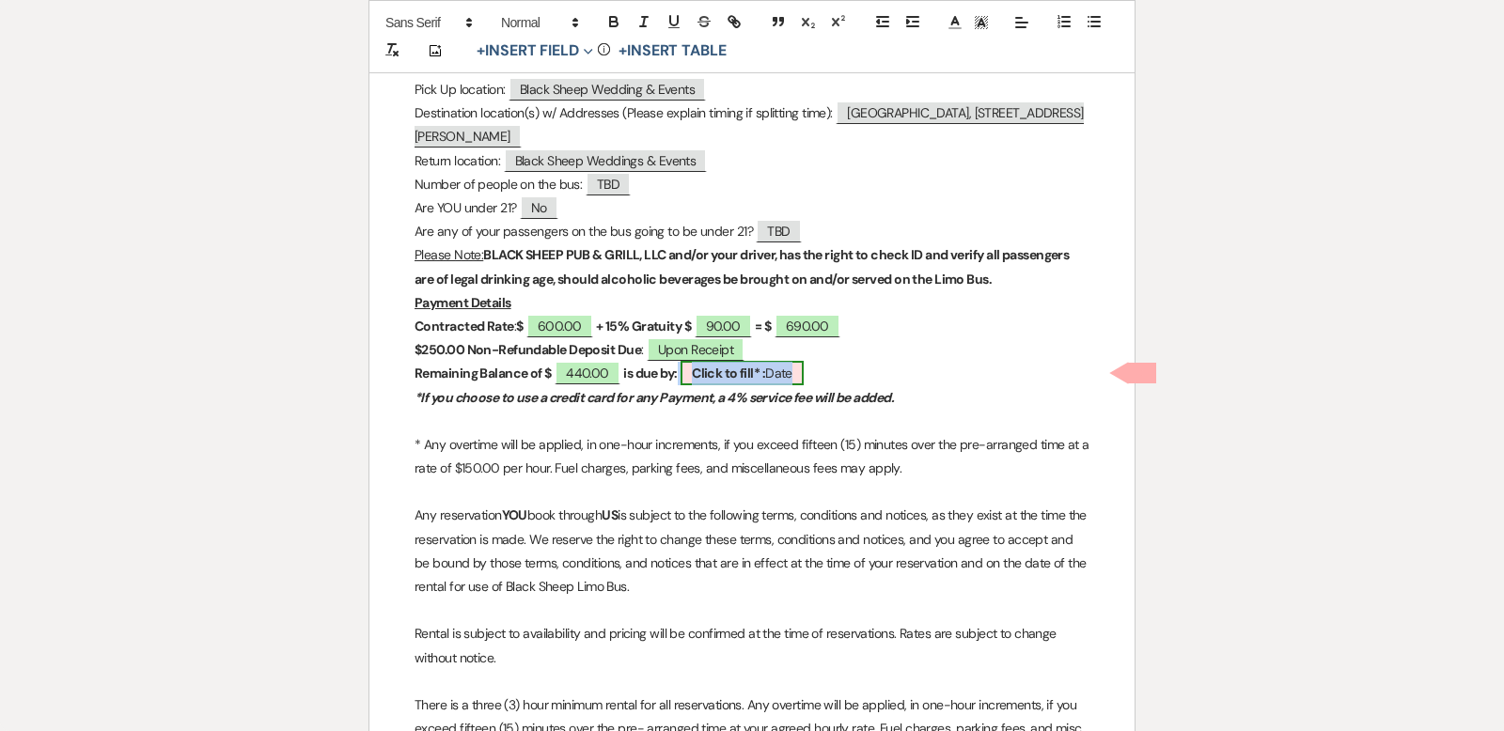
click at [784, 375] on span "Click to fill* : Date" at bounding box center [742, 373] width 123 height 24
select select "owner"
select select "Date"
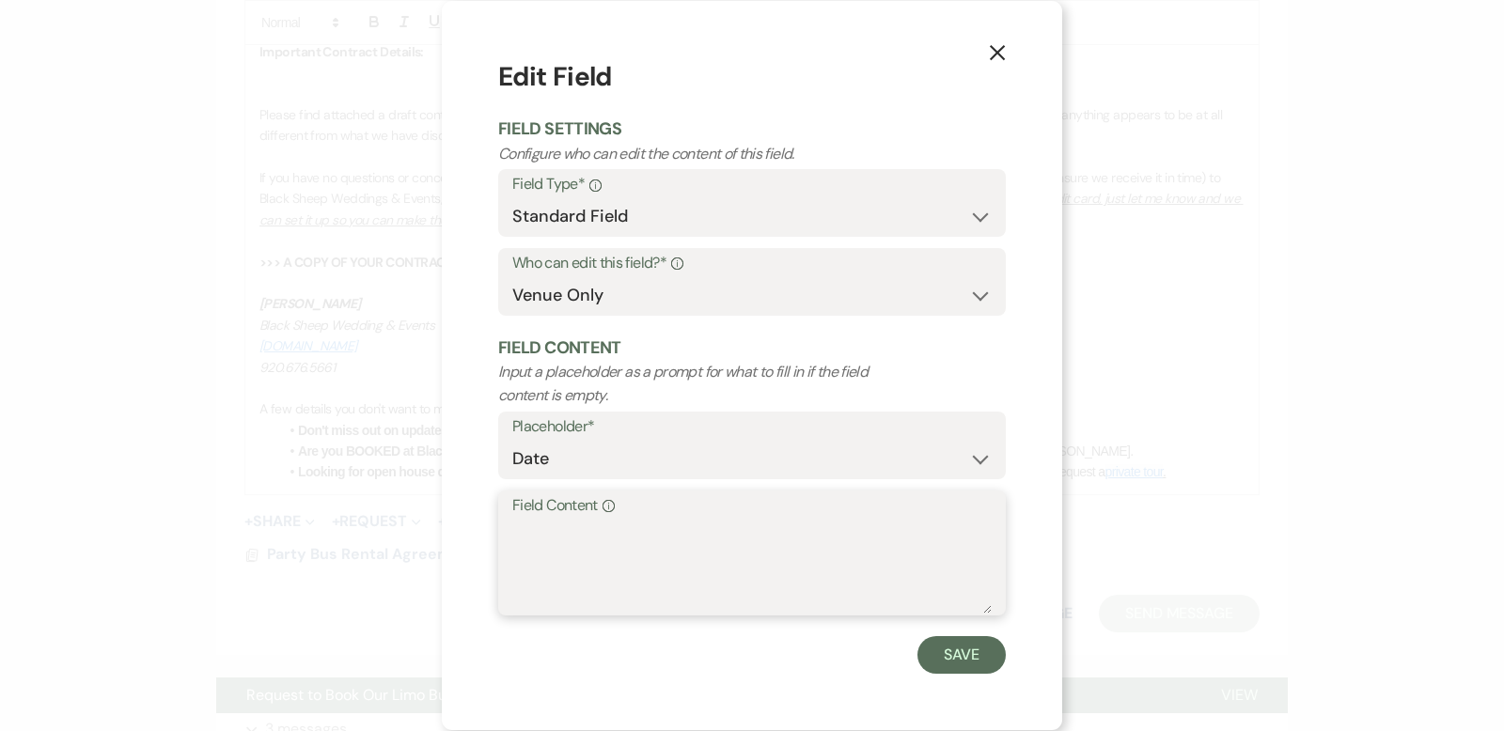
click at [541, 527] on textarea "Field Content Info" at bounding box center [751, 567] width 479 height 94
type textarea "[DATE]"
click at [980, 666] on button "Save" at bounding box center [961, 655] width 88 height 38
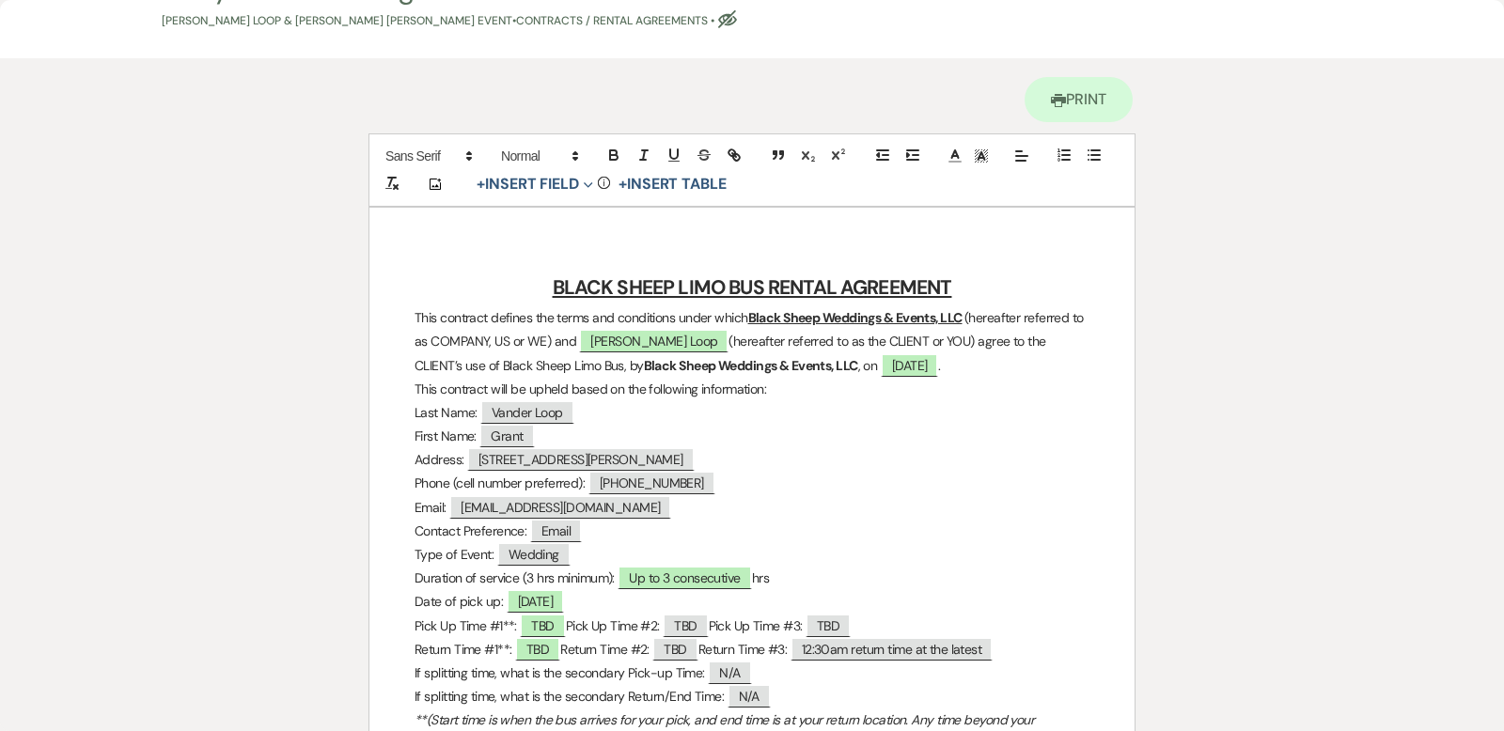
scroll to position [79, 0]
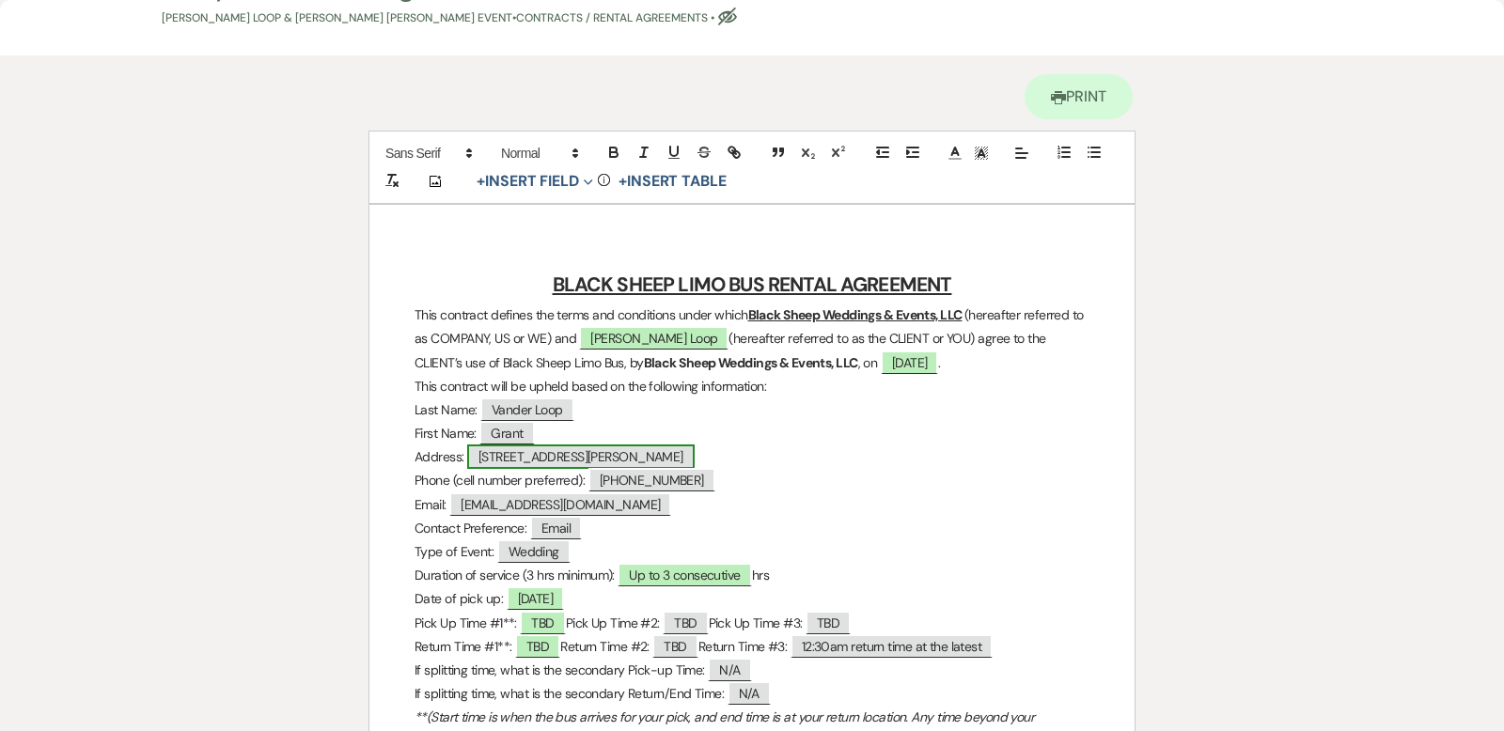
click at [547, 458] on span "[STREET_ADDRESS][PERSON_NAME]" at bounding box center [580, 457] width 227 height 24
select select "Address"
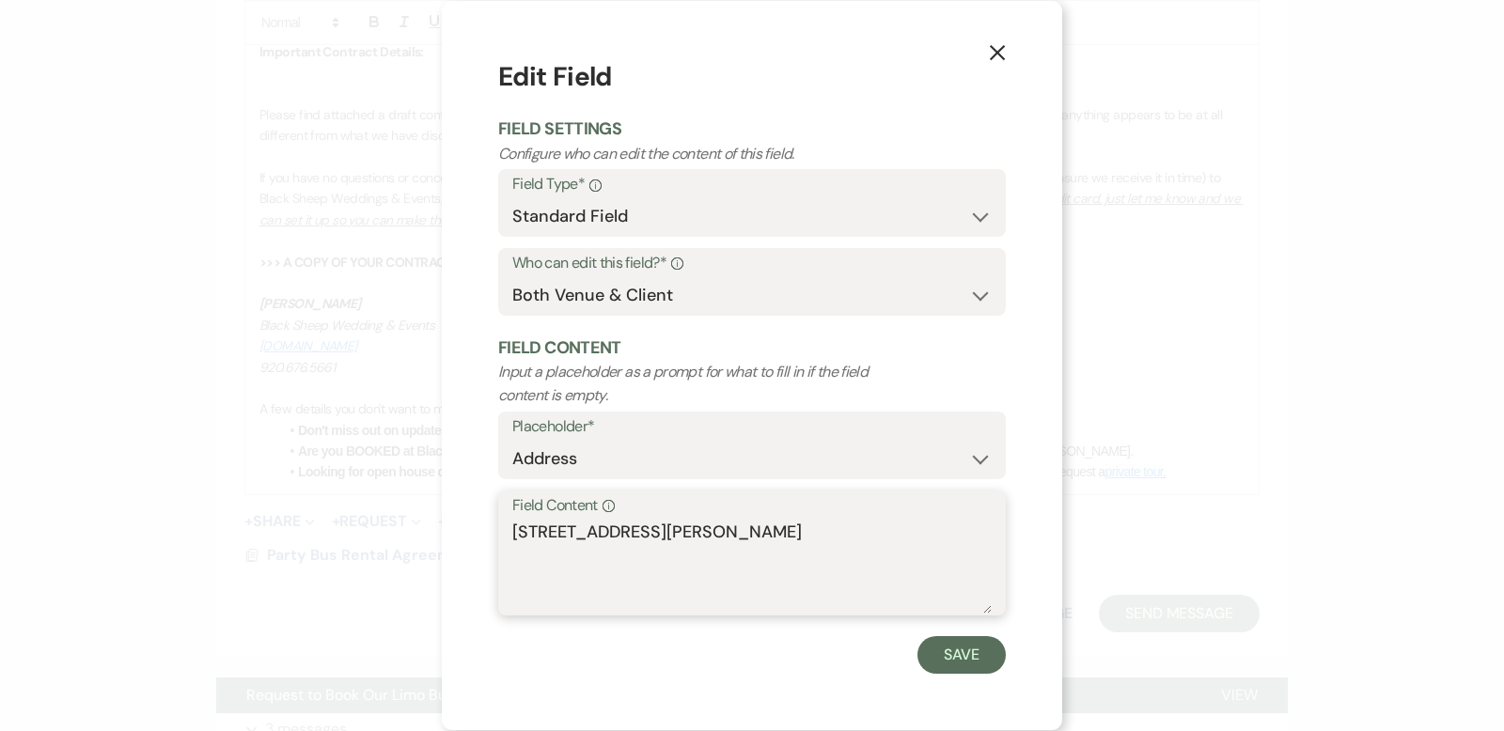
click at [556, 536] on textarea "[STREET_ADDRESS][PERSON_NAME]" at bounding box center [751, 567] width 479 height 94
type textarea "[STREET_ADDRESS]"
click at [949, 666] on button "Save" at bounding box center [961, 655] width 88 height 38
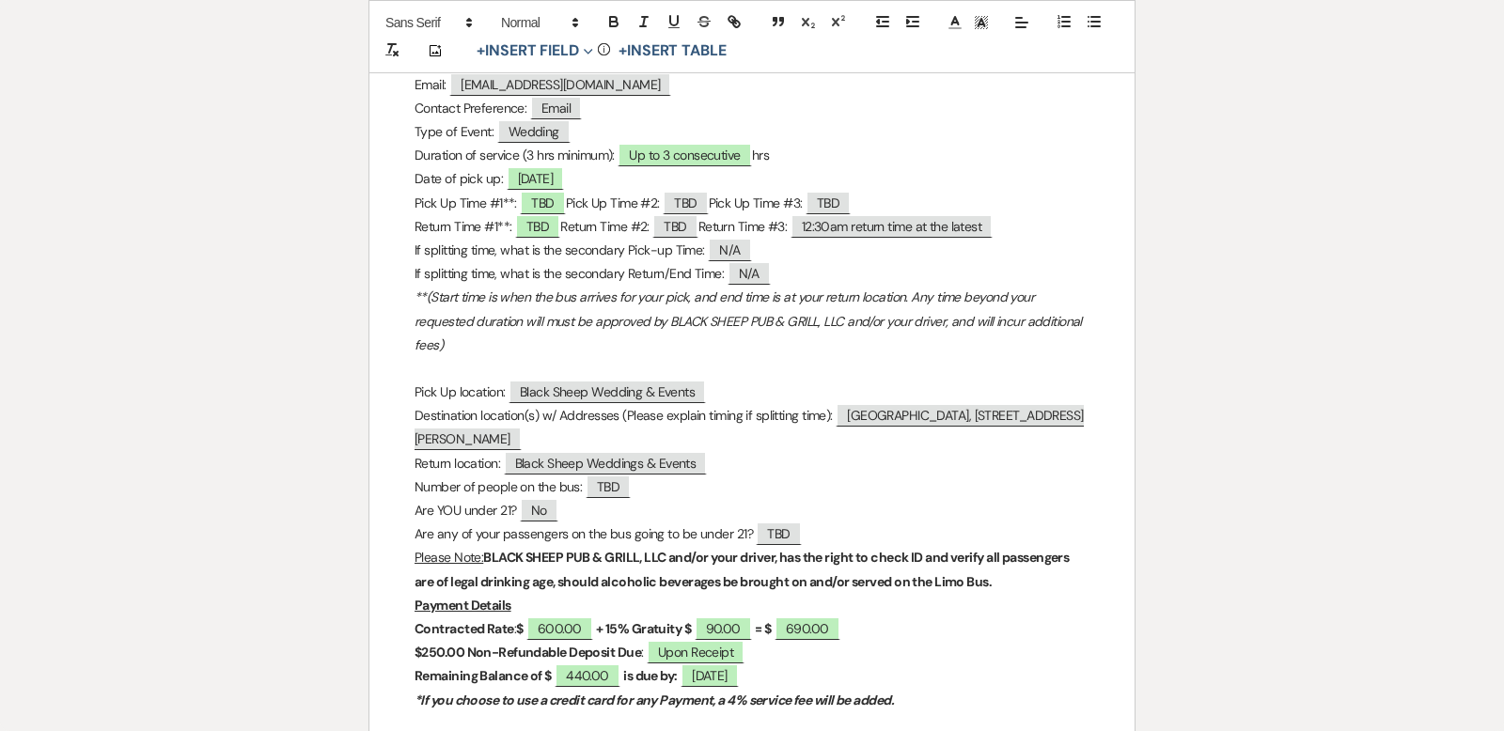
scroll to position [504, 0]
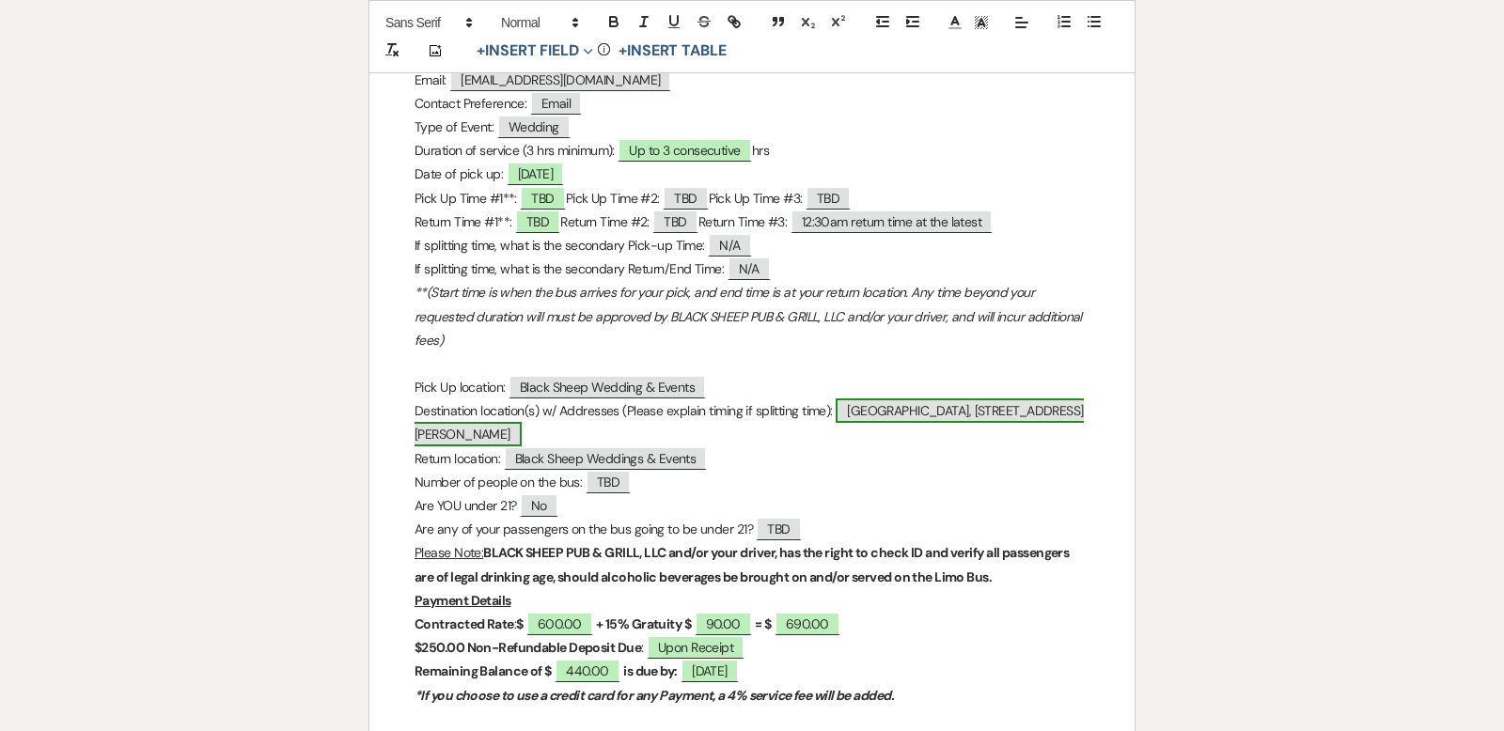
click at [849, 415] on span "[GEOGRAPHIC_DATA], [STREET_ADDRESS][PERSON_NAME]" at bounding box center [749, 423] width 669 height 48
select select "custom_placeholder"
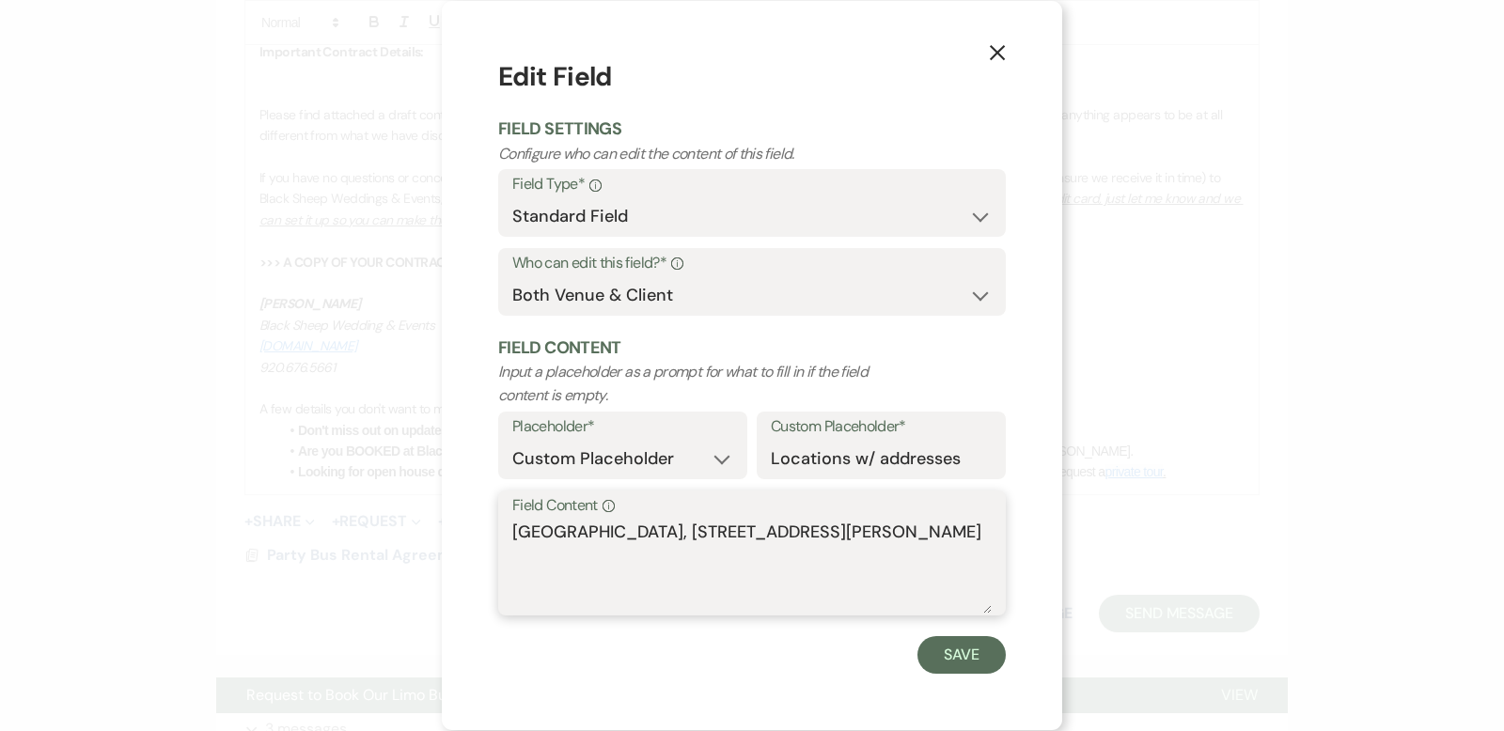
click at [514, 535] on textarea "[GEOGRAPHIC_DATA], [STREET_ADDRESS][PERSON_NAME]" at bounding box center [751, 567] width 479 height 94
type textarea "[GEOGRAPHIC_DATA], [STREET_ADDRESS][PERSON_NAME]"
click at [951, 662] on button "Save" at bounding box center [961, 655] width 88 height 38
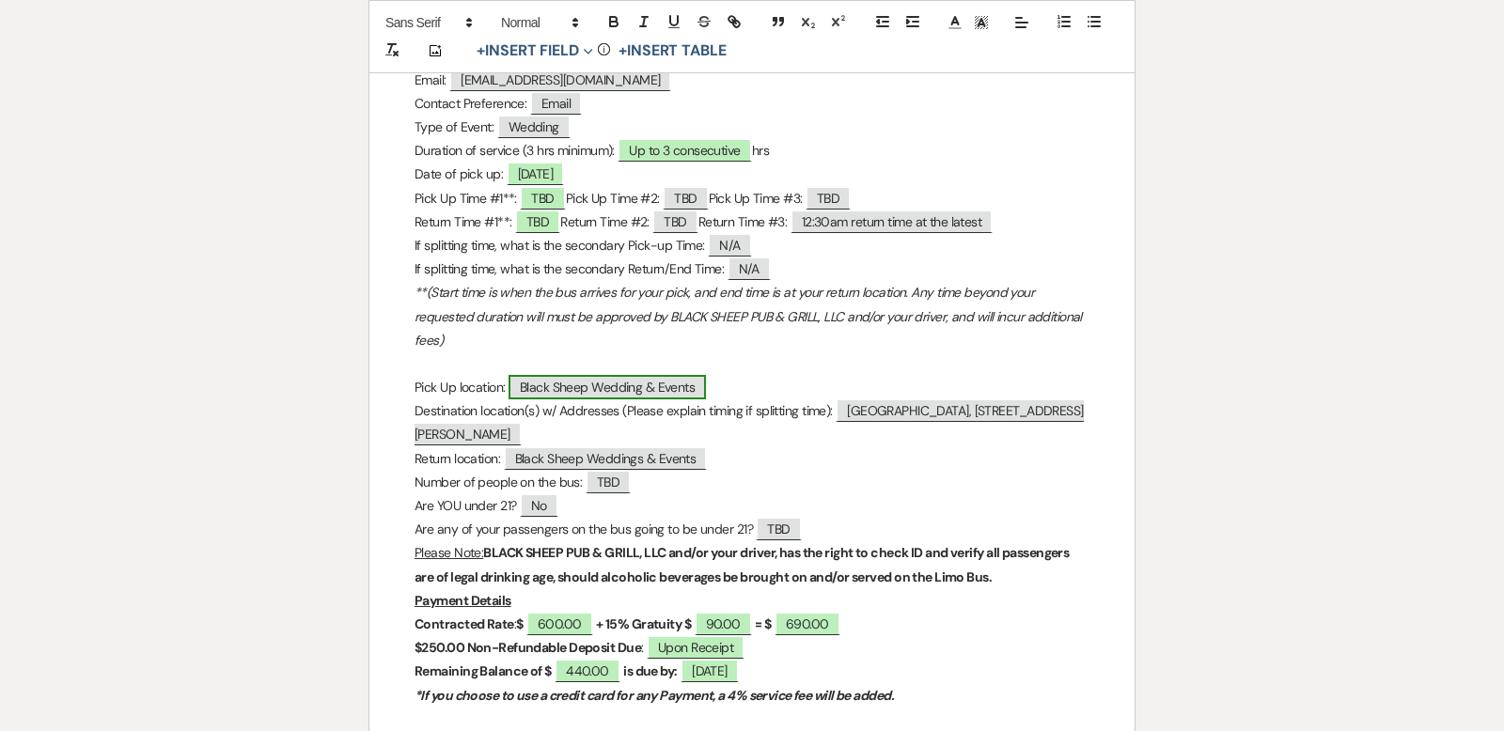
click at [532, 384] on span "Black Sheep Wedding & Events" at bounding box center [607, 387] width 197 height 24
select select "Location"
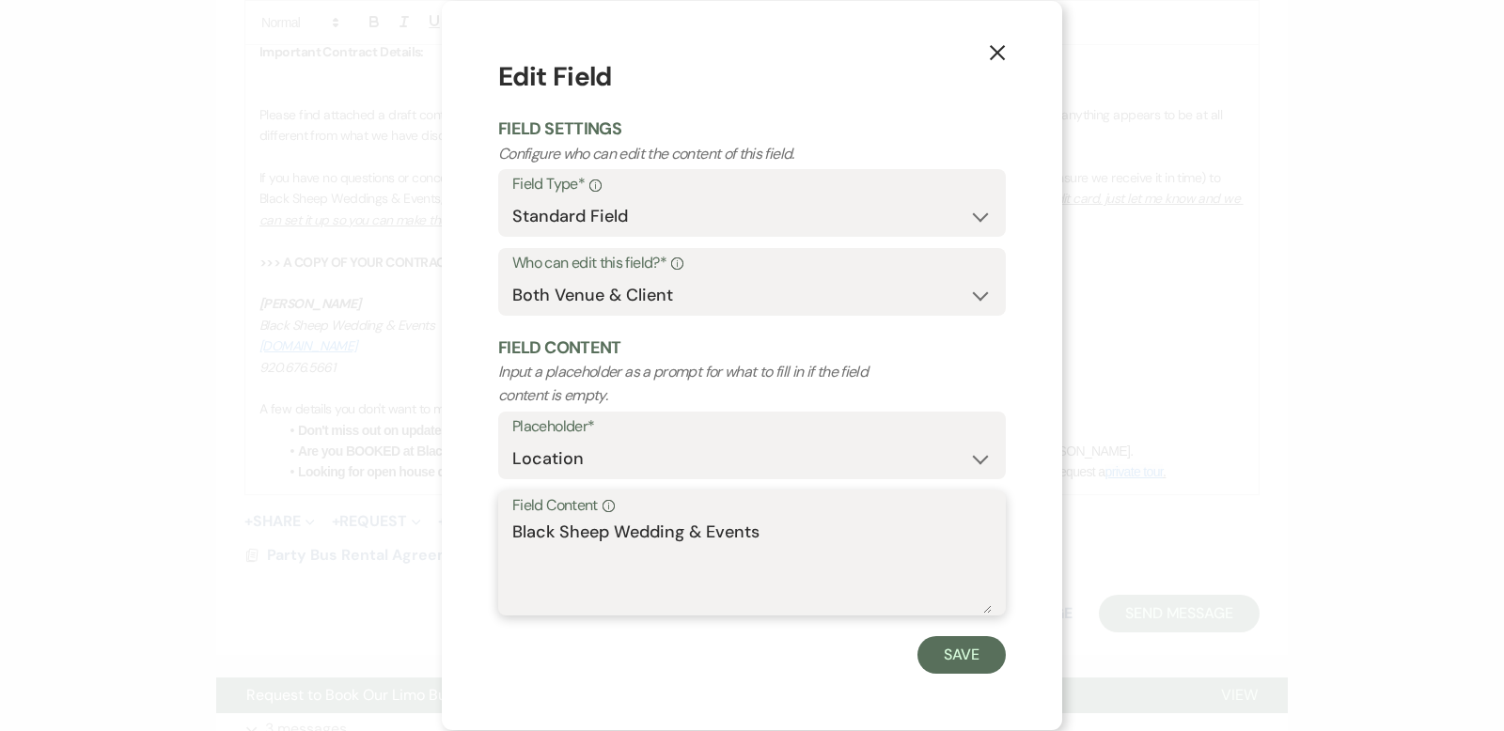
click at [513, 534] on textarea "Black Sheep Wedding & Events" at bounding box center [751, 567] width 479 height 94
click at [576, 564] on textarea "Pick up guests at End Of Night from Black Sheep Wedding & Events" at bounding box center [751, 567] width 479 height 94
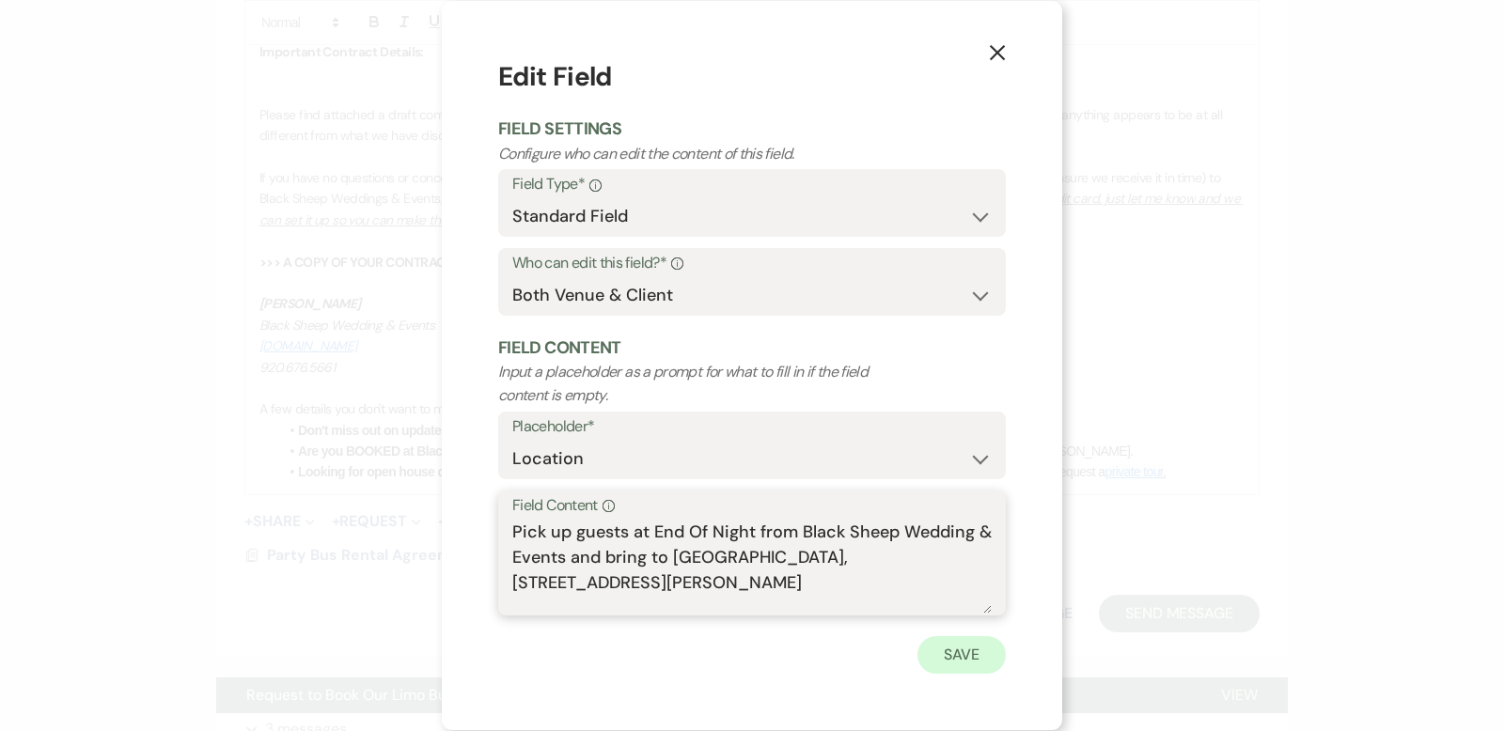
type textarea "Pick up guests at End Of Night from Black Sheep Wedding & Events and bring to […"
click at [962, 659] on button "Save" at bounding box center [961, 655] width 88 height 38
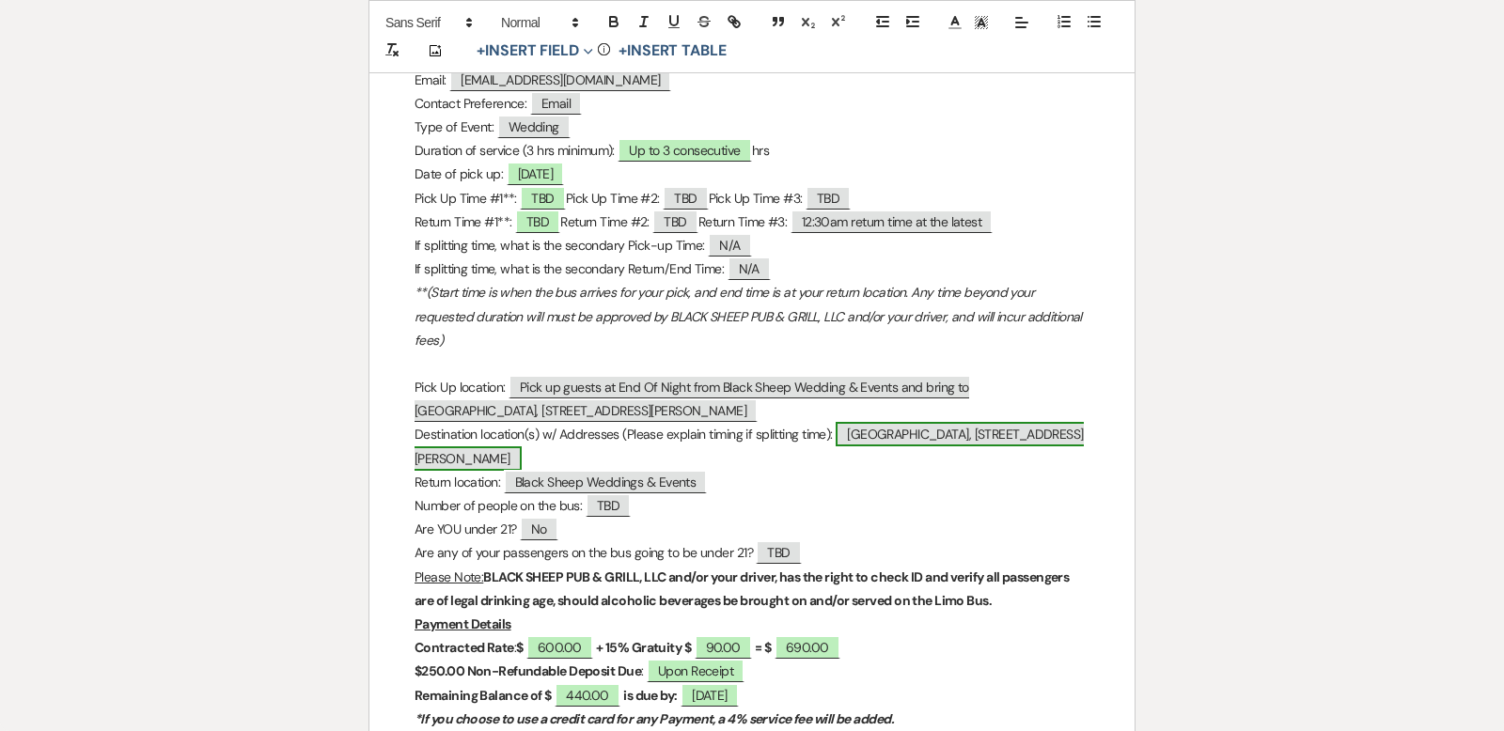
click at [861, 435] on span "[GEOGRAPHIC_DATA], [STREET_ADDRESS][PERSON_NAME]" at bounding box center [749, 446] width 669 height 48
select select "custom_placeholder"
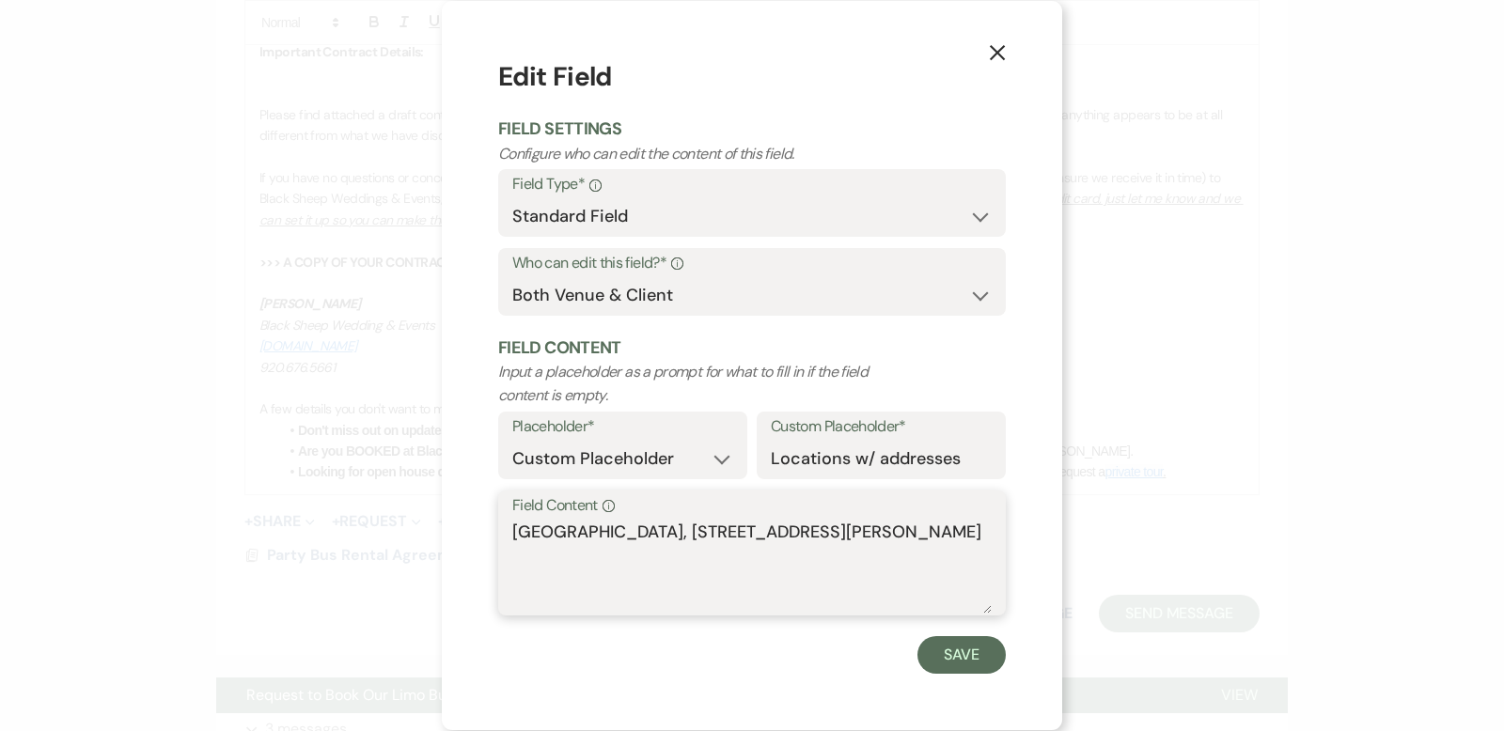
drag, startPoint x: 959, startPoint y: 534, endPoint x: 480, endPoint y: 525, distance: 478.5
click at [480, 525] on div "X Edit Field Field Settings Configure who can edit the content of this field. F…" at bounding box center [752, 365] width 620 height 729
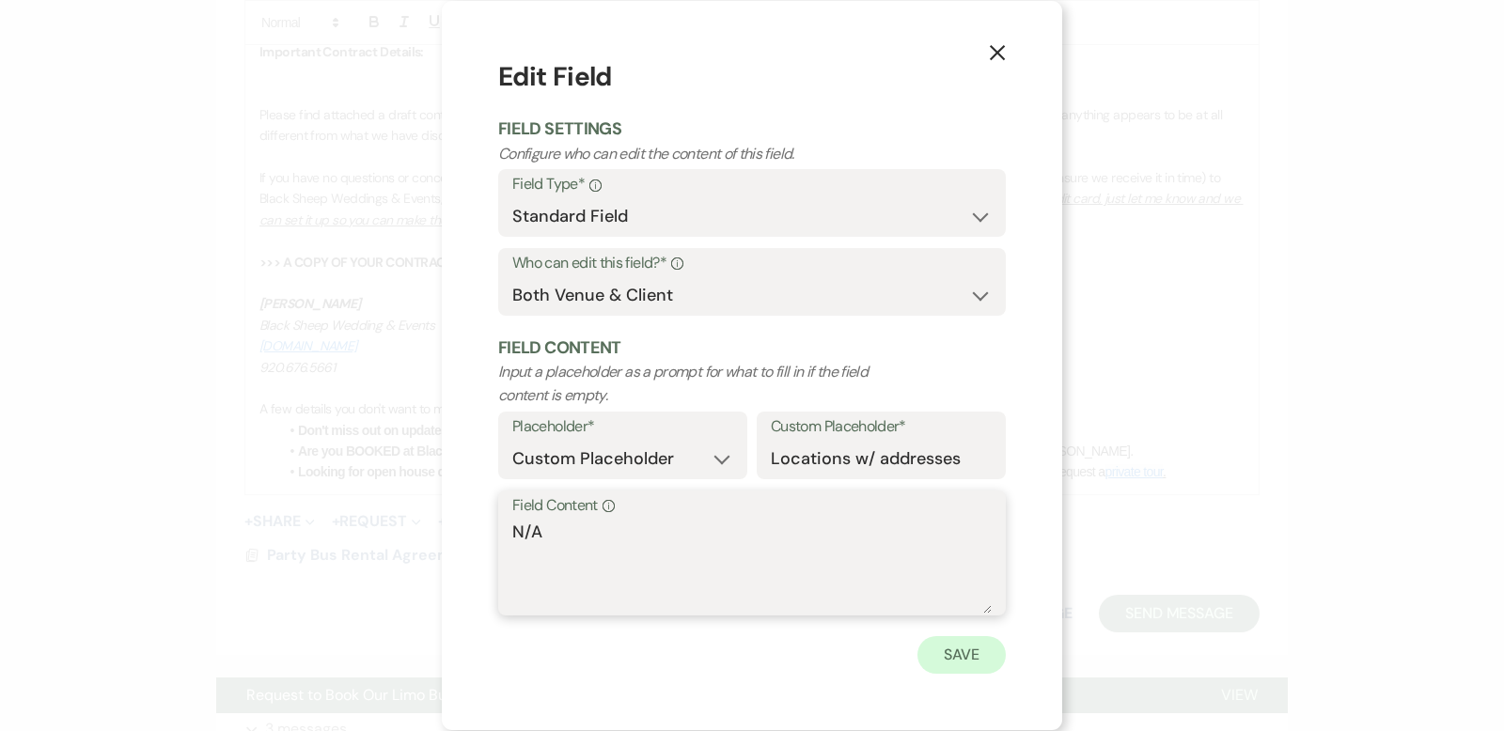
type textarea "N/A"
click at [978, 651] on button "Save" at bounding box center [961, 655] width 88 height 38
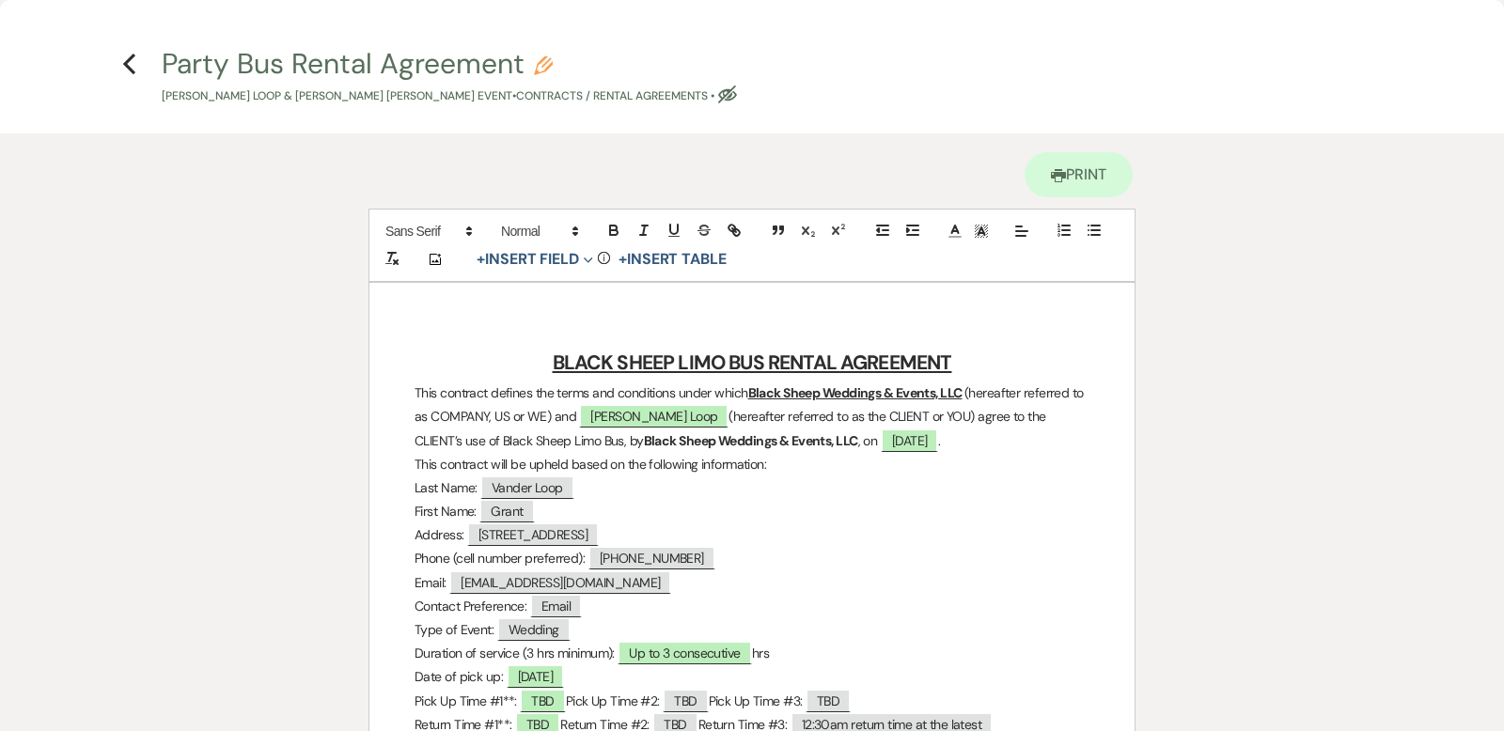
scroll to position [0, 0]
click at [125, 64] on use "button" at bounding box center [129, 65] width 12 height 21
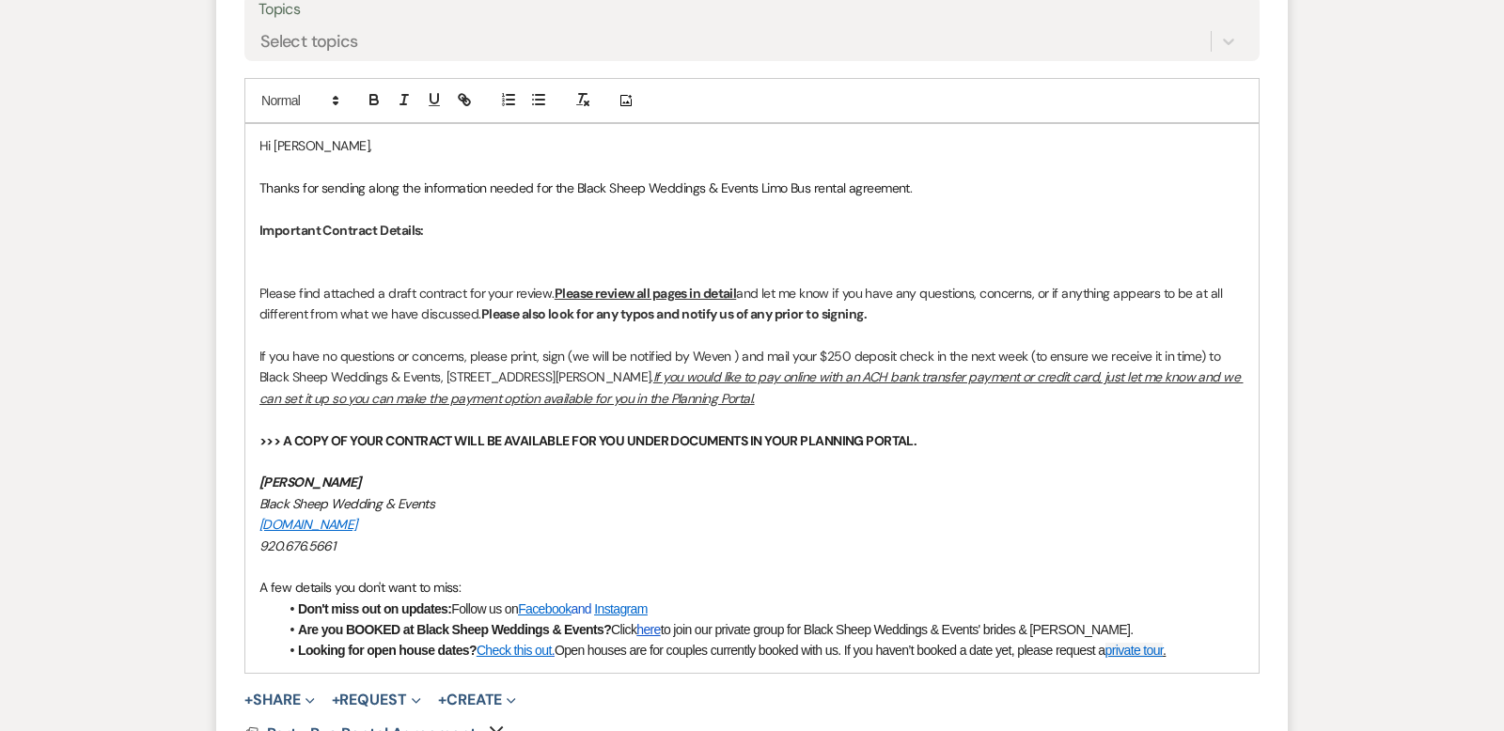
scroll to position [980, 0]
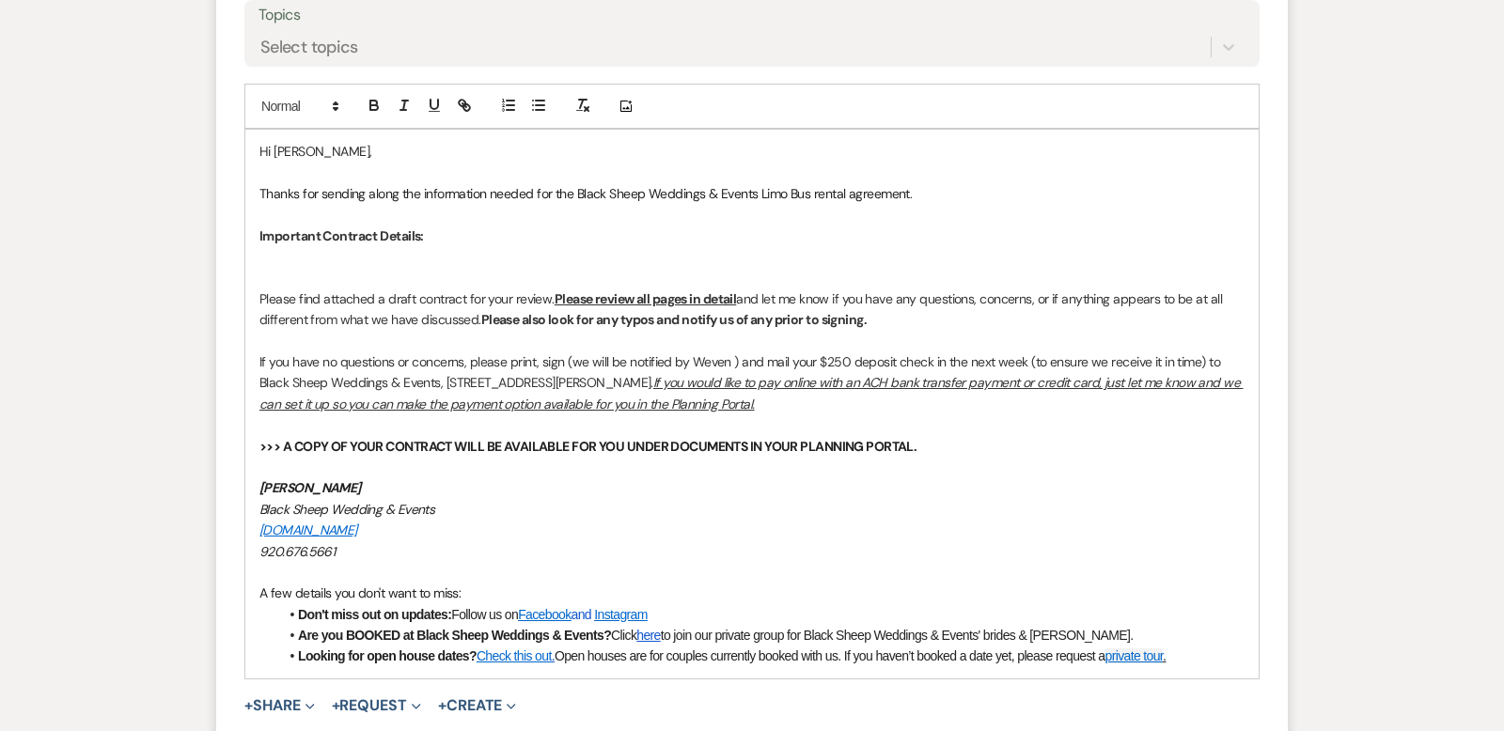
click at [802, 296] on span "and let me know if you have any questions, concerns, or if anything appears to …" at bounding box center [741, 309] width 965 height 38
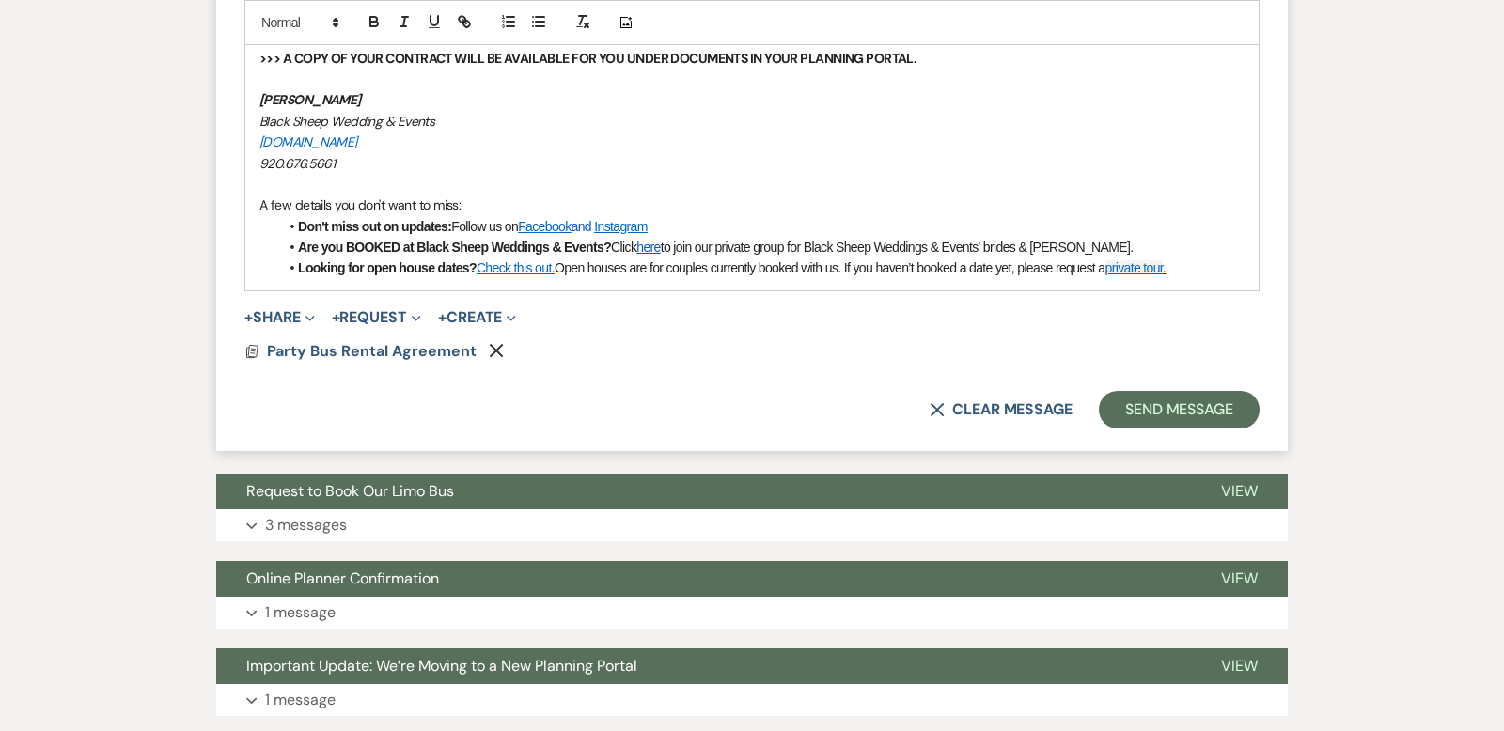
scroll to position [1375, 0]
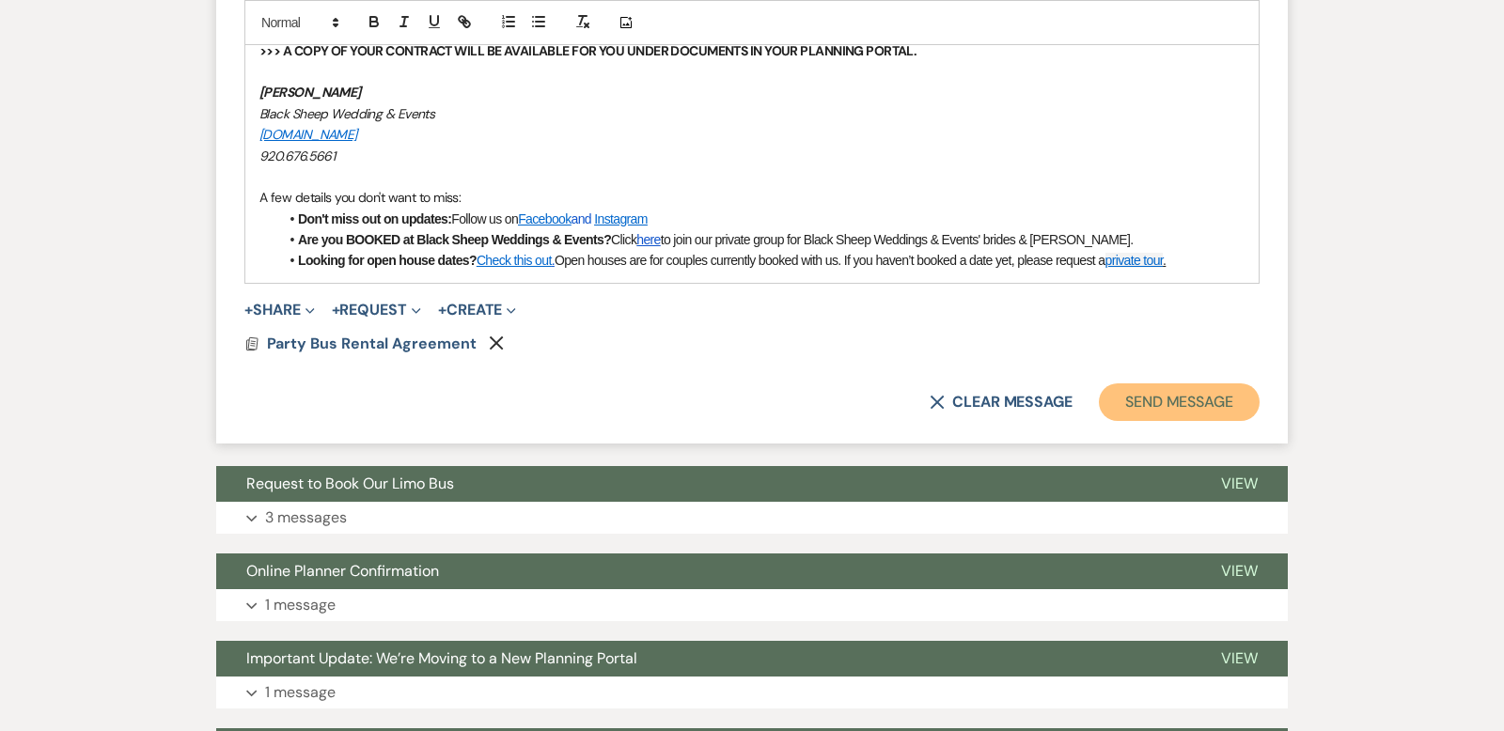
click at [1158, 402] on button "Send Message" at bounding box center [1179, 403] width 161 height 38
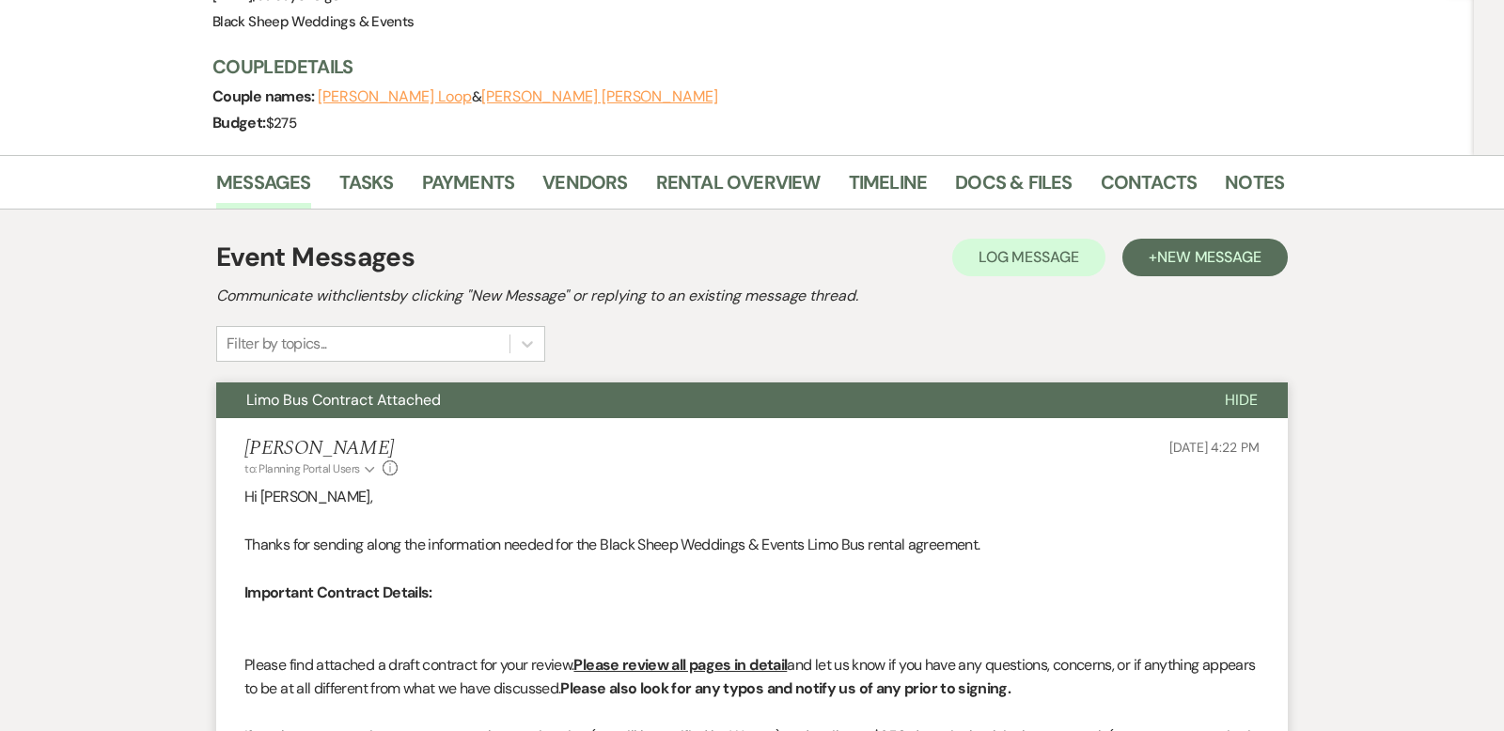
scroll to position [0, 0]
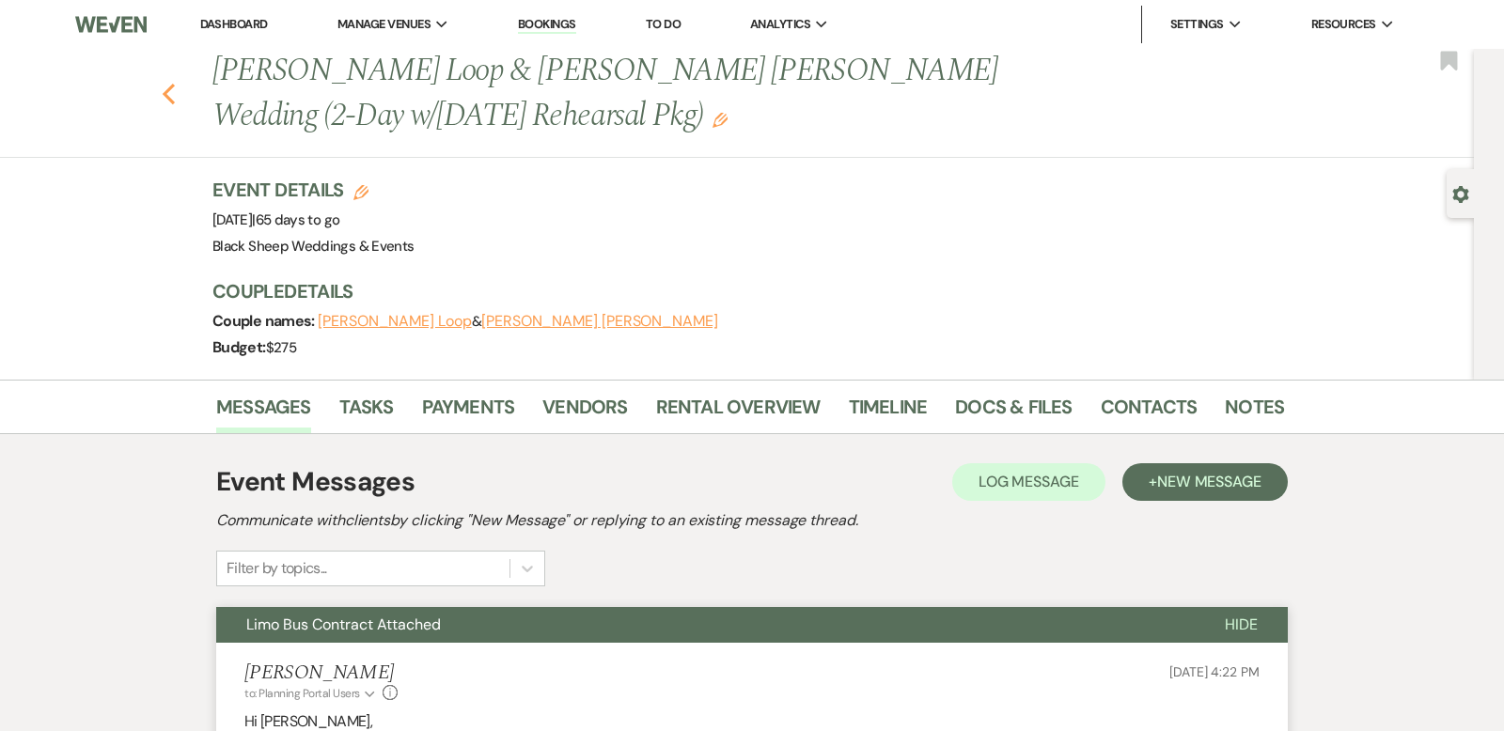
click at [165, 88] on icon "Previous" at bounding box center [169, 94] width 14 height 23
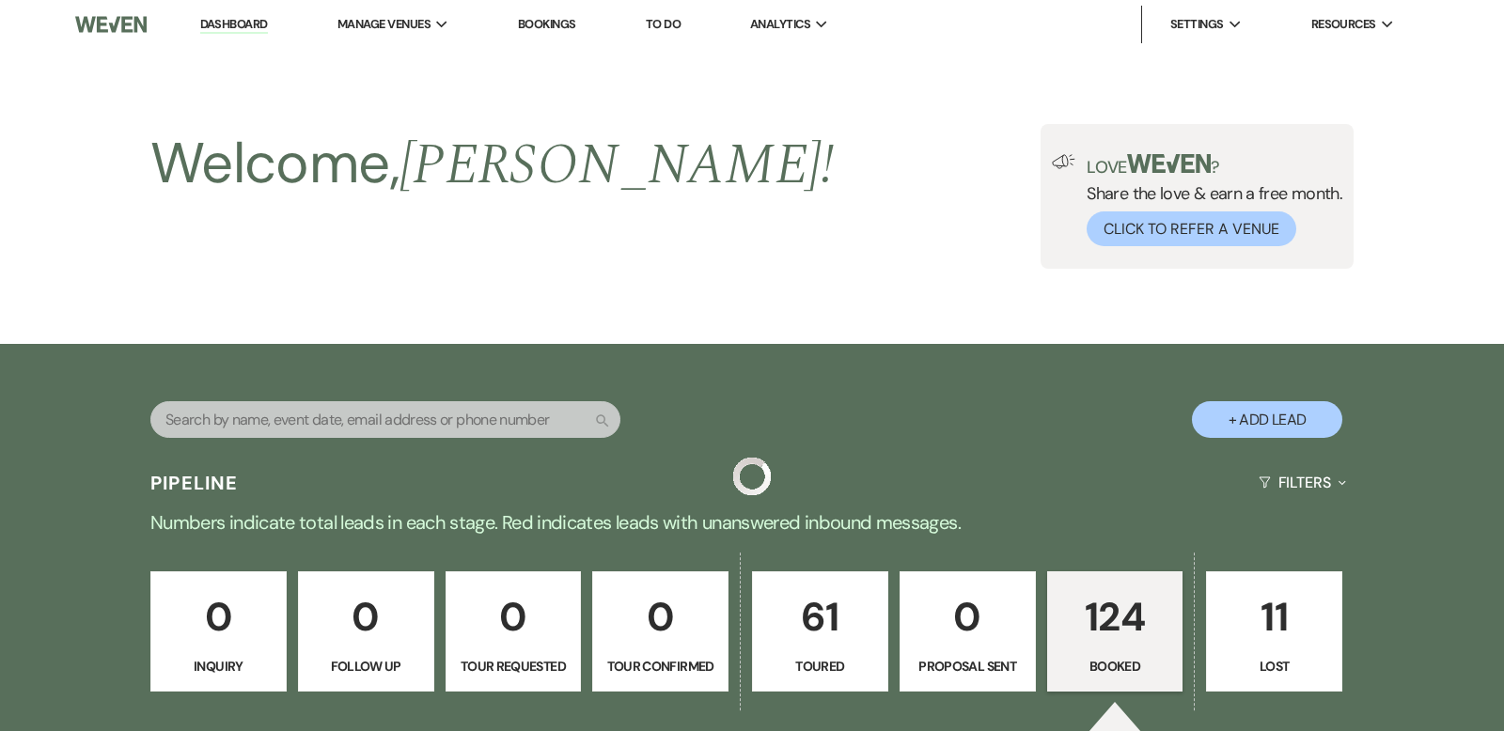
scroll to position [2084, 0]
